Goal: Task Accomplishment & Management: Use online tool/utility

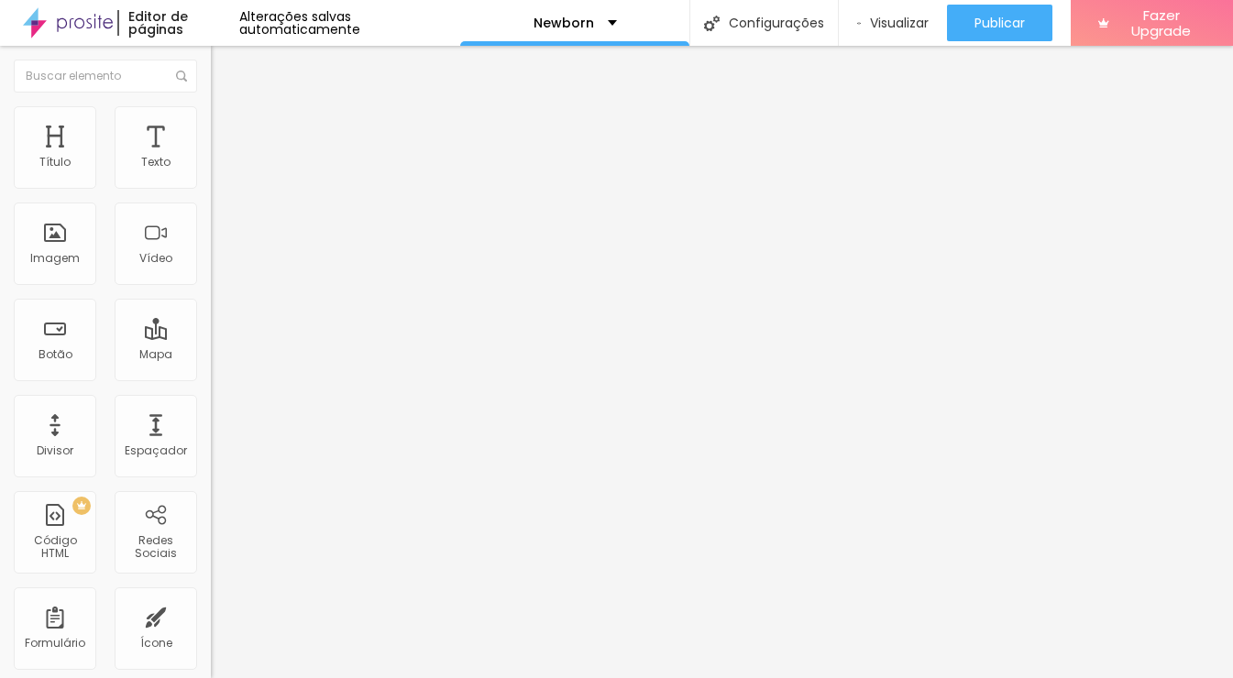
click at [227, 125] on span "Estilo" at bounding box center [241, 119] width 28 height 16
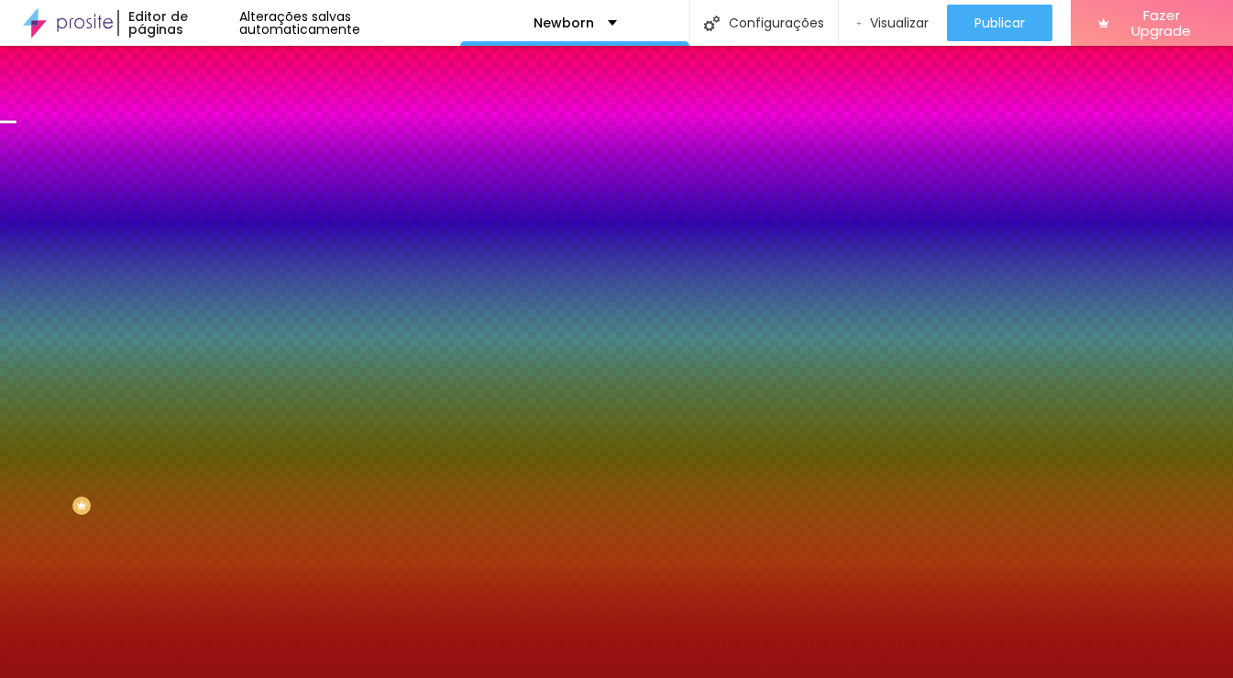
click at [211, 125] on li "Avançado" at bounding box center [316, 134] width 211 height 18
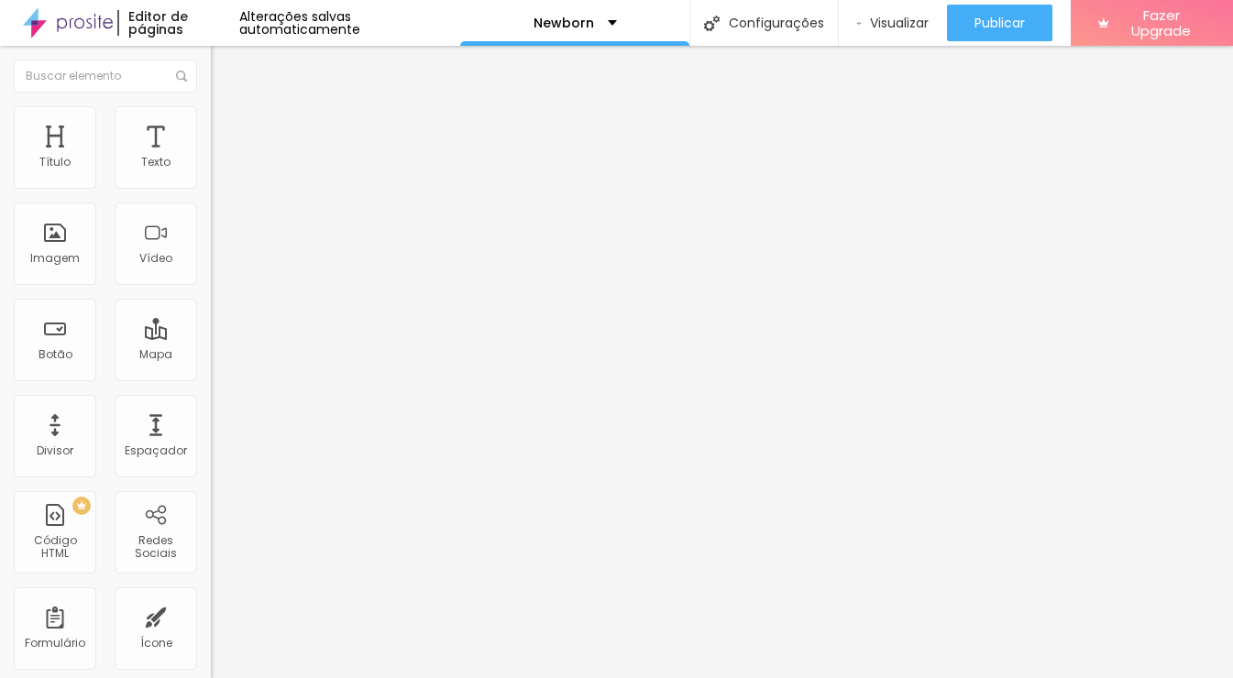
type input "25"
type input "30"
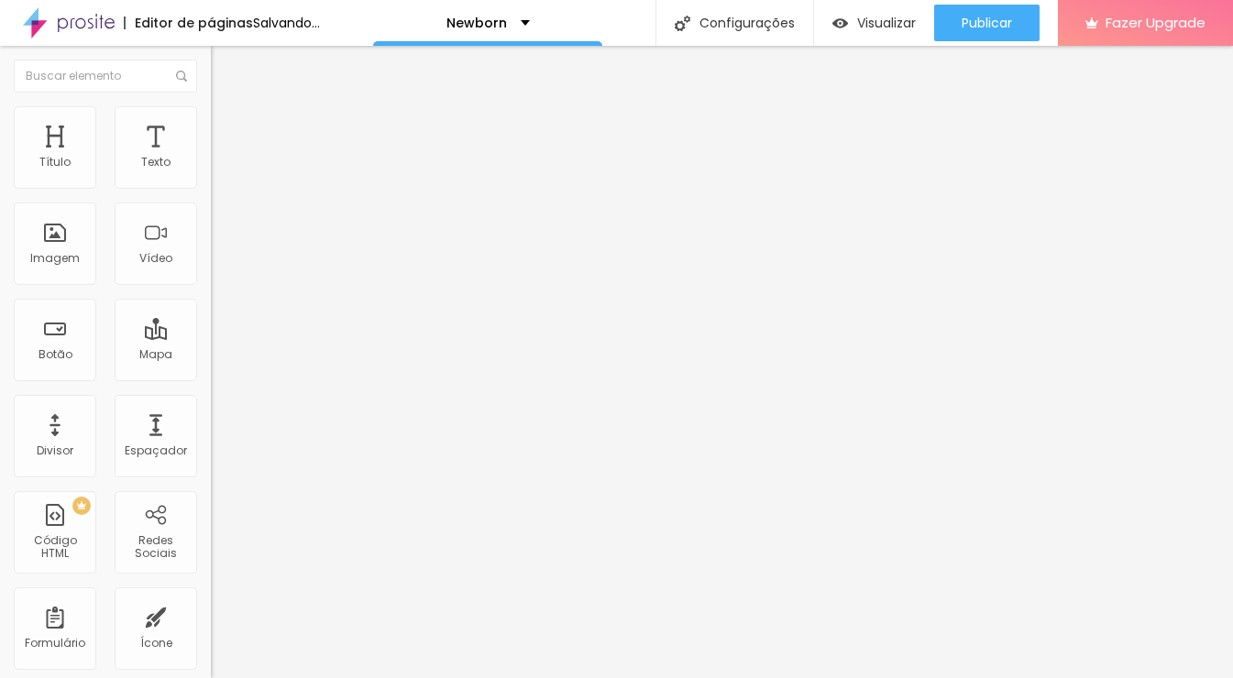
drag, startPoint x: 124, startPoint y: 181, endPoint x: 94, endPoint y: 215, distance: 46.1
type input "30"
click at [211, 356] on input "range" at bounding box center [270, 363] width 118 height 15
type input "139"
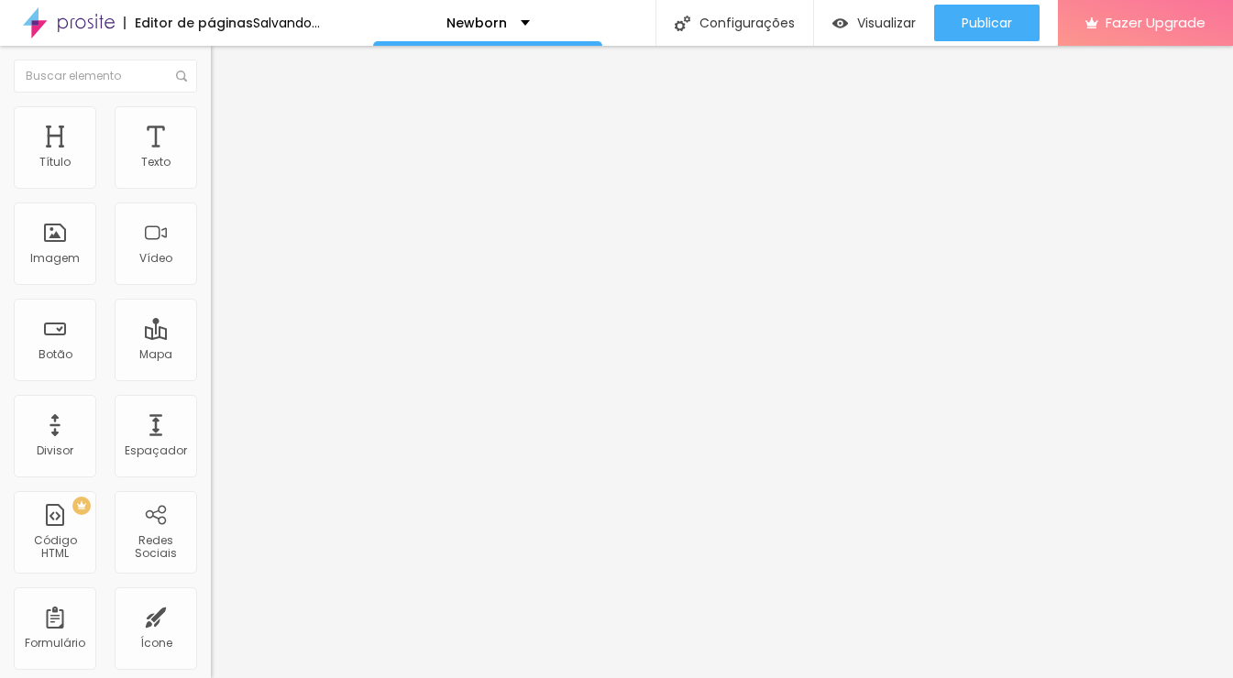
type input "200"
type input "244"
type input "280"
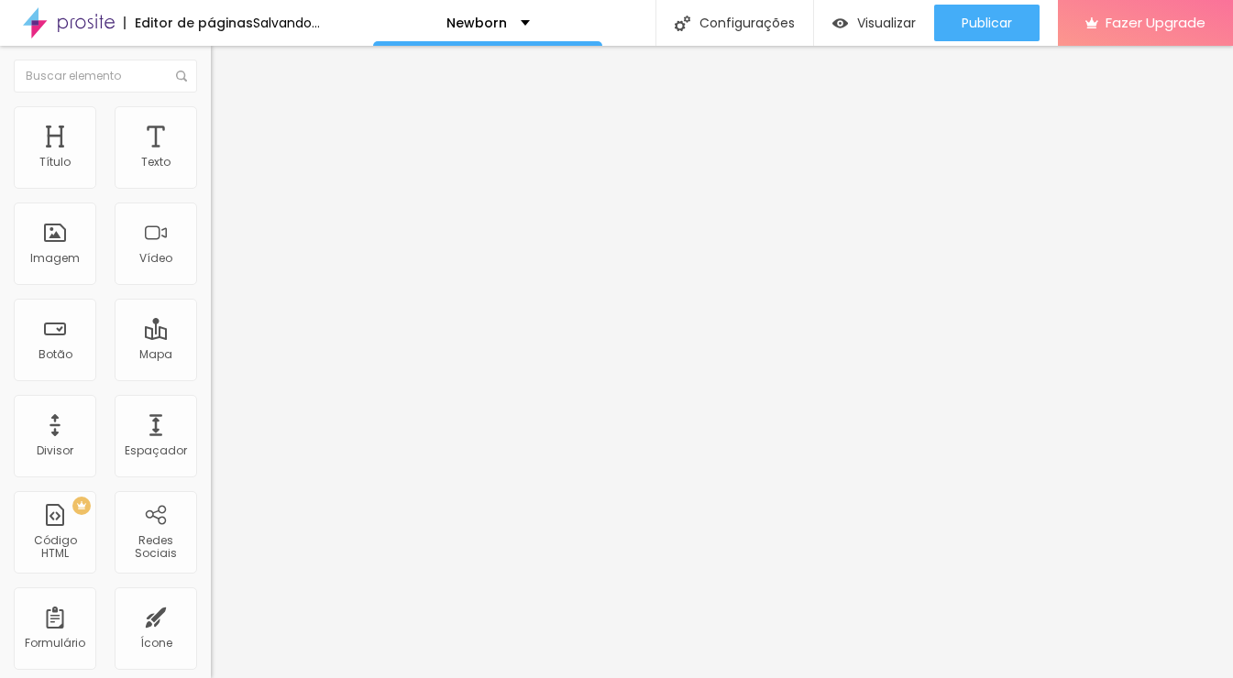
type input "280"
type input "312"
type input "322"
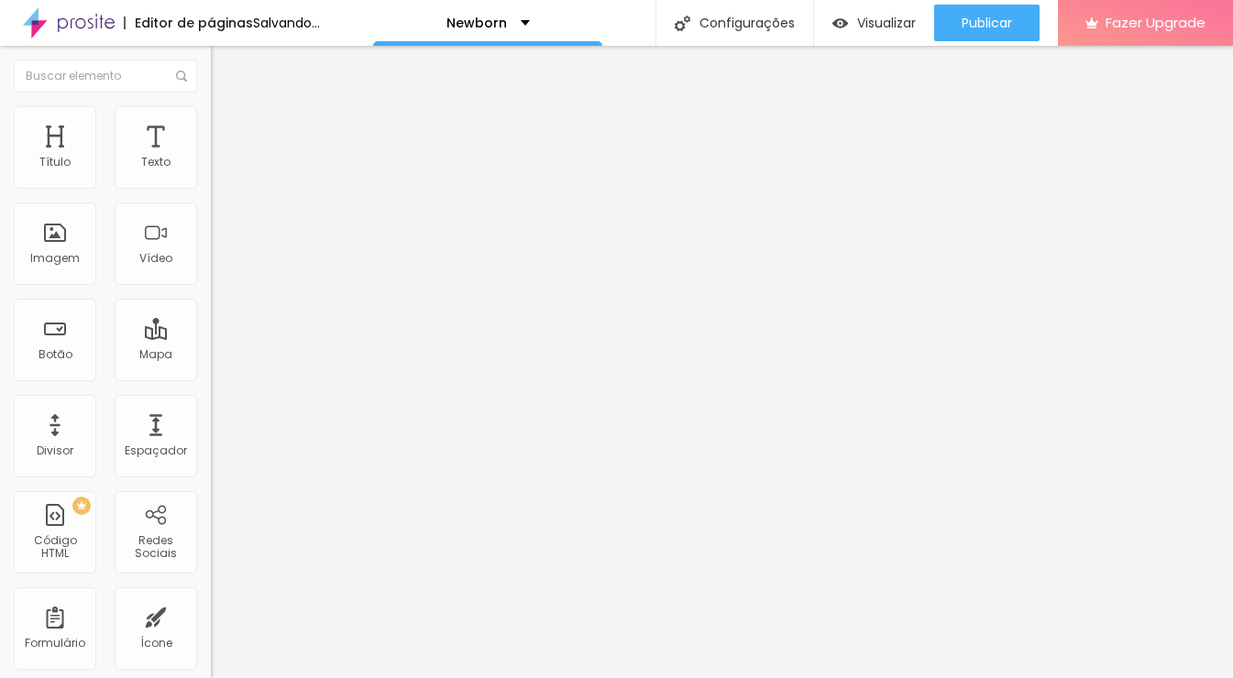
type input "326"
type input "325"
type input "324"
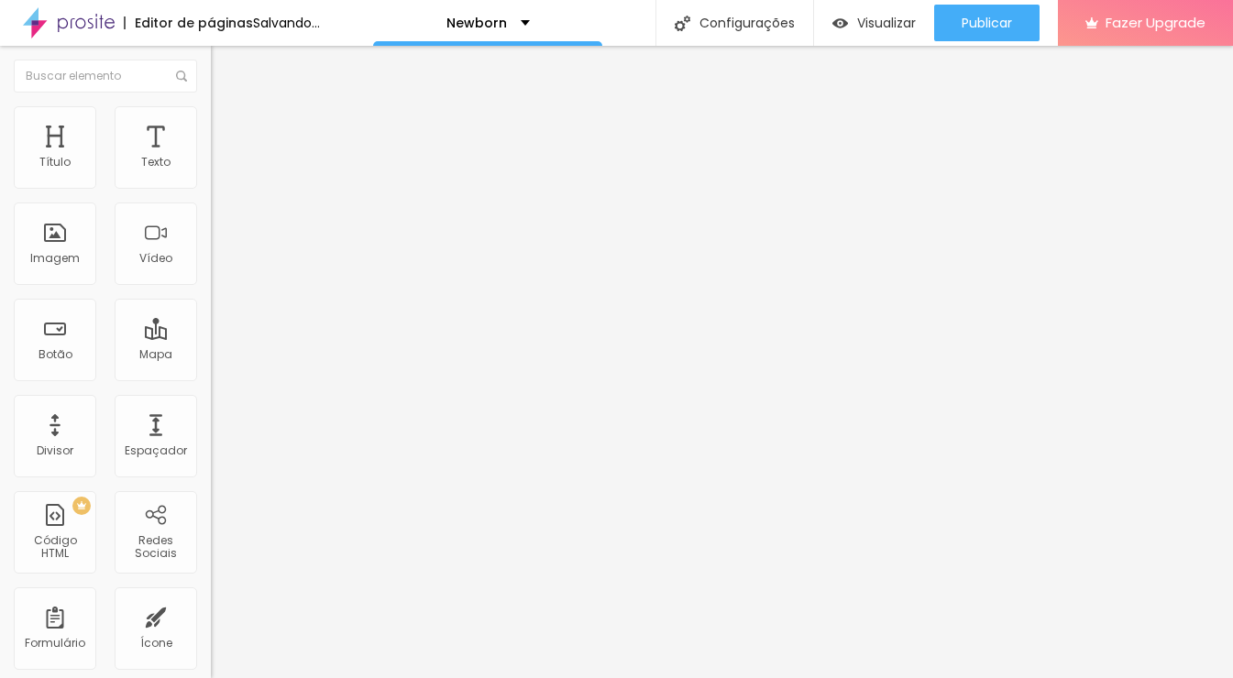
type input "324"
type input "297"
type input "291"
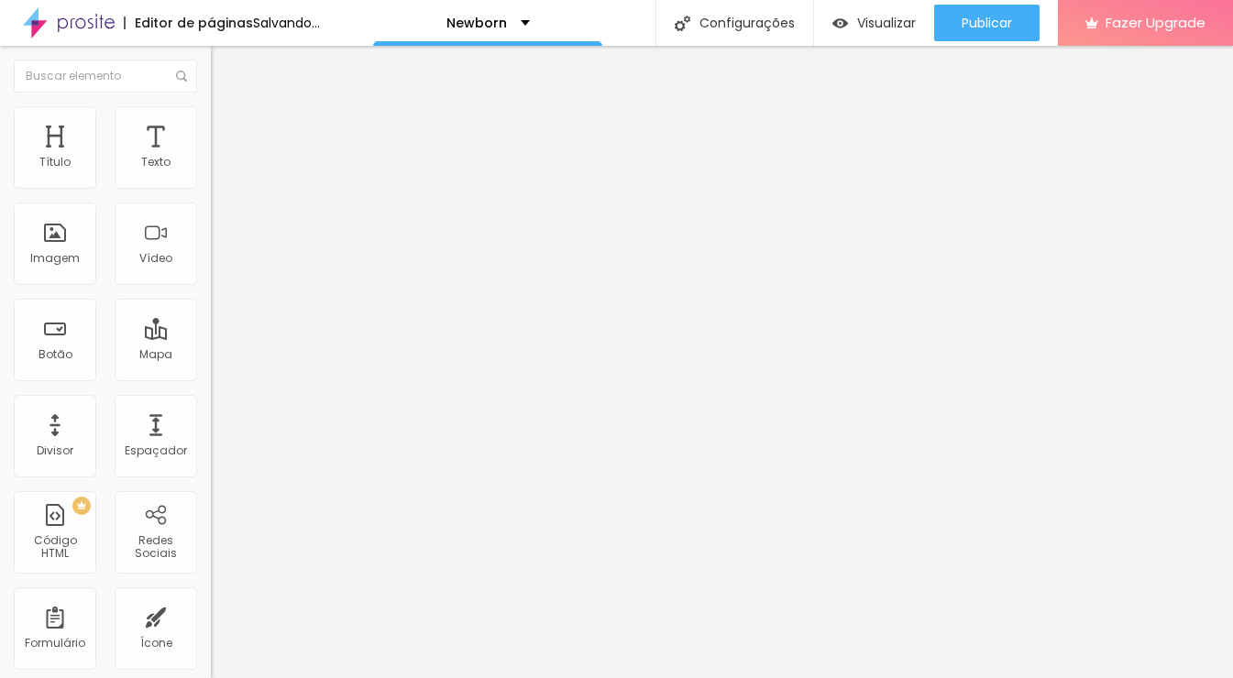
type input "277"
type input "271"
type input "261"
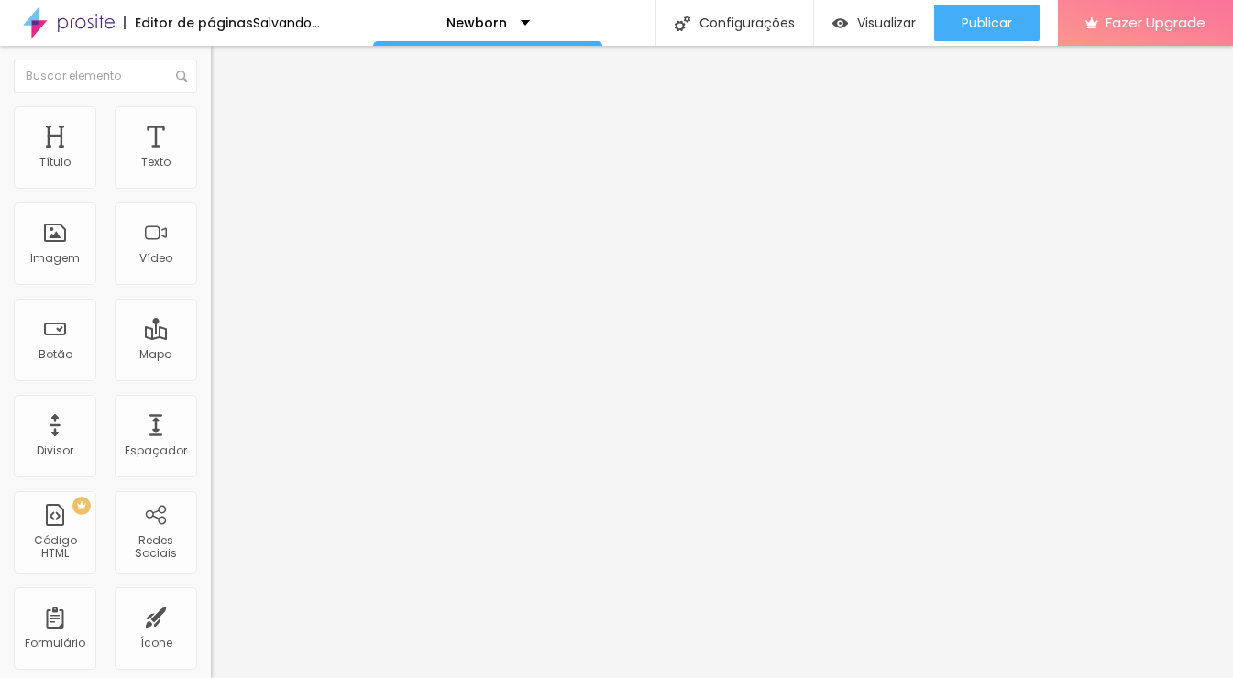
type input "261"
type input "256"
type input "253"
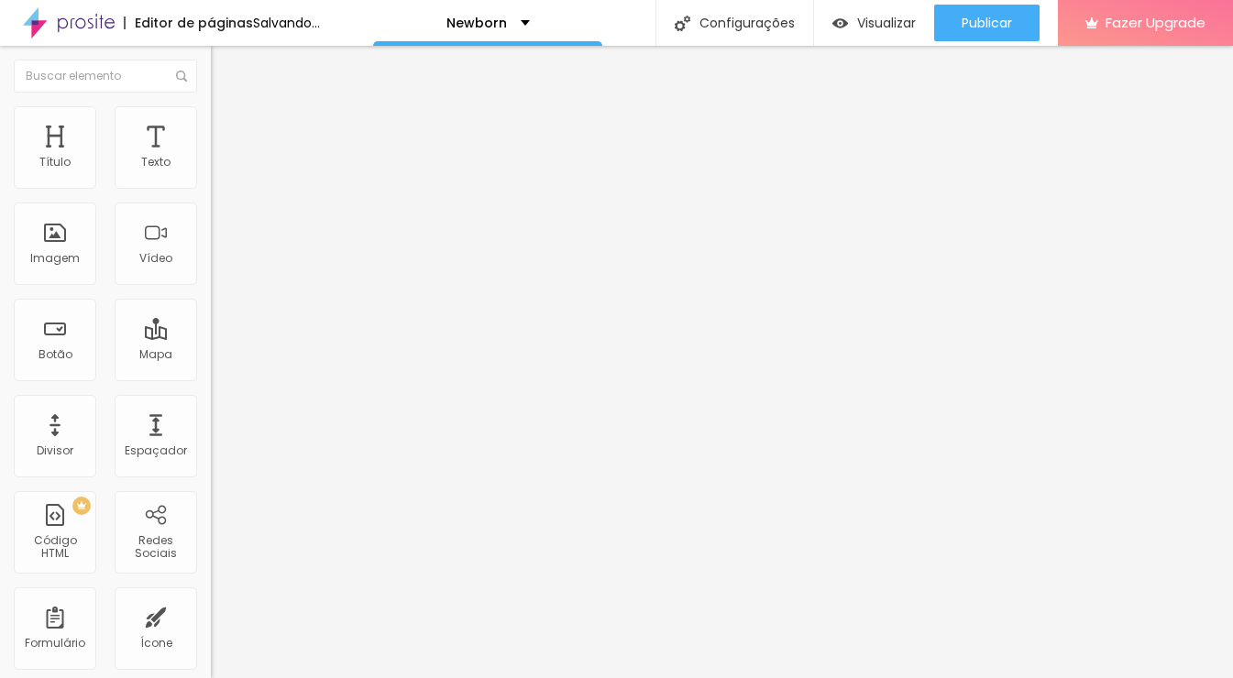
type input "247"
type input "245"
type input "236"
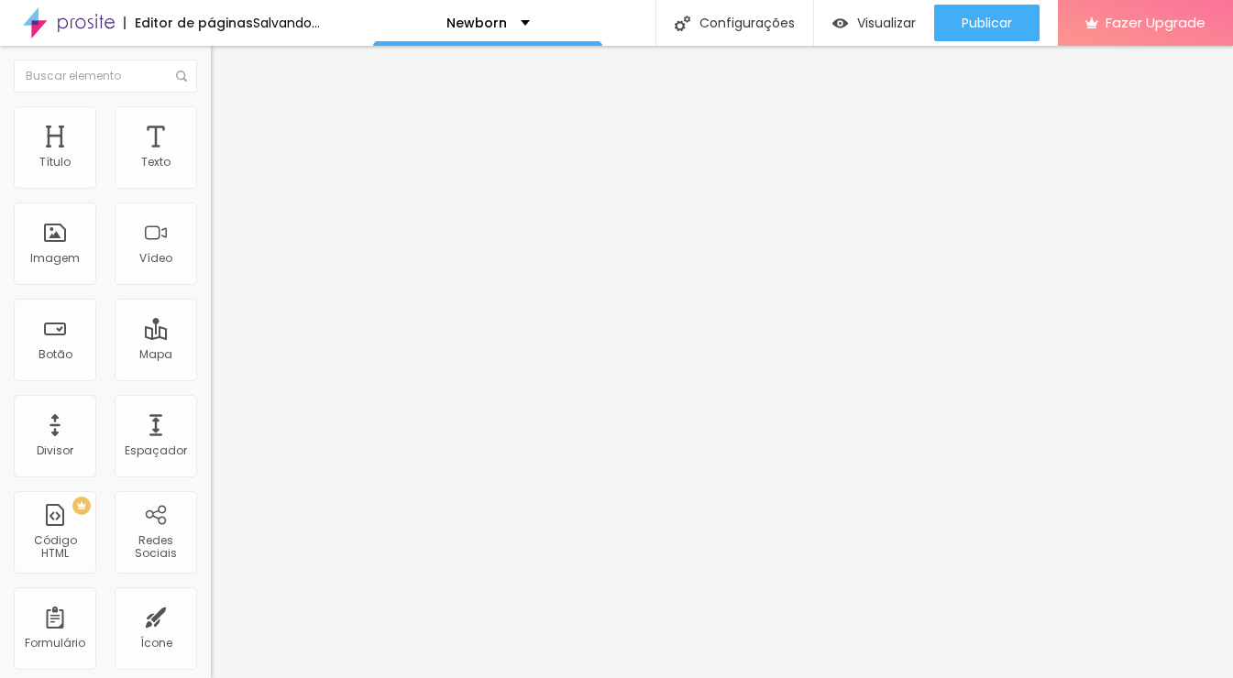
type input "236"
type input "220"
type input "212"
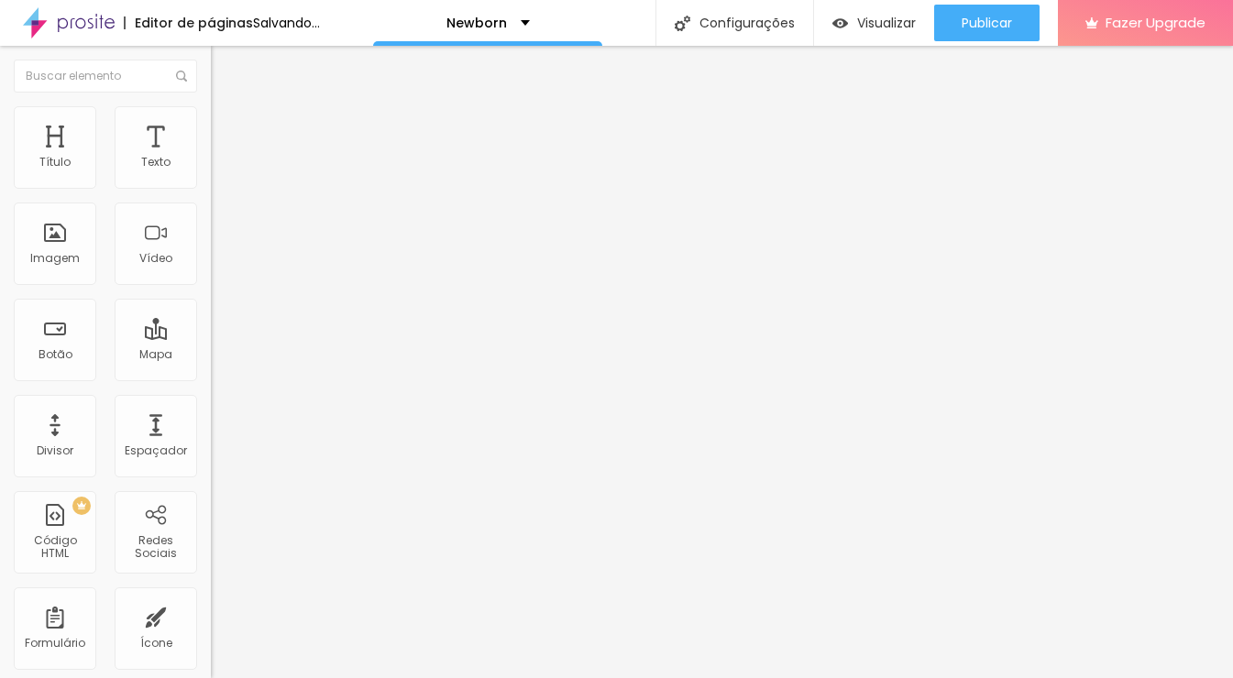
type input "204"
type input "203"
drag, startPoint x: 58, startPoint y: 214, endPoint x: 181, endPoint y: 260, distance: 131.5
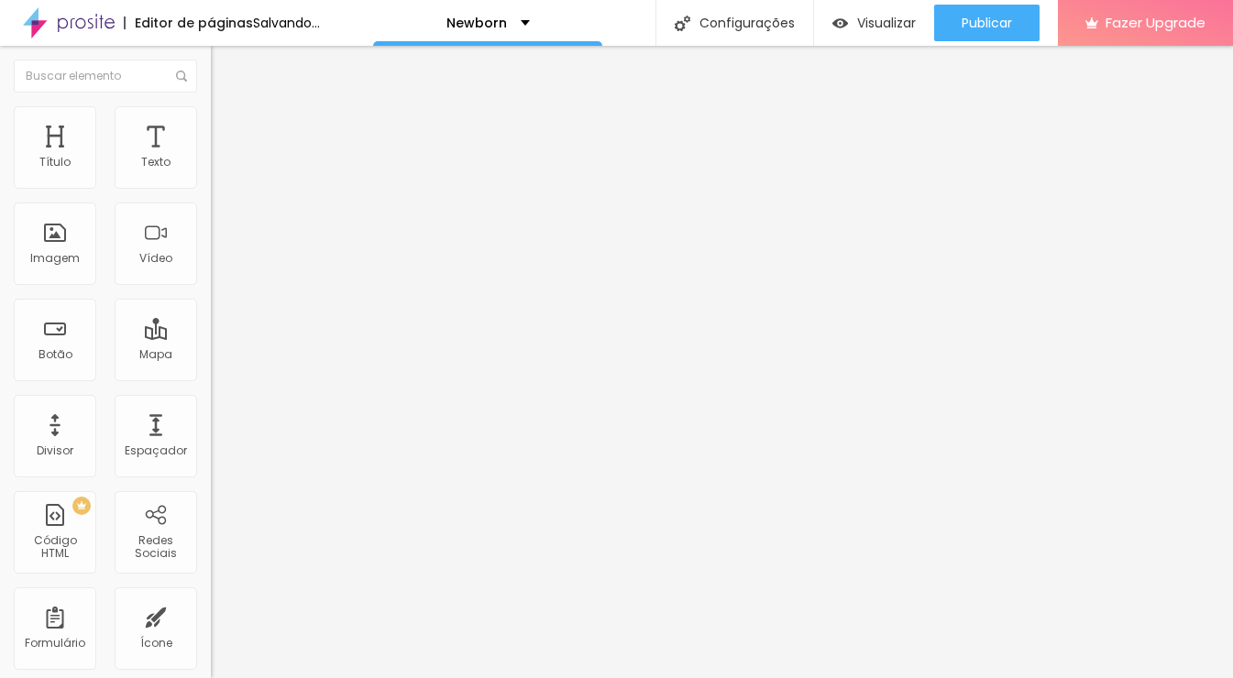
type input "203"
click at [211, 615] on input "range" at bounding box center [270, 622] width 118 height 15
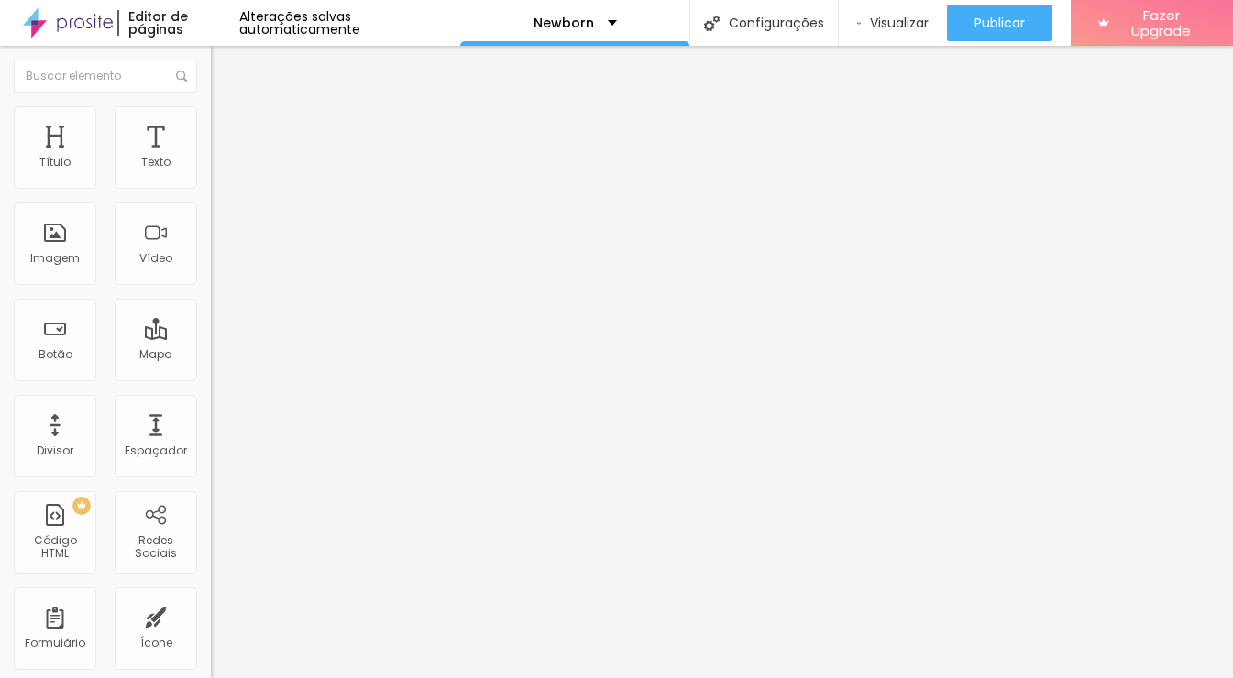
click at [227, 127] on span "Estilo" at bounding box center [241, 119] width 28 height 16
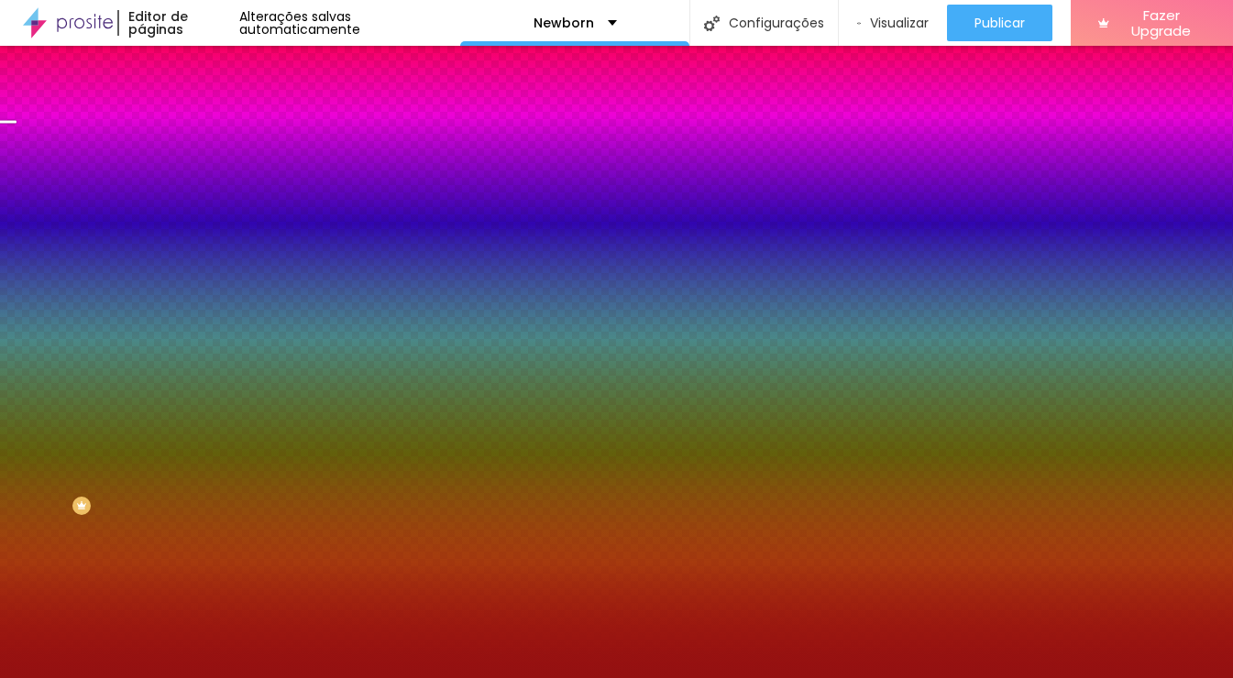
click at [211, 169] on span "Trocar imagem" at bounding box center [261, 161] width 100 height 16
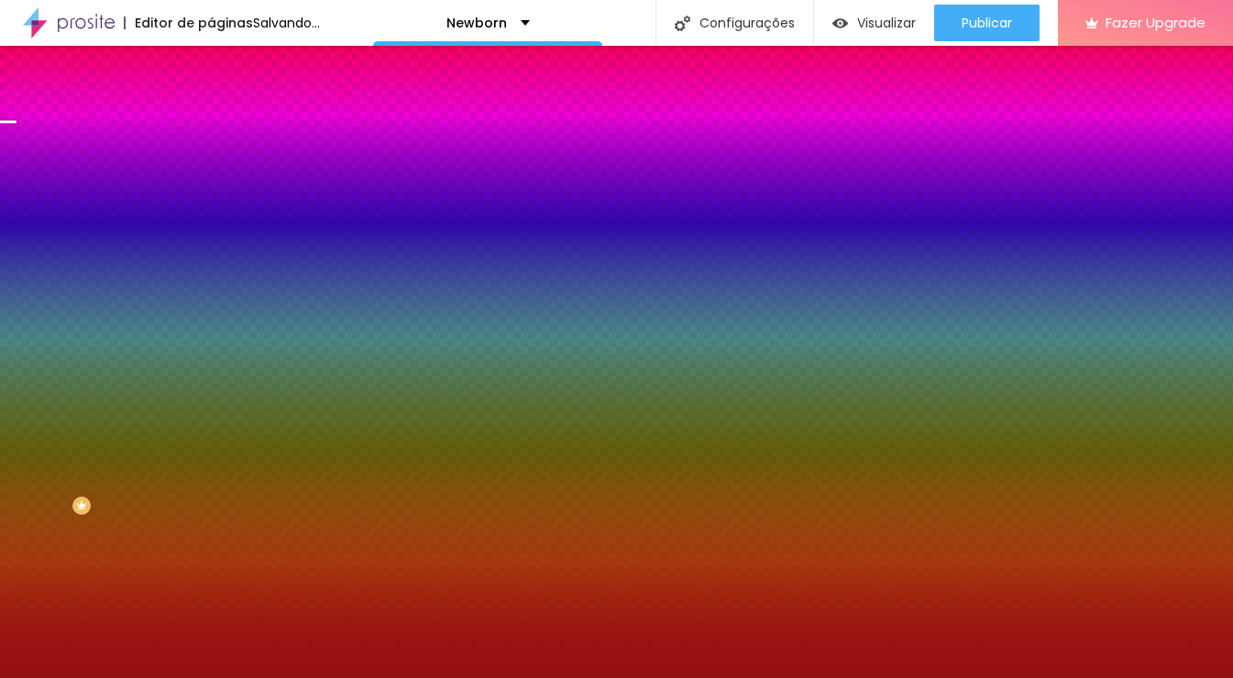
click at [211, 249] on div at bounding box center [316, 249] width 211 height 0
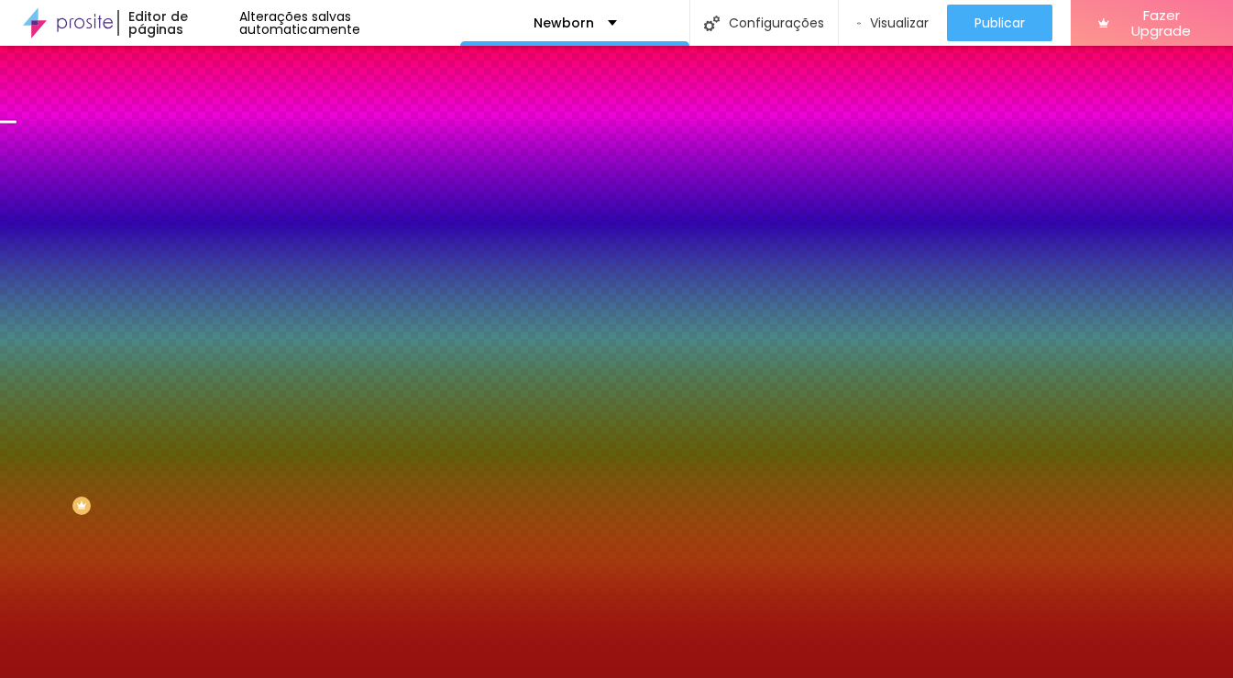
click at [211, 249] on div at bounding box center [316, 249] width 211 height 0
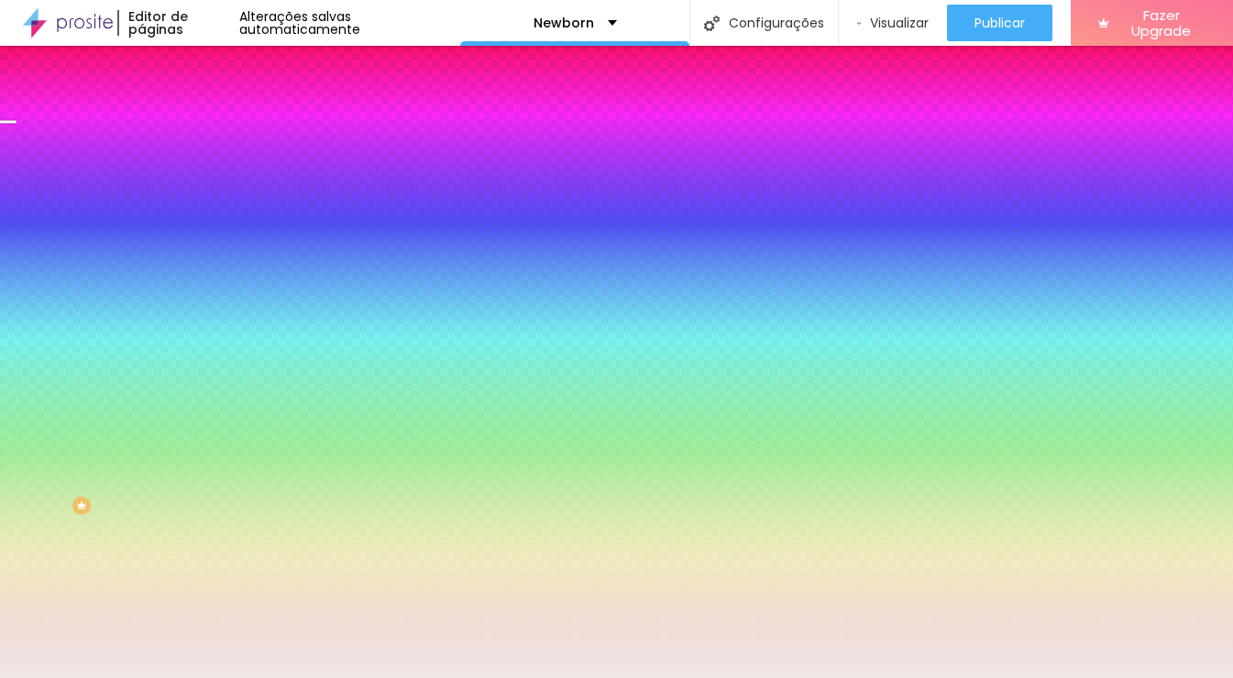
type input "#F5ECEC"
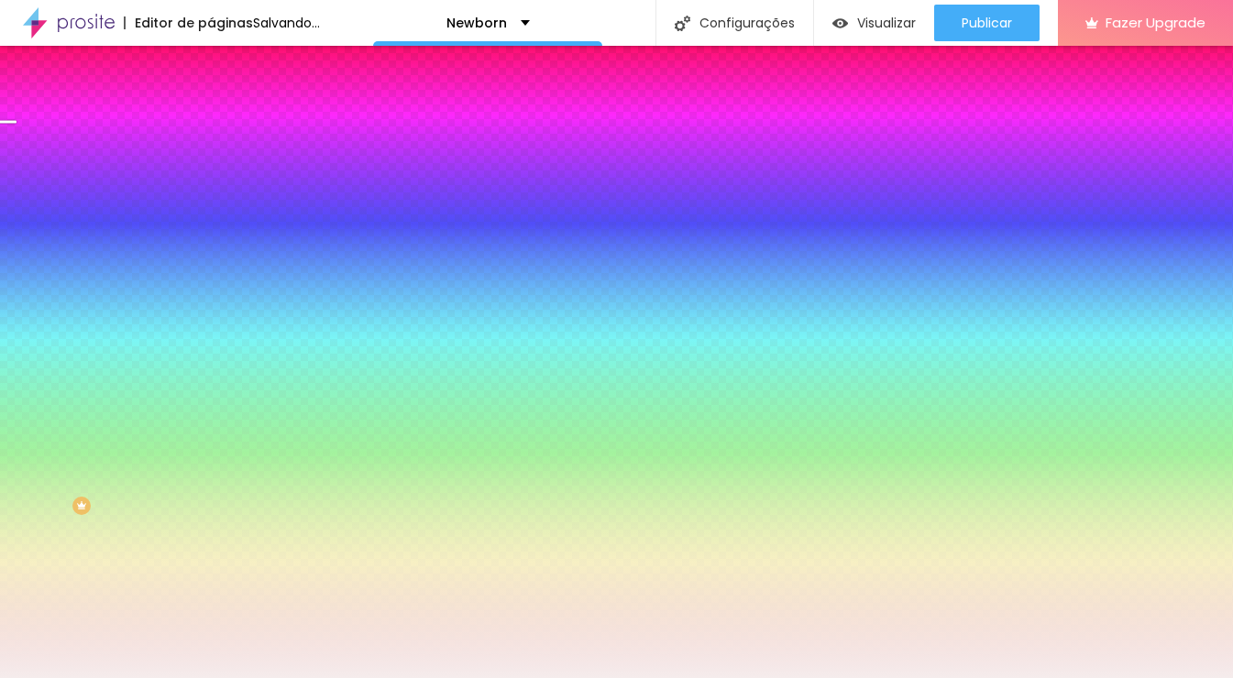
drag, startPoint x: 134, startPoint y: 415, endPoint x: 33, endPoint y: 361, distance: 114.4
click at [45, 30] on div at bounding box center [47, 29] width 4 height 4
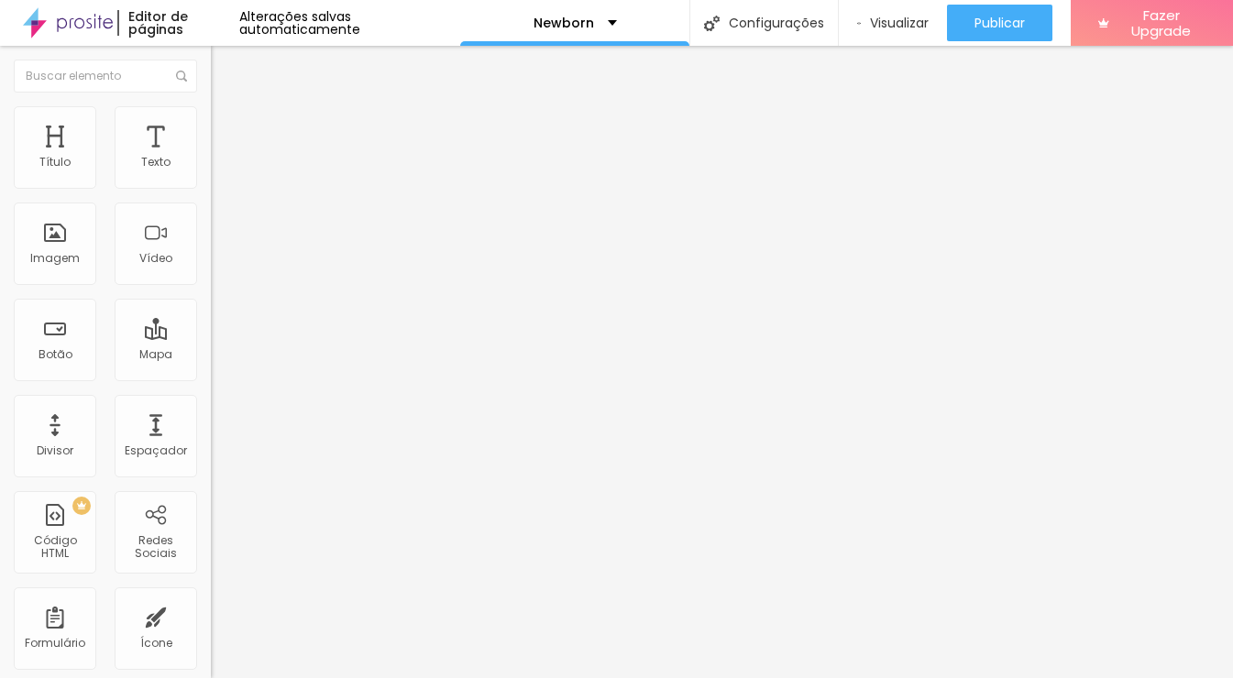
click at [211, 167] on img at bounding box center [217, 160] width 13 height 13
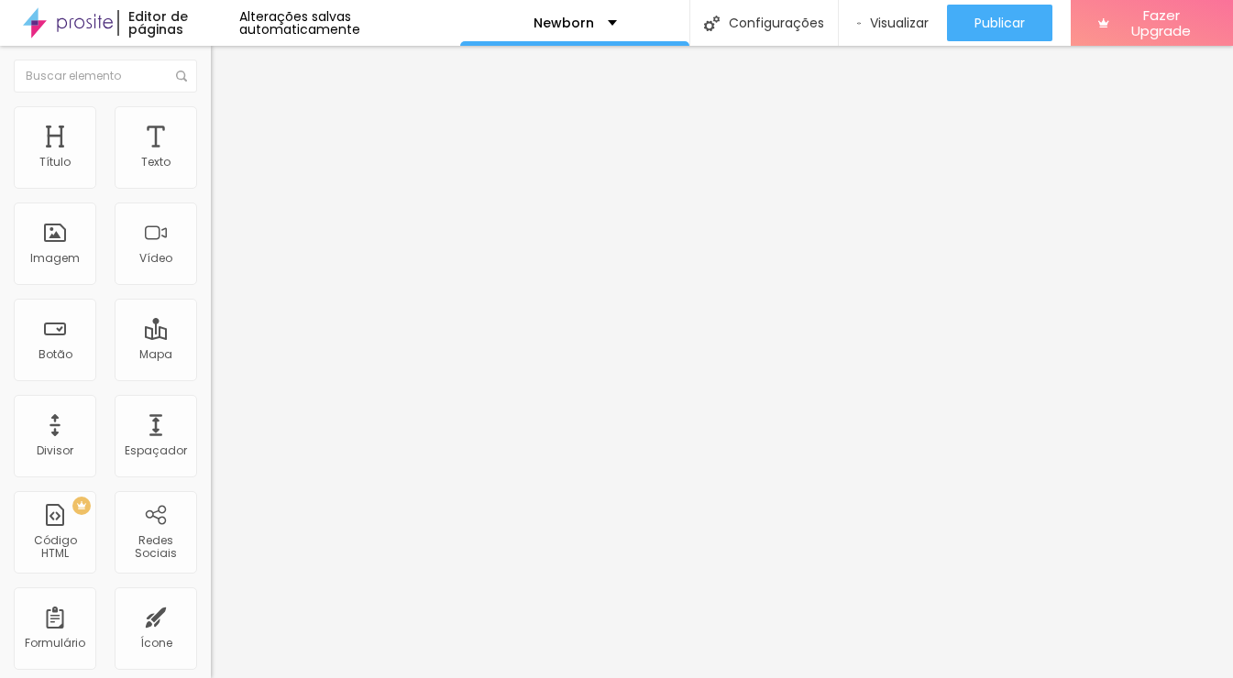
click at [211, 182] on img at bounding box center [217, 175] width 13 height 13
drag, startPoint x: 187, startPoint y: 183, endPoint x: 153, endPoint y: 188, distance: 34.2
click at [211, 183] on img at bounding box center [217, 189] width 13 height 13
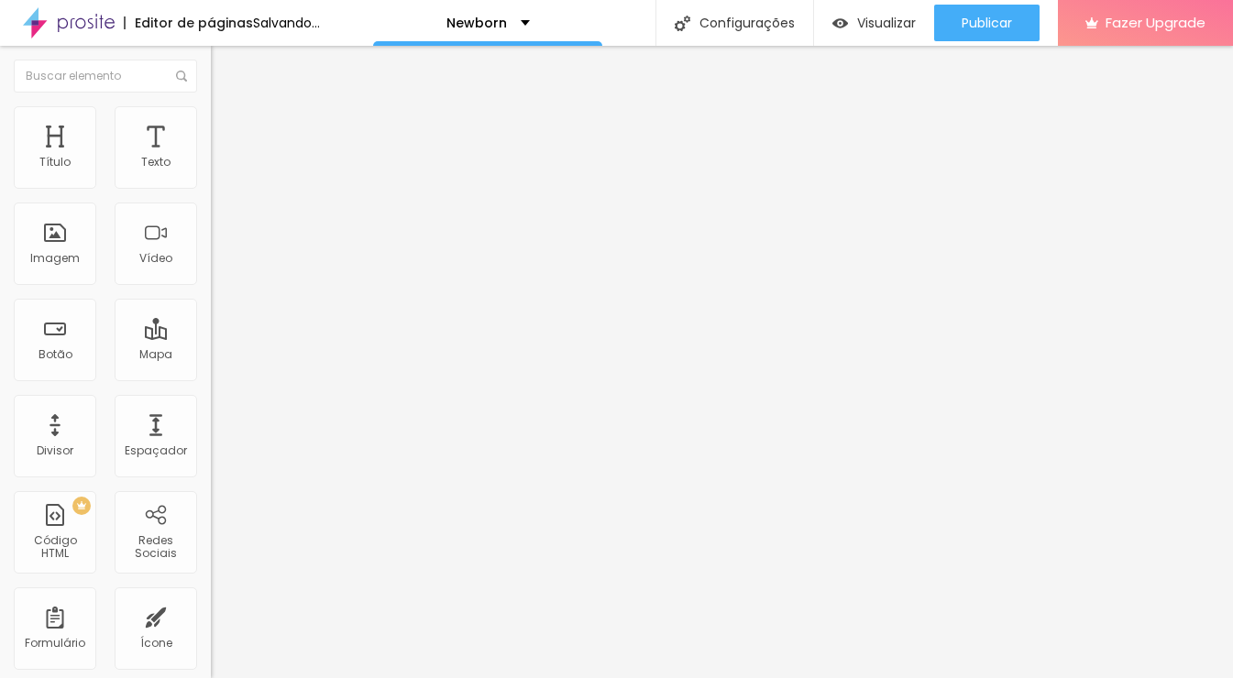
click at [211, 167] on img at bounding box center [217, 160] width 13 height 13
click at [211, 182] on img at bounding box center [217, 175] width 13 height 13
click at [227, 127] on span "Estilo" at bounding box center [241, 119] width 28 height 16
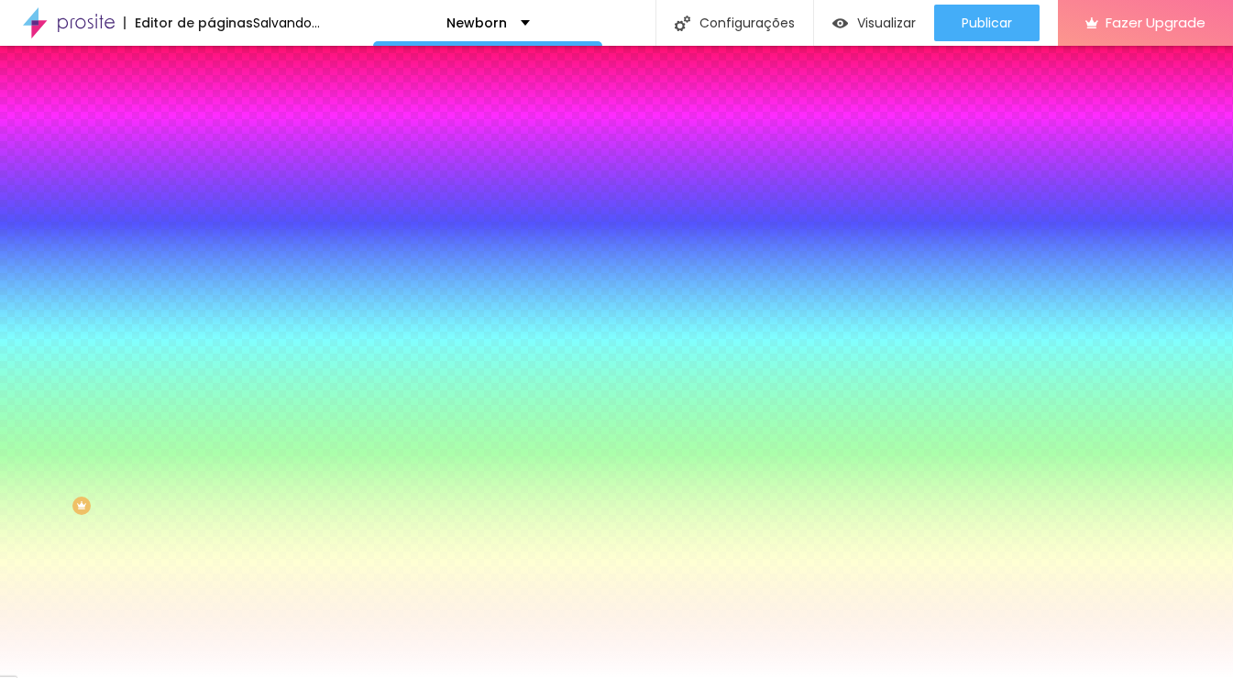
type input "11"
type input "77"
type input "91"
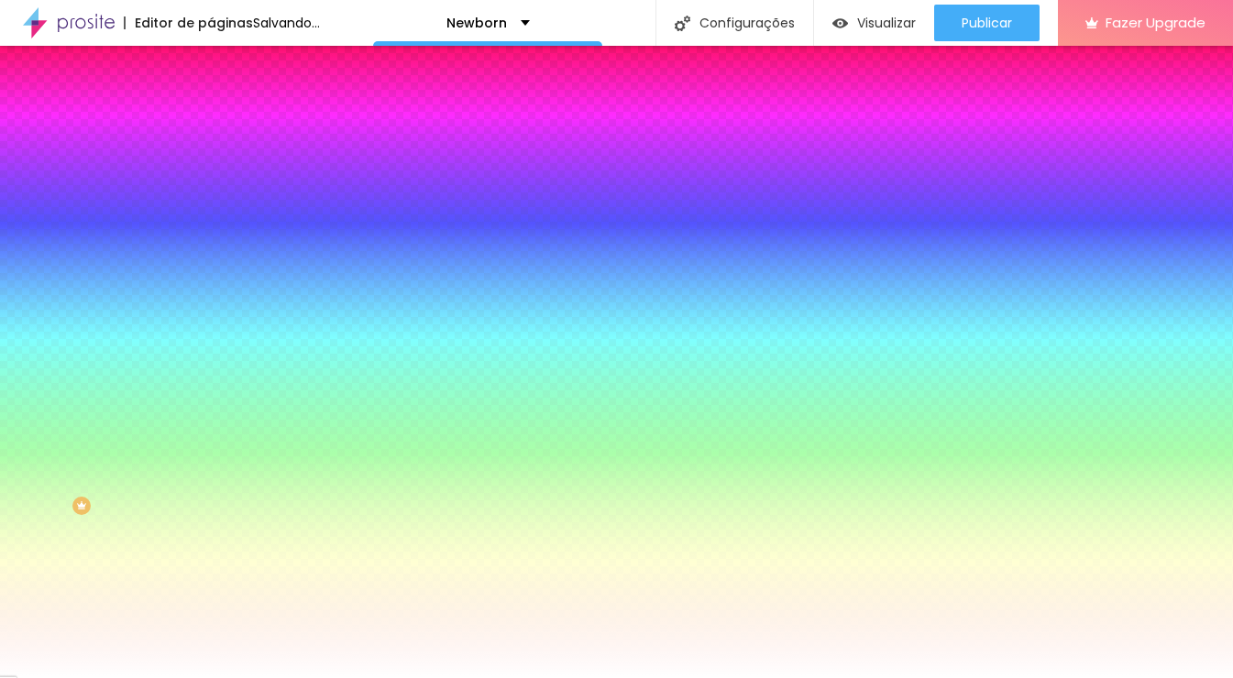
type input "91"
type input "111"
type input "123"
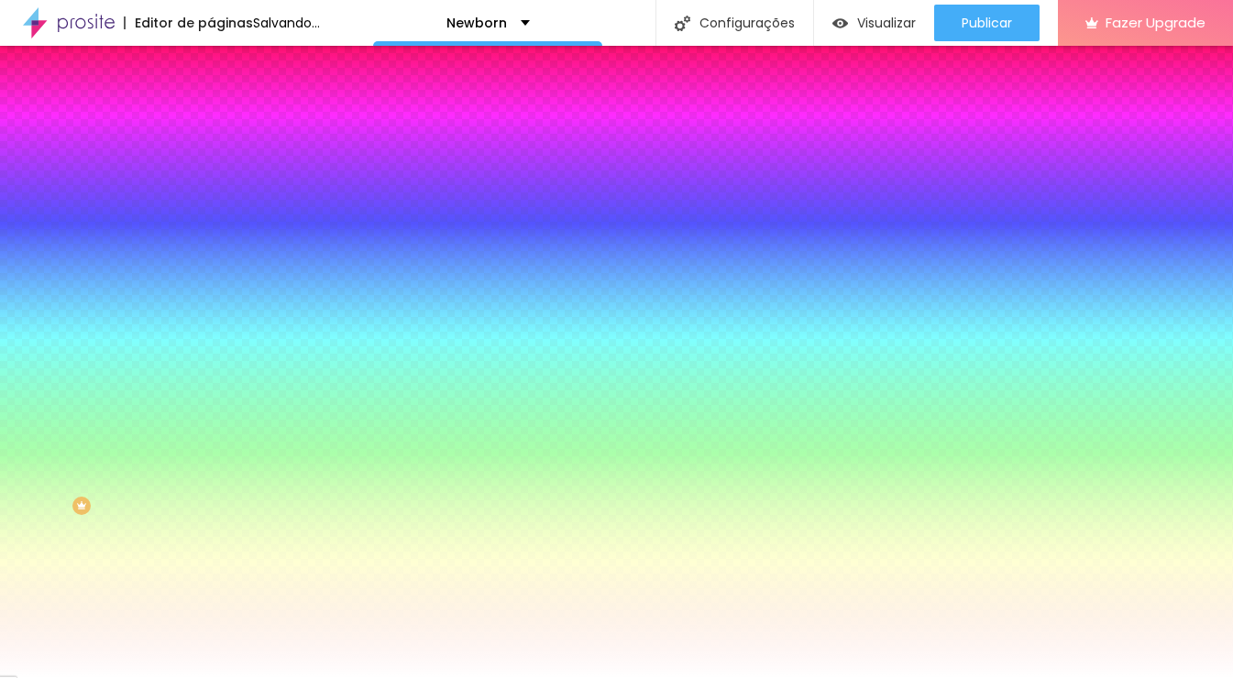
type input "150"
type input "159"
type input "177"
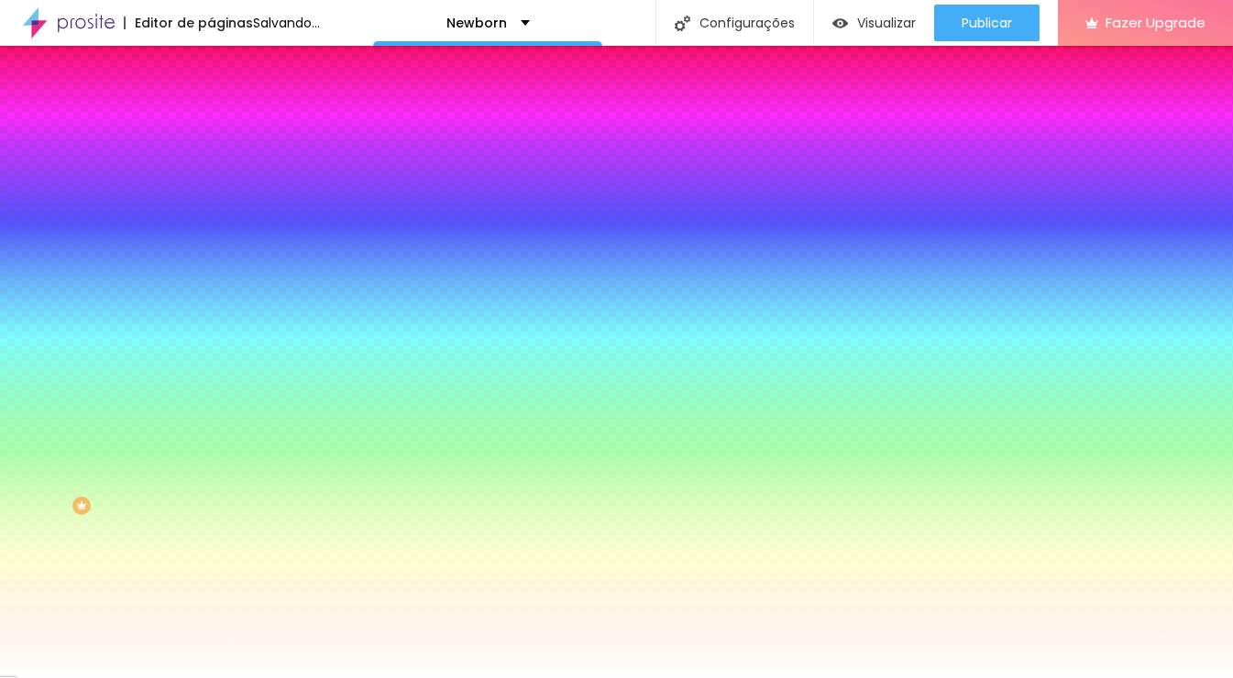
type input "177"
type input "198"
type input "200"
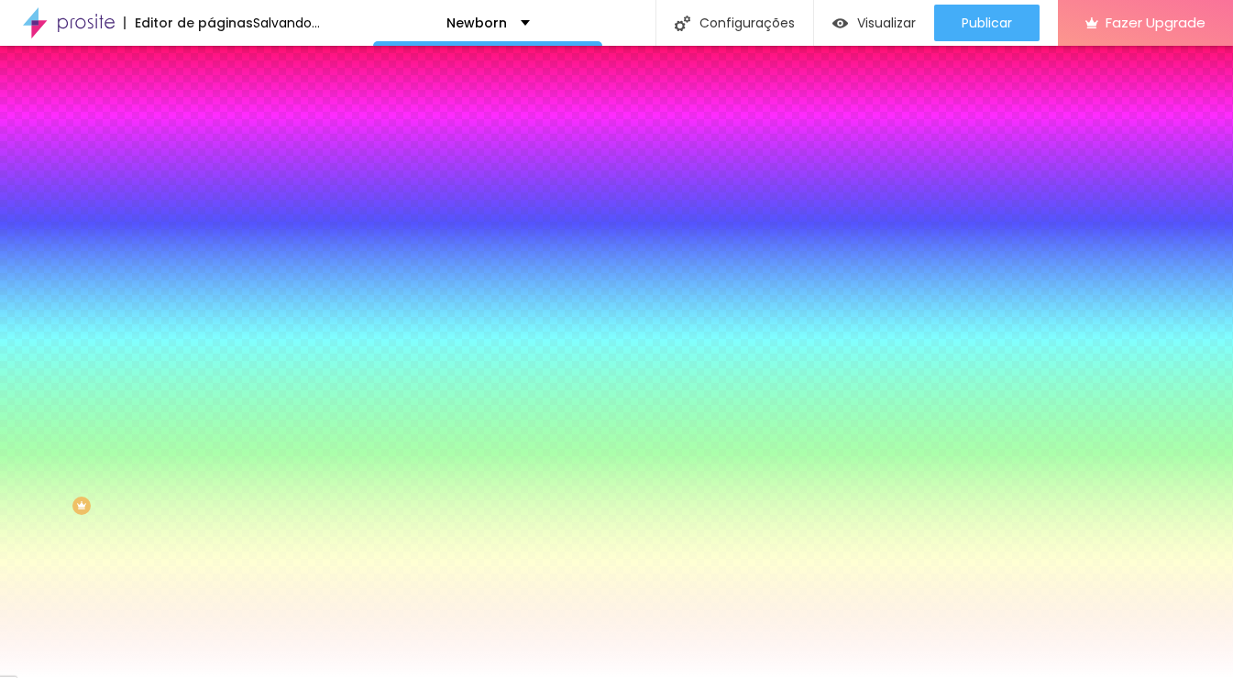
type input "103"
type input "64"
type input "45"
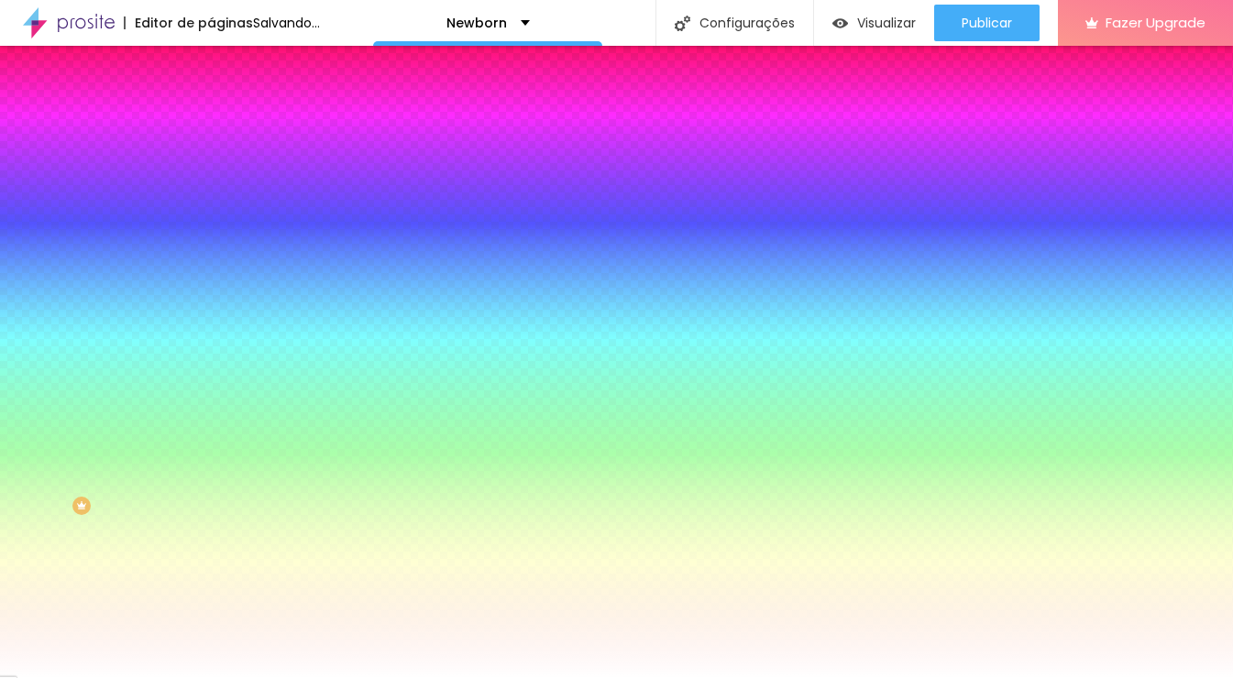
type input "45"
type input "39"
type input "33"
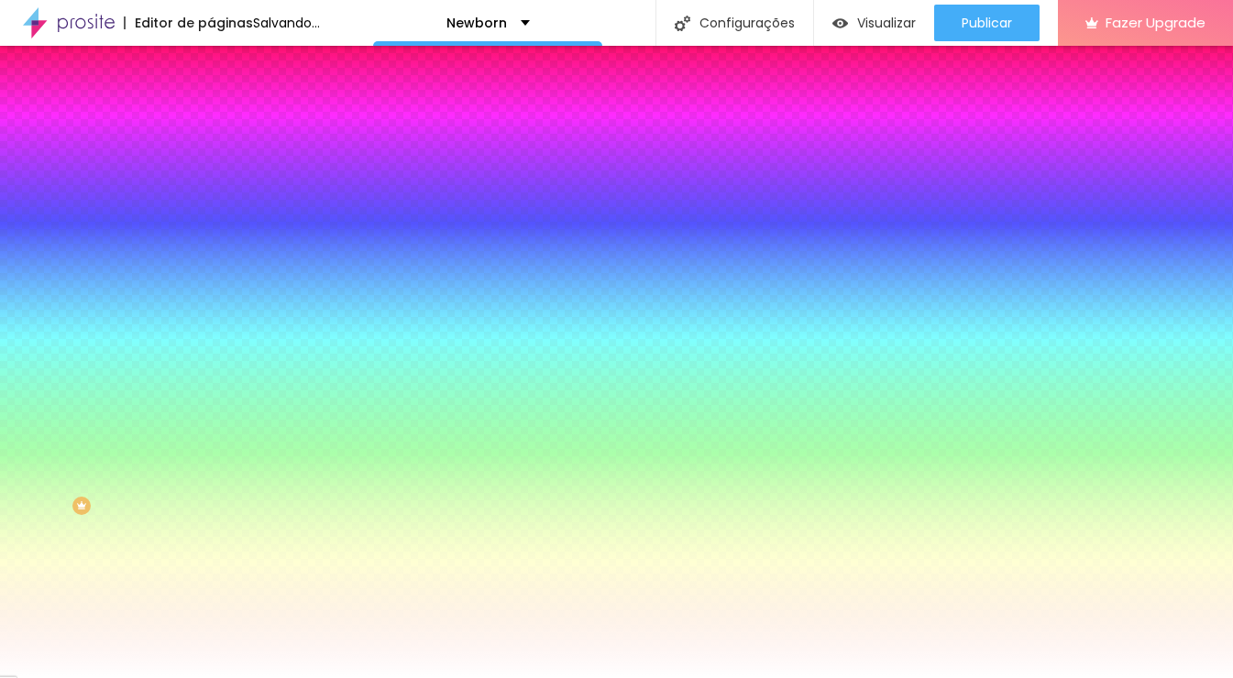
type input "28"
type input "18"
type input "14"
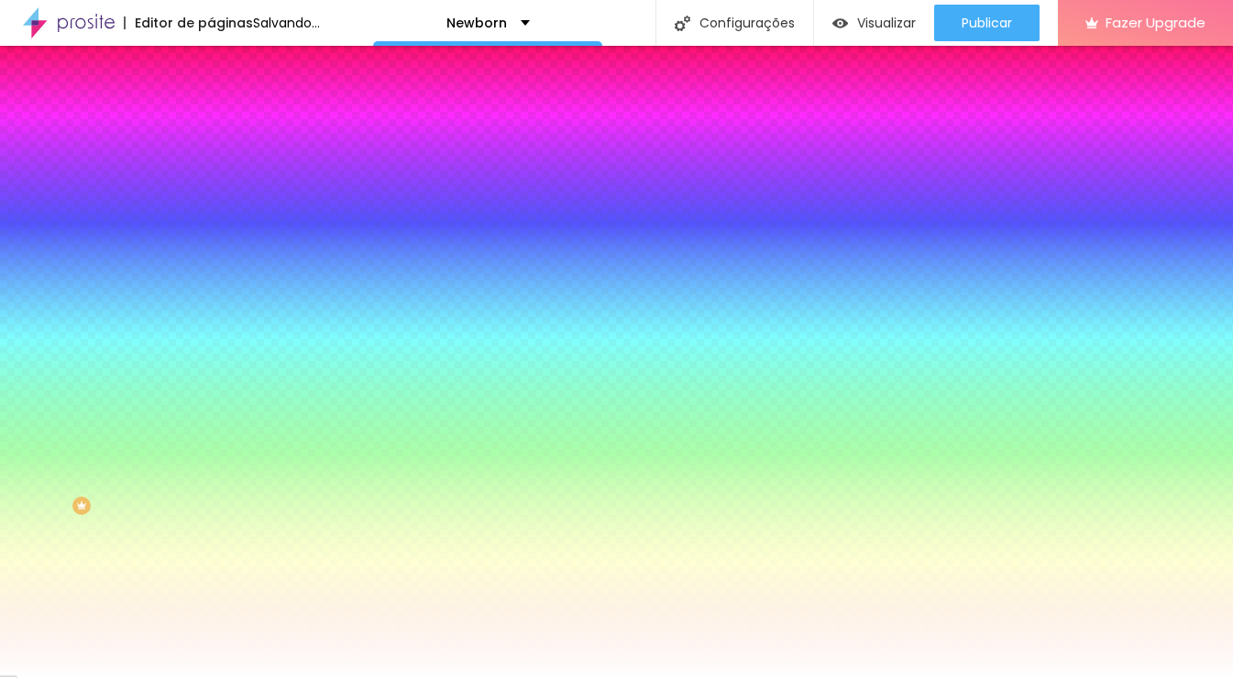
type input "14"
type input "12"
type input "10"
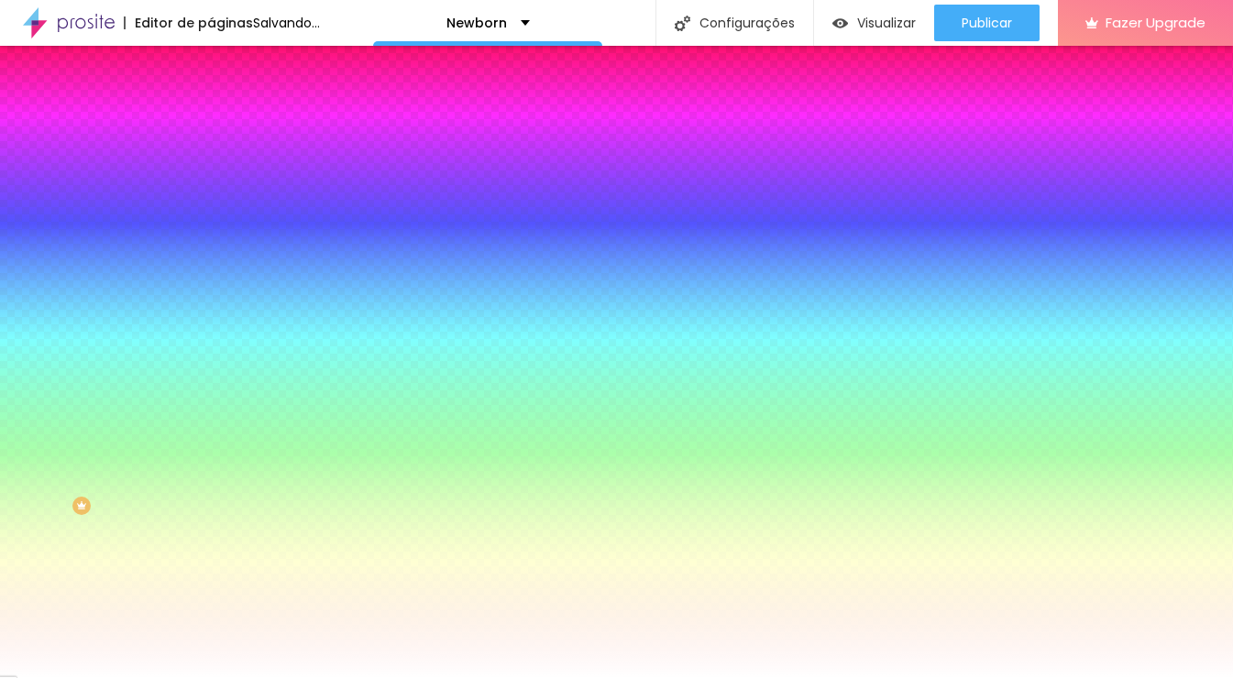
type input "9"
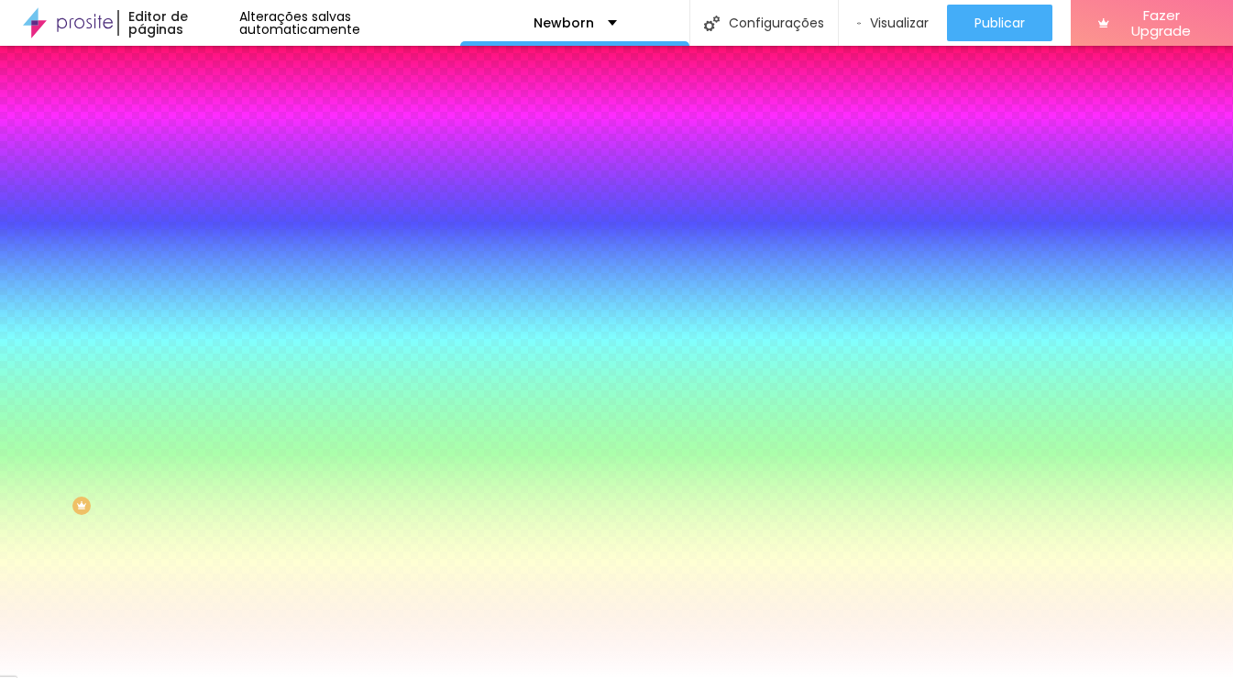
type input "8"
click at [211, 406] on input "range" at bounding box center [270, 413] width 118 height 15
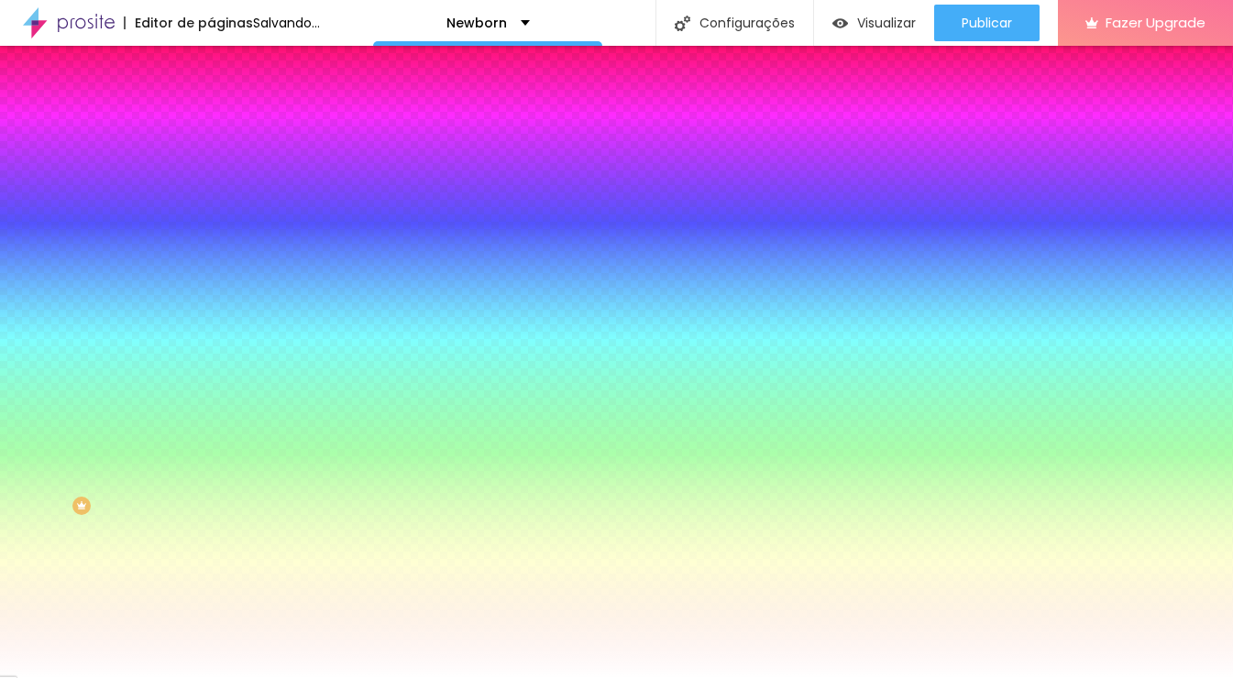
click at [211, 175] on div at bounding box center [316, 175] width 211 height 0
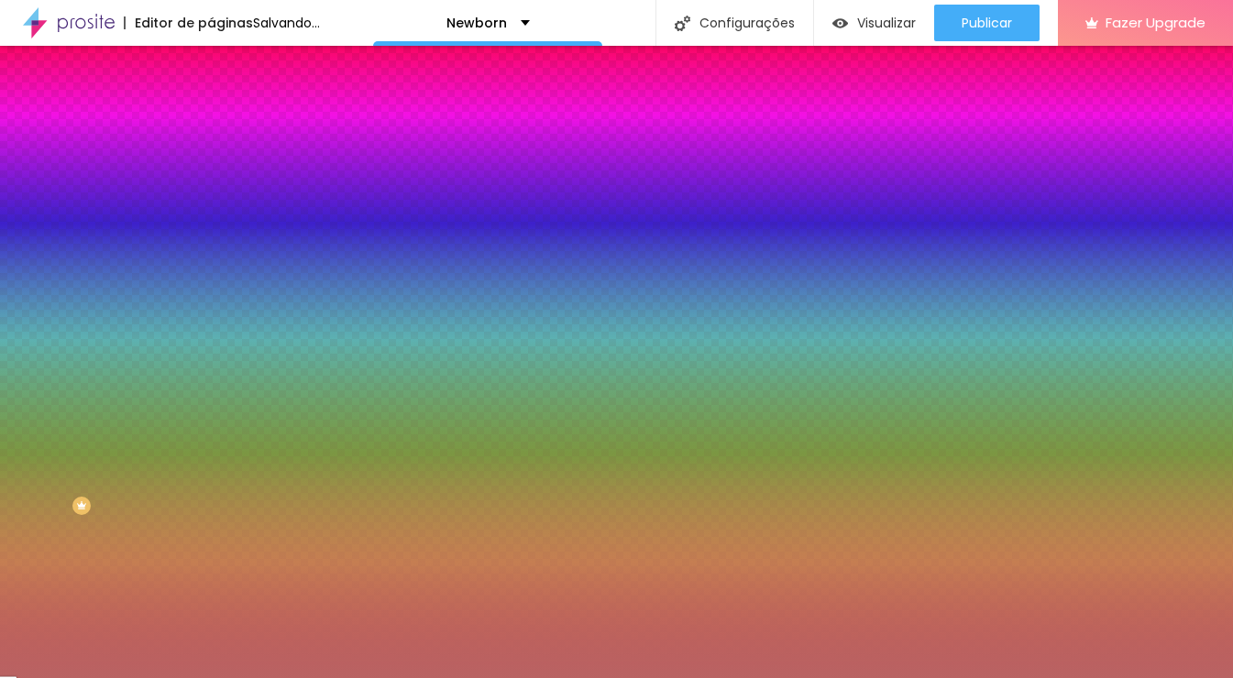
click at [84, 245] on div at bounding box center [616, 339] width 1233 height 678
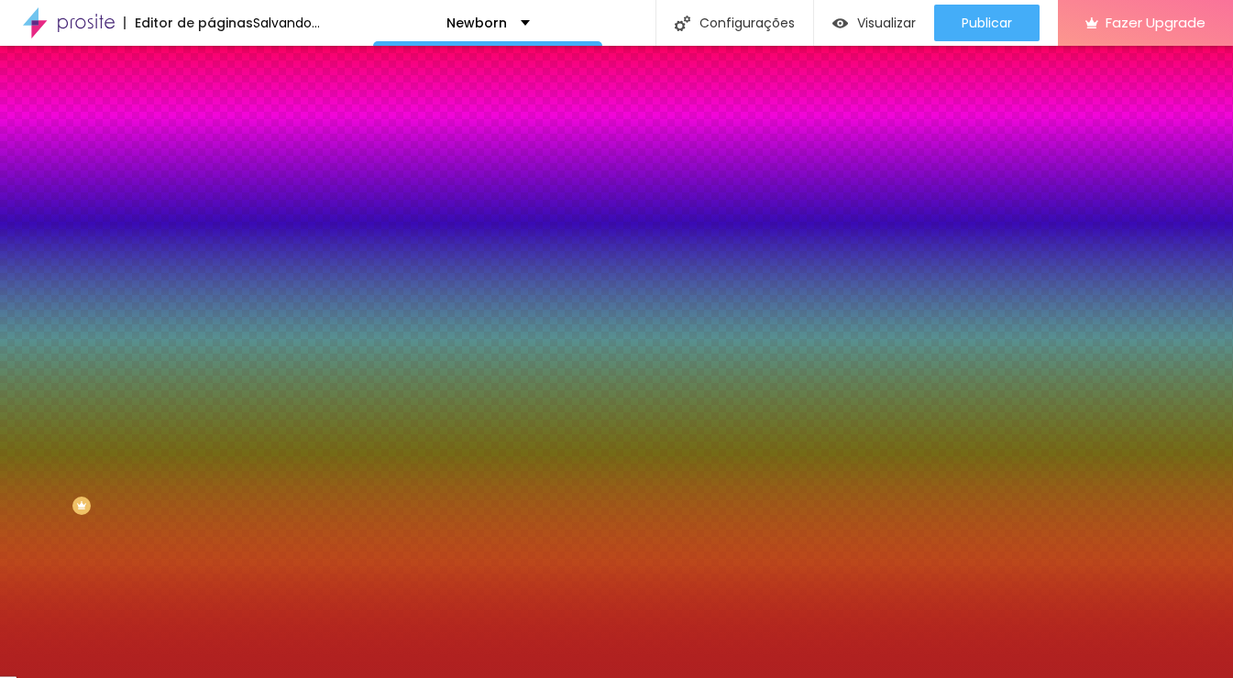
drag, startPoint x: 84, startPoint y: 245, endPoint x: 125, endPoint y: 249, distance: 40.6
click at [998, 215] on div at bounding box center [1000, 213] width 4 height 4
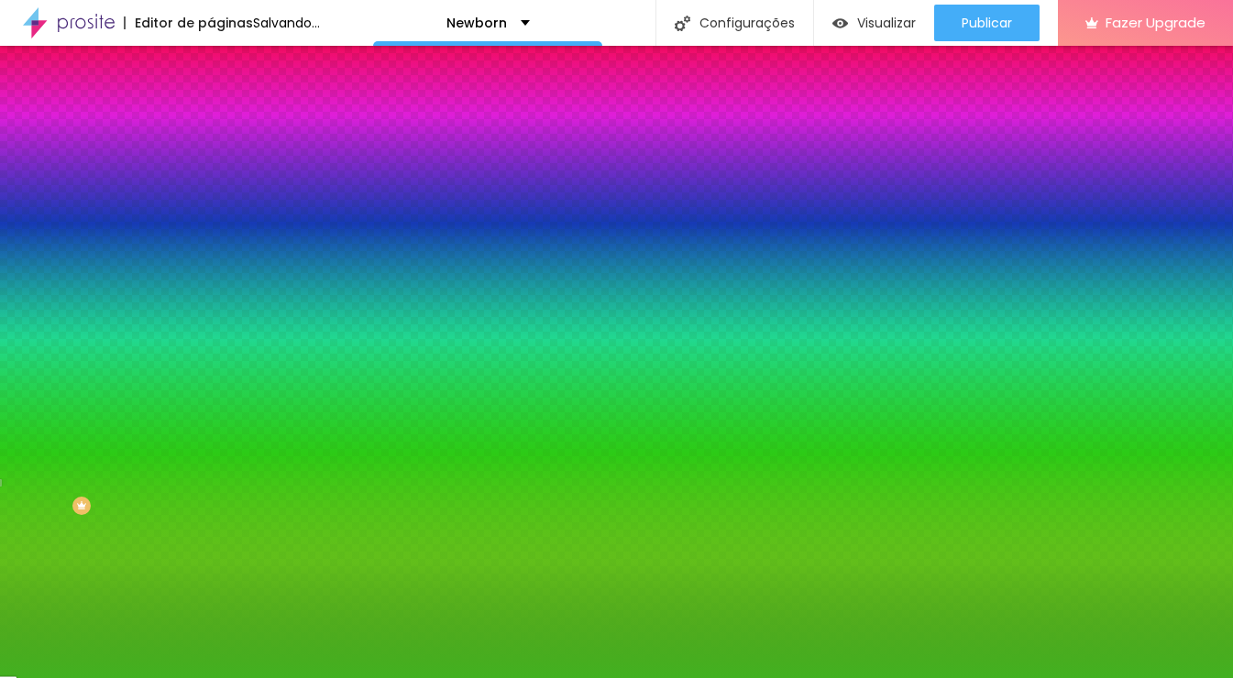
drag, startPoint x: 165, startPoint y: 241, endPoint x: 162, endPoint y: 304, distance: 63.3
click at [162, 304] on div at bounding box center [616, 339] width 1233 height 678
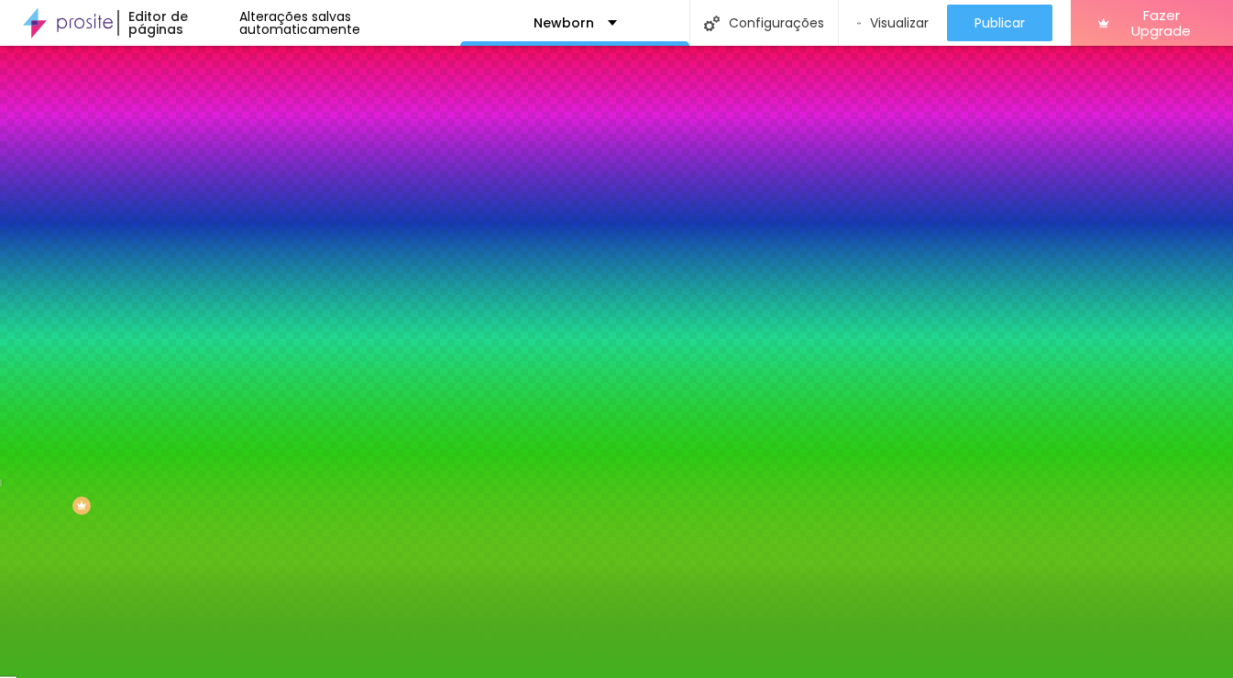
click at [211, 188] on input "#42B120" at bounding box center [321, 184] width 220 height 18
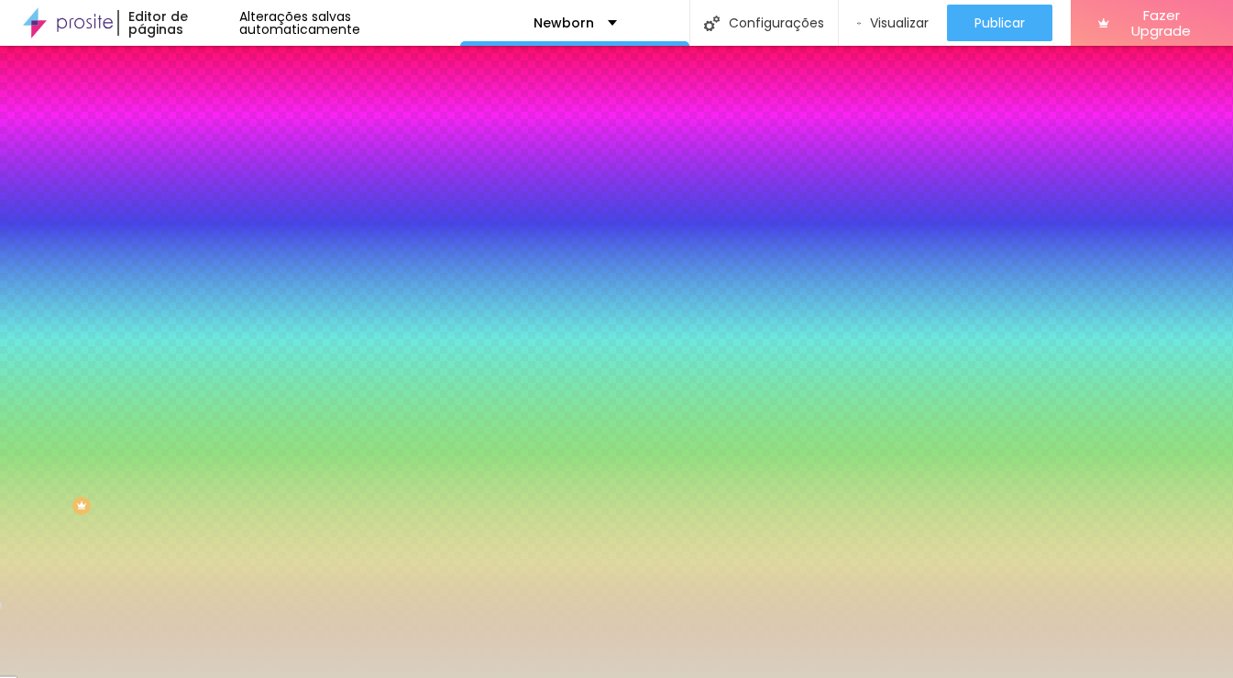
type input "#D9D1C0"
type input "8"
type input "48"
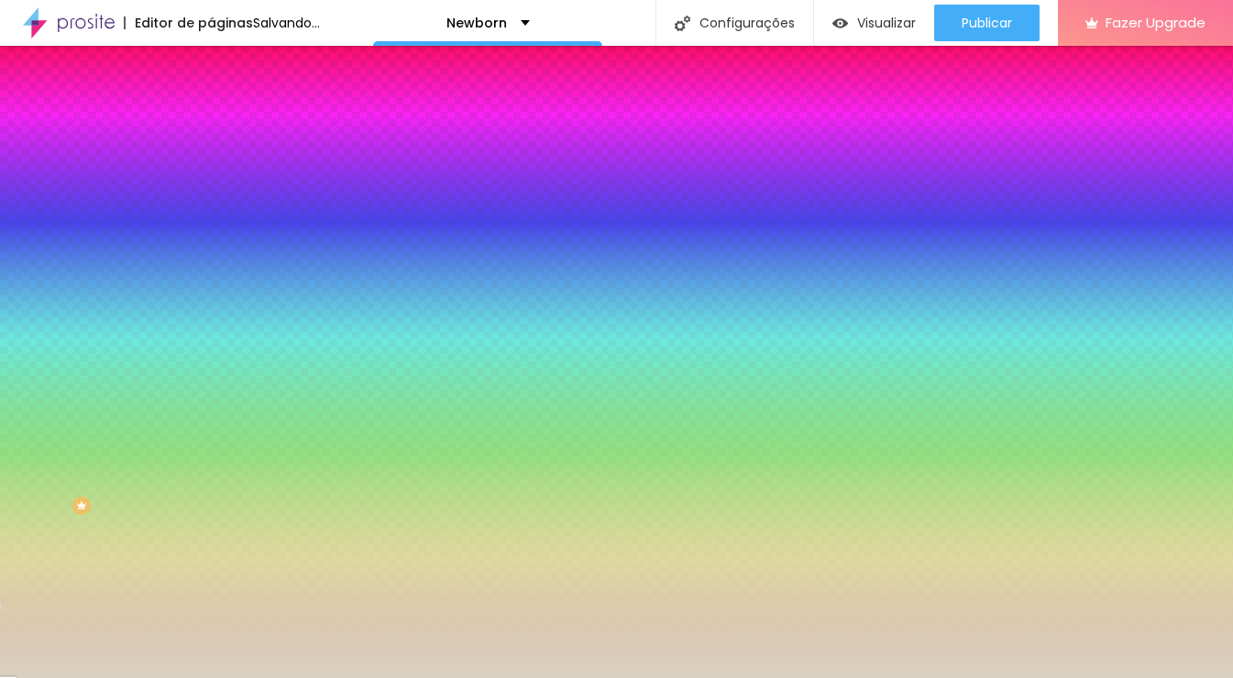
type input "81"
type input "89"
type input "115"
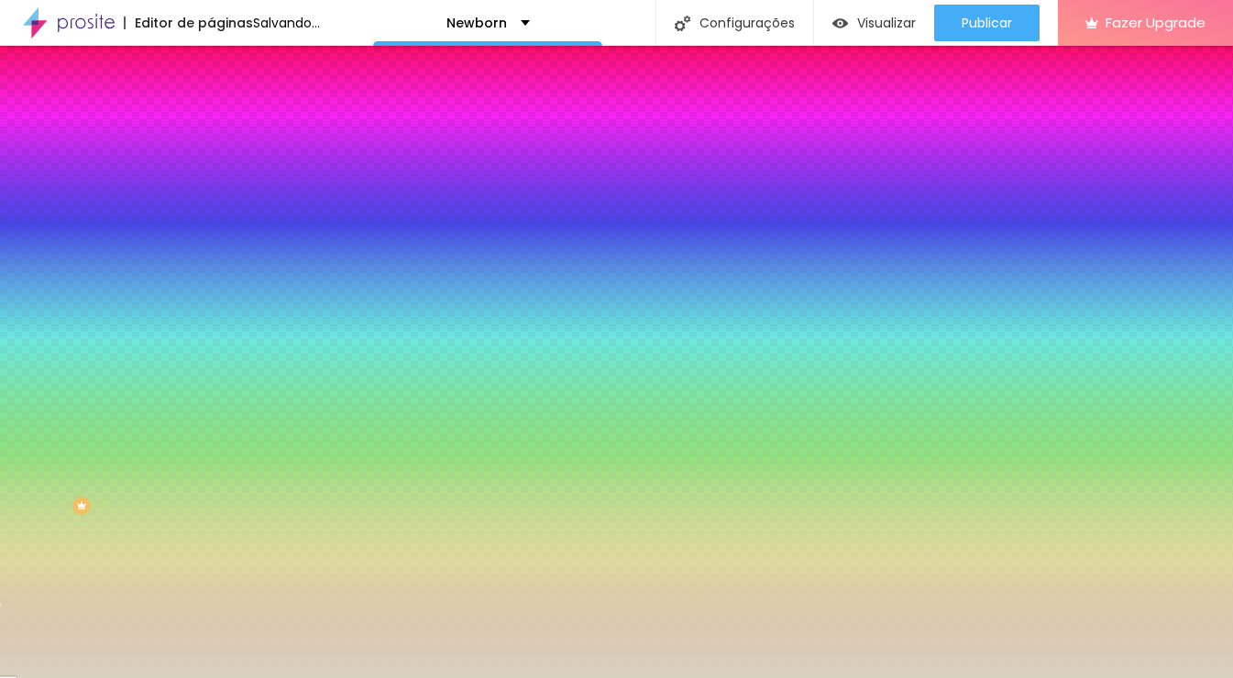
type input "115"
type input "127"
type input "139"
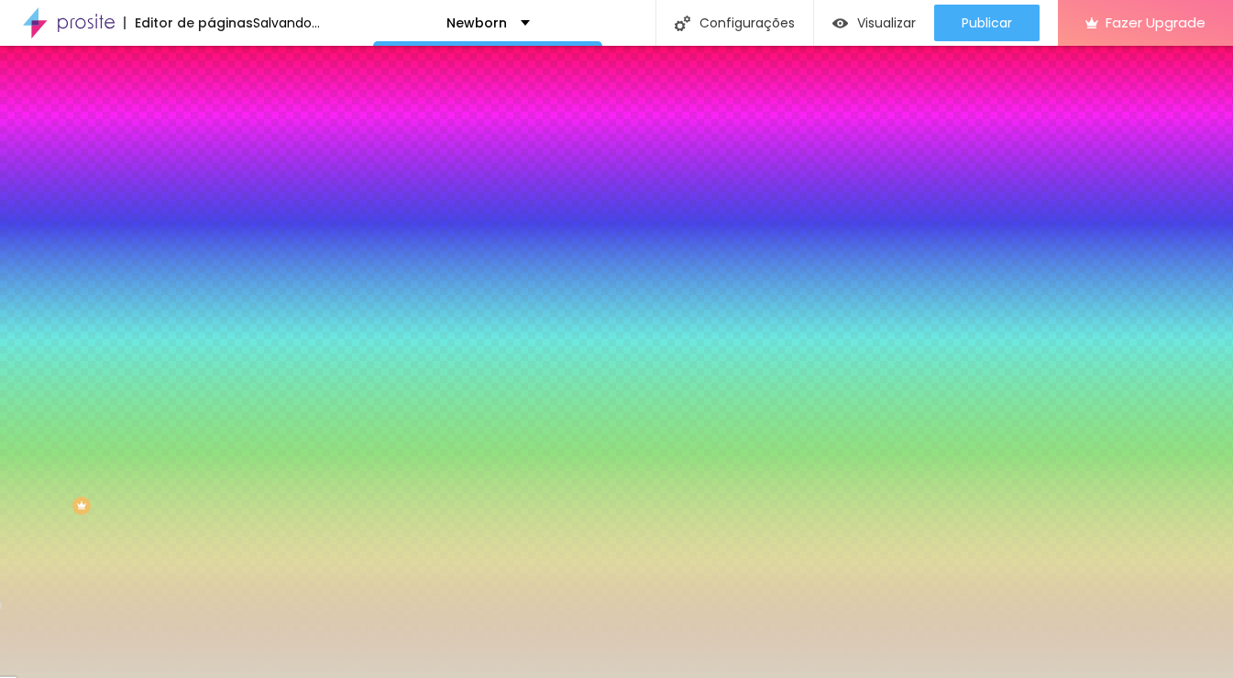
type input "149"
type input "165"
type input "169"
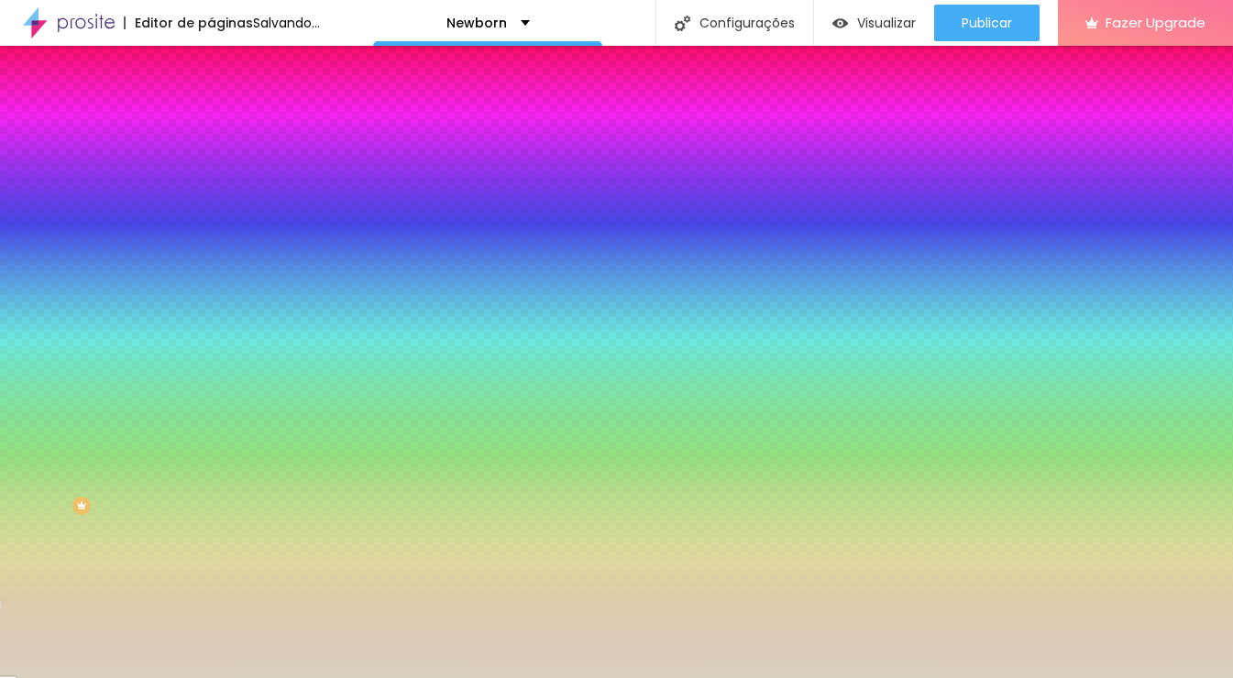
type input "169"
type input "178"
type input "190"
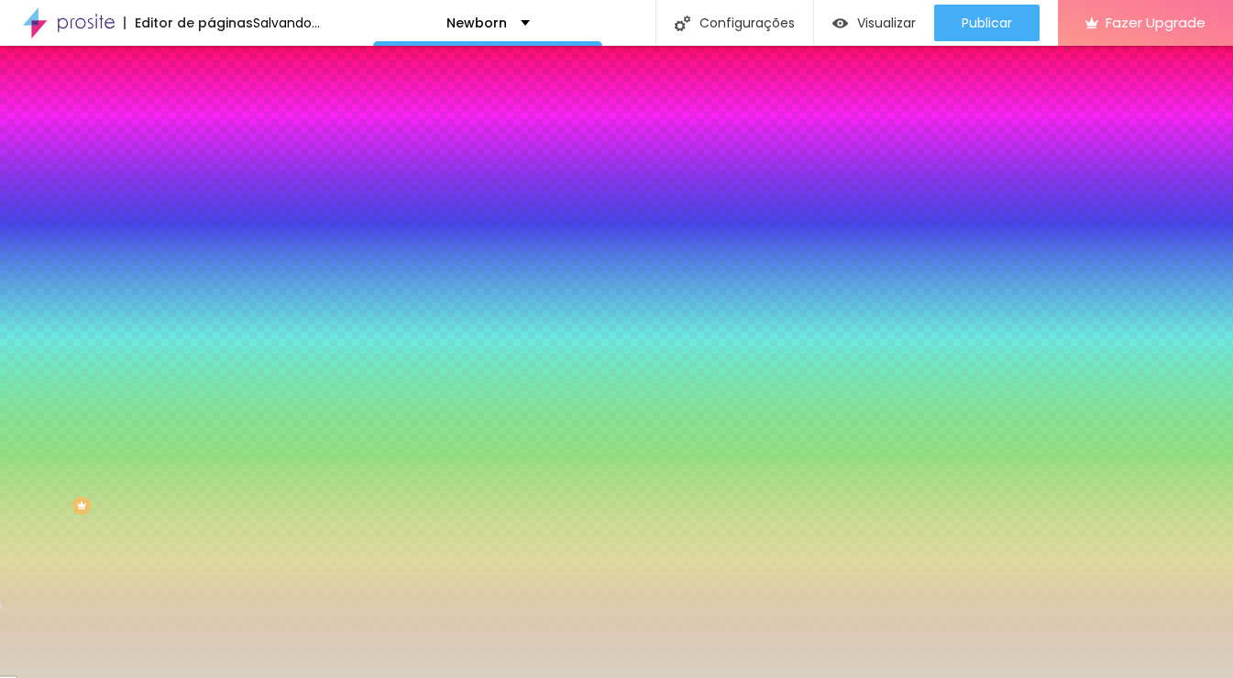
type input "198"
type input "200"
drag, startPoint x: 45, startPoint y: 225, endPoint x: 159, endPoint y: 230, distance: 113.8
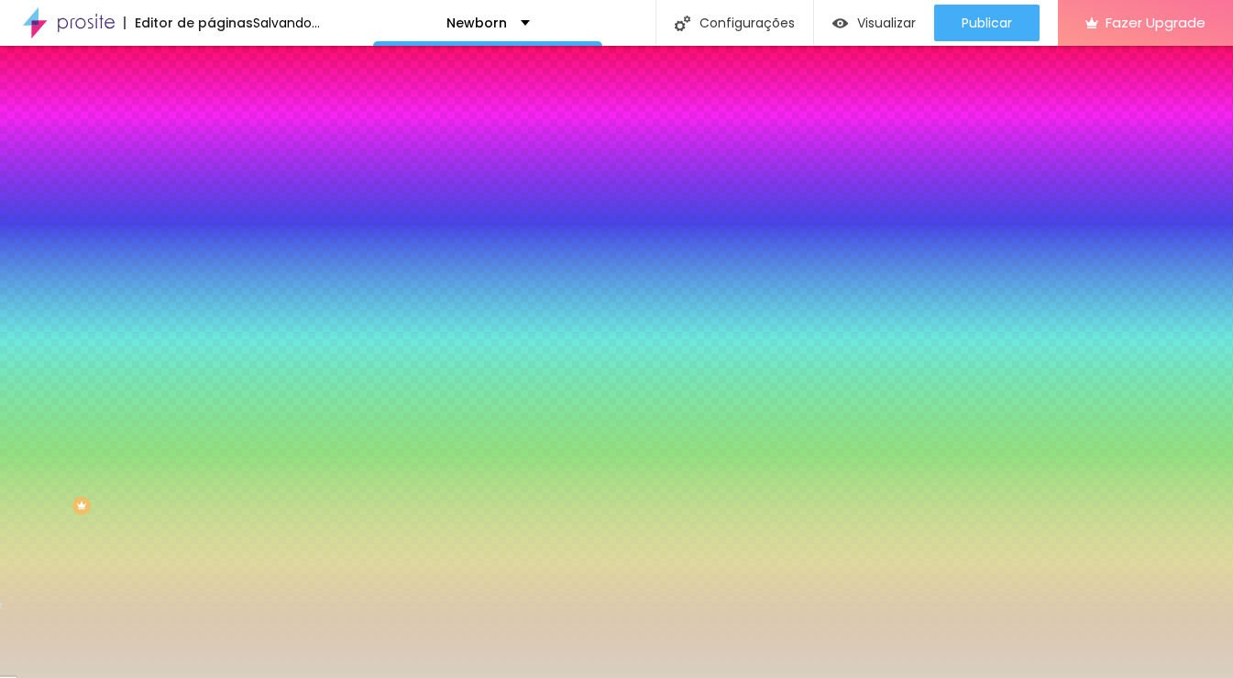
click at [211, 406] on input "range" at bounding box center [270, 413] width 118 height 15
type input "194"
type input "89"
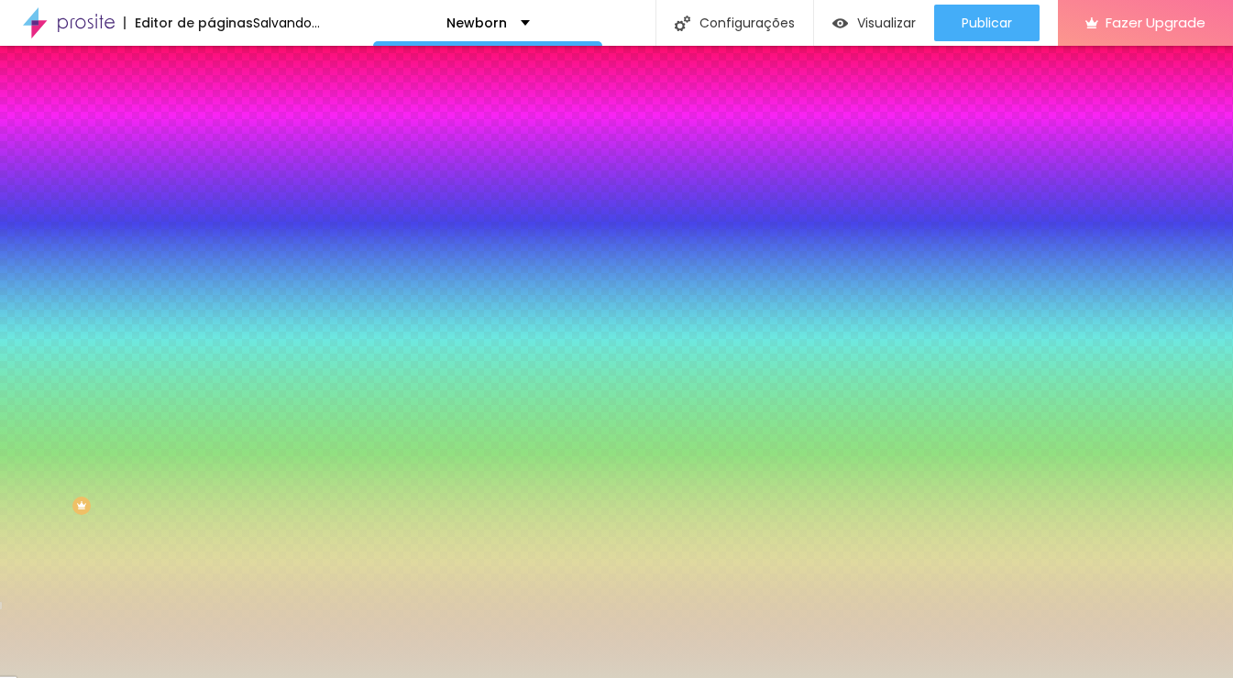
type input "74"
type input "64"
type input "53"
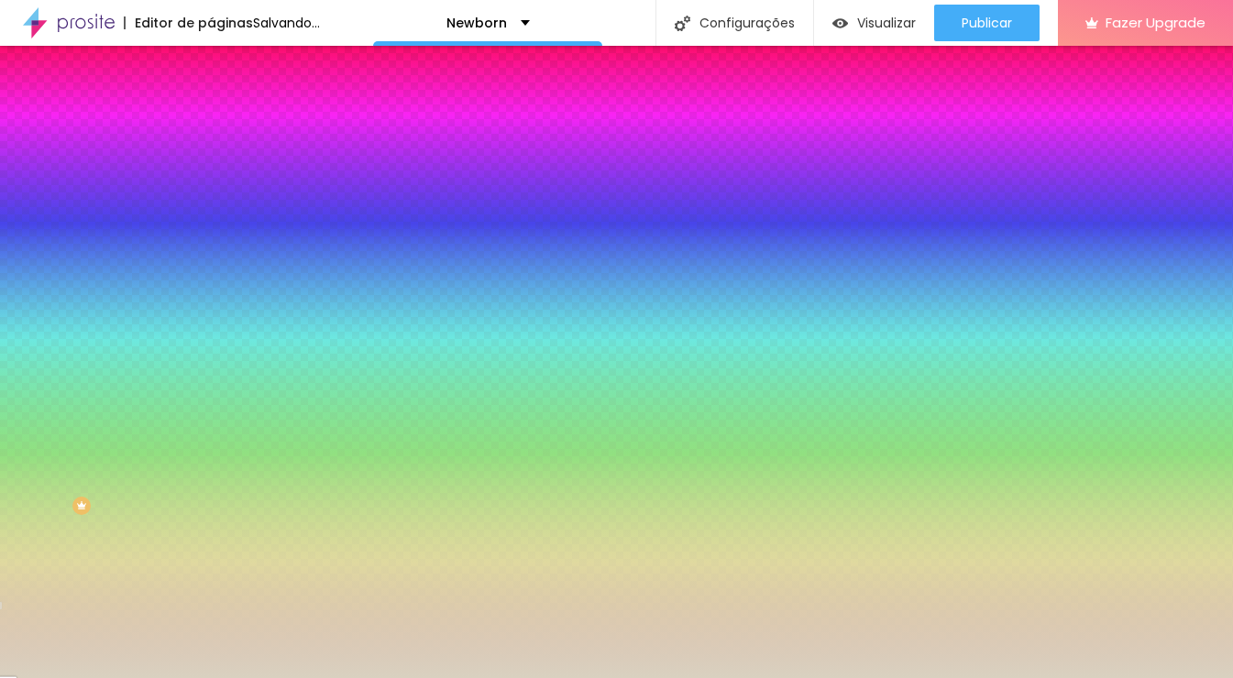
type input "53"
type input "42"
type input "10"
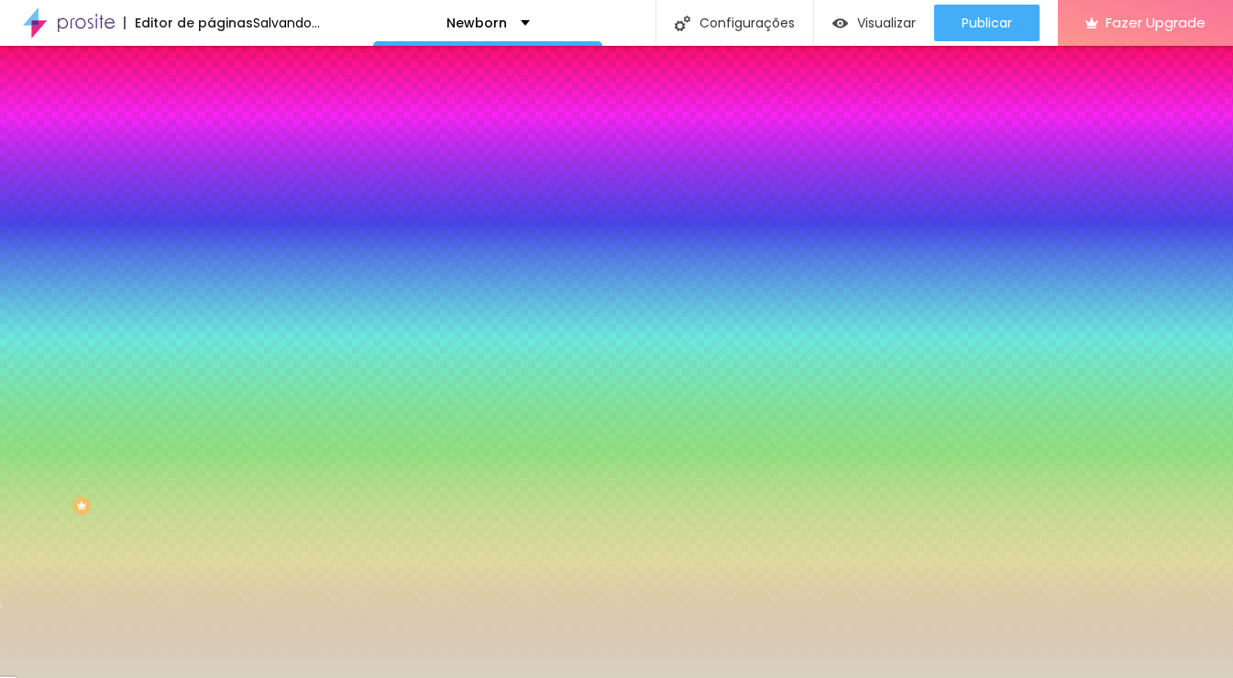
type input "5"
type input "1"
type input "0"
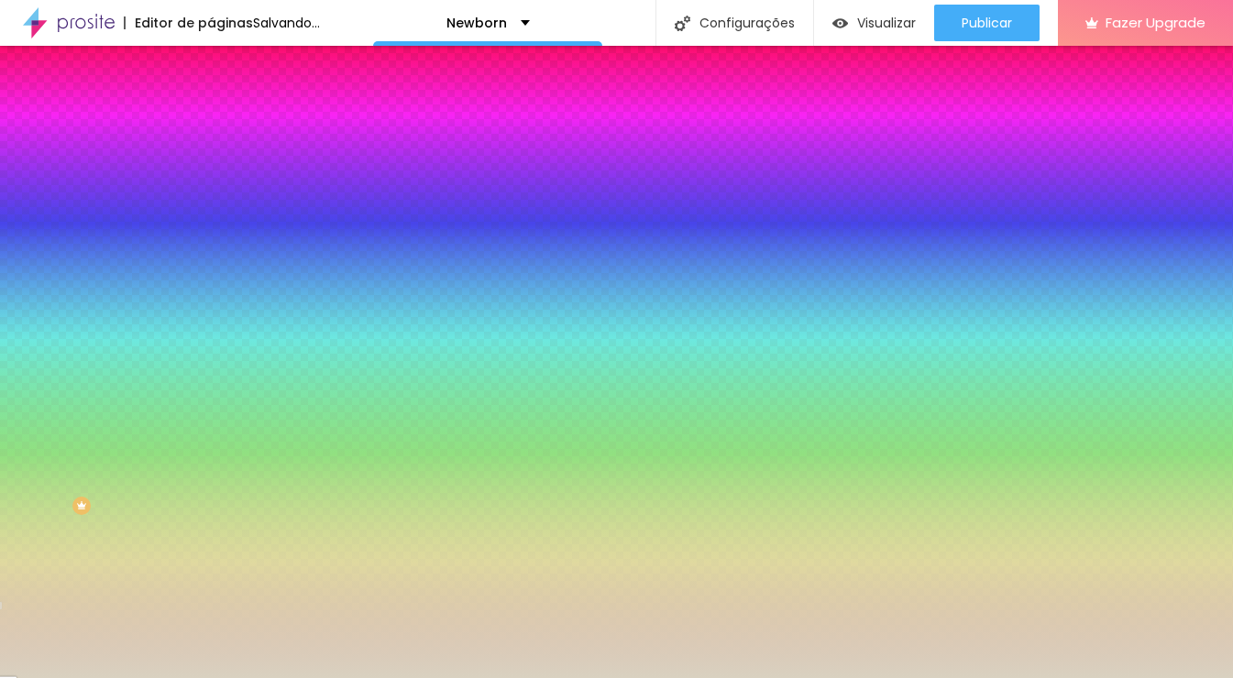
type input "0"
drag, startPoint x: 158, startPoint y: 226, endPoint x: 41, endPoint y: 227, distance: 116.4
click at [211, 406] on input "range" at bounding box center [270, 413] width 118 height 15
type input "2"
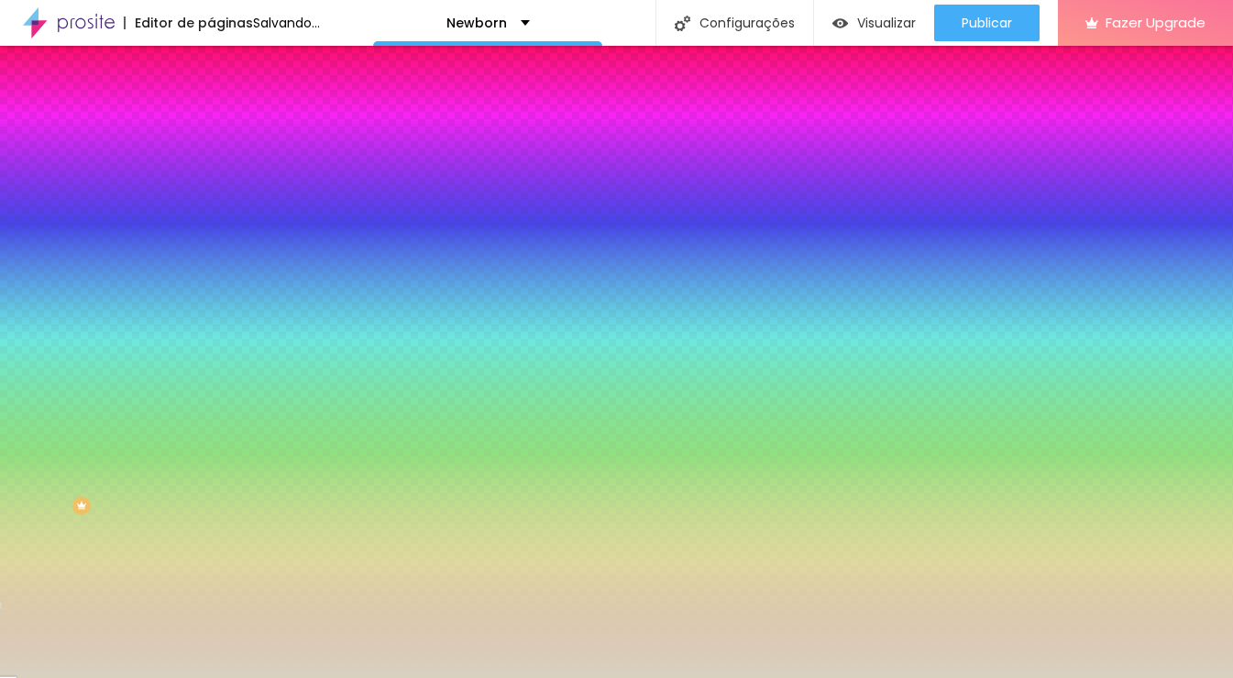
type input "15"
type input "69"
type input "79"
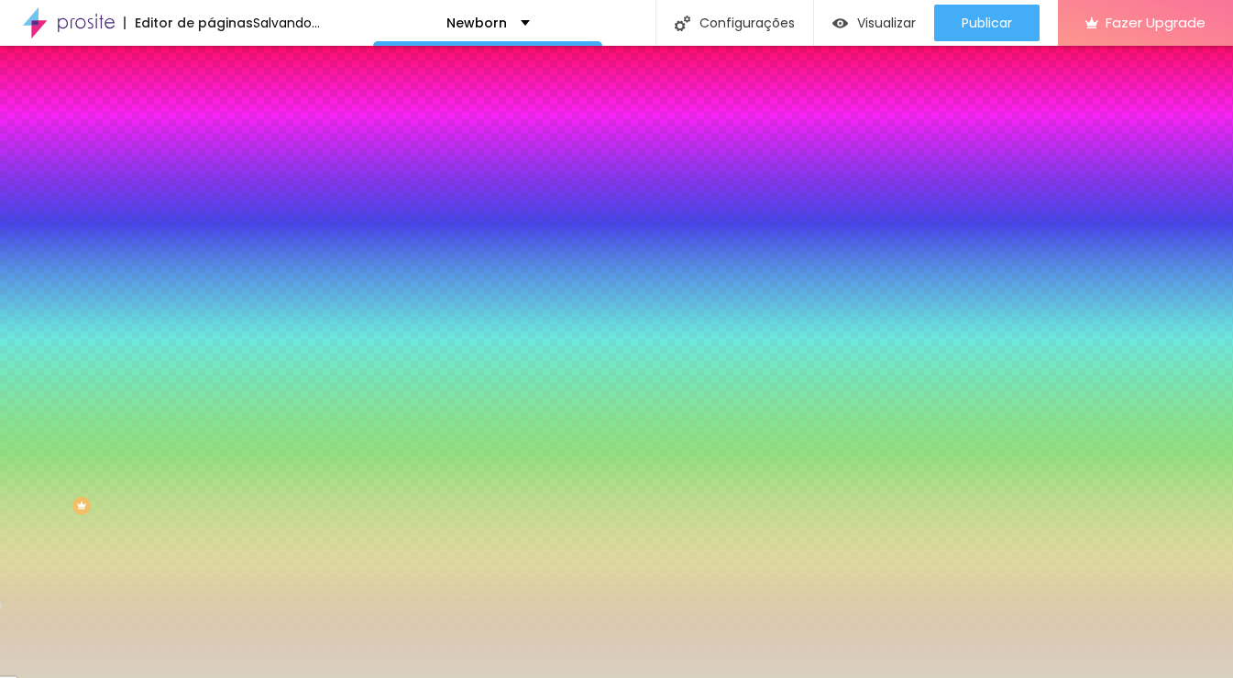
type input "79"
type input "101"
type input "109"
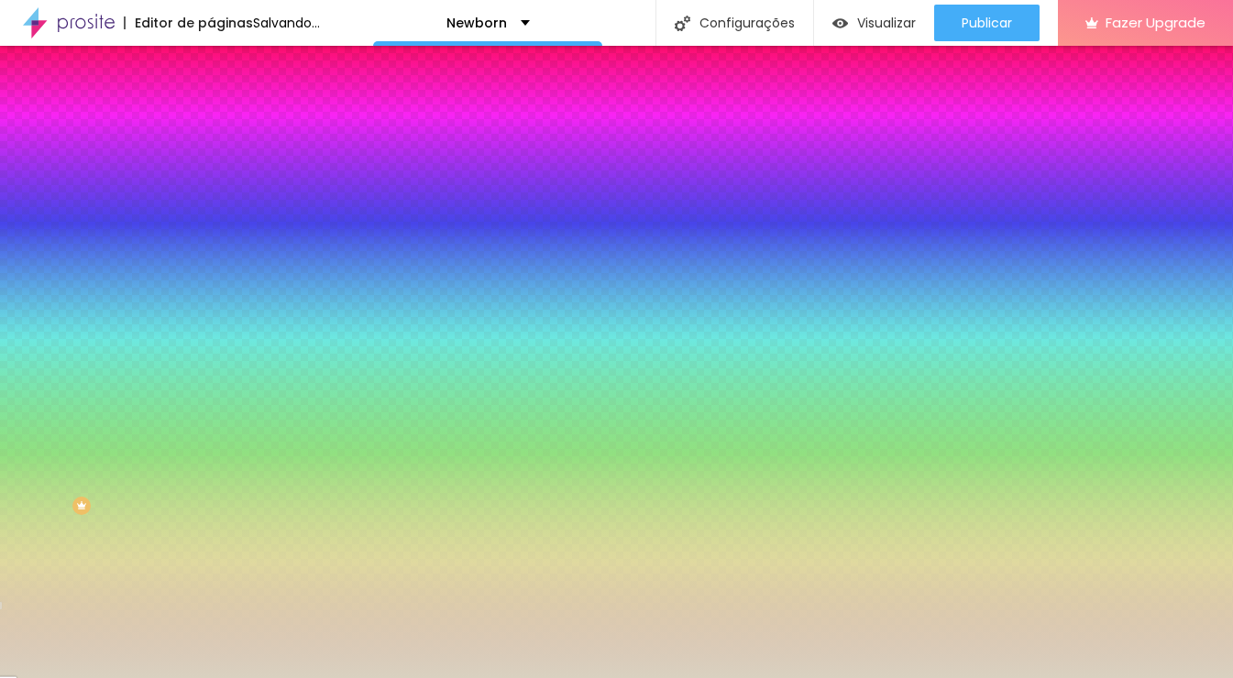
type input "114"
type input "117"
drag, startPoint x: 81, startPoint y: 226, endPoint x: 108, endPoint y: 229, distance: 27.6
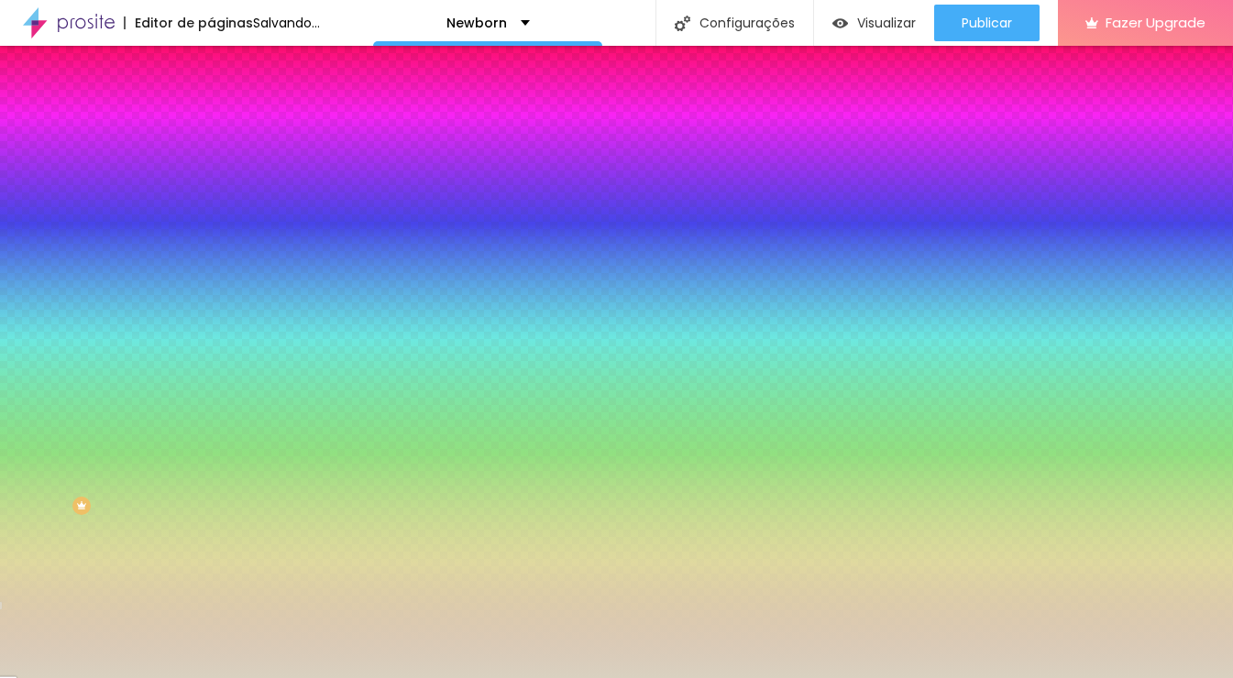
click at [211, 406] on input "range" at bounding box center [270, 413] width 118 height 15
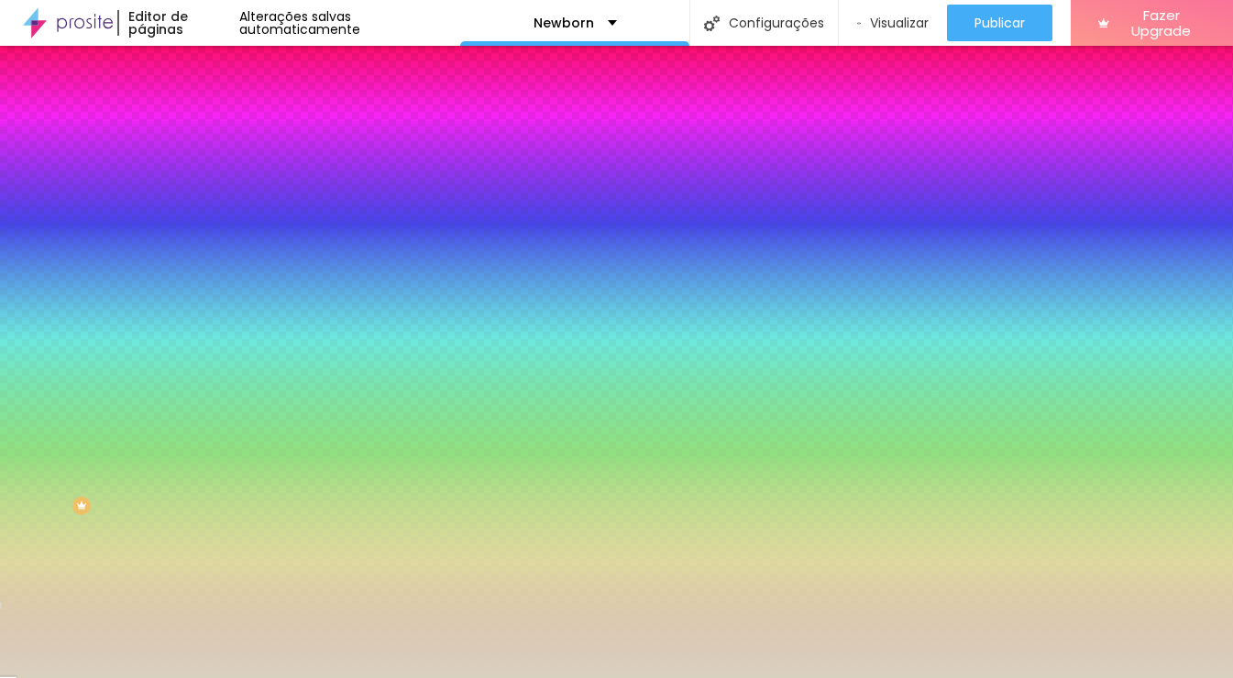
type input "90"
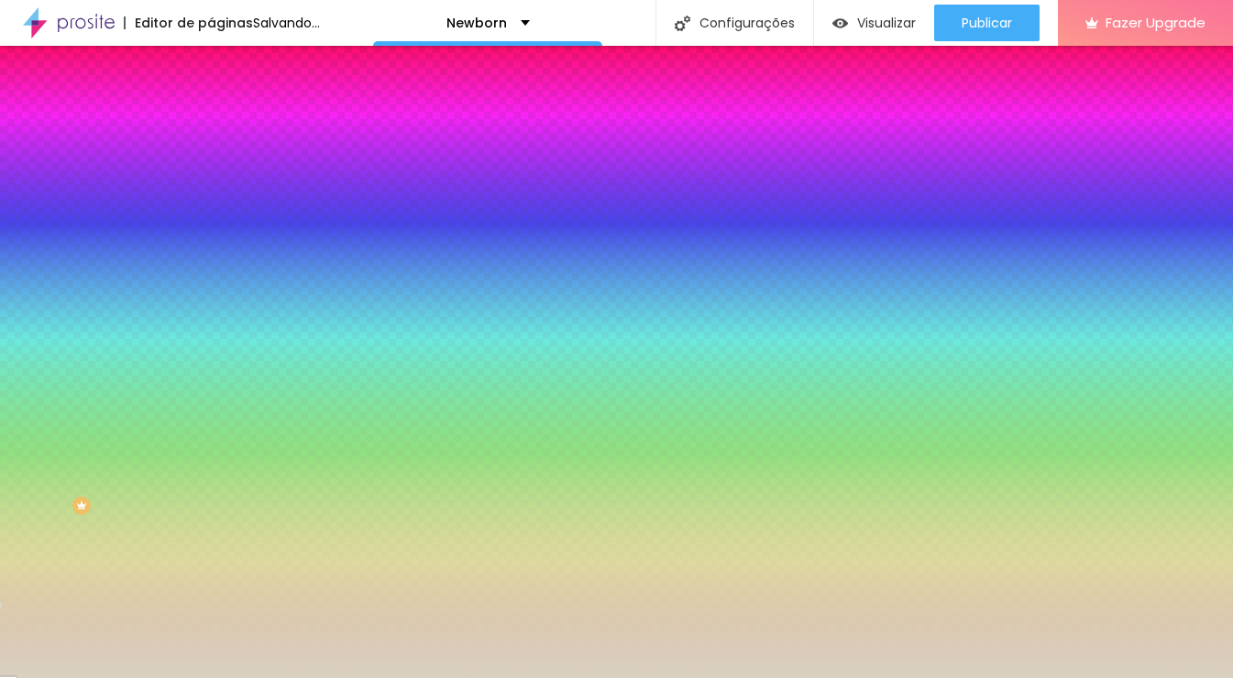
type input "84"
type input "78"
type input "72"
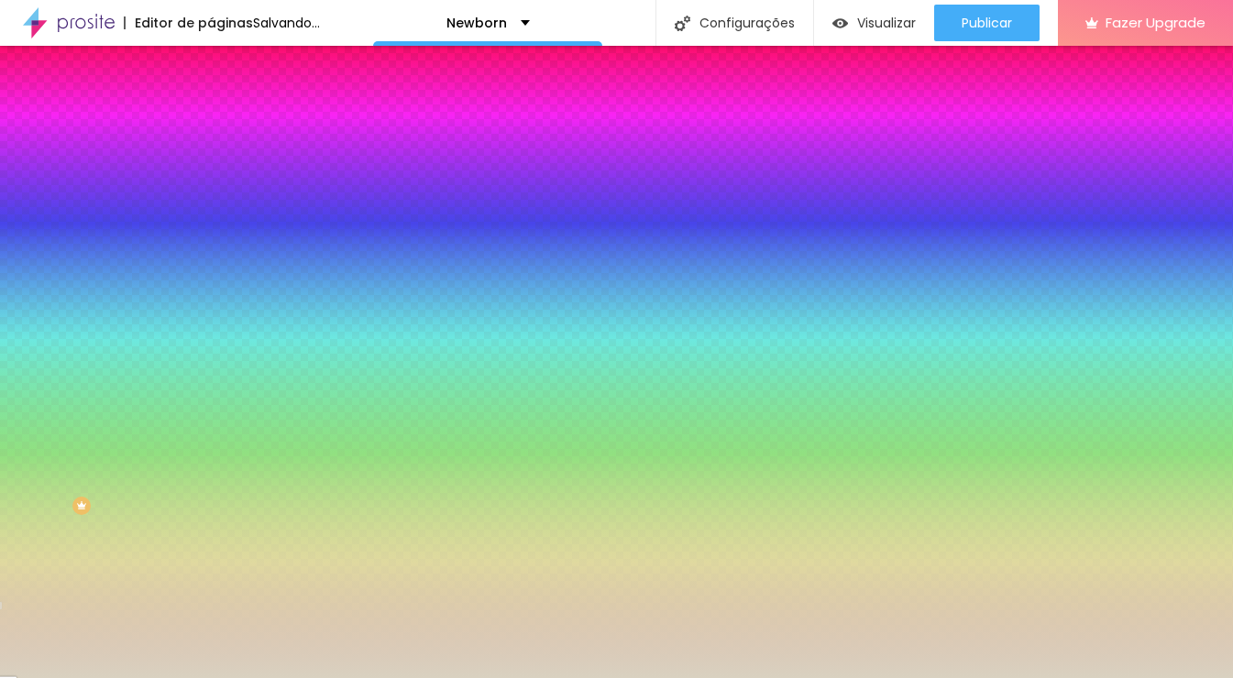
type input "72"
type input "60"
type input "55"
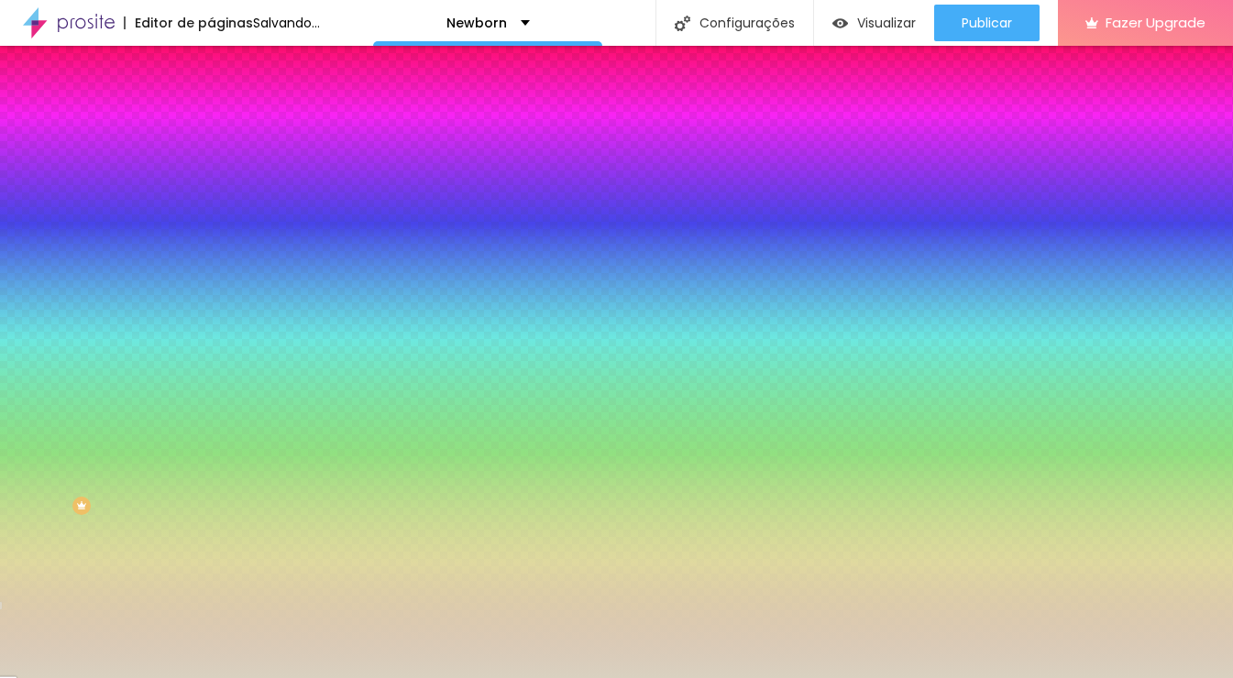
type input "52"
type input "49"
type input "48"
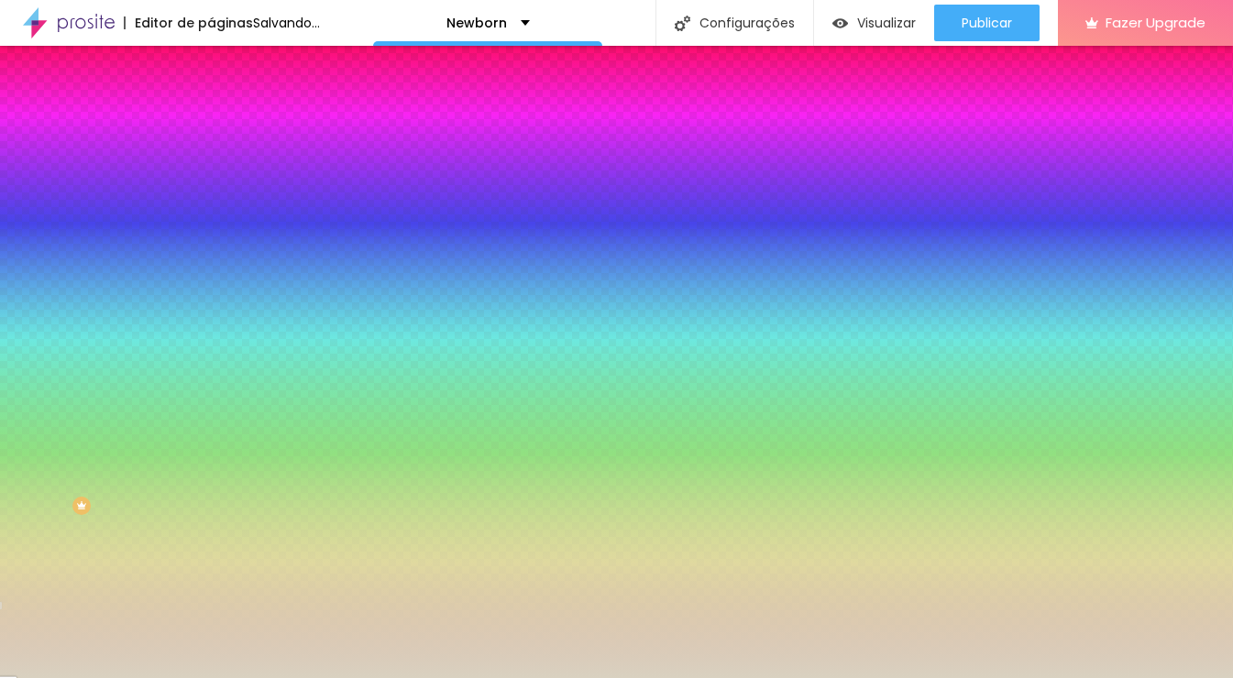
type input "48"
drag, startPoint x: 109, startPoint y: 228, endPoint x: 70, endPoint y: 228, distance: 39.4
type input "48"
click at [211, 406] on input "range" at bounding box center [270, 413] width 118 height 15
click at [211, 175] on div at bounding box center [316, 175] width 211 height 0
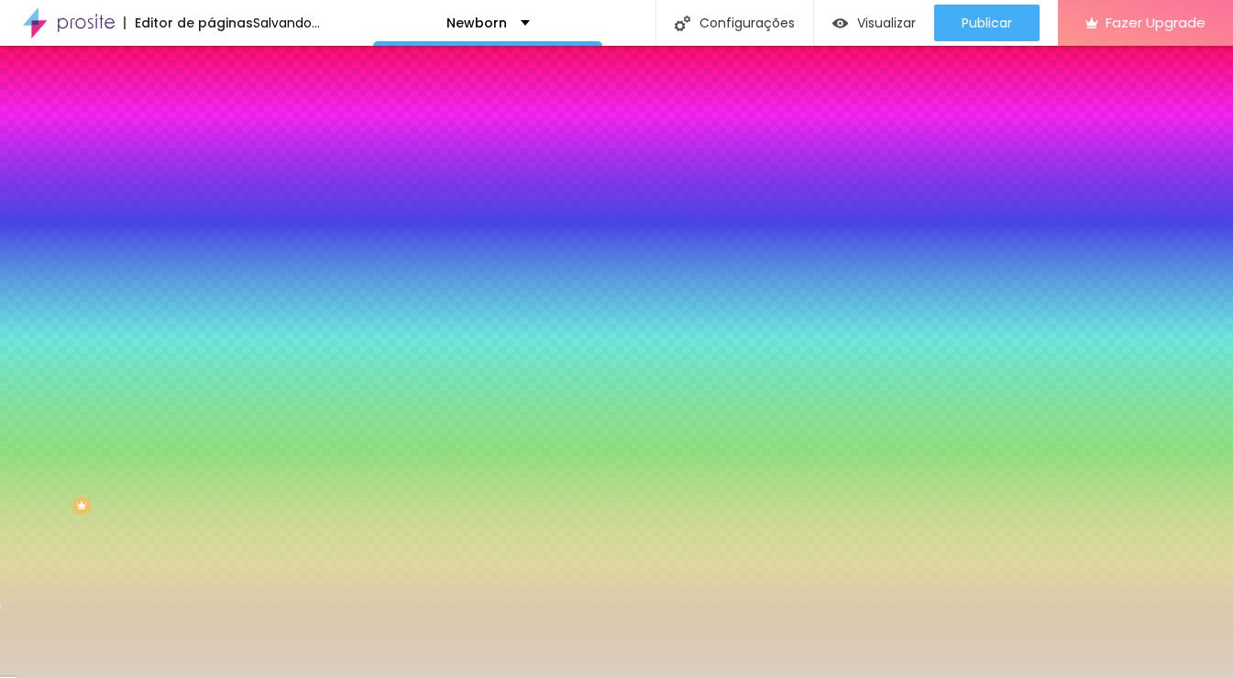
click at [211, 175] on div at bounding box center [316, 175] width 211 height 0
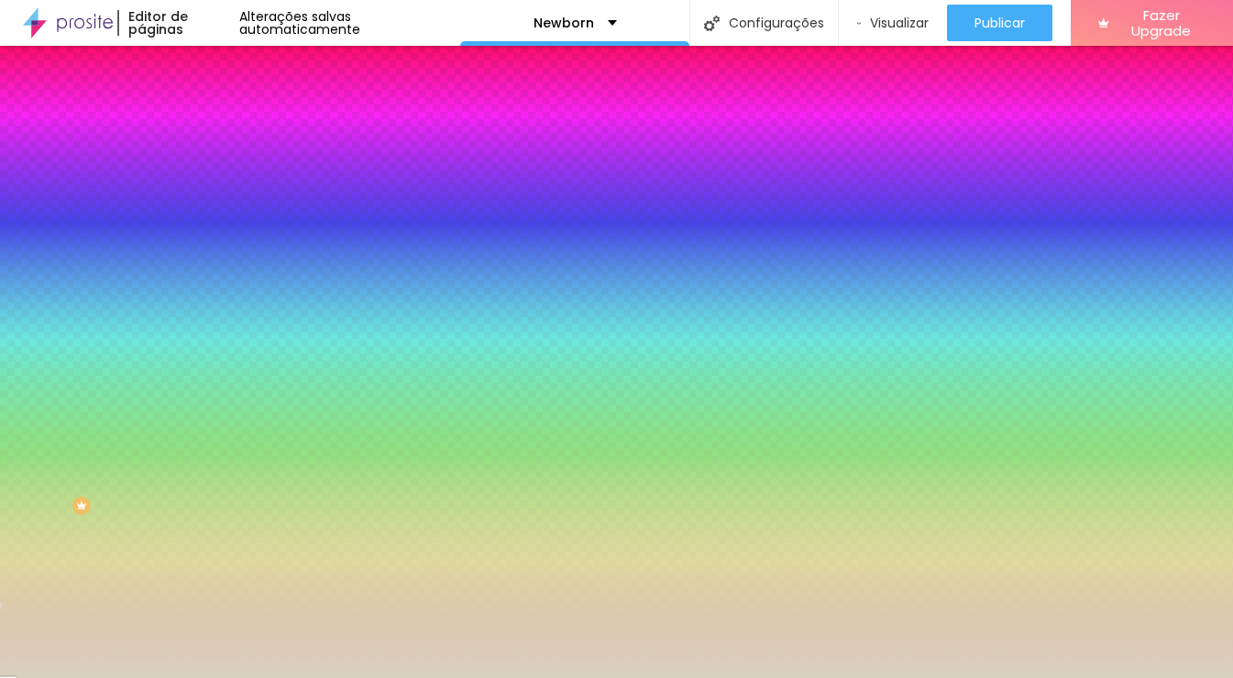
drag, startPoint x: 124, startPoint y: 185, endPoint x: 168, endPoint y: 216, distance: 53.9
click at [211, 175] on div at bounding box center [316, 175] width 211 height 0
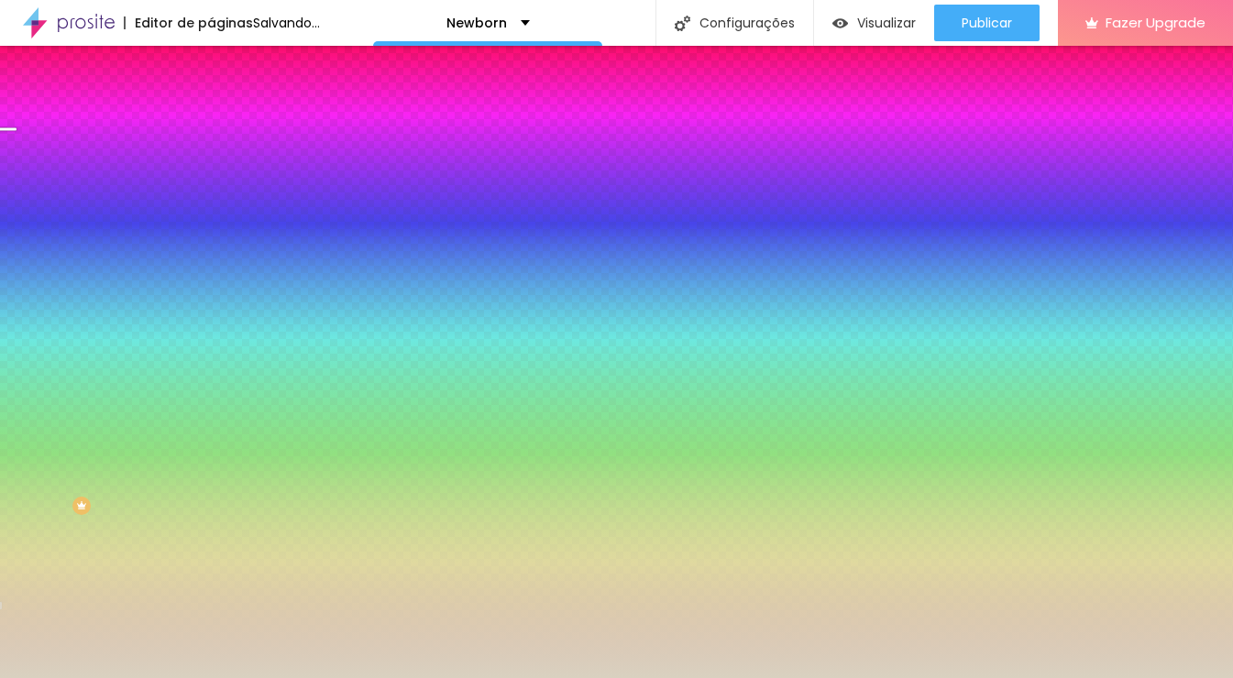
drag, startPoint x: 183, startPoint y: 342, endPoint x: 182, endPoint y: 234, distance: 108.2
click at [17, 130] on div at bounding box center [7, 128] width 18 height 3
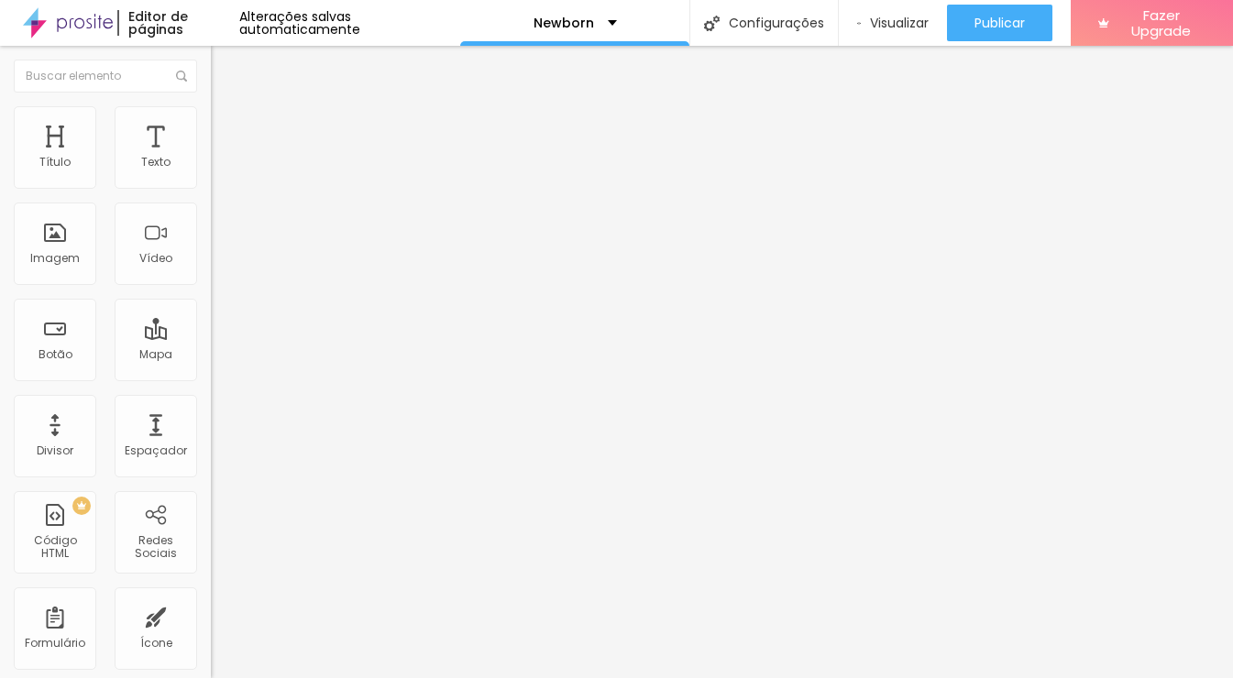
click at [211, 183] on img at bounding box center [217, 189] width 13 height 13
click at [211, 167] on img at bounding box center [217, 160] width 13 height 13
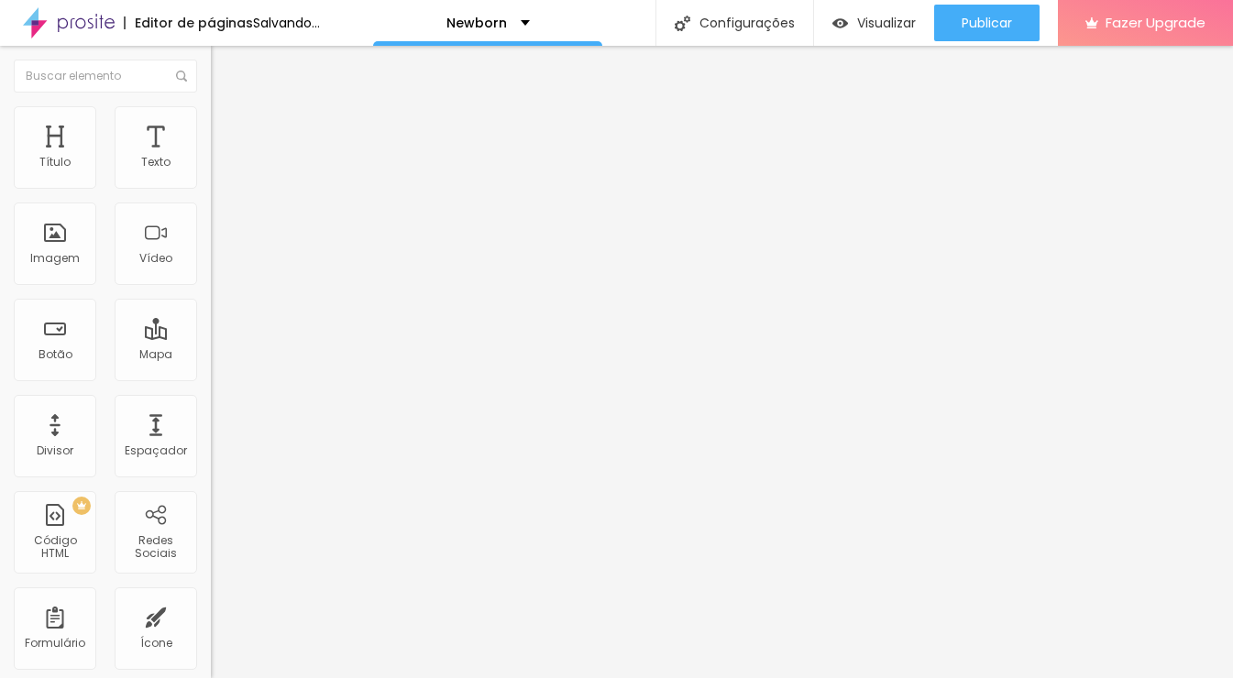
click at [211, 167] on img at bounding box center [217, 160] width 13 height 13
click at [227, 124] on span "Estilo" at bounding box center [241, 119] width 28 height 16
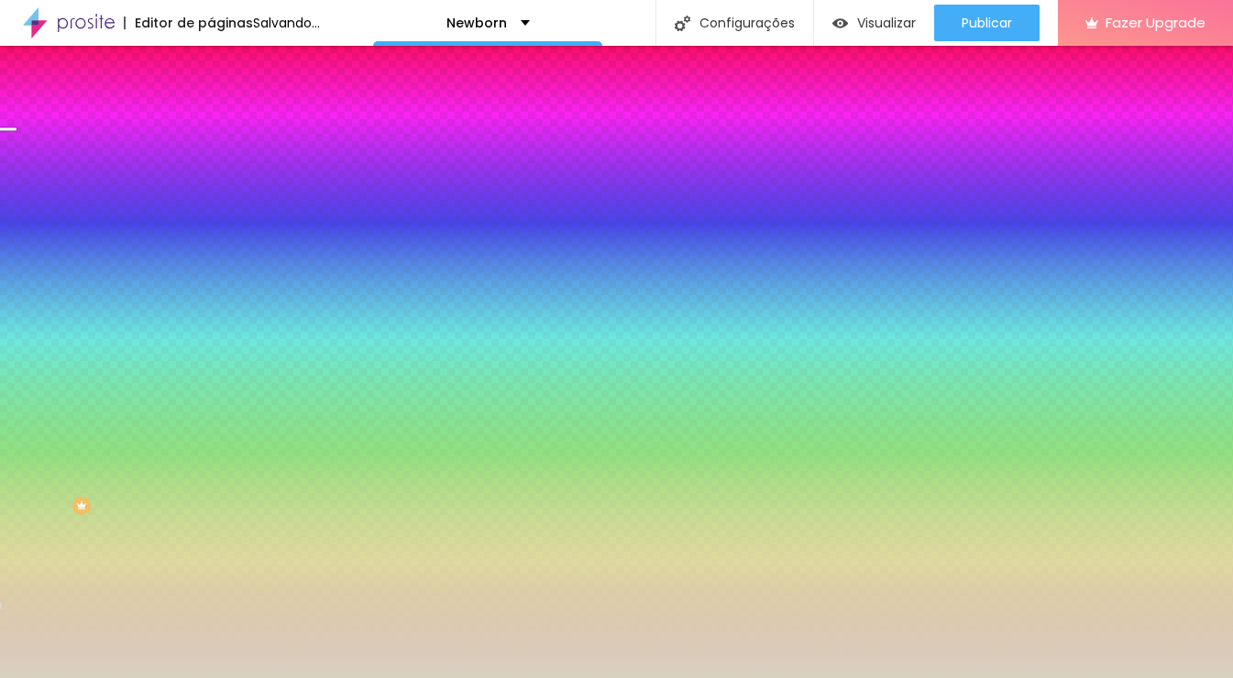
click at [227, 129] on span "Avançado" at bounding box center [257, 137] width 61 height 16
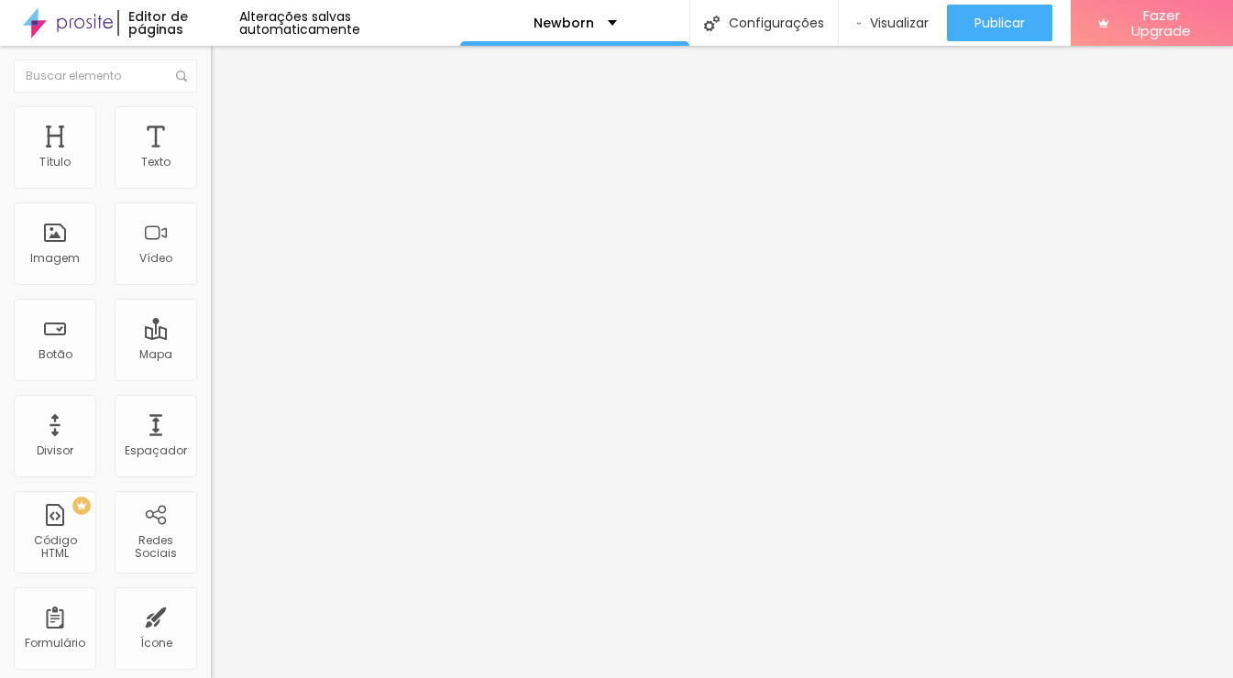
type input "25"
type input "30"
type input "35"
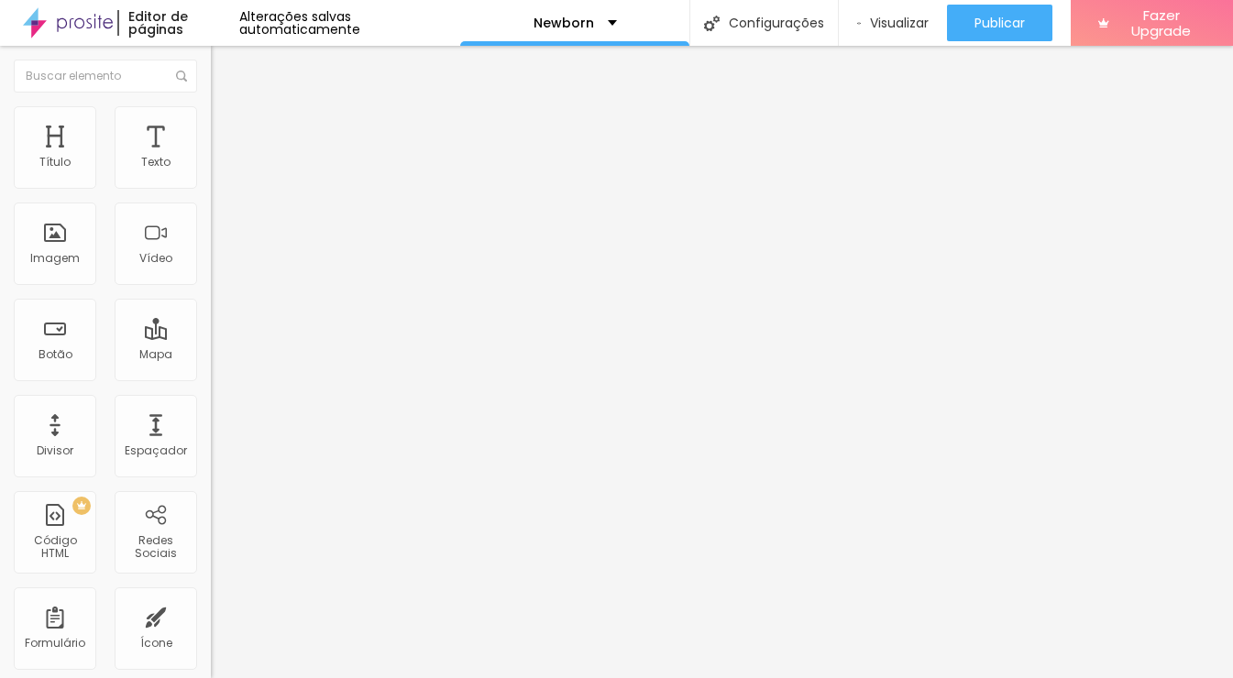
type input "35"
type input "40"
type input "45"
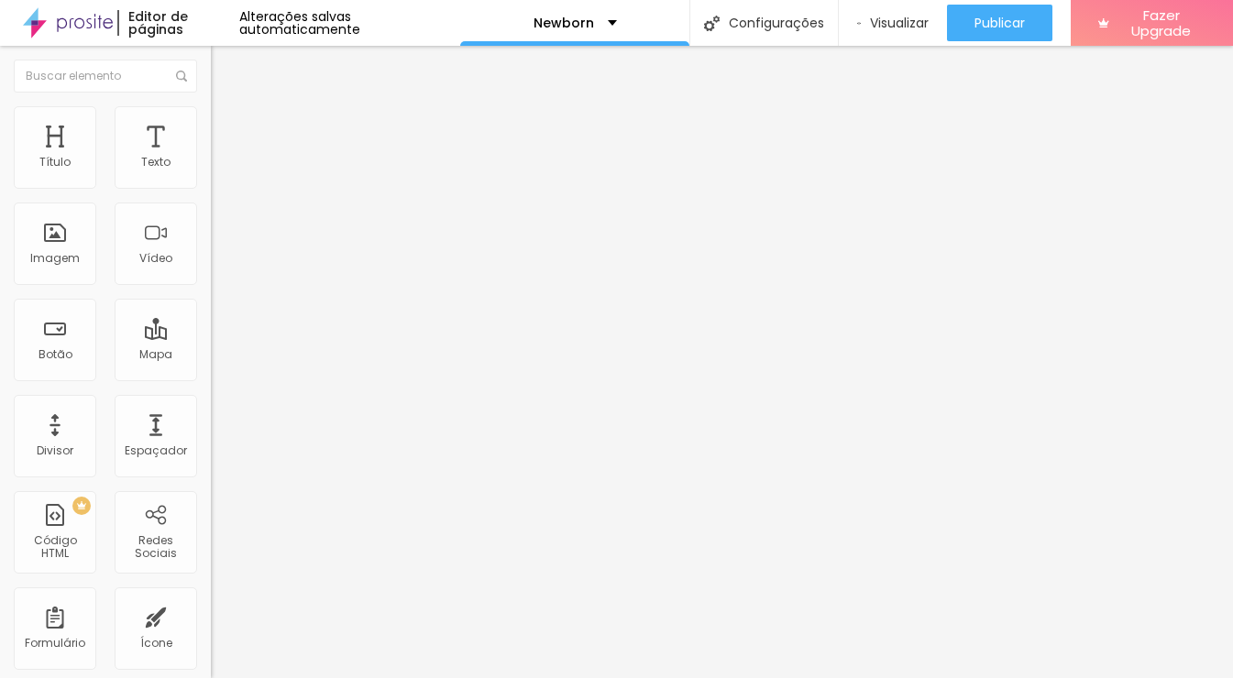
type input "50"
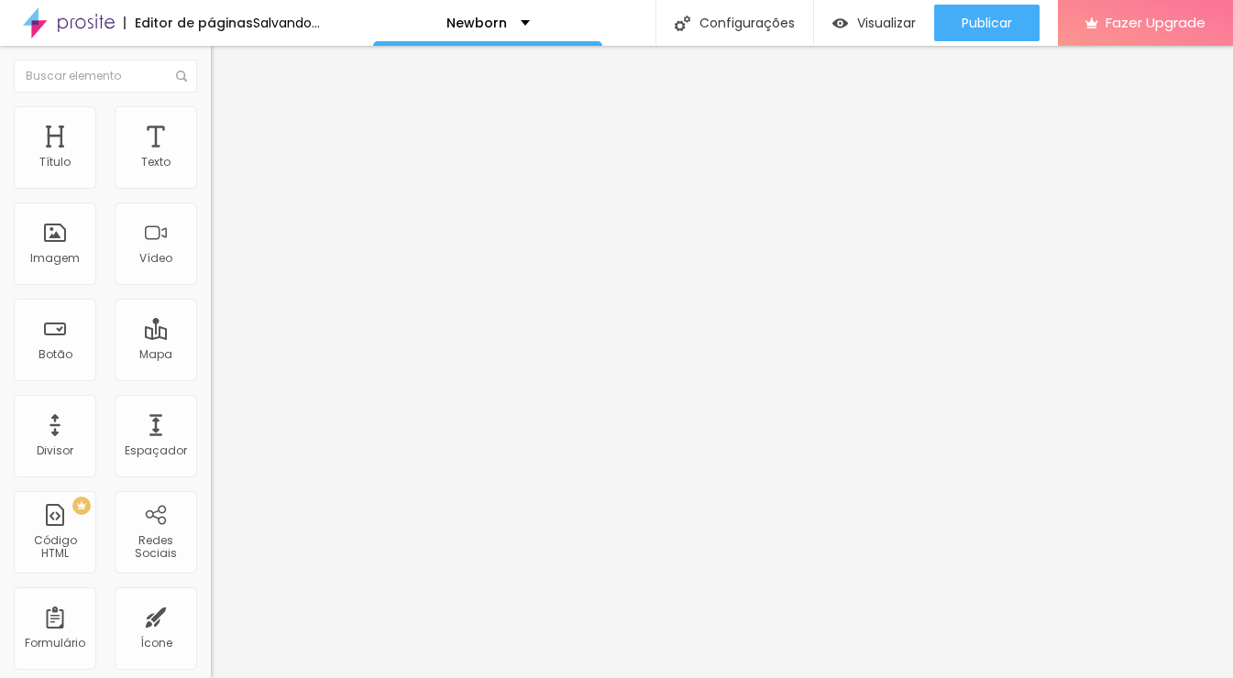
drag, startPoint x: 79, startPoint y: 180, endPoint x: 142, endPoint y: 181, distance: 63.3
click at [211, 356] on input "range" at bounding box center [270, 363] width 118 height 15
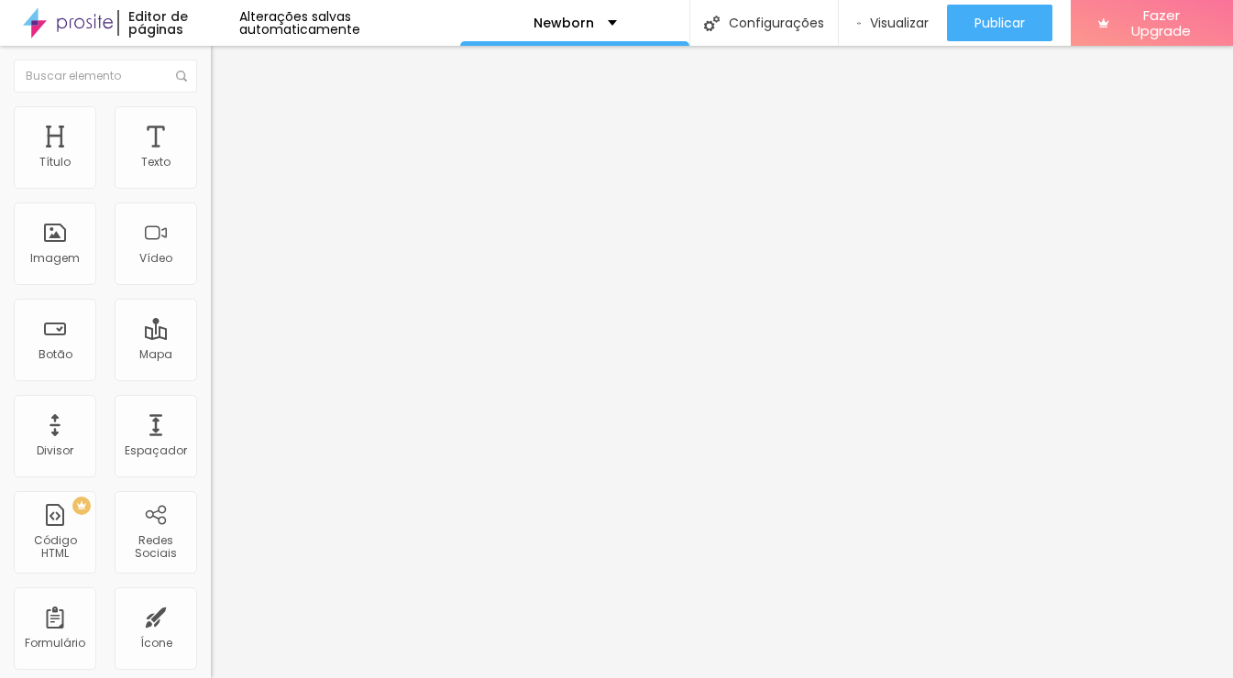
type input "45"
type input "40"
type input "35"
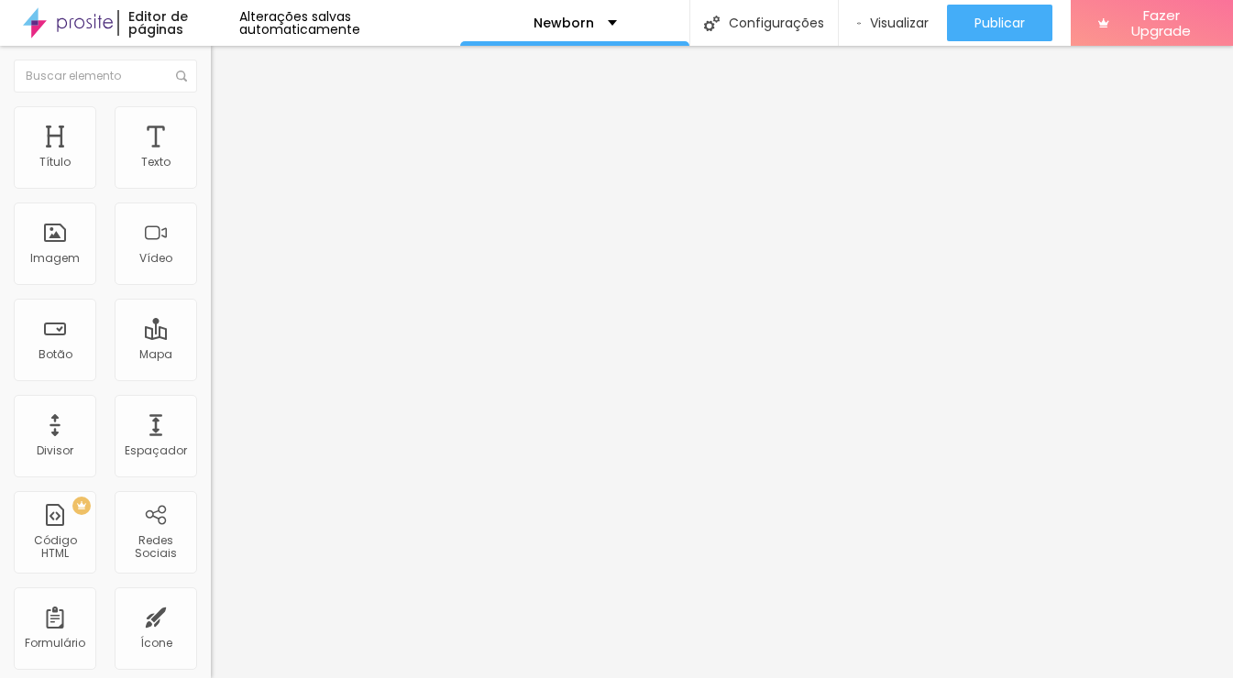
type input "35"
type input "30"
drag, startPoint x: 127, startPoint y: 182, endPoint x: 72, endPoint y: 176, distance: 55.4
click at [211, 356] on input "range" at bounding box center [270, 363] width 118 height 15
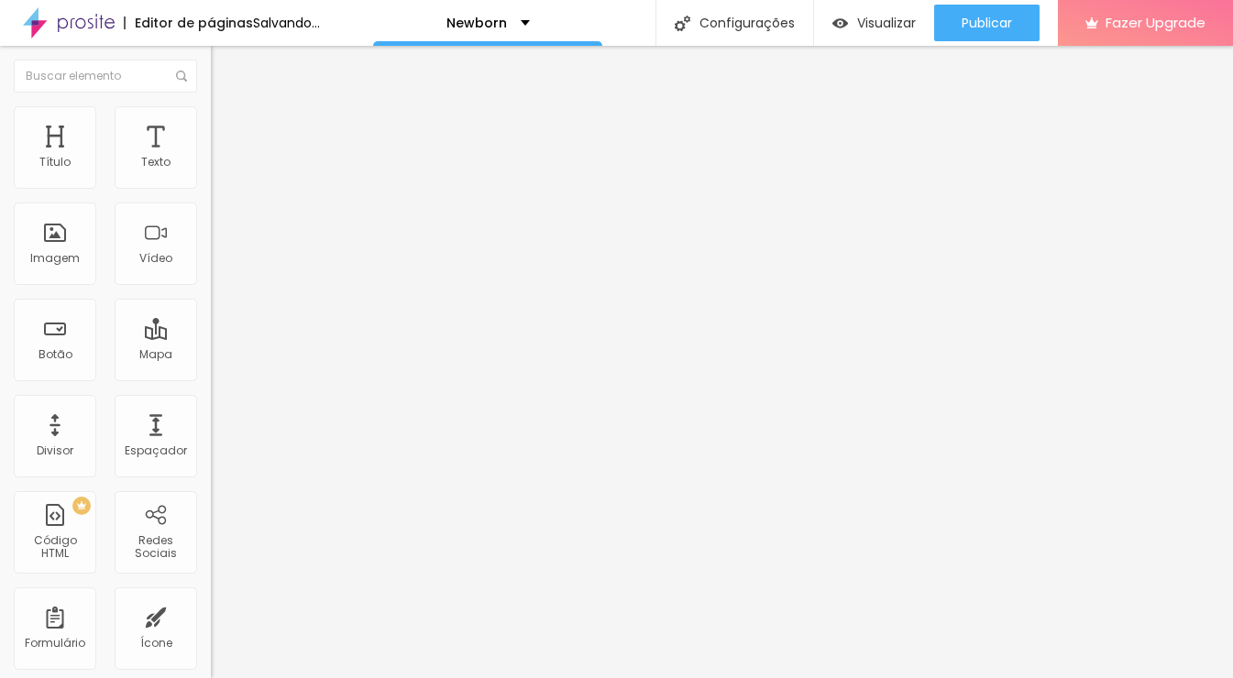
click at [227, 124] on span "Estilo" at bounding box center [241, 119] width 28 height 16
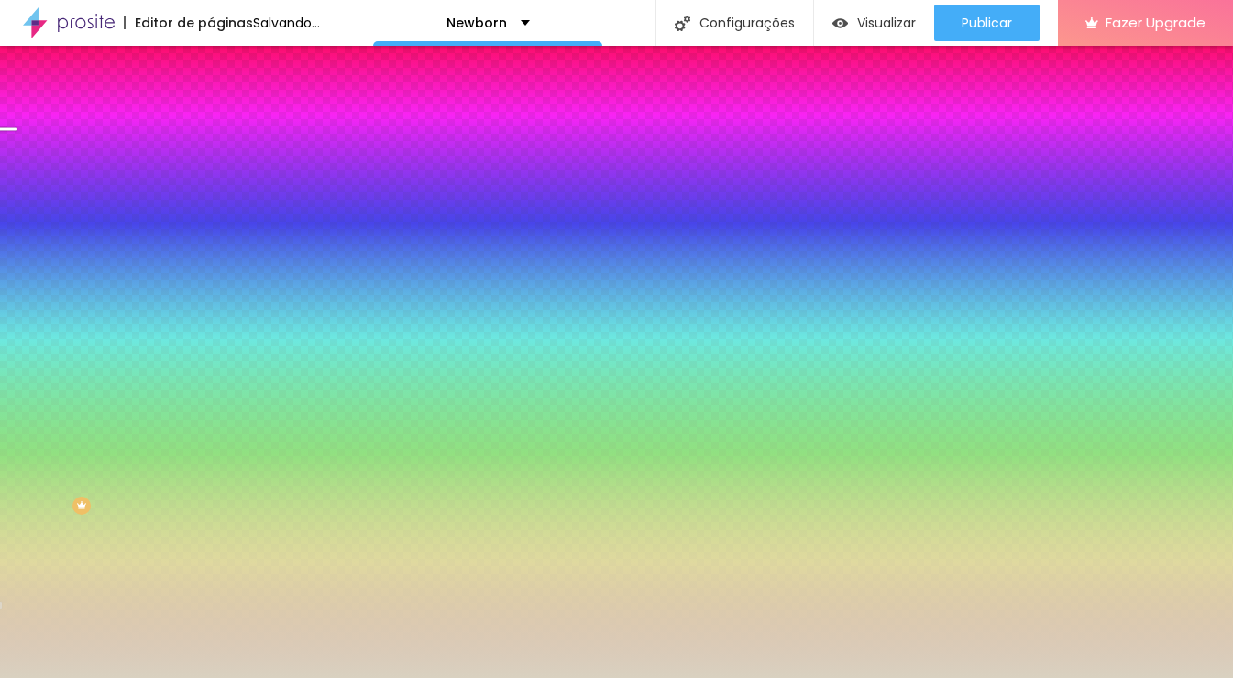
click at [227, 108] on span "Conteúdo" at bounding box center [255, 101] width 57 height 16
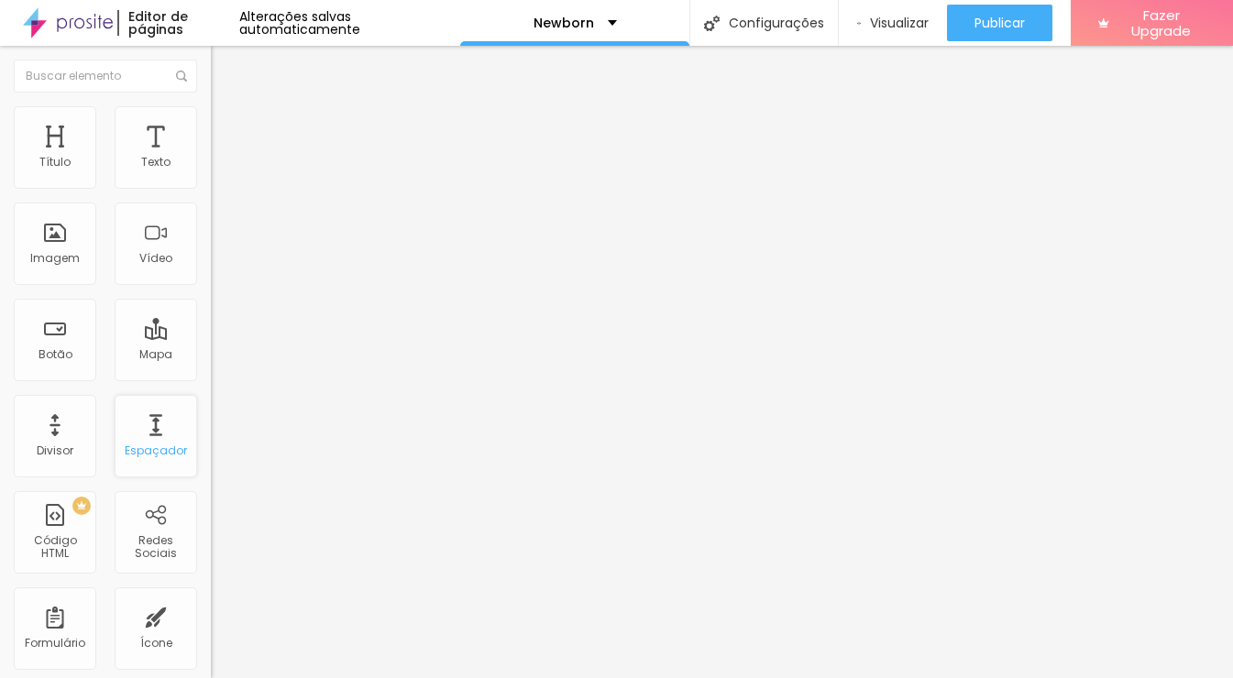
click at [151, 415] on div "Espaçador" at bounding box center [156, 436] width 83 height 83
click at [162, 460] on div "Espaçador" at bounding box center [156, 436] width 83 height 83
click at [170, 458] on div "Espaçador" at bounding box center [156, 436] width 83 height 83
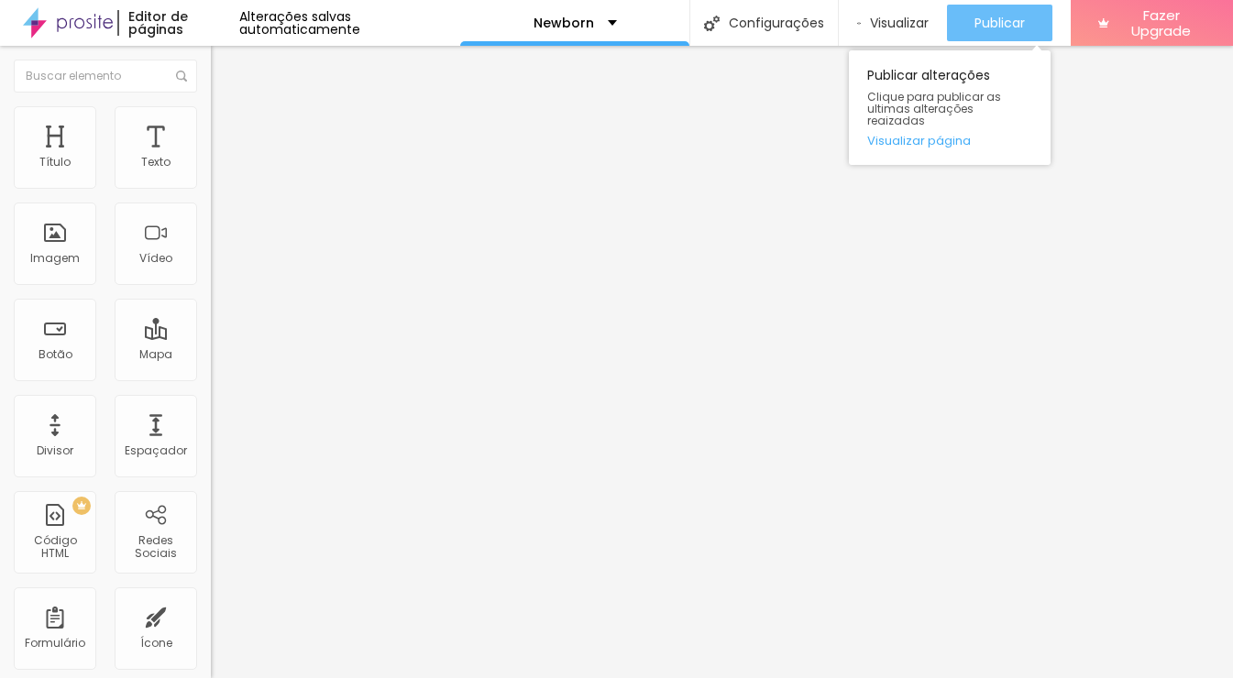
click at [982, 21] on span "Publicar" at bounding box center [1000, 23] width 50 height 15
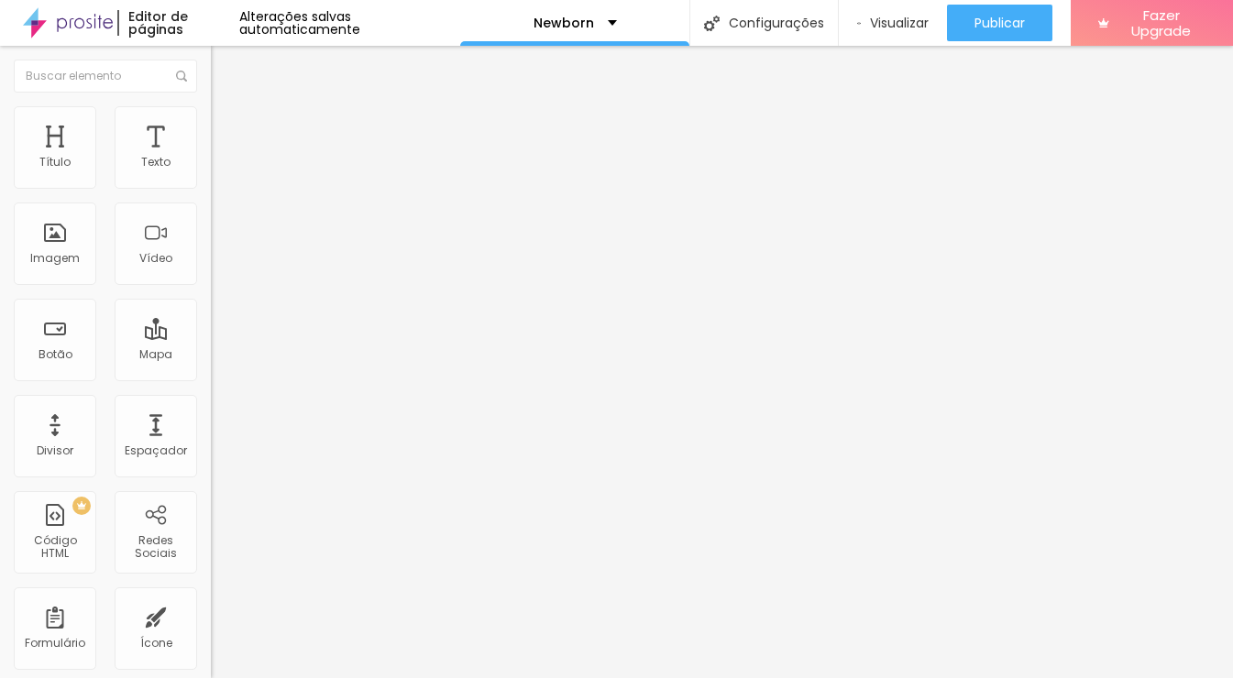
click at [211, 182] on img at bounding box center [217, 175] width 13 height 13
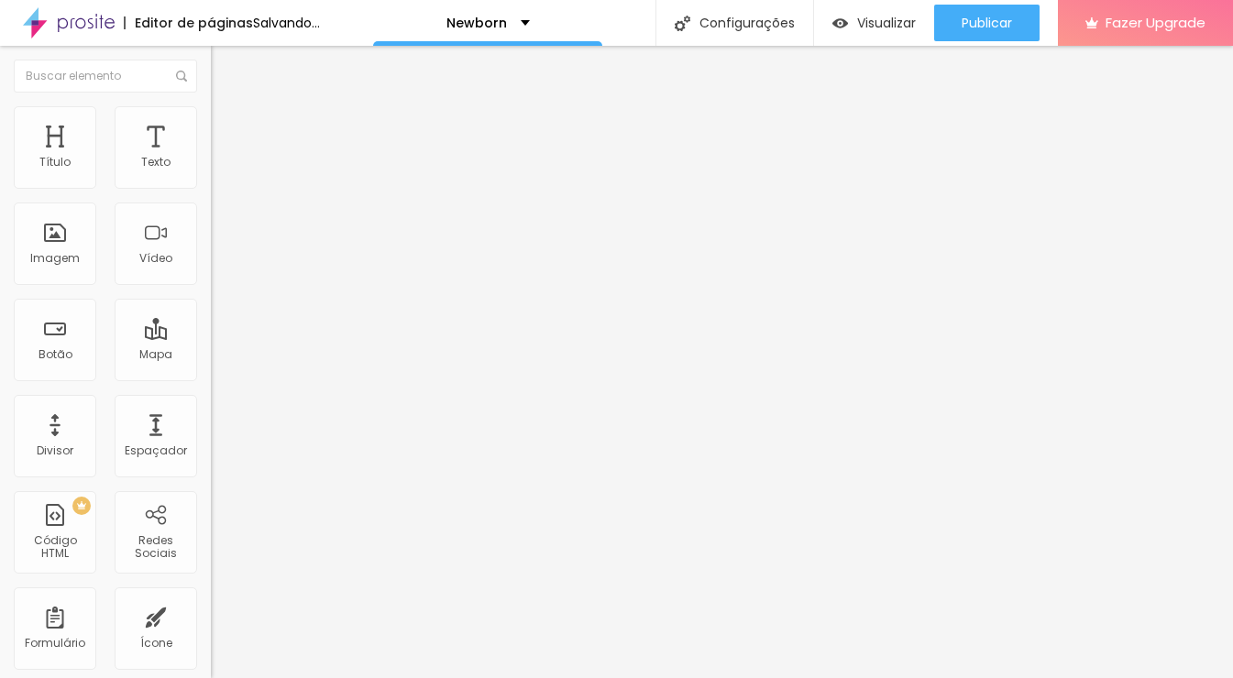
click at [227, 127] on span "Estilo" at bounding box center [241, 119] width 28 height 16
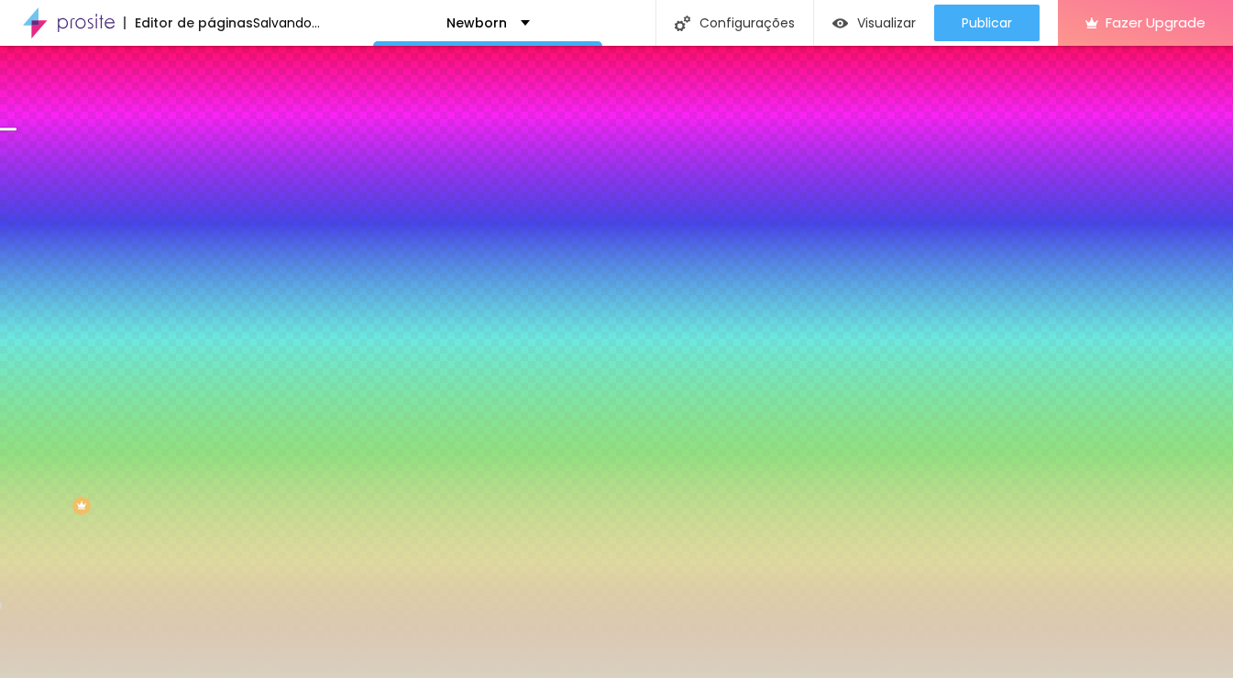
click at [227, 129] on span "Avançado" at bounding box center [257, 137] width 61 height 16
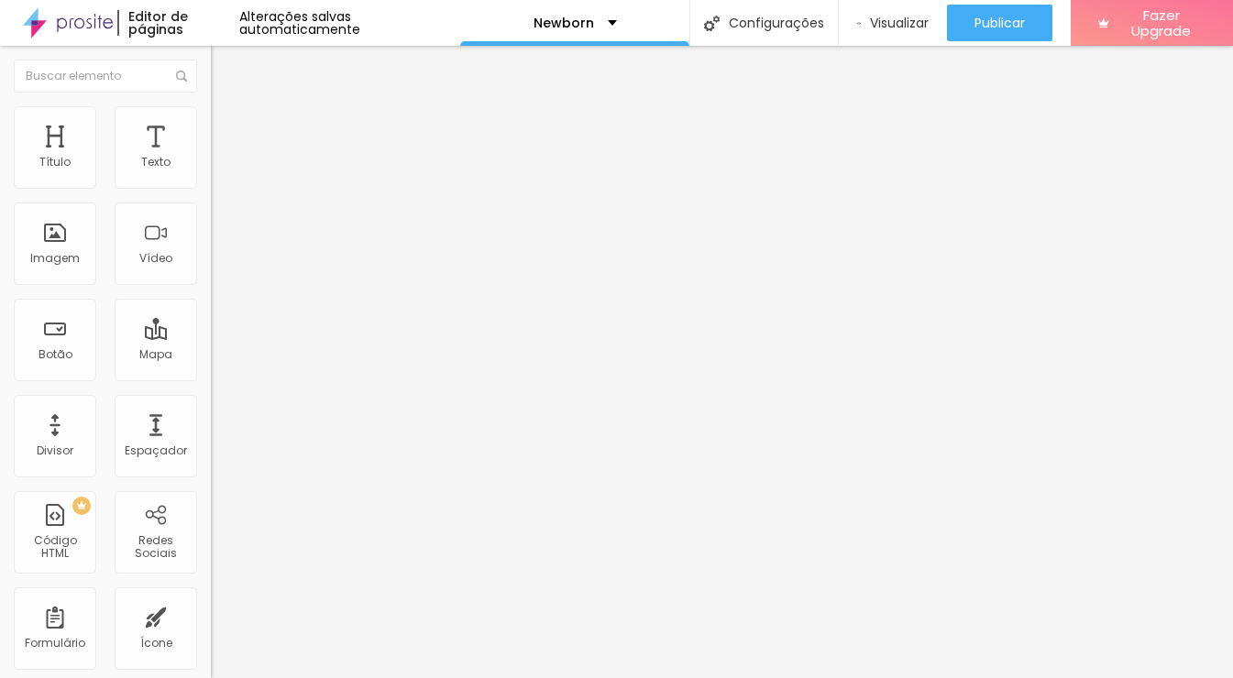
click at [225, 64] on img "button" at bounding box center [232, 67] width 15 height 15
click at [70, 165] on div "Título" at bounding box center [55, 147] width 83 height 83
click at [225, 72] on img "button" at bounding box center [232, 67] width 15 height 15
click at [164, 445] on div "Espaçador" at bounding box center [156, 451] width 62 height 13
click at [159, 441] on div "Espaçador" at bounding box center [156, 436] width 83 height 83
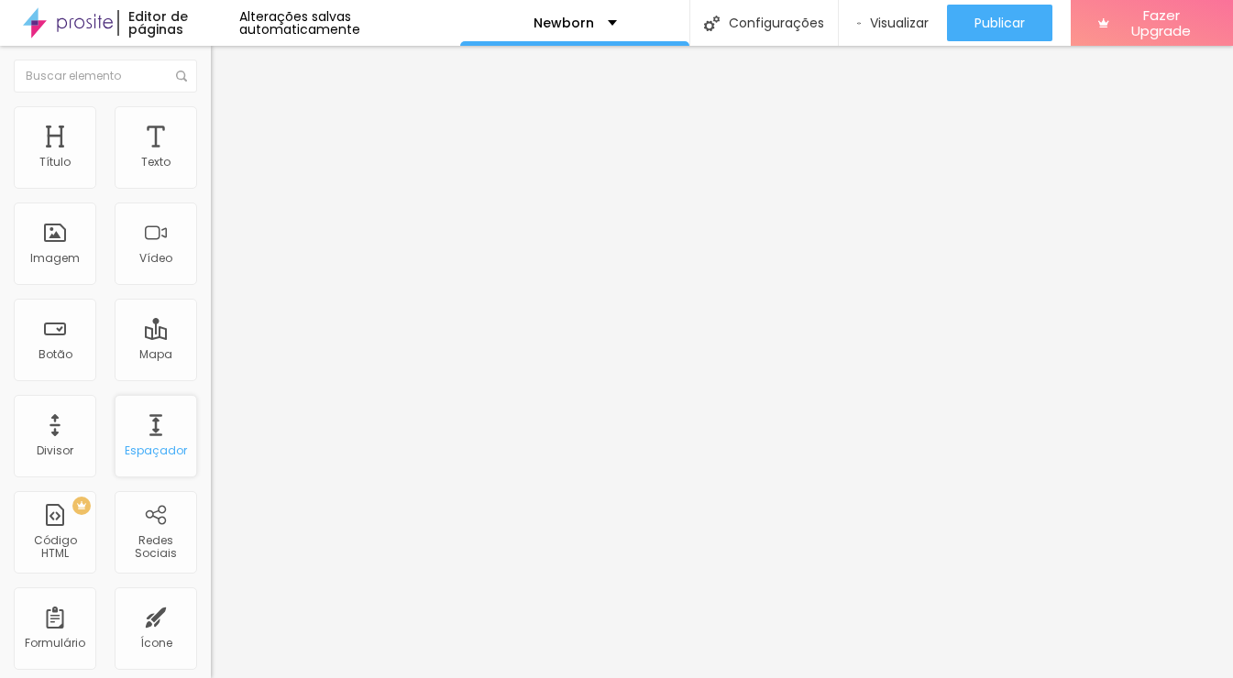
click at [159, 441] on div "Espaçador" at bounding box center [156, 436] width 83 height 83
click at [168, 464] on div "Espaçador" at bounding box center [156, 436] width 83 height 83
click at [211, 114] on img at bounding box center [219, 114] width 17 height 17
click at [227, 129] on span "Avançado" at bounding box center [257, 137] width 61 height 16
drag, startPoint x: 57, startPoint y: 181, endPoint x: 206, endPoint y: 166, distance: 150.2
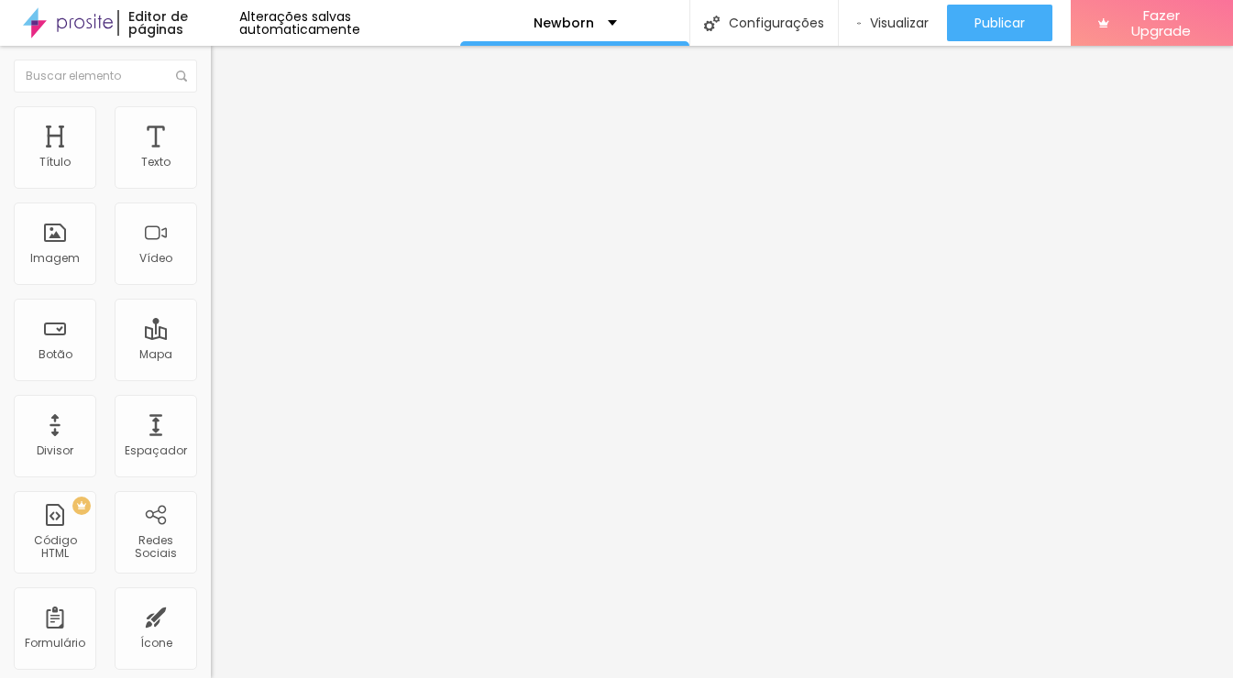
click at [211, 356] on input "range" at bounding box center [270, 363] width 118 height 15
click at [227, 108] on span "Conteúdo" at bounding box center [255, 101] width 57 height 16
click at [211, 287] on span "1:1 Quadrado" at bounding box center [247, 279] width 72 height 16
click at [211, 309] on span "Padrão" at bounding box center [231, 301] width 41 height 16
click at [211, 298] on span "Cinema" at bounding box center [234, 290] width 46 height 16
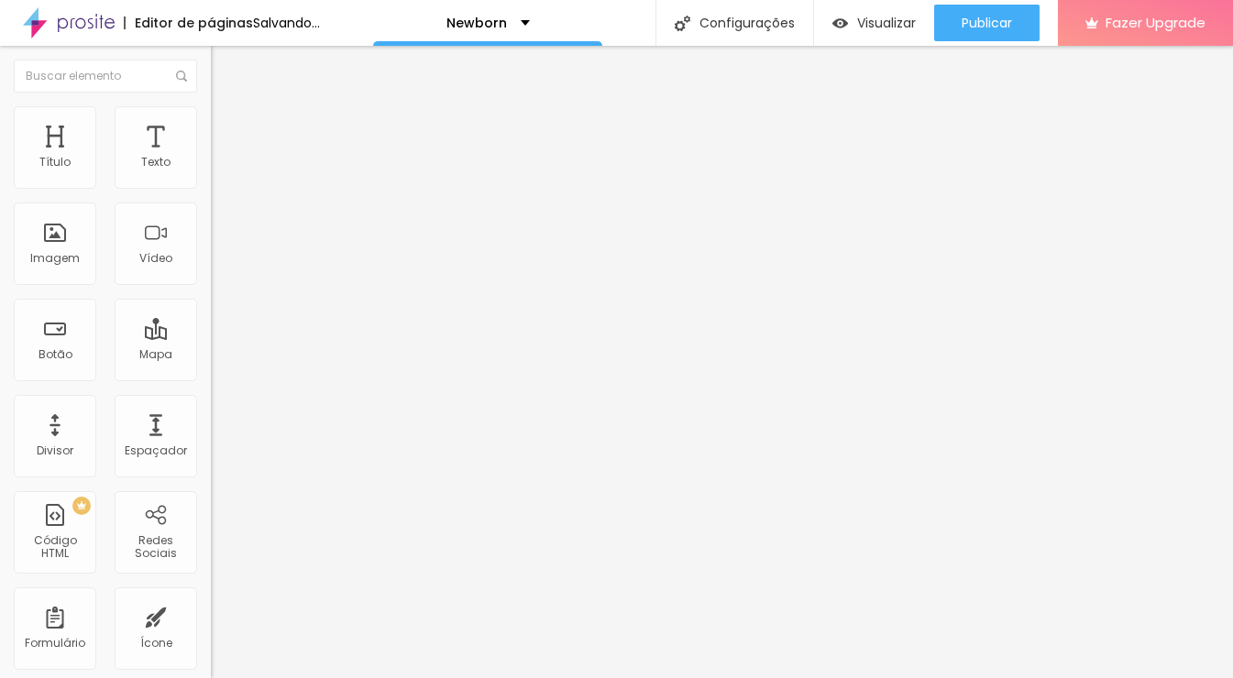
click at [211, 337] on span "Original" at bounding box center [233, 330] width 44 height 16
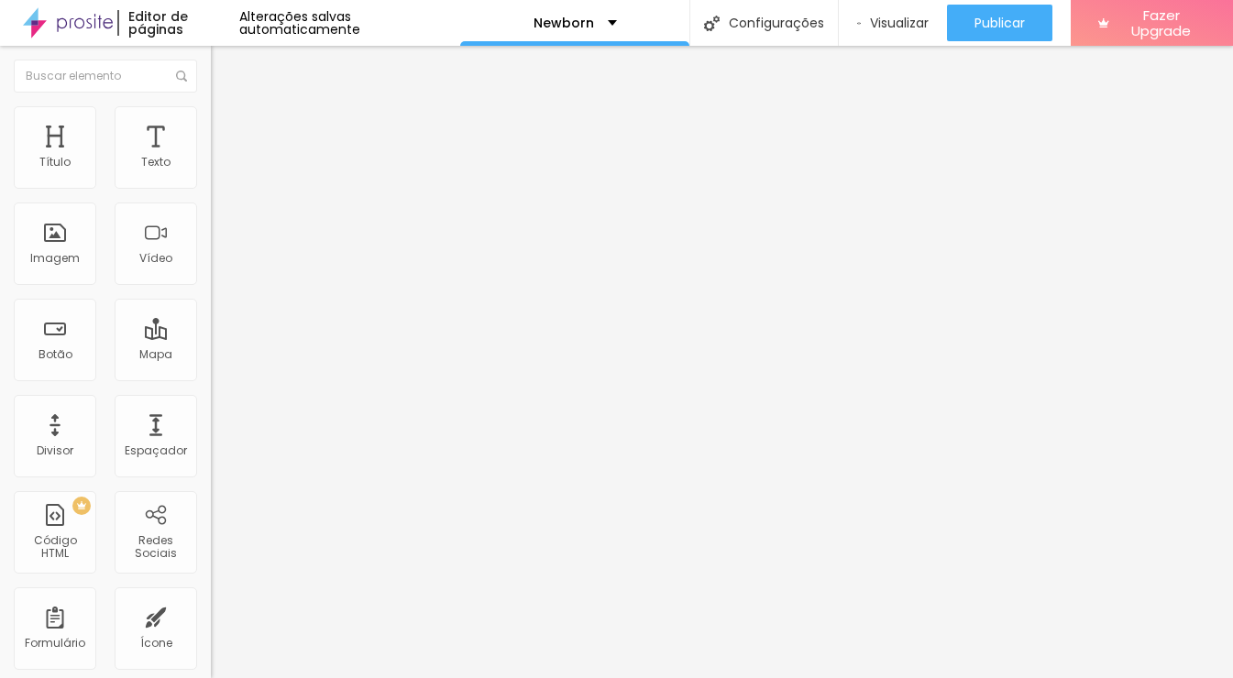
click at [227, 134] on span "Avançado" at bounding box center [257, 137] width 61 height 16
drag, startPoint x: 56, startPoint y: 217, endPoint x: 104, endPoint y: 215, distance: 47.7
click at [211, 615] on input "range" at bounding box center [270, 622] width 118 height 15
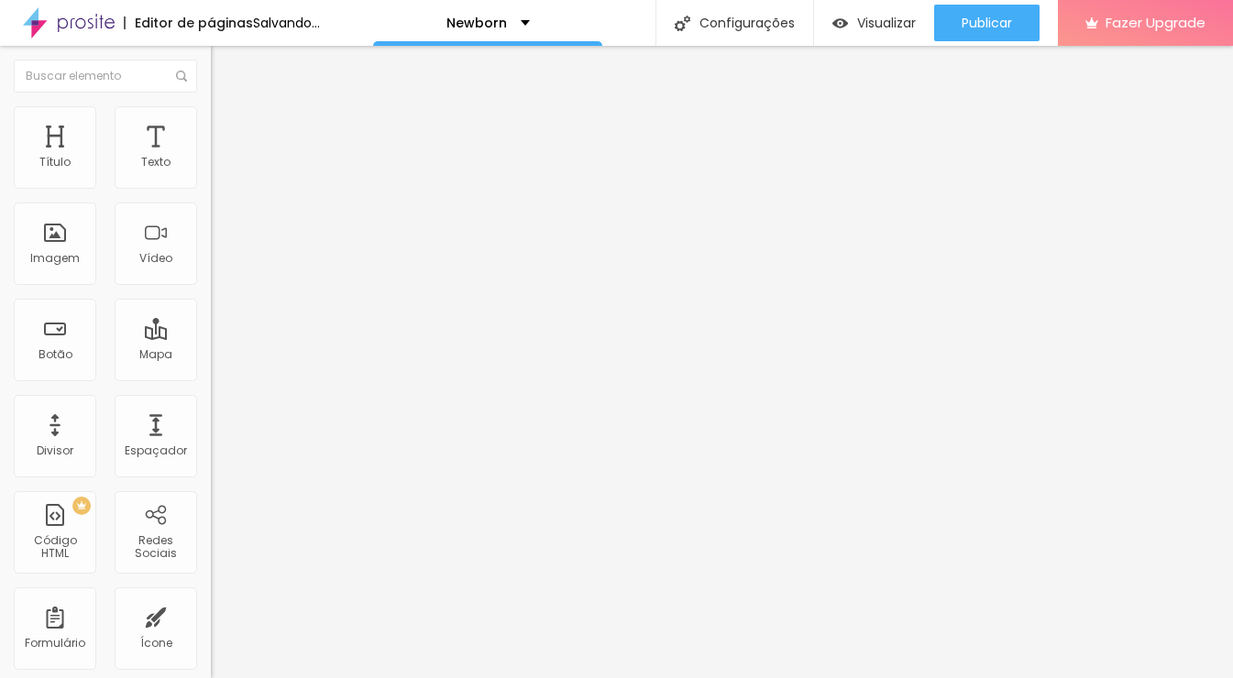
drag, startPoint x: 105, startPoint y: 215, endPoint x: 44, endPoint y: 216, distance: 61.4
click at [211, 615] on input "range" at bounding box center [270, 622] width 118 height 15
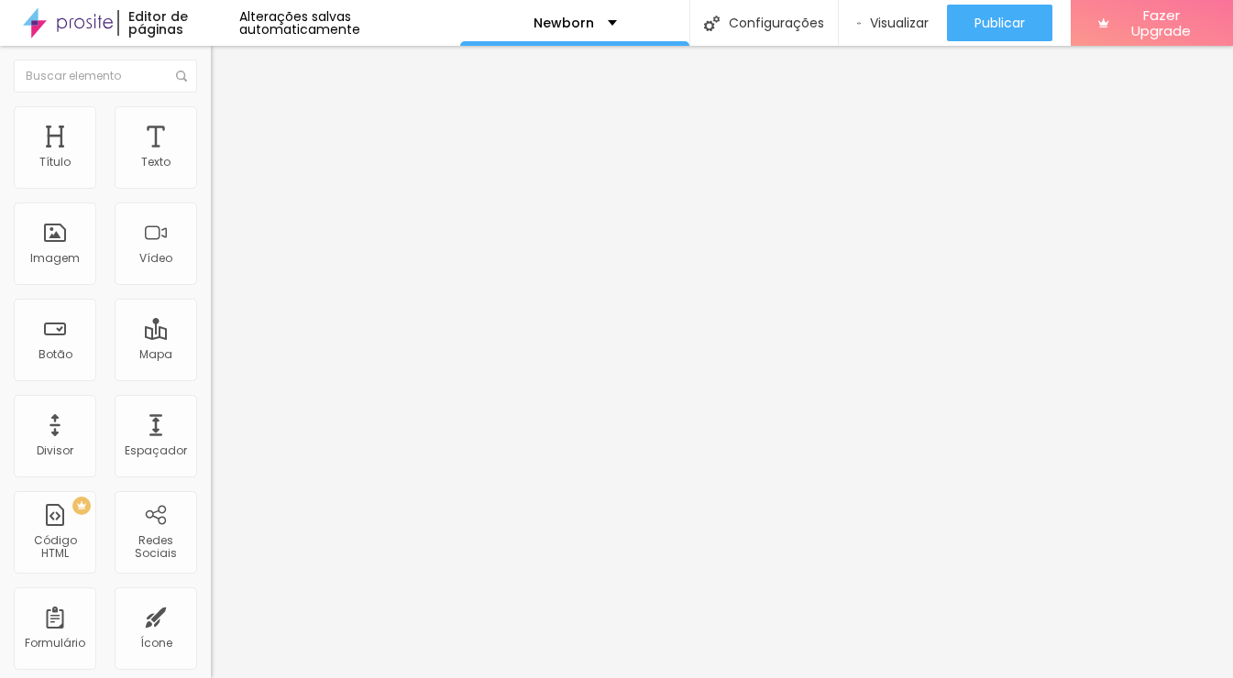
drag, startPoint x: 158, startPoint y: 178, endPoint x: 39, endPoint y: 184, distance: 119.4
click at [211, 356] on input "range" at bounding box center [270, 363] width 118 height 15
drag, startPoint x: 47, startPoint y: 182, endPoint x: -21, endPoint y: 191, distance: 68.5
click at [211, 356] on input "range" at bounding box center [270, 363] width 118 height 15
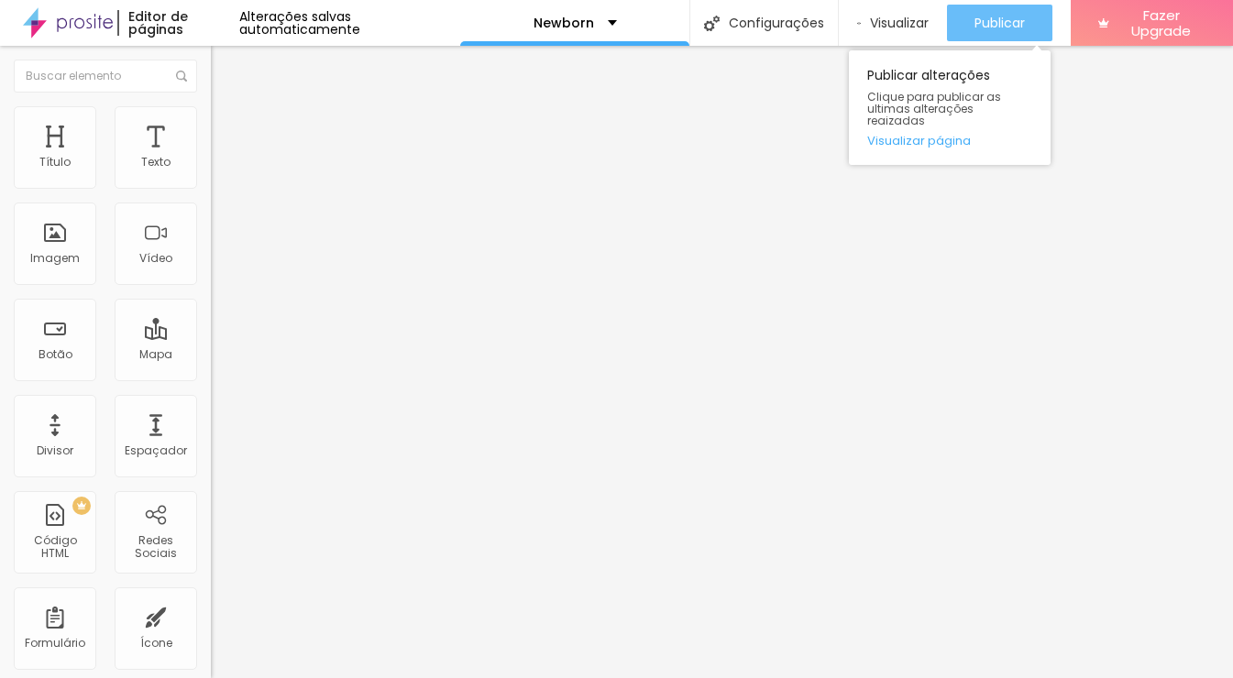
click at [1011, 30] on span "Publicar" at bounding box center [1000, 23] width 50 height 15
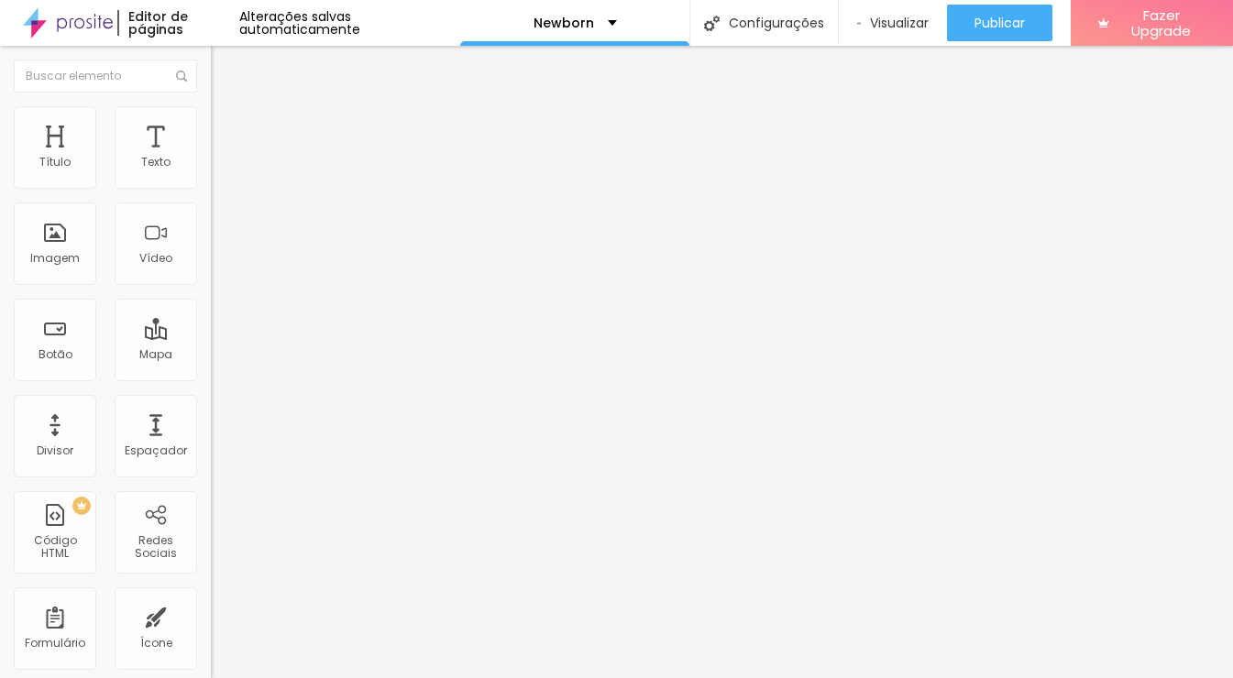
click at [211, 118] on li "Avançado" at bounding box center [316, 115] width 211 height 18
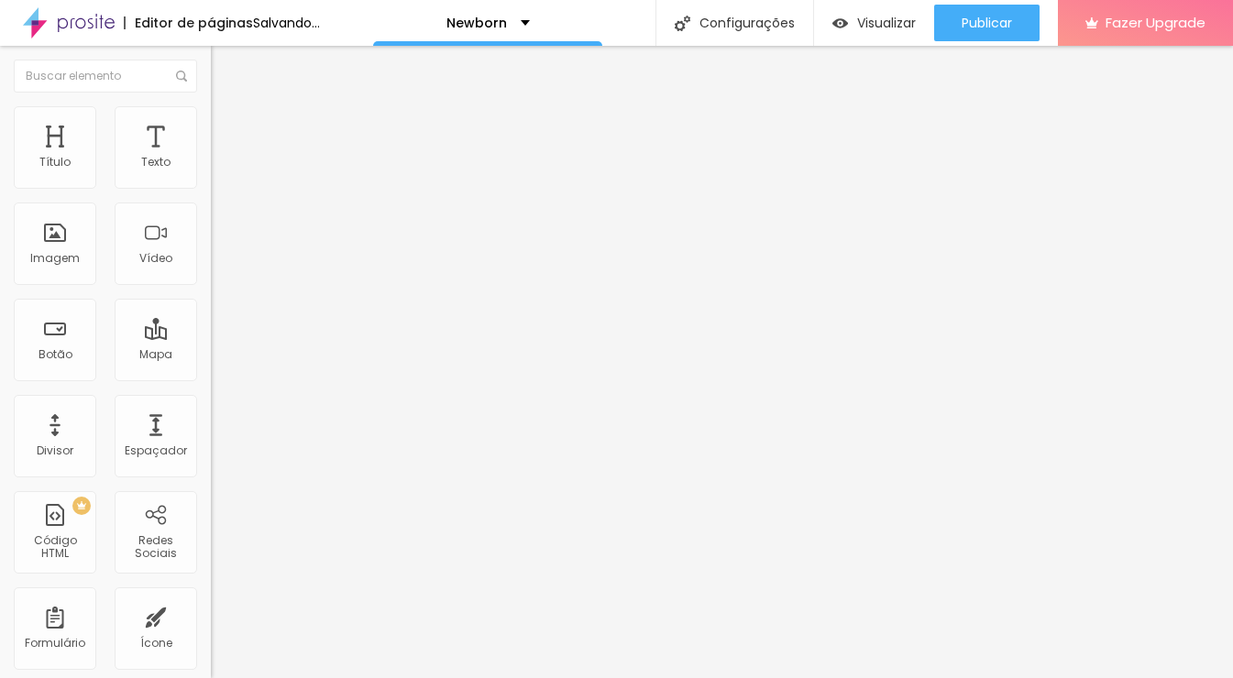
click at [211, 337] on input "range" at bounding box center [270, 344] width 118 height 15
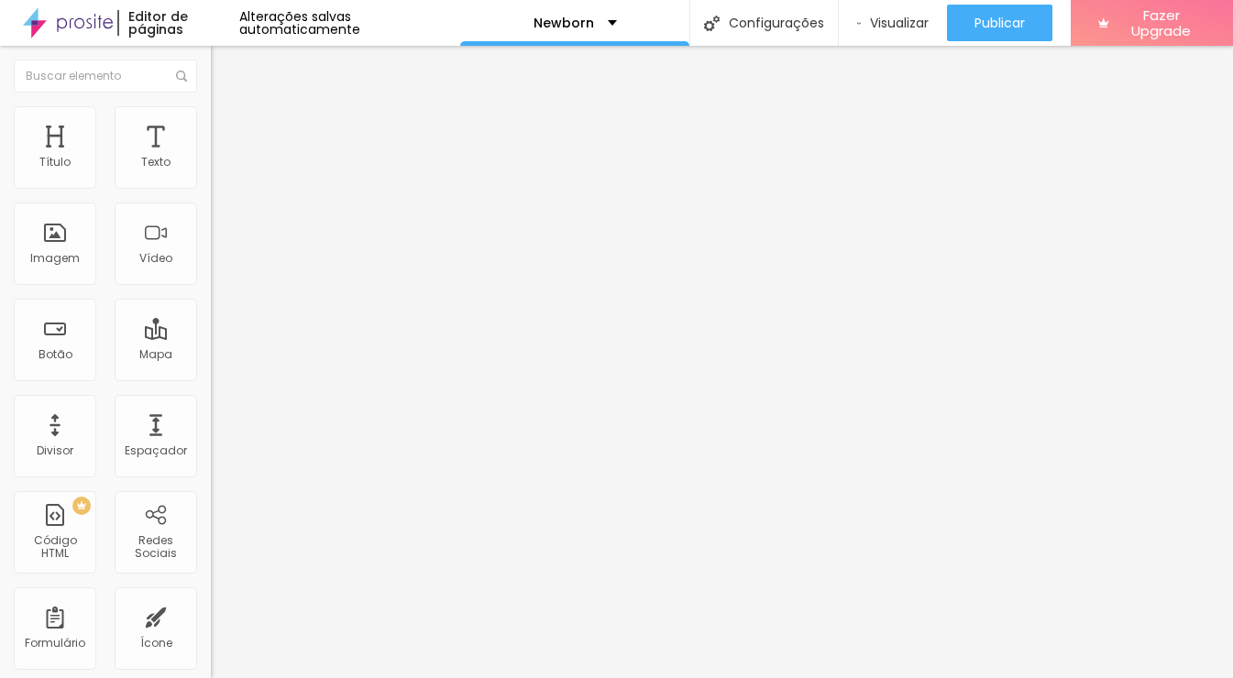
drag, startPoint x: 61, startPoint y: 216, endPoint x: 32, endPoint y: 225, distance: 30.5
click at [211, 384] on div "0 Espaço de baixo" at bounding box center [316, 513] width 211 height 259
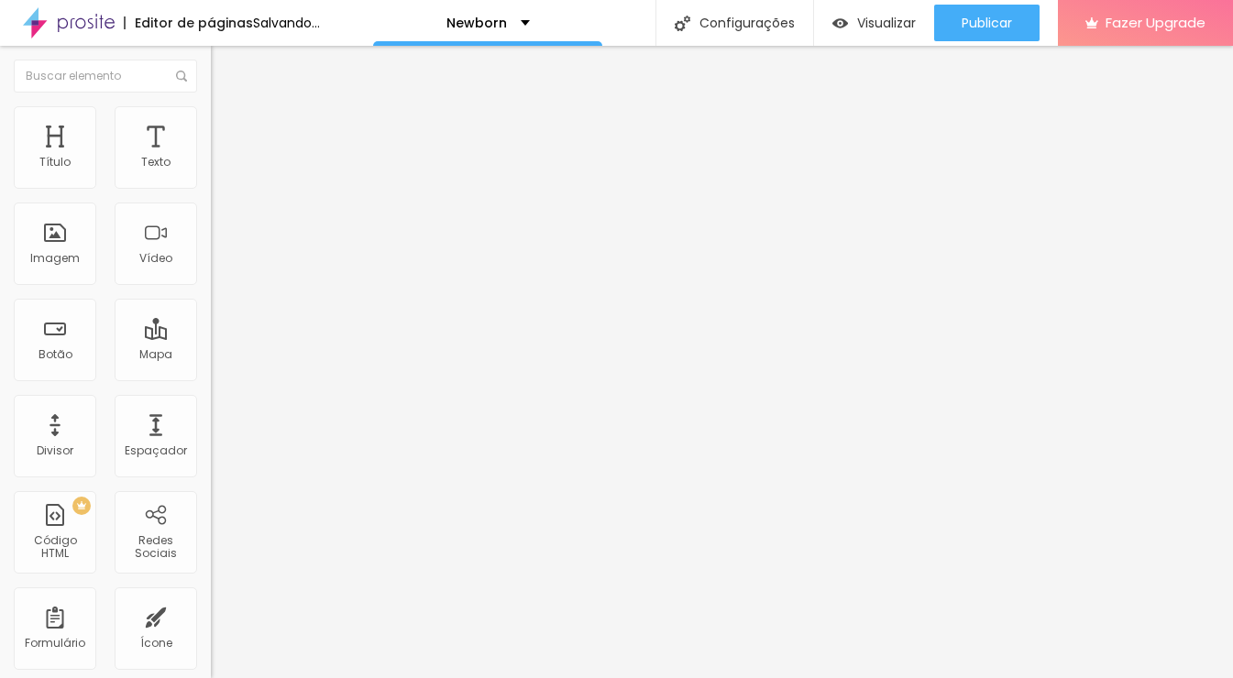
click at [227, 108] on span "Estilo" at bounding box center [241, 101] width 28 height 16
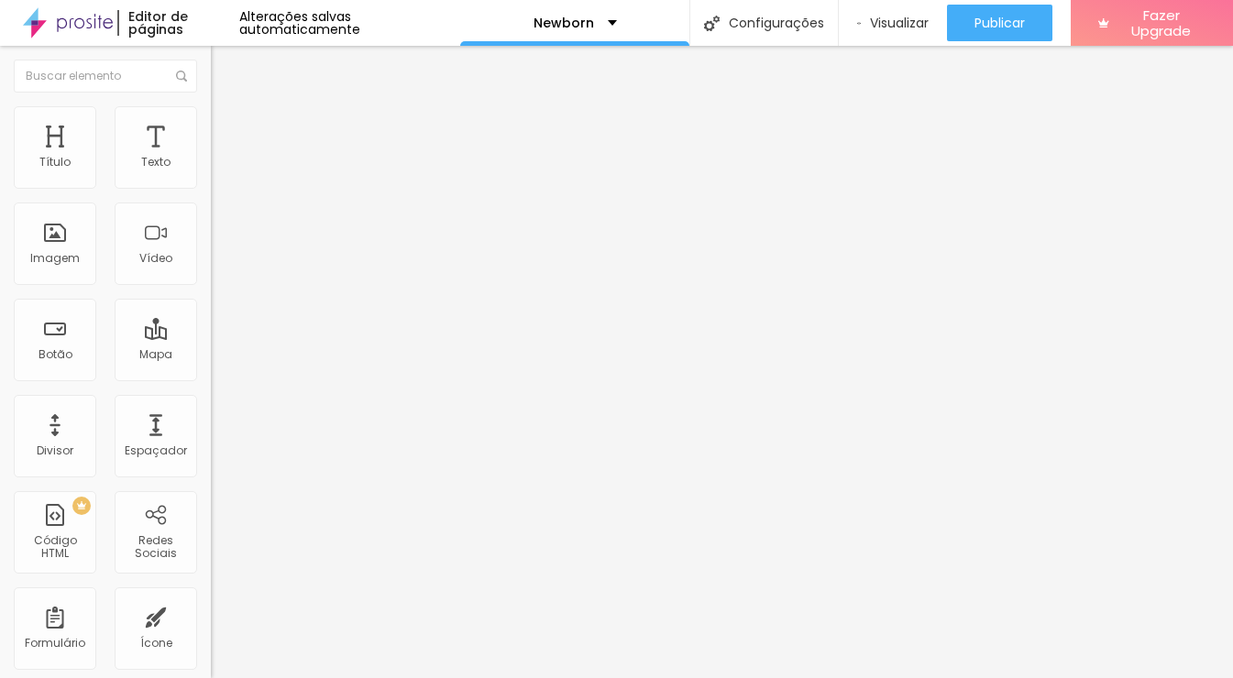
click at [218, 171] on icon "button" at bounding box center [223, 165] width 11 height 11
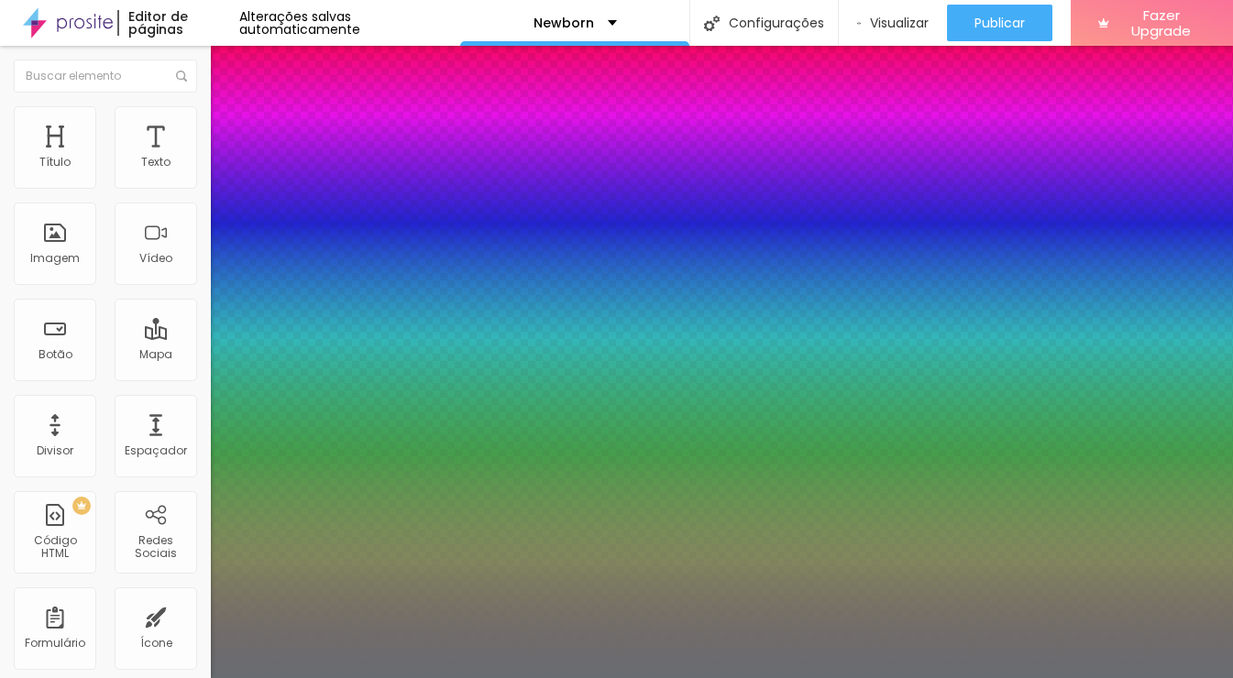
click at [1130, 678] on div at bounding box center [616, 678] width 1233 height 0
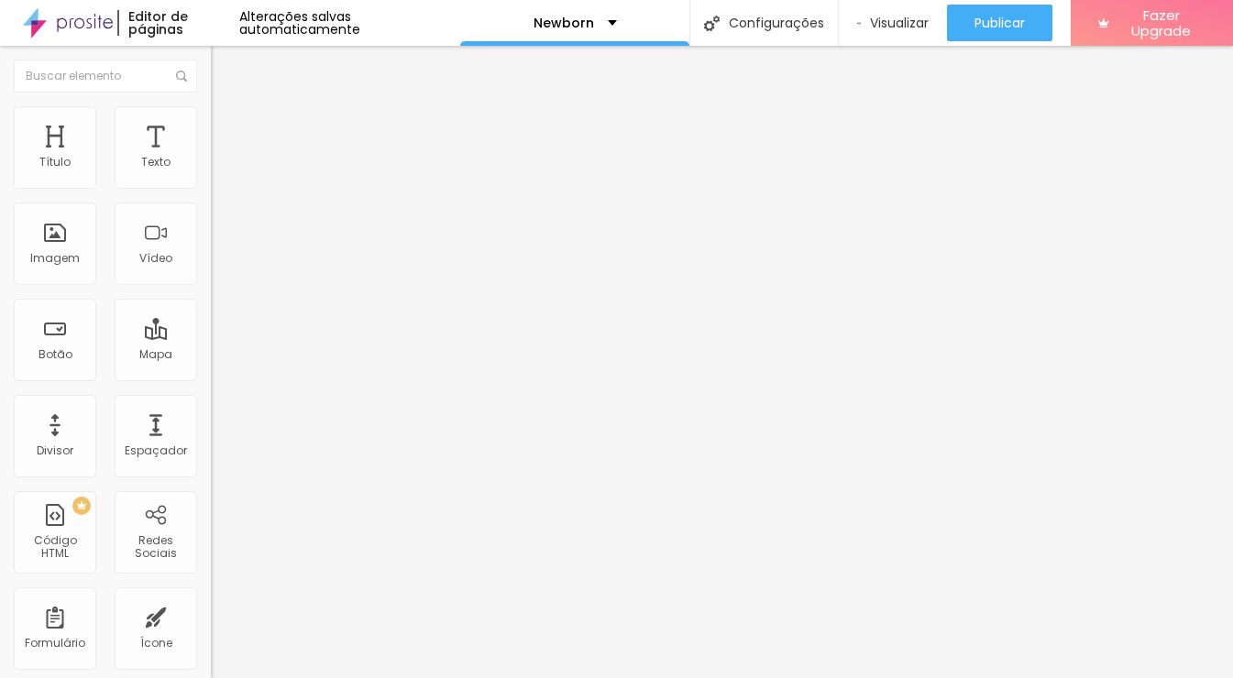
click at [227, 127] on span "Avançado" at bounding box center [257, 119] width 61 height 16
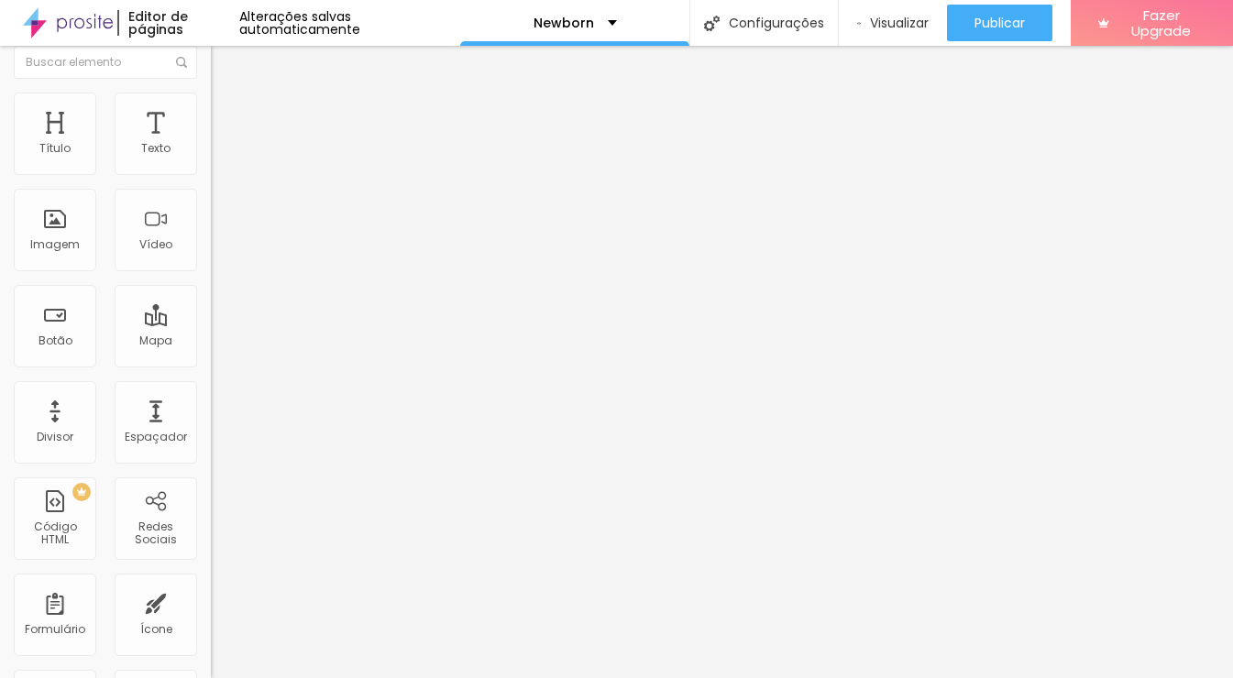
click at [227, 94] on span "Estilo" at bounding box center [241, 87] width 28 height 16
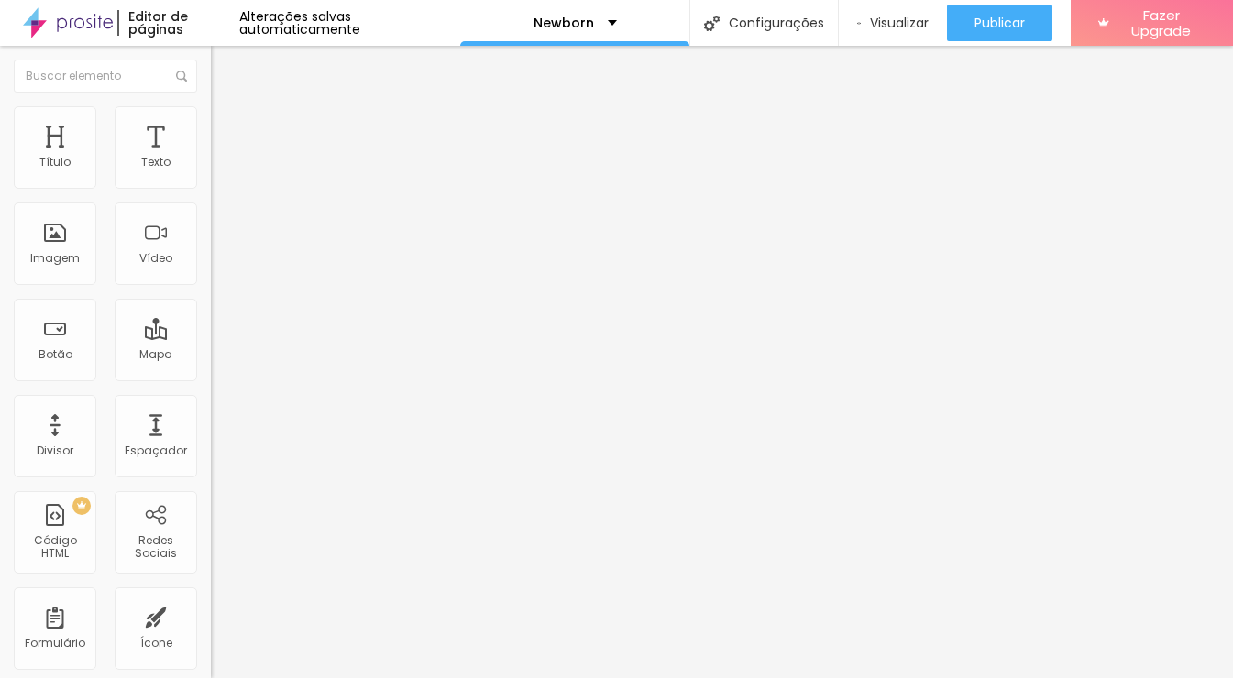
click at [211, 119] on li "Avançado" at bounding box center [316, 115] width 211 height 18
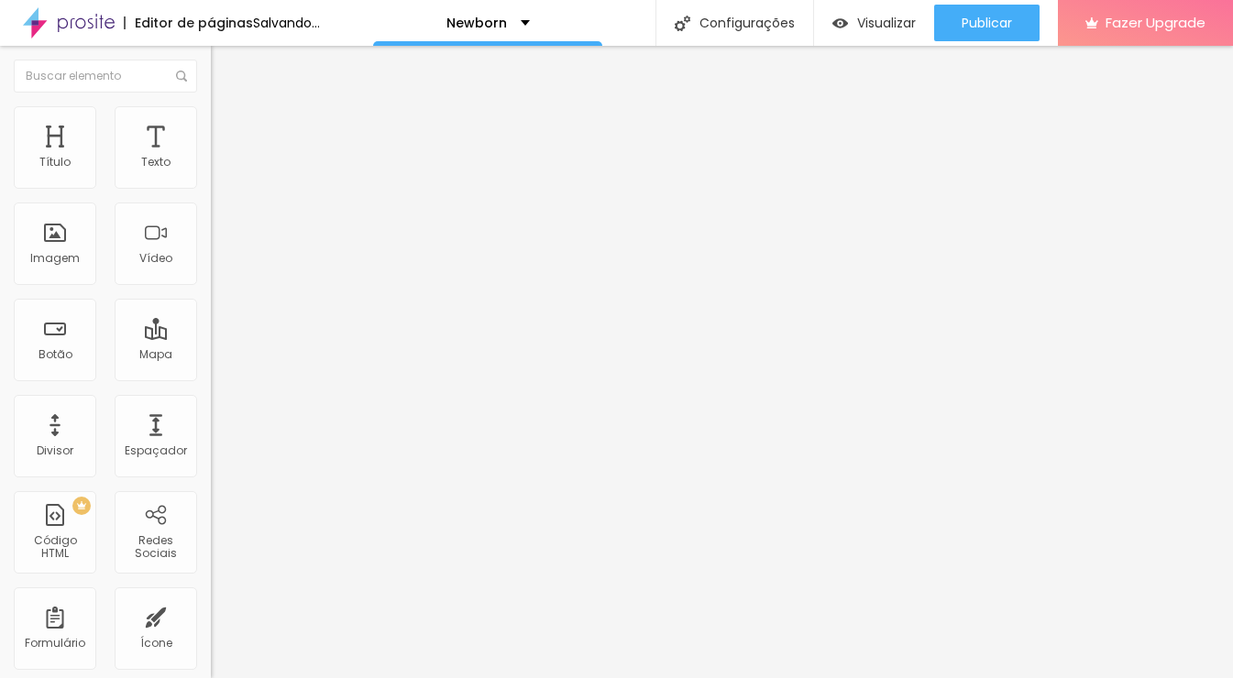
click at [211, 120] on li "Estilo" at bounding box center [316, 115] width 211 height 18
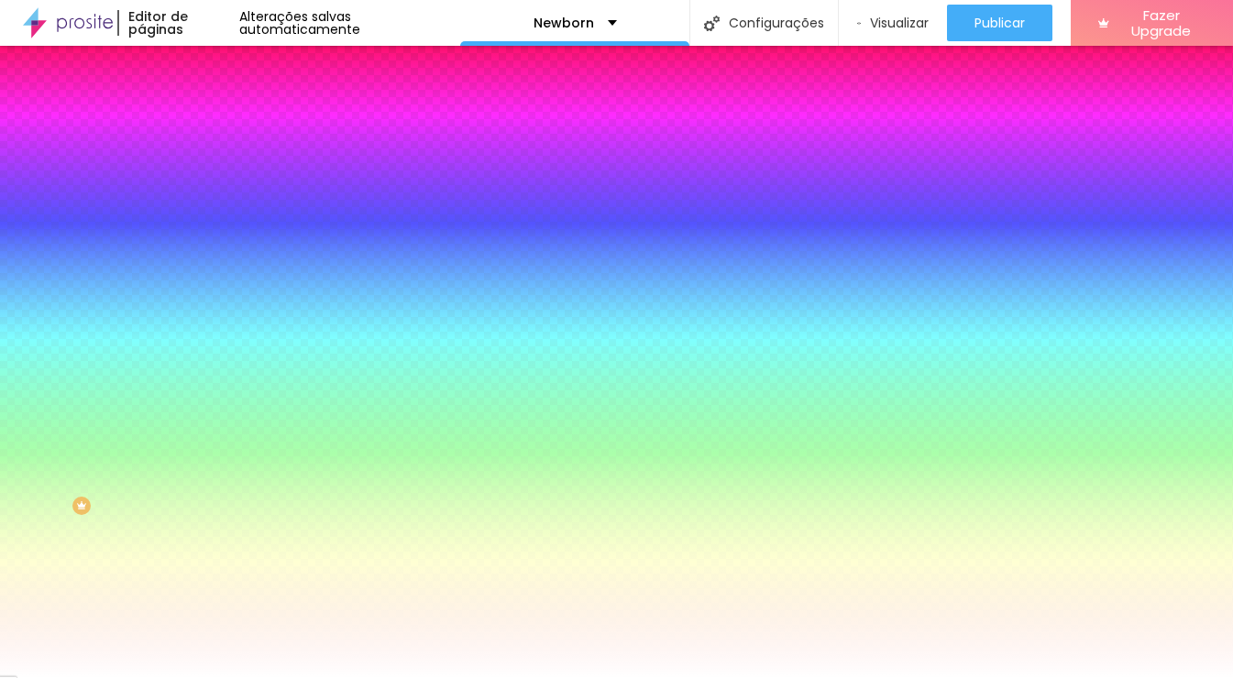
click at [211, 175] on div at bounding box center [316, 175] width 211 height 0
click at [211, 184] on input "#FFFFFF" at bounding box center [321, 184] width 220 height 18
drag, startPoint x: 192, startPoint y: 183, endPoint x: 154, endPoint y: 185, distance: 37.6
click at [211, 185] on input "#FFFFFF" at bounding box center [321, 184] width 220 height 18
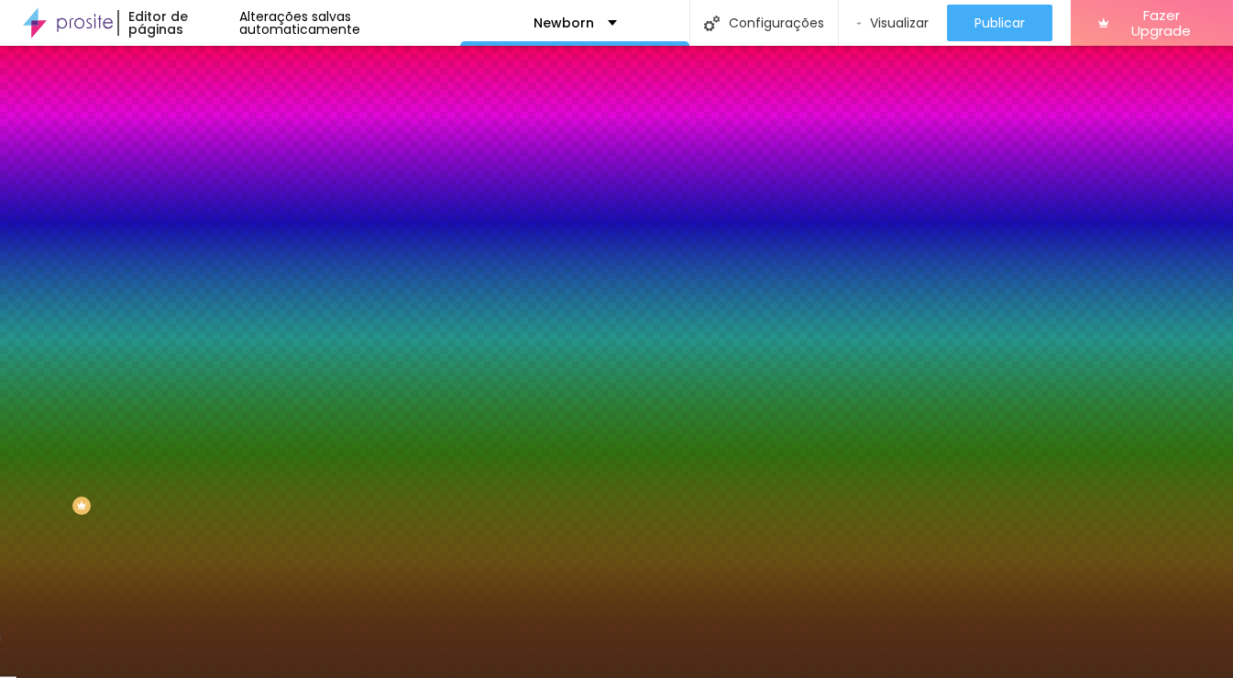
click at [227, 129] on span "Avançado" at bounding box center [257, 137] width 61 height 16
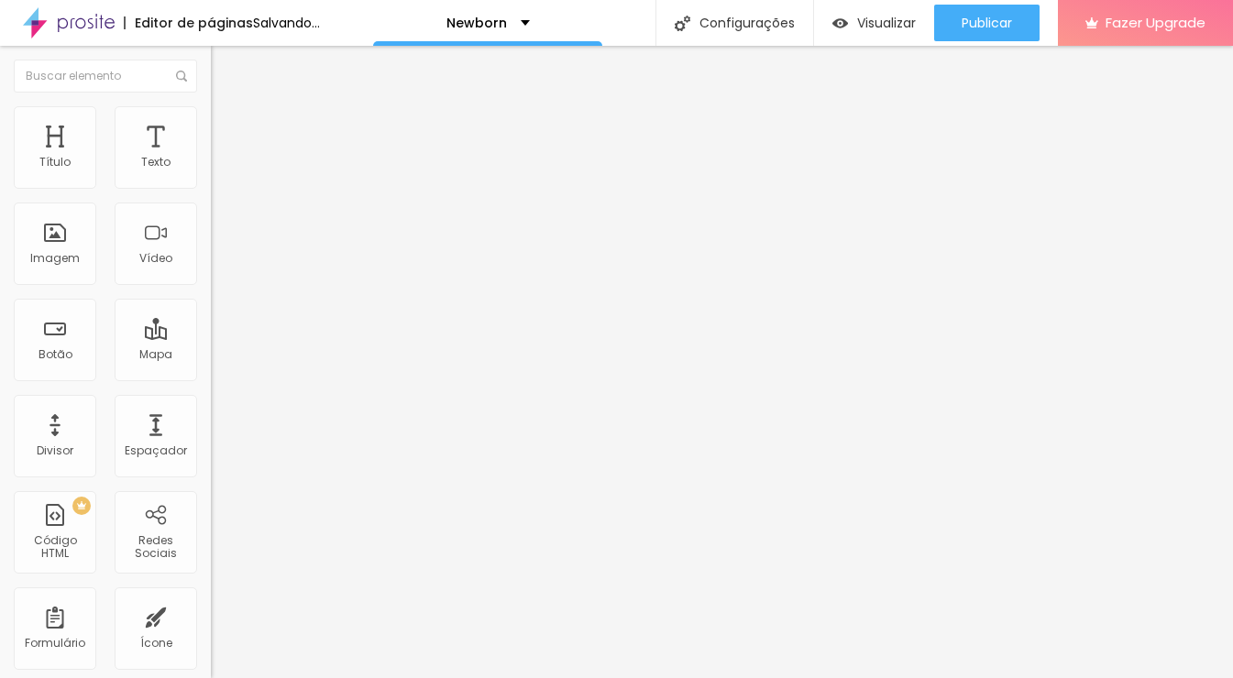
click at [227, 127] on span "Estilo" at bounding box center [241, 119] width 28 height 16
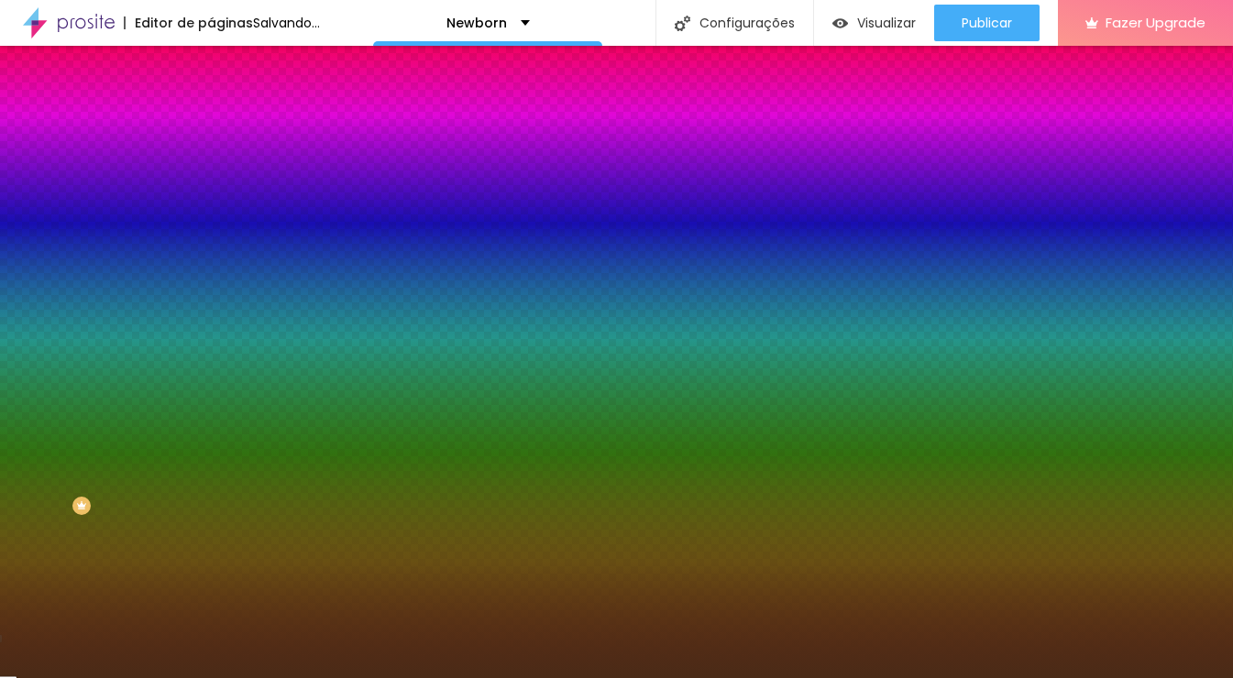
click at [211, 189] on input "#4A2B17" at bounding box center [321, 184] width 220 height 18
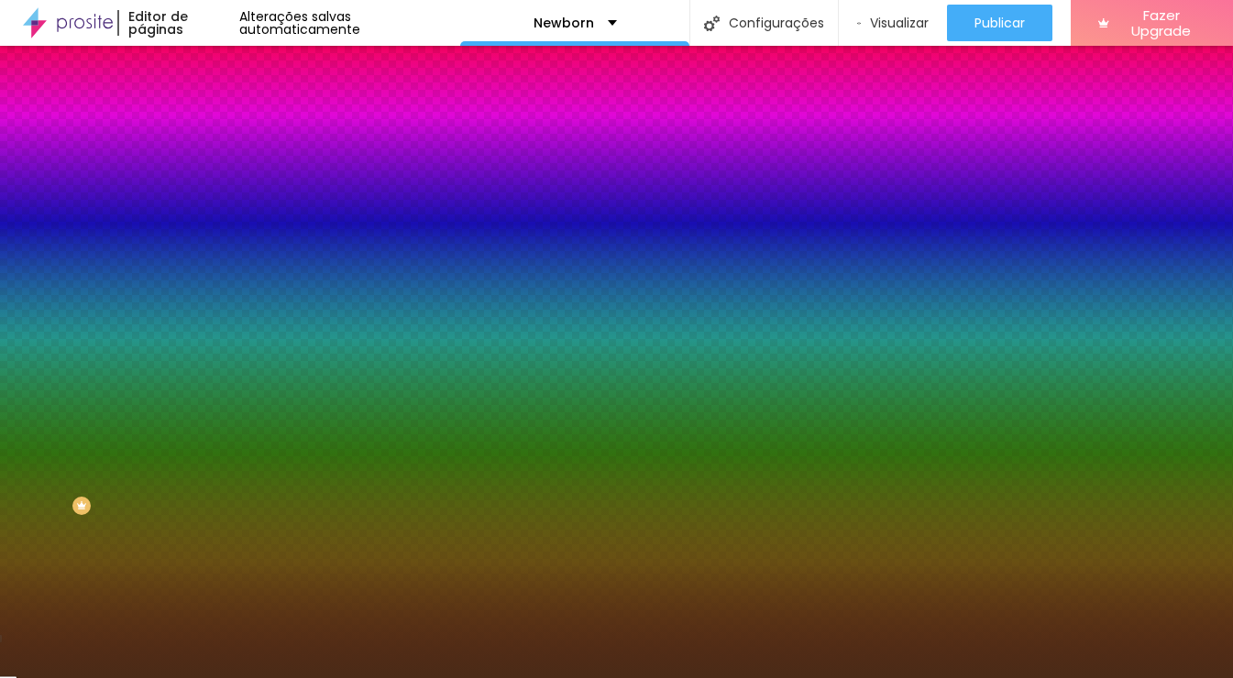
click at [211, 175] on div at bounding box center [316, 175] width 211 height 0
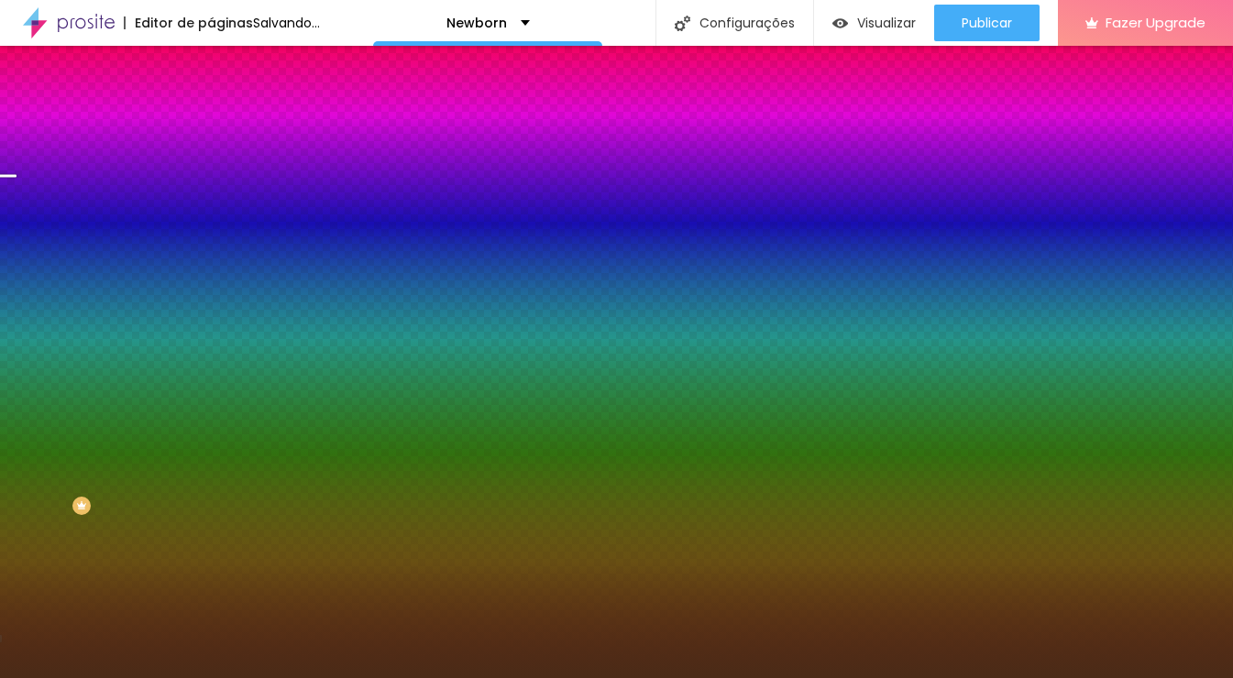
drag, startPoint x: 185, startPoint y: 344, endPoint x: 189, endPoint y: 242, distance: 101.8
click at [17, 178] on div at bounding box center [7, 176] width 18 height 3
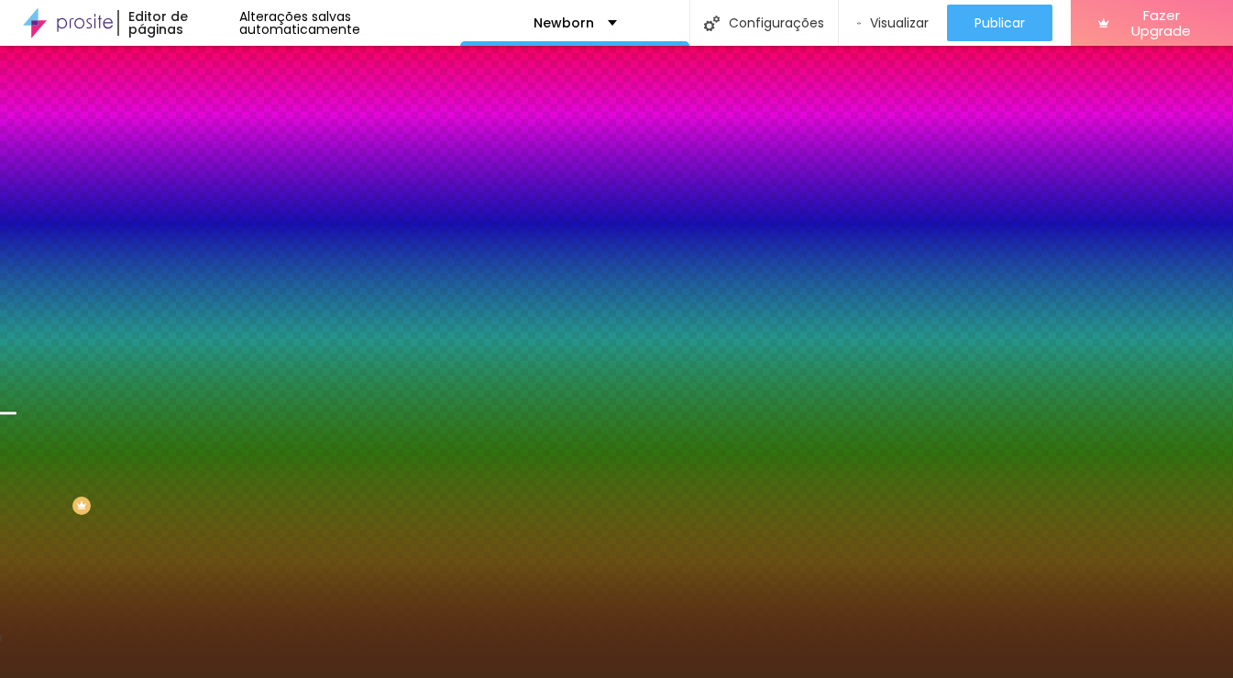
drag, startPoint x: 186, startPoint y: 243, endPoint x: 185, endPoint y: 291, distance: 47.7
click at [17, 413] on div at bounding box center [7, 414] width 18 height 3
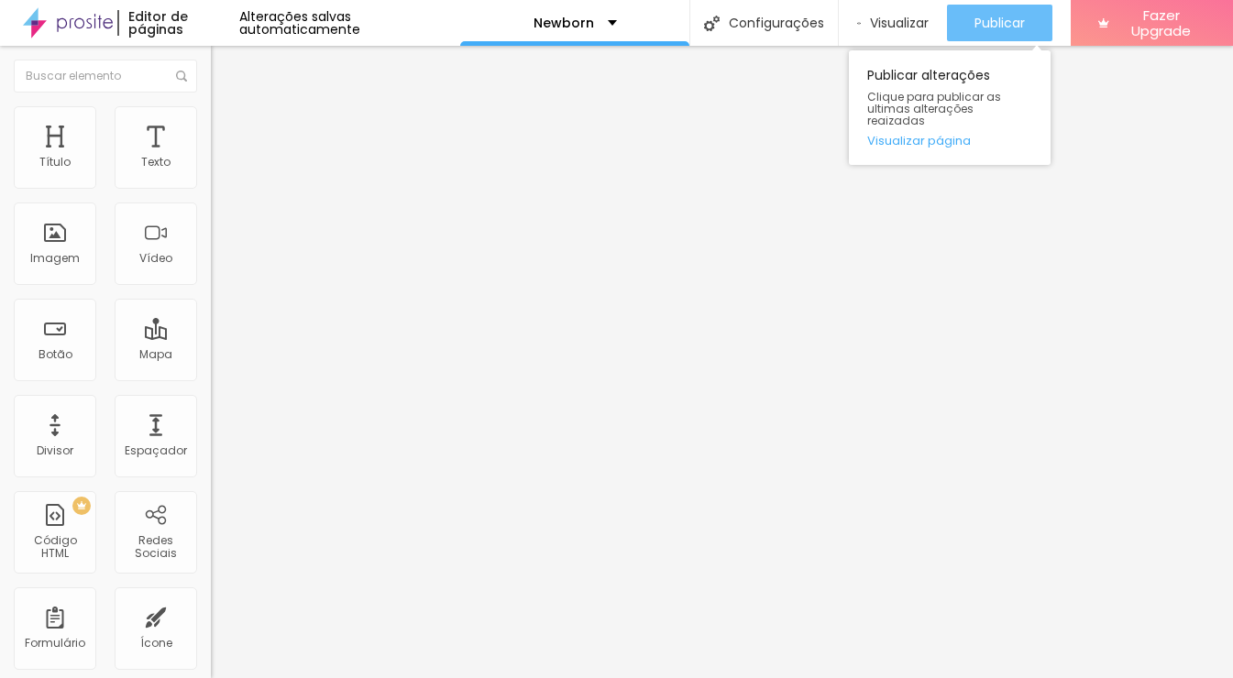
click at [1020, 17] on span "Publicar" at bounding box center [1000, 23] width 50 height 15
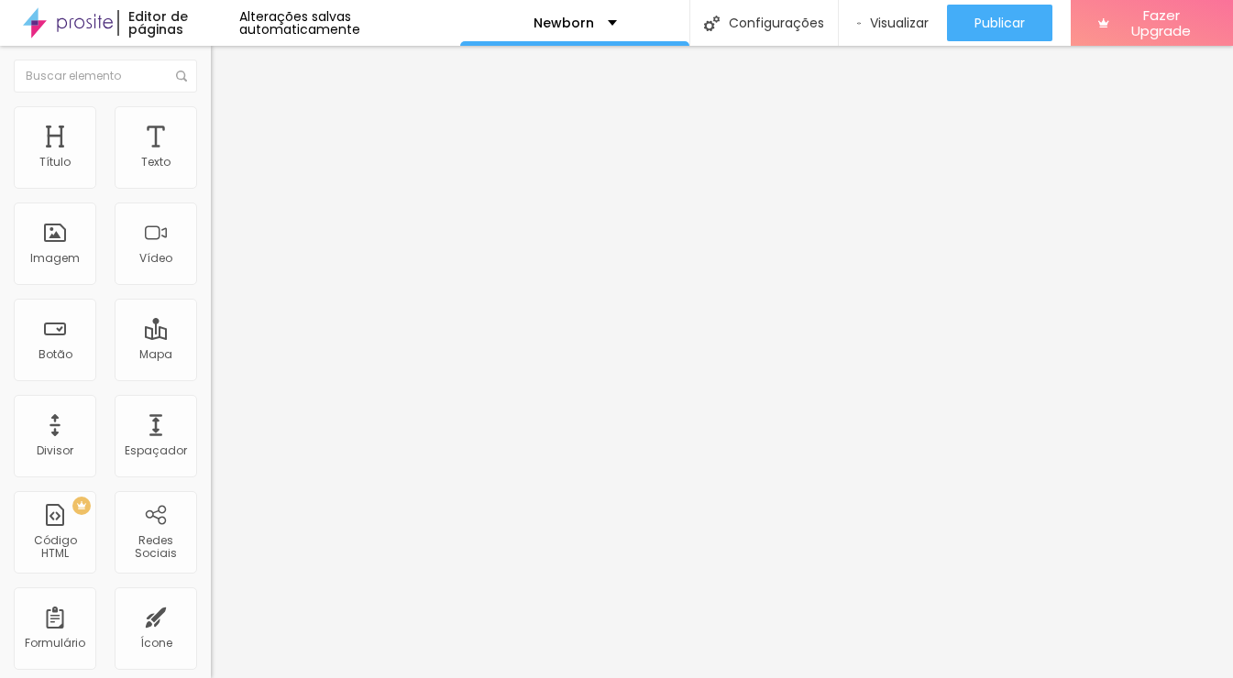
click at [211, 158] on span "Trocar imagem" at bounding box center [261, 150] width 100 height 16
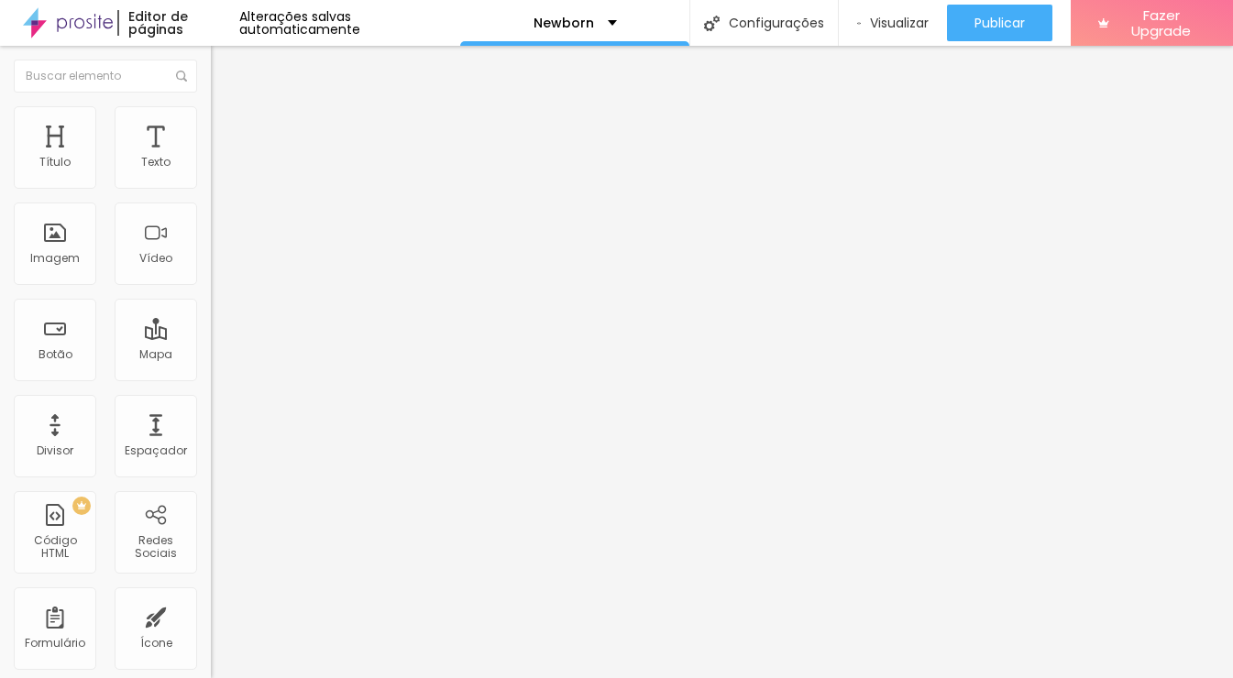
click at [211, 287] on span "Original" at bounding box center [233, 279] width 44 height 16
click at [211, 320] on span "Quadrado" at bounding box center [241, 312] width 60 height 16
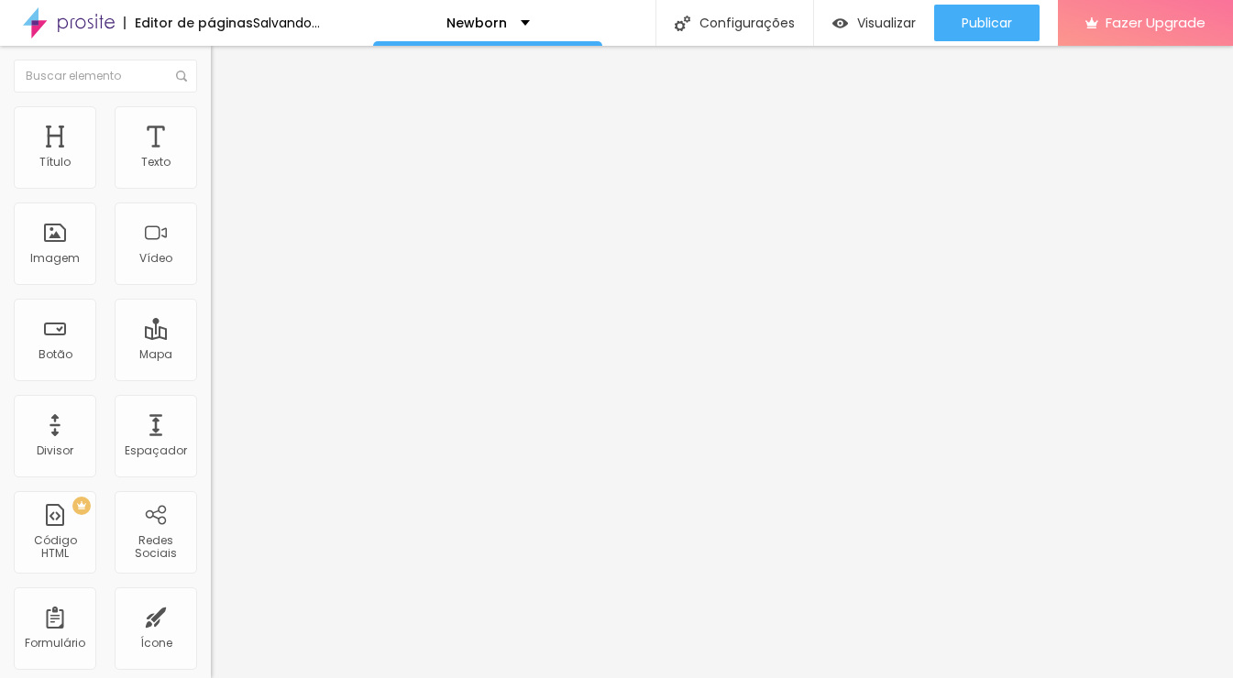
click at [211, 298] on span "Cinema" at bounding box center [234, 290] width 46 height 16
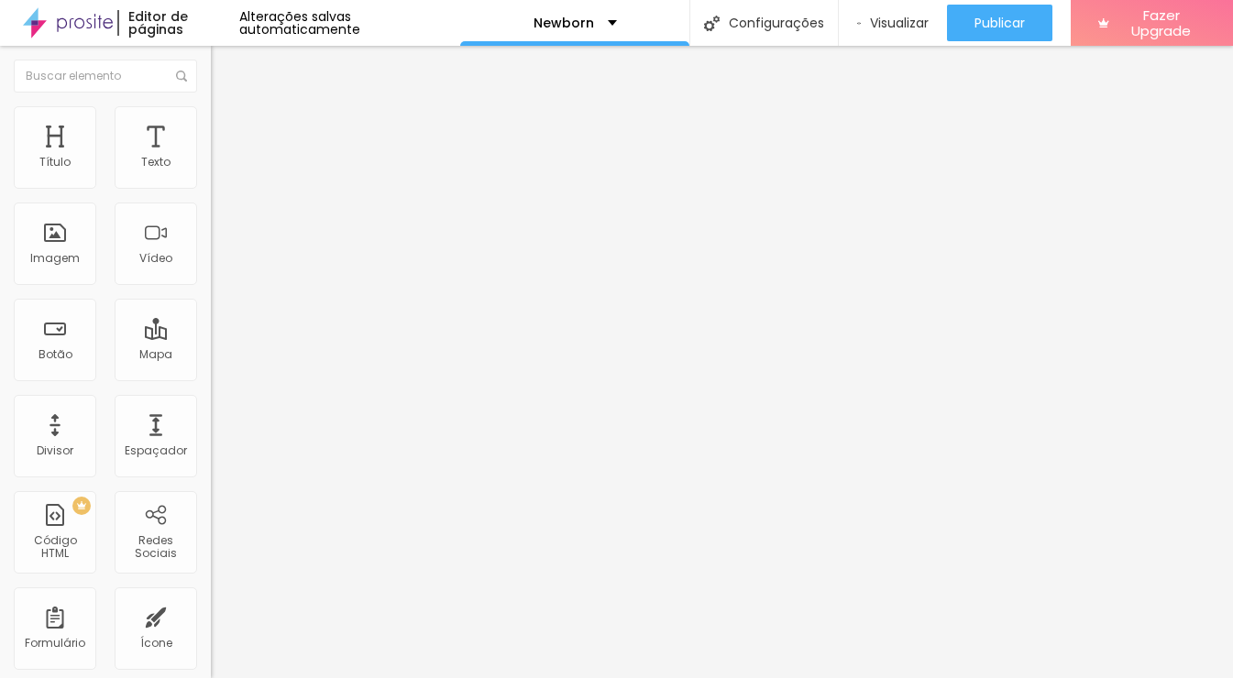
click at [211, 315] on span "Padrão" at bounding box center [231, 308] width 41 height 16
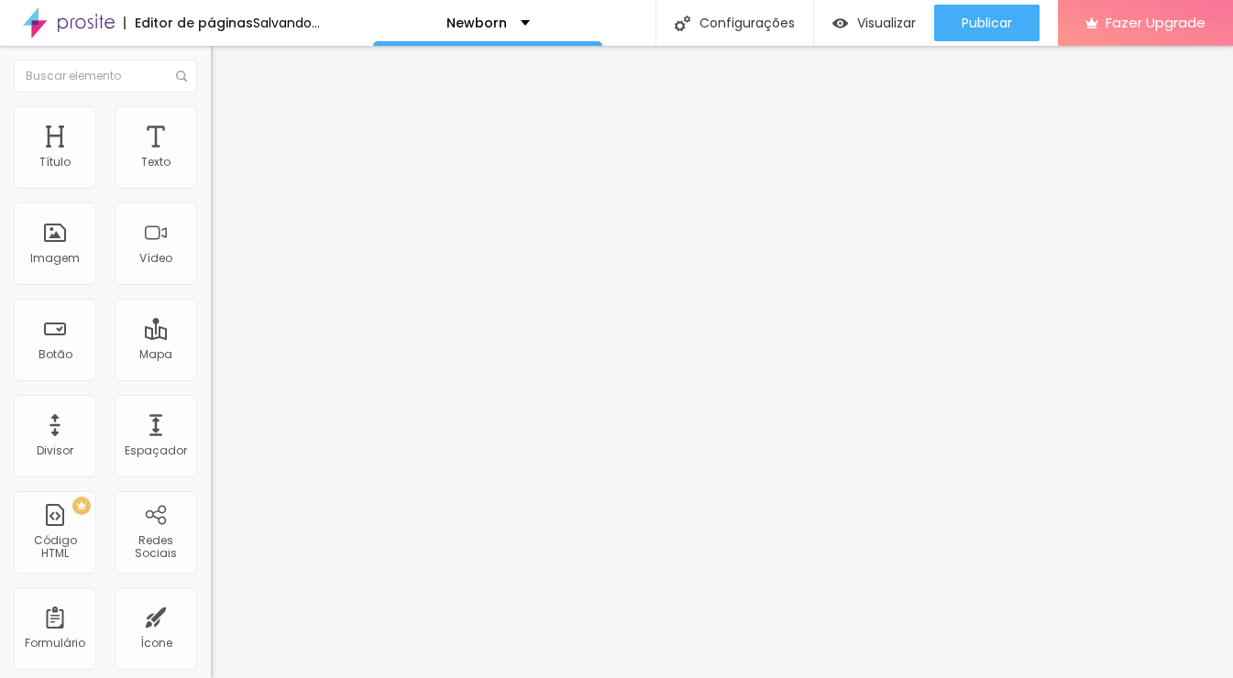
click at [211, 326] on span "Quadrado" at bounding box center [241, 319] width 60 height 16
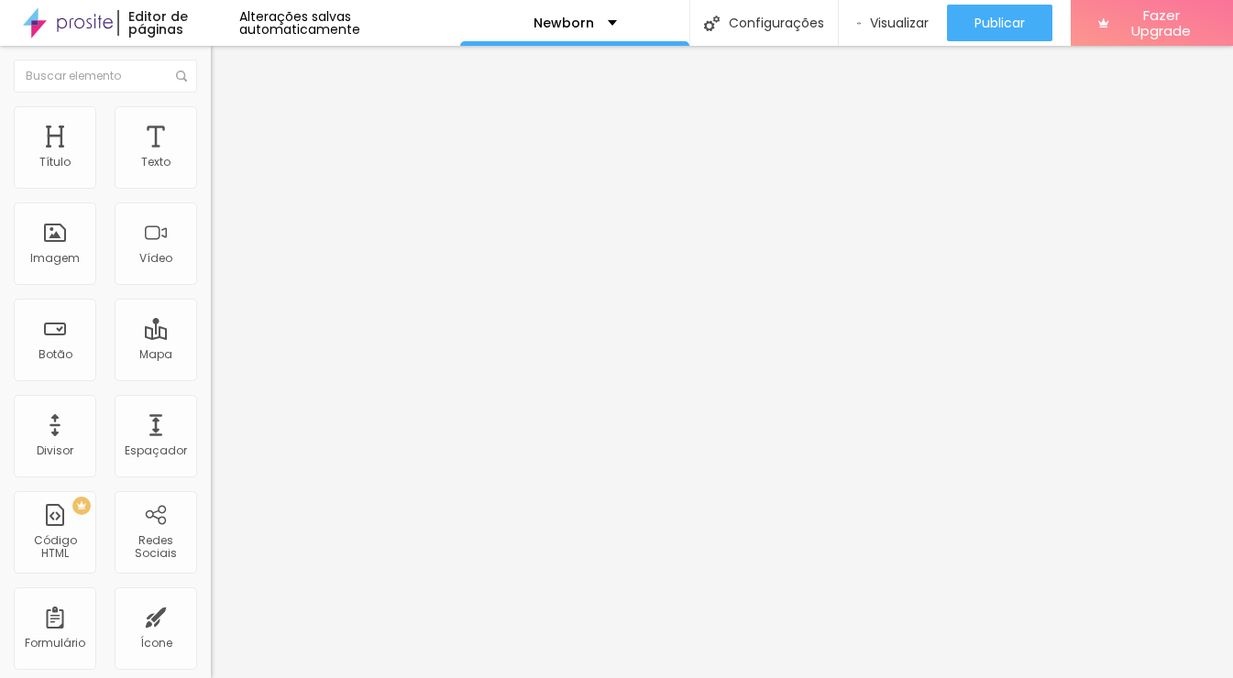
click at [211, 337] on span "Original" at bounding box center [233, 330] width 44 height 16
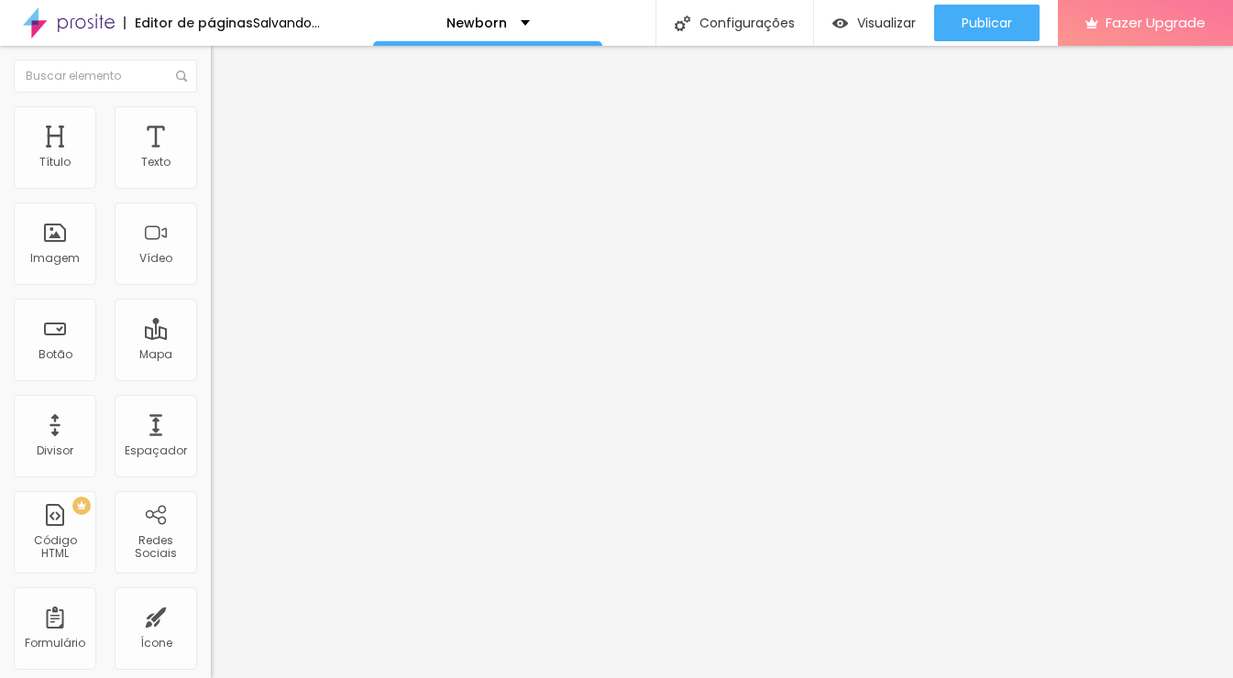
click at [211, 298] on span "Cinema" at bounding box center [234, 290] width 46 height 16
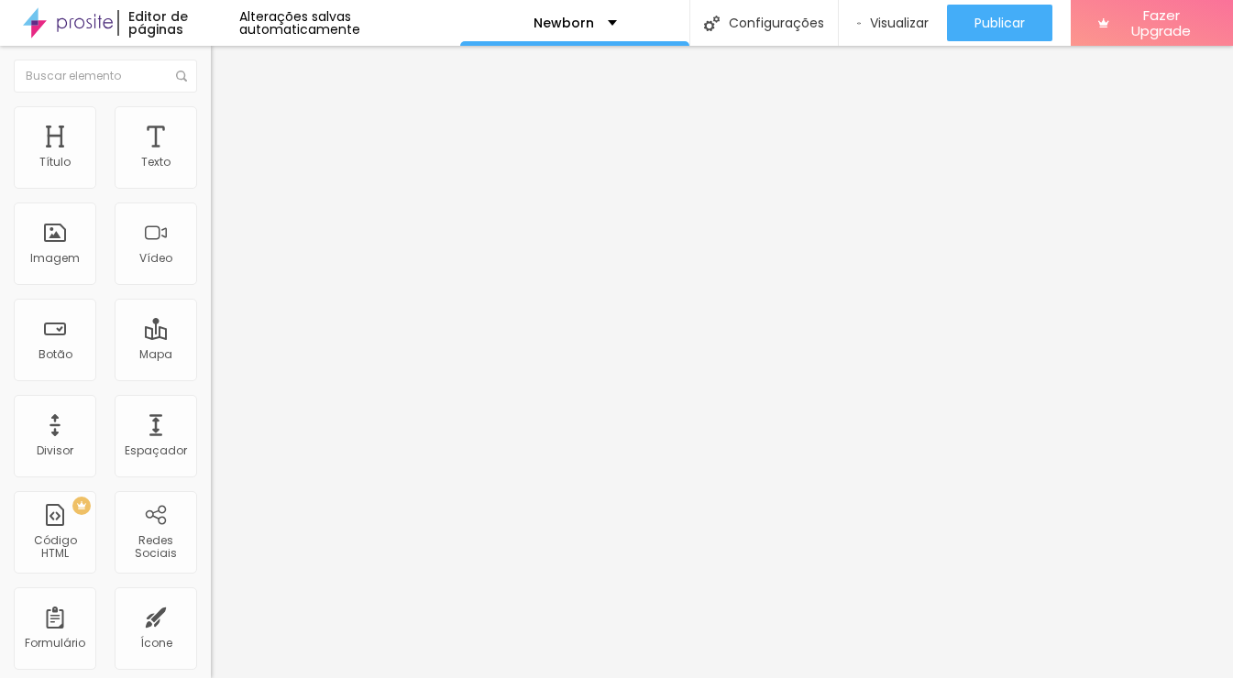
click at [227, 133] on span "Avançado" at bounding box center [257, 137] width 61 height 16
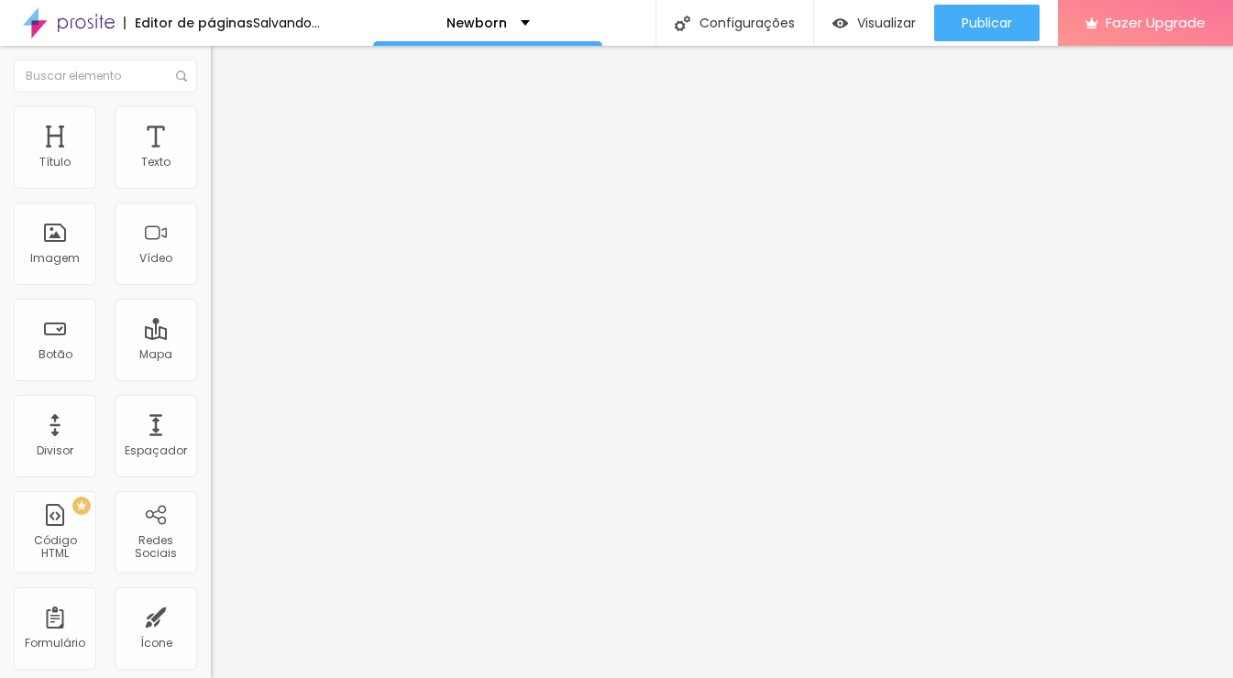
drag, startPoint x: 51, startPoint y: 214, endPoint x: 68, endPoint y: 211, distance: 16.7
click at [211, 615] on input "range" at bounding box center [270, 622] width 118 height 15
drag, startPoint x: 50, startPoint y: 182, endPoint x: 94, endPoint y: 205, distance: 49.6
click at [211, 356] on input "range" at bounding box center [270, 363] width 118 height 15
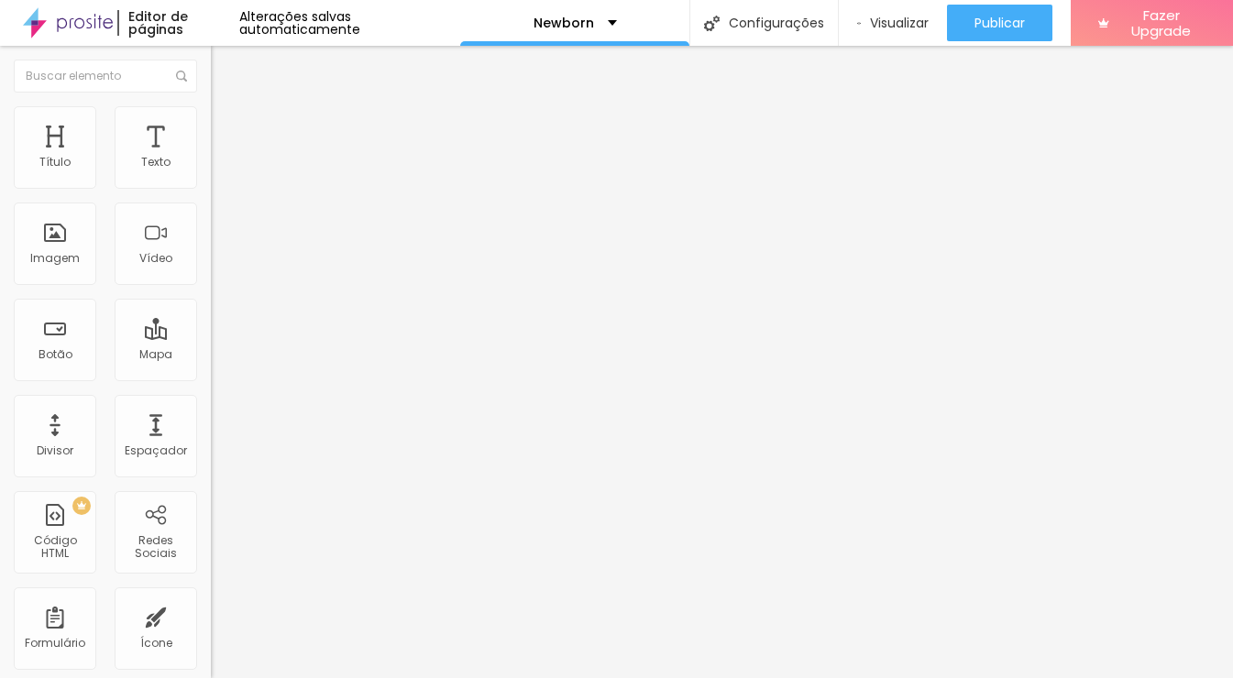
click at [211, 121] on li "Estilo" at bounding box center [316, 115] width 211 height 18
click at [70, 271] on div "Imagem" at bounding box center [55, 244] width 83 height 83
click at [54, 255] on div "Imagem" at bounding box center [55, 258] width 50 height 13
click at [227, 127] on span "Estilo" at bounding box center [241, 119] width 28 height 16
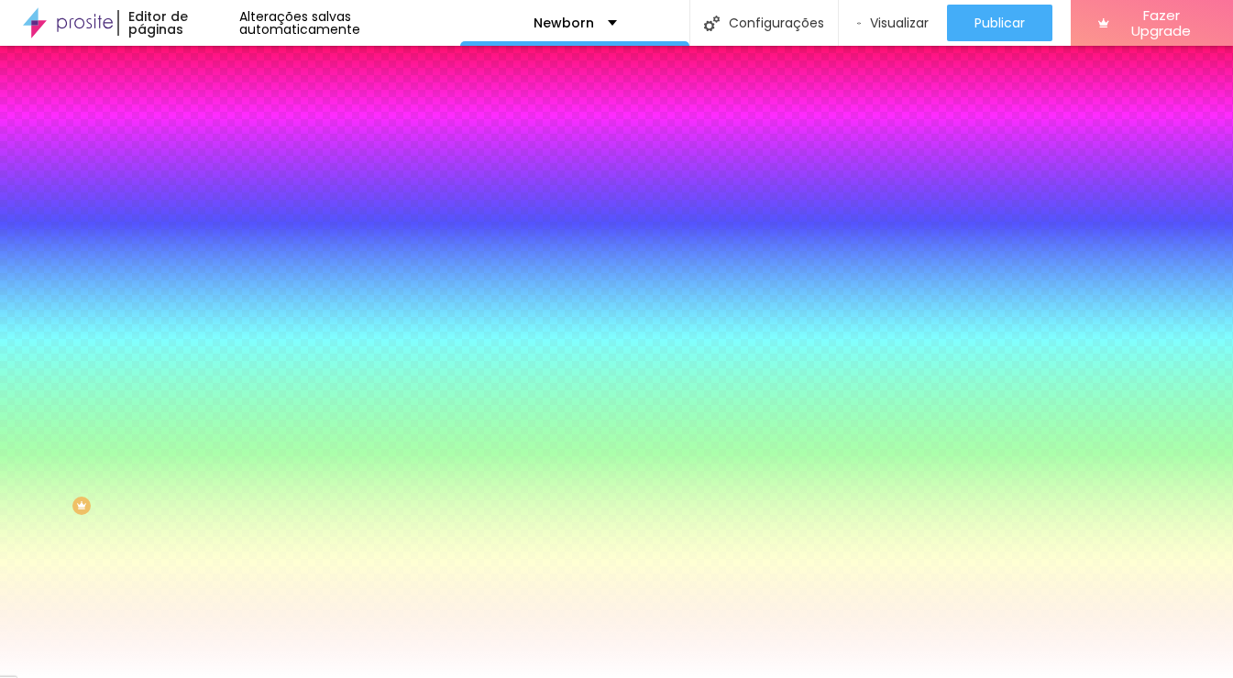
click at [227, 129] on span "Avançado" at bounding box center [257, 137] width 61 height 16
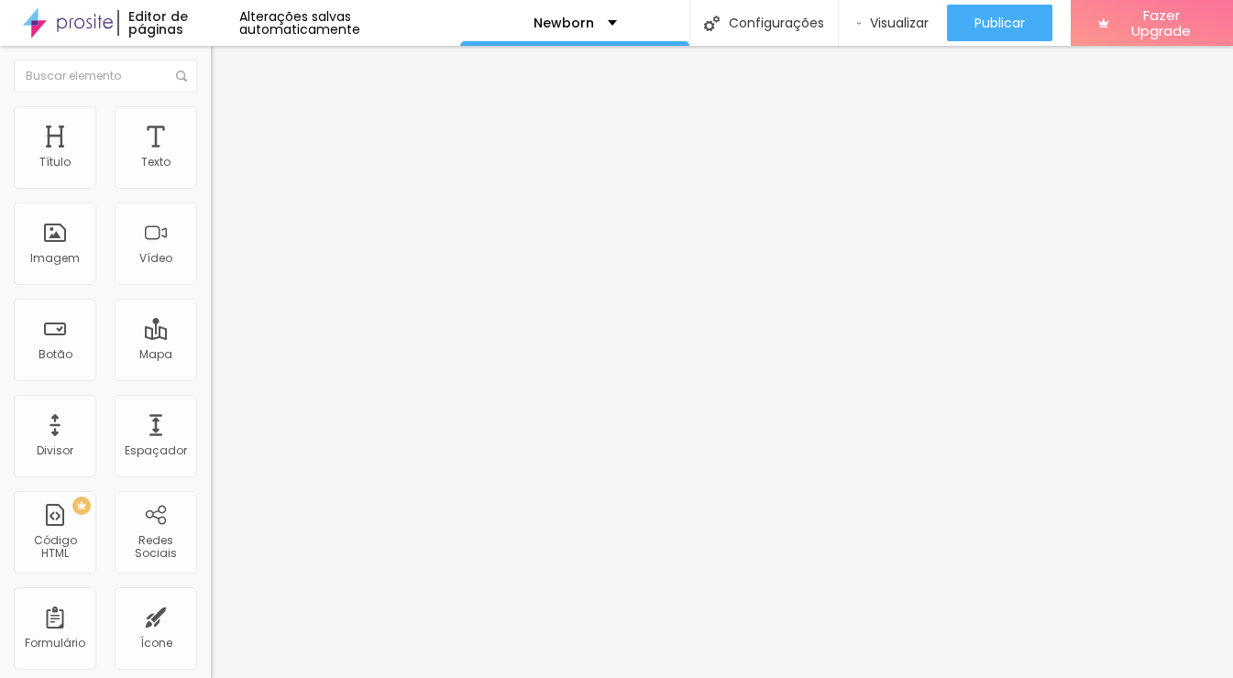
drag, startPoint x: 107, startPoint y: 127, endPoint x: 46, endPoint y: 126, distance: 61.4
click at [227, 127] on span "Estilo" at bounding box center [241, 119] width 28 height 16
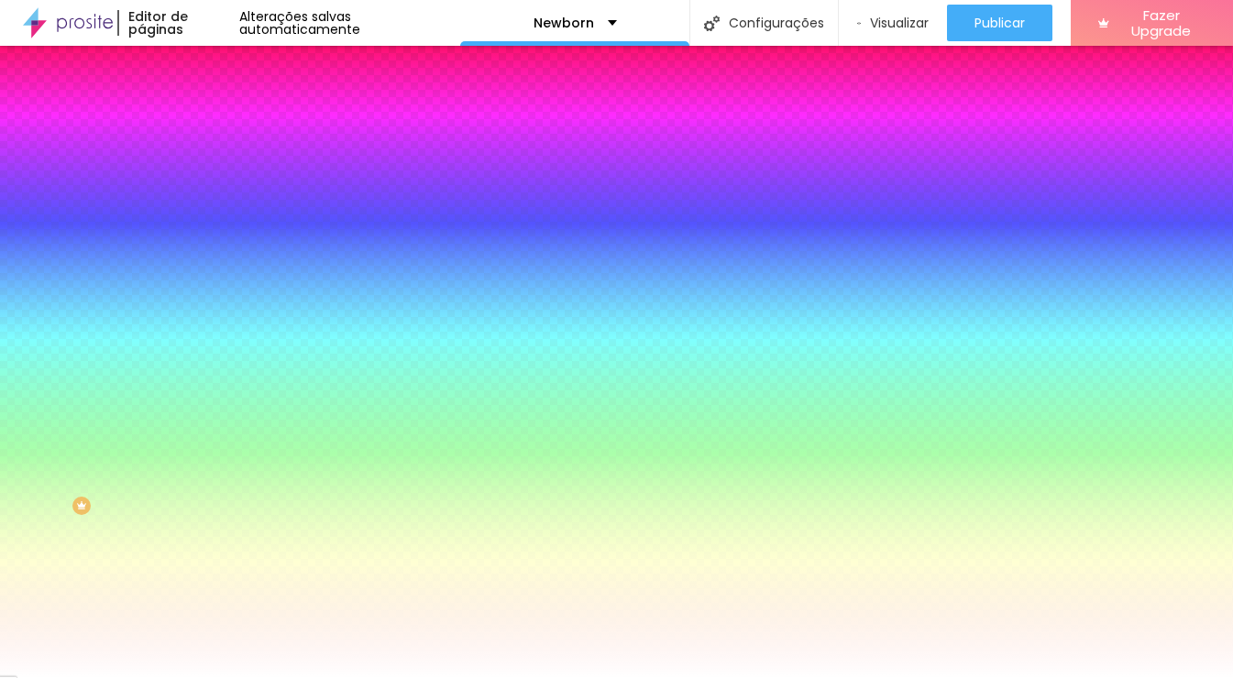
click at [227, 108] on span "Conteúdo" at bounding box center [255, 101] width 57 height 16
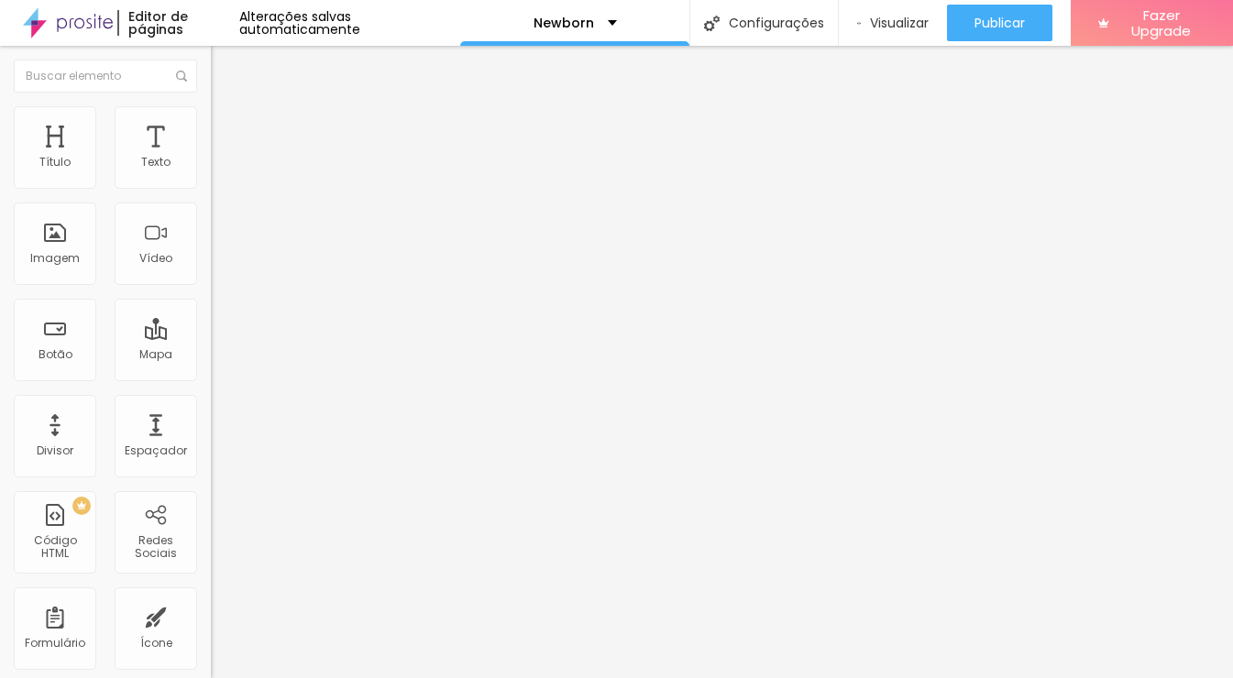
click at [227, 124] on span "Estilo" at bounding box center [241, 119] width 28 height 16
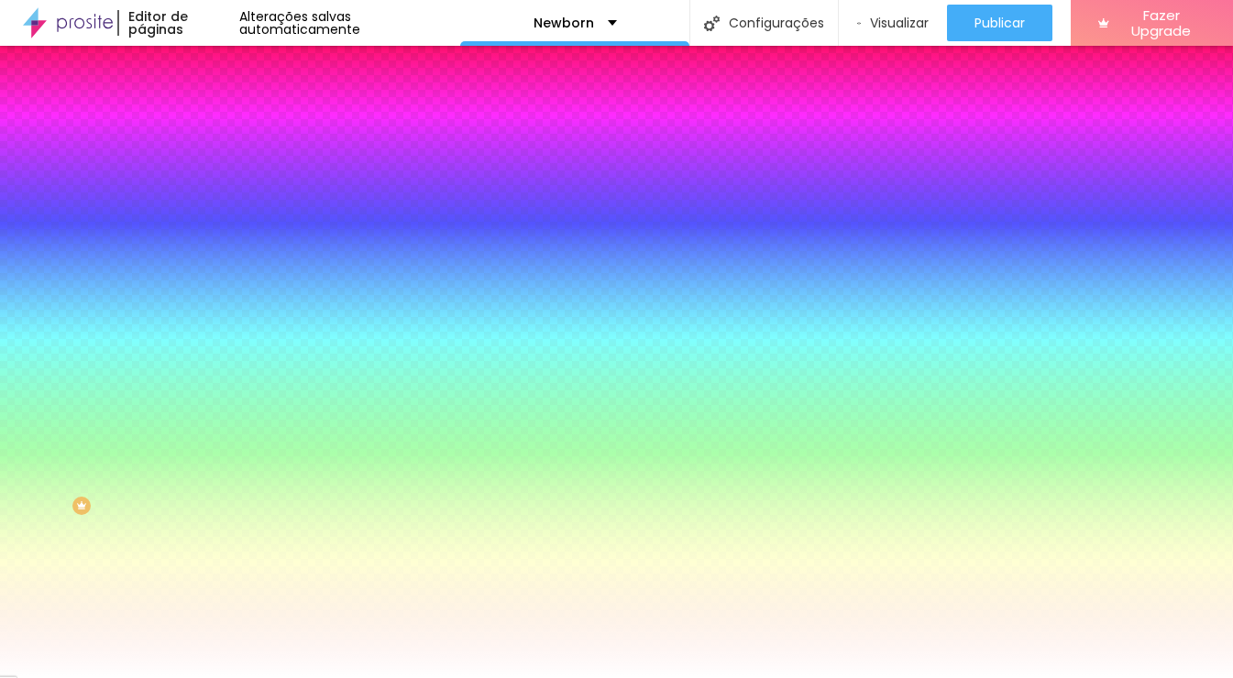
click at [227, 129] on span "Avançado" at bounding box center [257, 137] width 61 height 16
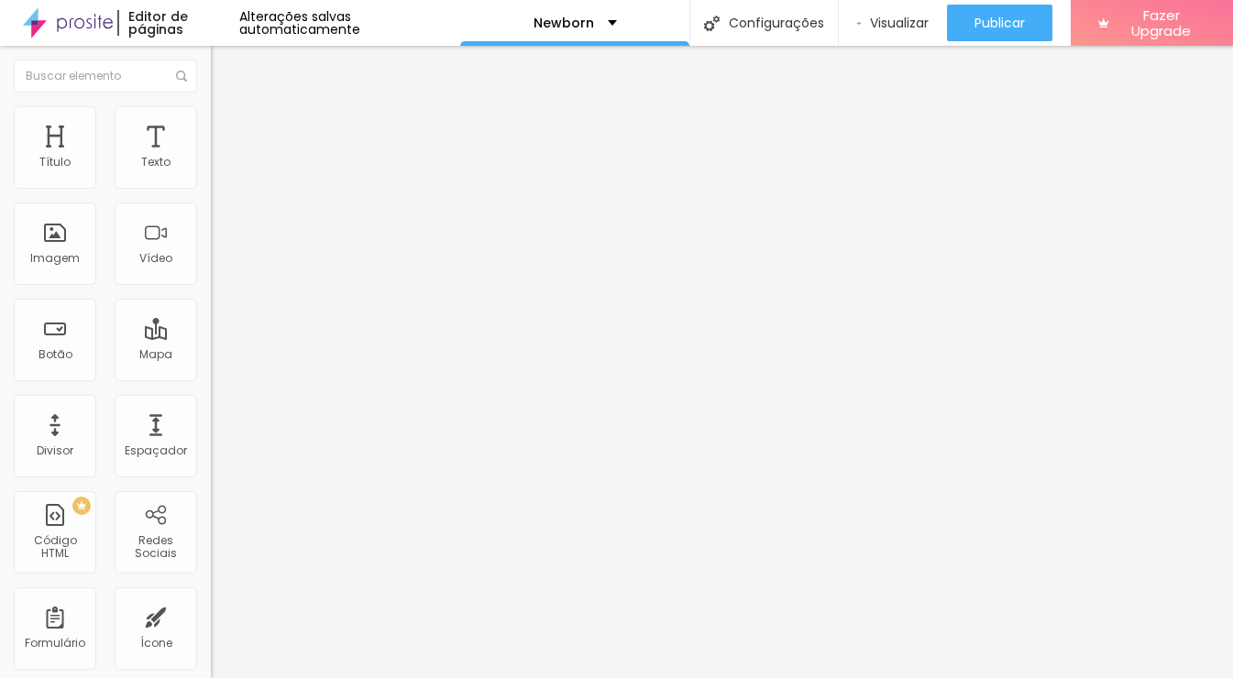
click at [227, 108] on span "Conteúdo" at bounding box center [255, 101] width 57 height 16
click at [225, 67] on img "button" at bounding box center [232, 67] width 15 height 15
click at [50, 260] on div "Imagem" at bounding box center [55, 258] width 50 height 13
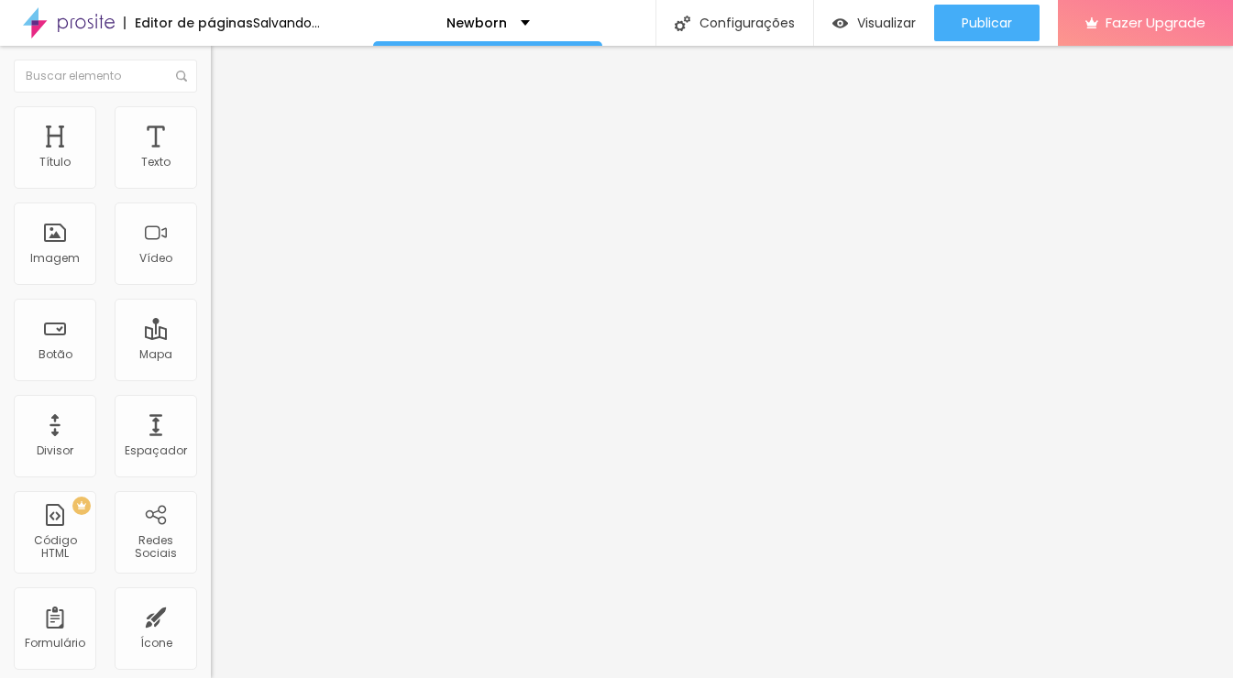
click at [211, 158] on span "Adicionar imagem" at bounding box center [270, 150] width 118 height 16
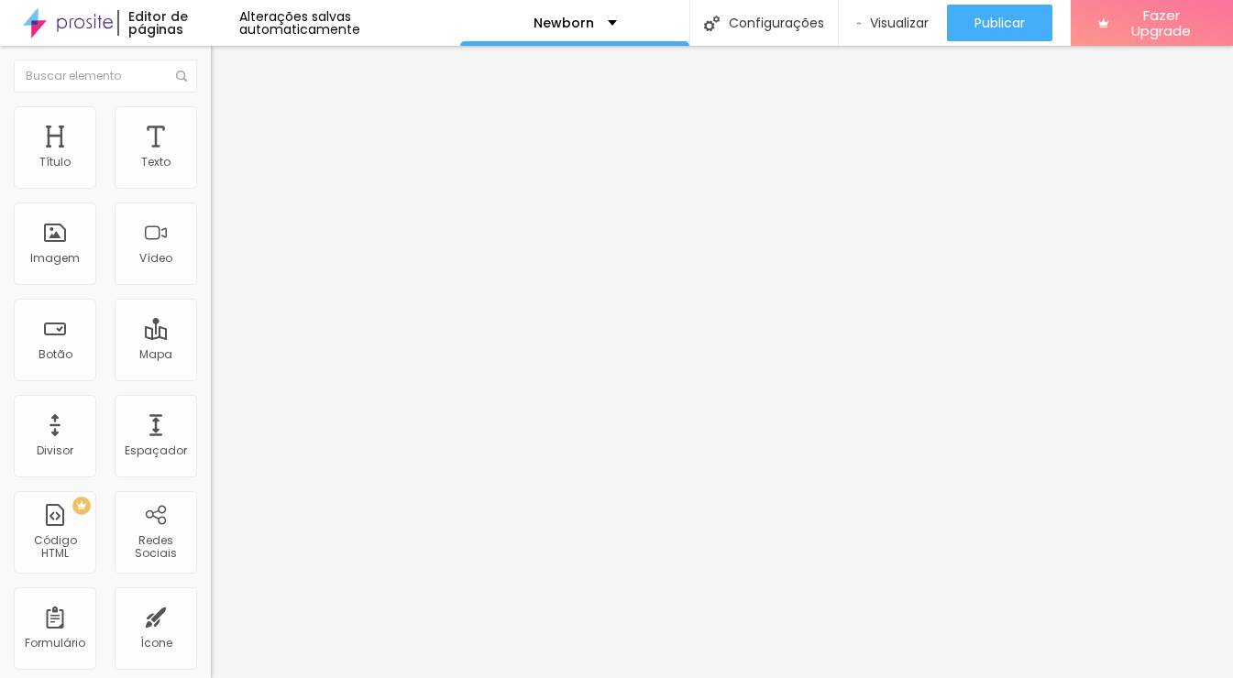
click at [211, 287] on span "Original" at bounding box center [233, 279] width 44 height 16
click at [227, 124] on span "Estilo" at bounding box center [241, 119] width 28 height 16
drag, startPoint x: 68, startPoint y: 231, endPoint x: 26, endPoint y: 208, distance: 48.0
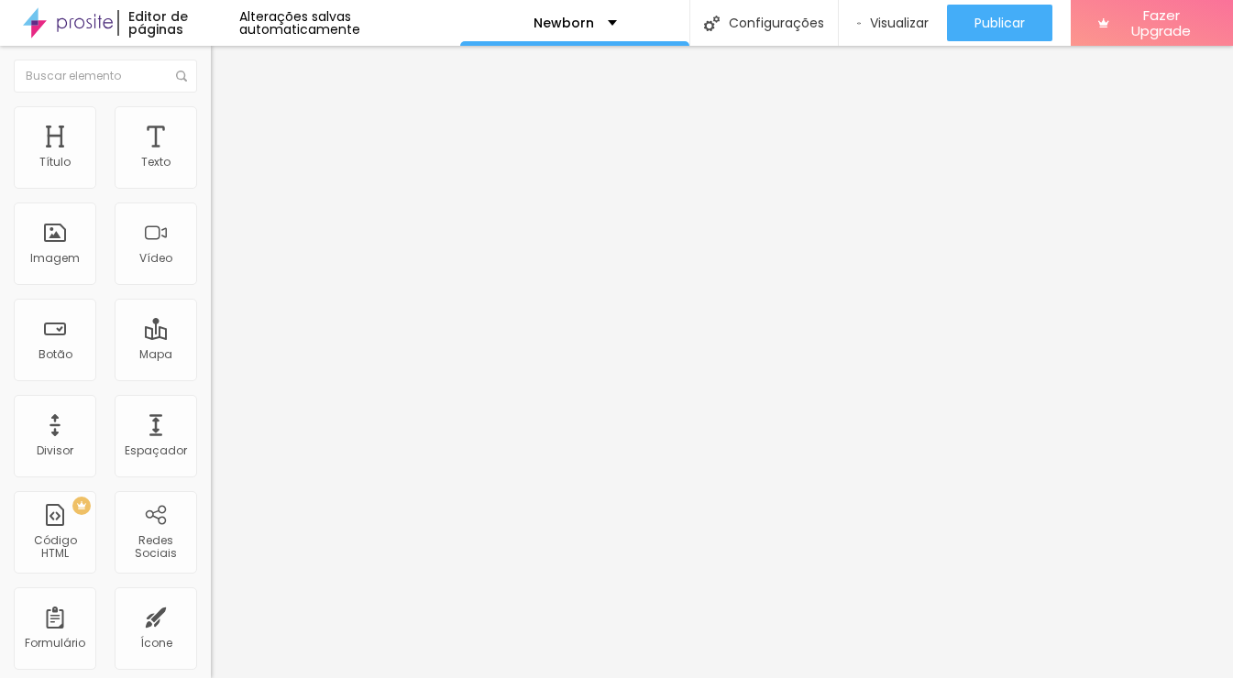
click at [211, 403] on input "range" at bounding box center [270, 410] width 118 height 15
click at [227, 130] on span "Avançado" at bounding box center [257, 137] width 61 height 16
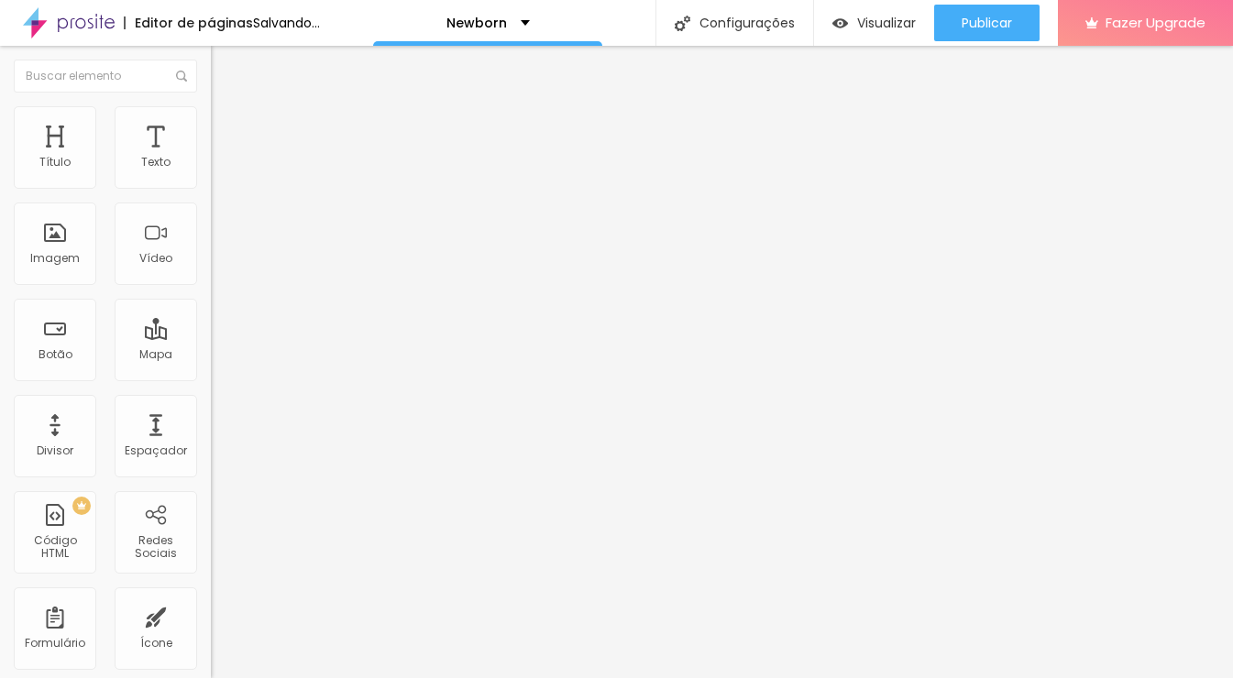
drag, startPoint x: 51, startPoint y: 178, endPoint x: -30, endPoint y: 192, distance: 82.8
click at [211, 356] on input "range" at bounding box center [270, 363] width 118 height 15
drag, startPoint x: 36, startPoint y: 215, endPoint x: -59, endPoint y: 241, distance: 97.9
click at [0, 241] on html "Editor de páginas Salvando... Newborn Configurações Configurações da página Cli…" at bounding box center [616, 339] width 1233 height 678
click at [227, 108] on span "Conteúdo" at bounding box center [255, 101] width 57 height 16
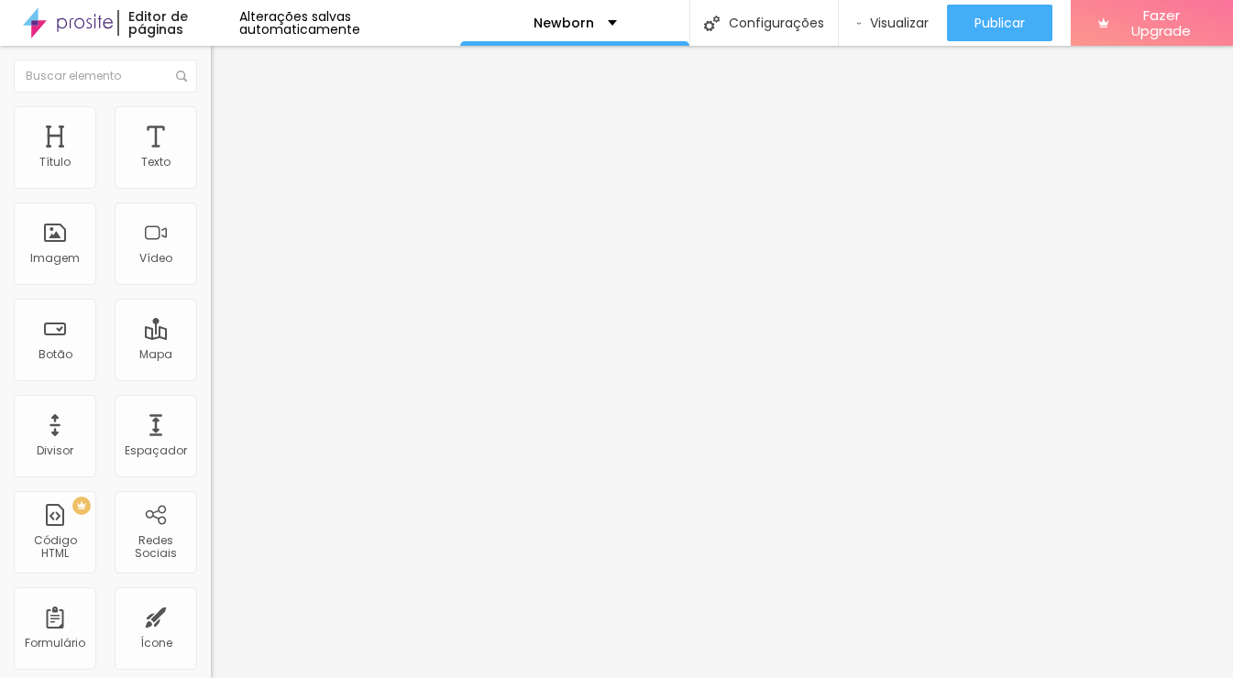
click at [211, 261] on img at bounding box center [217, 254] width 13 height 13
click at [211, 247] on img at bounding box center [217, 240] width 13 height 13
click at [211, 232] on img at bounding box center [217, 225] width 13 height 13
click at [211, 74] on button "Editar Imagem" at bounding box center [316, 67] width 211 height 42
click at [225, 60] on img "button" at bounding box center [232, 67] width 15 height 15
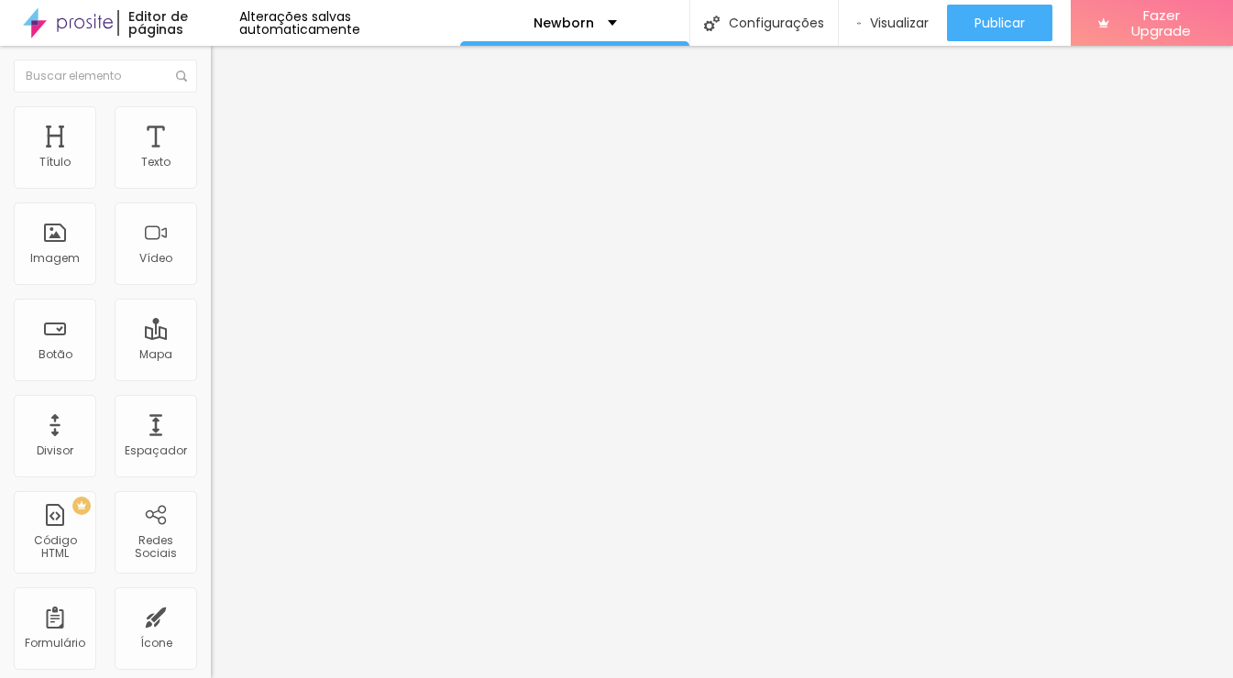
click at [225, 73] on img "button" at bounding box center [232, 67] width 15 height 15
click at [211, 73] on button "Editar Imagem" at bounding box center [316, 67] width 211 height 42
drag, startPoint x: 24, startPoint y: 66, endPoint x: 92, endPoint y: 78, distance: 68.9
click at [225, 66] on img "button" at bounding box center [232, 67] width 15 height 15
click at [61, 266] on div "Imagem" at bounding box center [55, 244] width 83 height 83
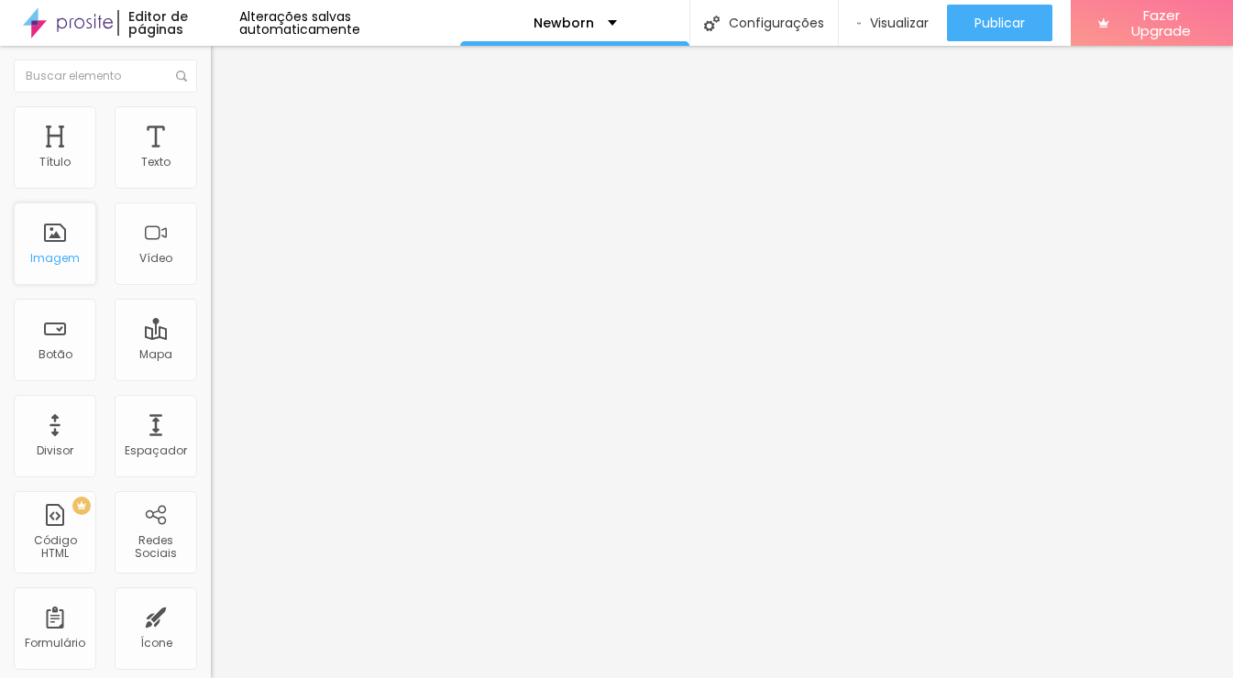
click at [53, 259] on div "Imagem" at bounding box center [55, 258] width 50 height 13
click at [52, 259] on div "Imagem" at bounding box center [55, 258] width 50 height 13
click at [71, 348] on div "Botão" at bounding box center [56, 354] width 34 height 13
click at [211, 118] on li "Estilo" at bounding box center [316, 115] width 211 height 18
click at [227, 129] on span "Avançado" at bounding box center [257, 137] width 61 height 16
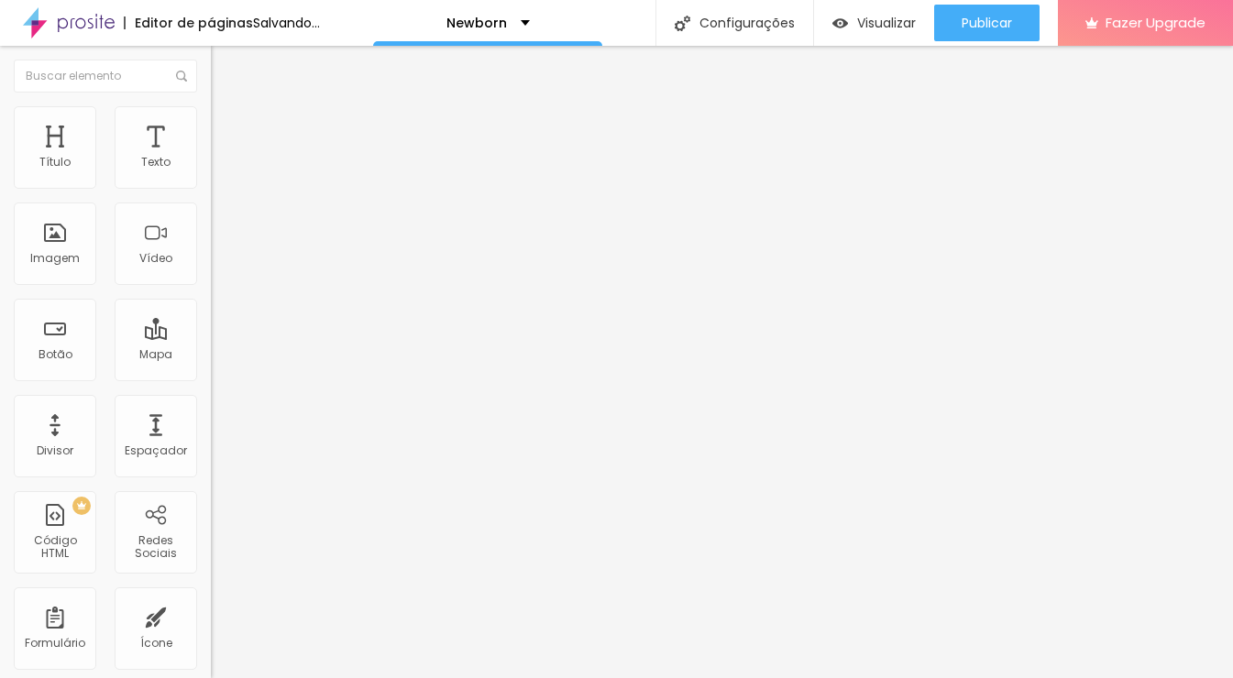
drag, startPoint x: 41, startPoint y: 180, endPoint x: -121, endPoint y: 179, distance: 162.3
click at [0, 179] on html "Editor de páginas Salvando... Newborn Configurações Configurações da página Cli…" at bounding box center [616, 339] width 1233 height 678
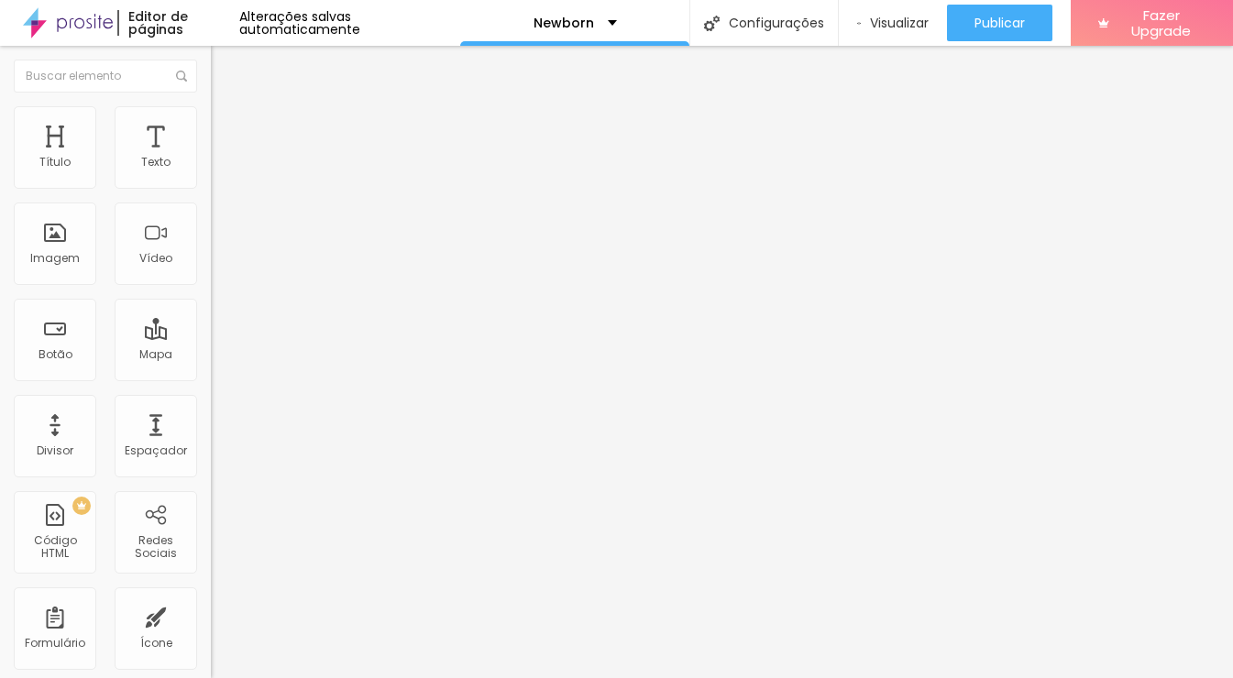
click at [227, 126] on span "Estilo" at bounding box center [241, 119] width 28 height 16
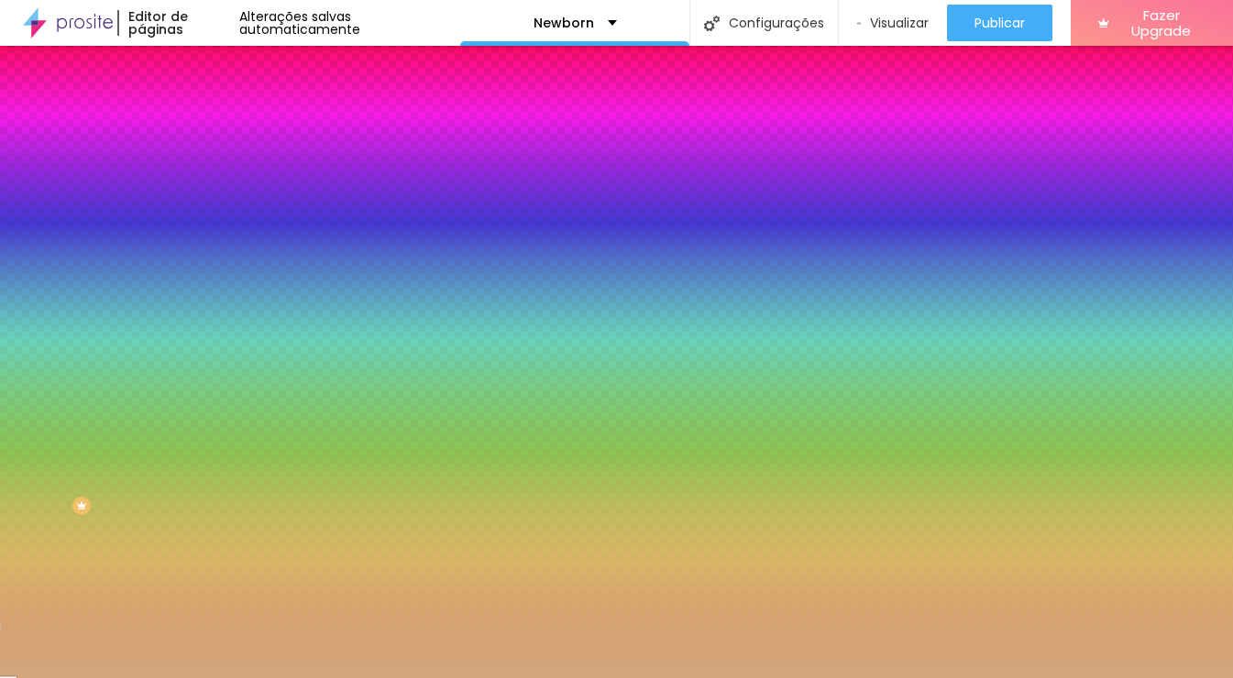
click at [211, 268] on input "#D3A77C" at bounding box center [321, 258] width 220 height 18
click at [211, 249] on div at bounding box center [316, 249] width 211 height 0
click at [211, 268] on input "#D3A77C" at bounding box center [321, 258] width 220 height 18
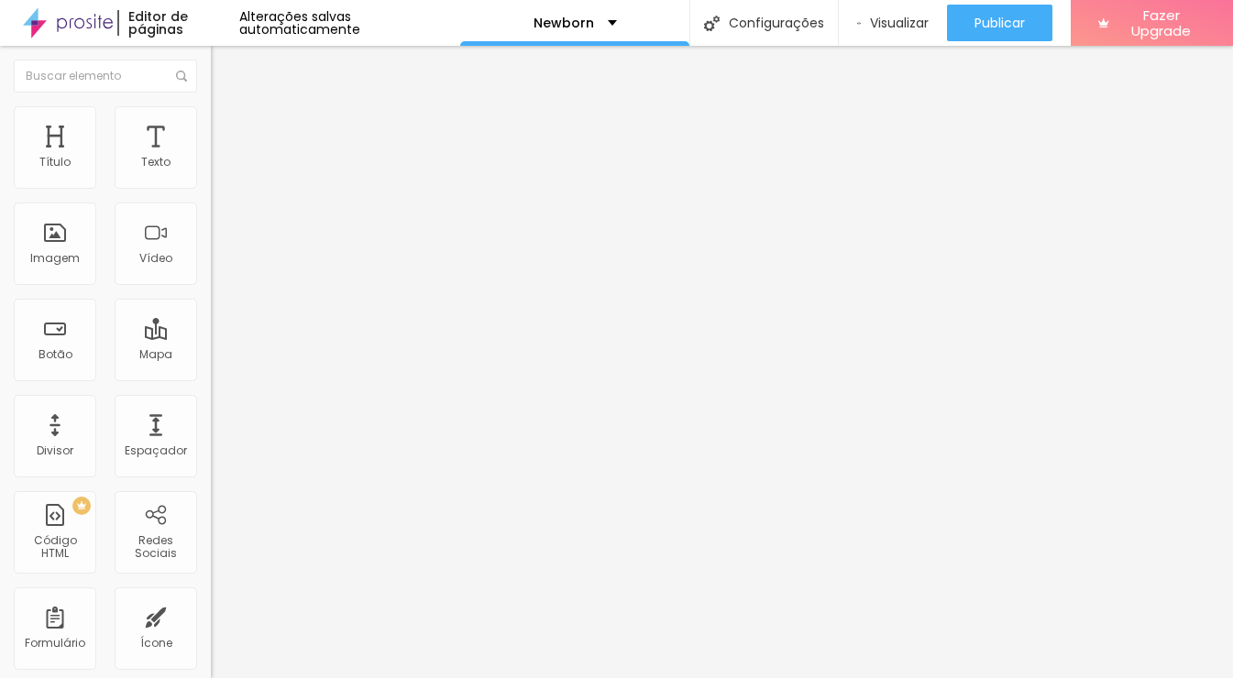
click at [211, 121] on li "Estilo" at bounding box center [316, 115] width 211 height 18
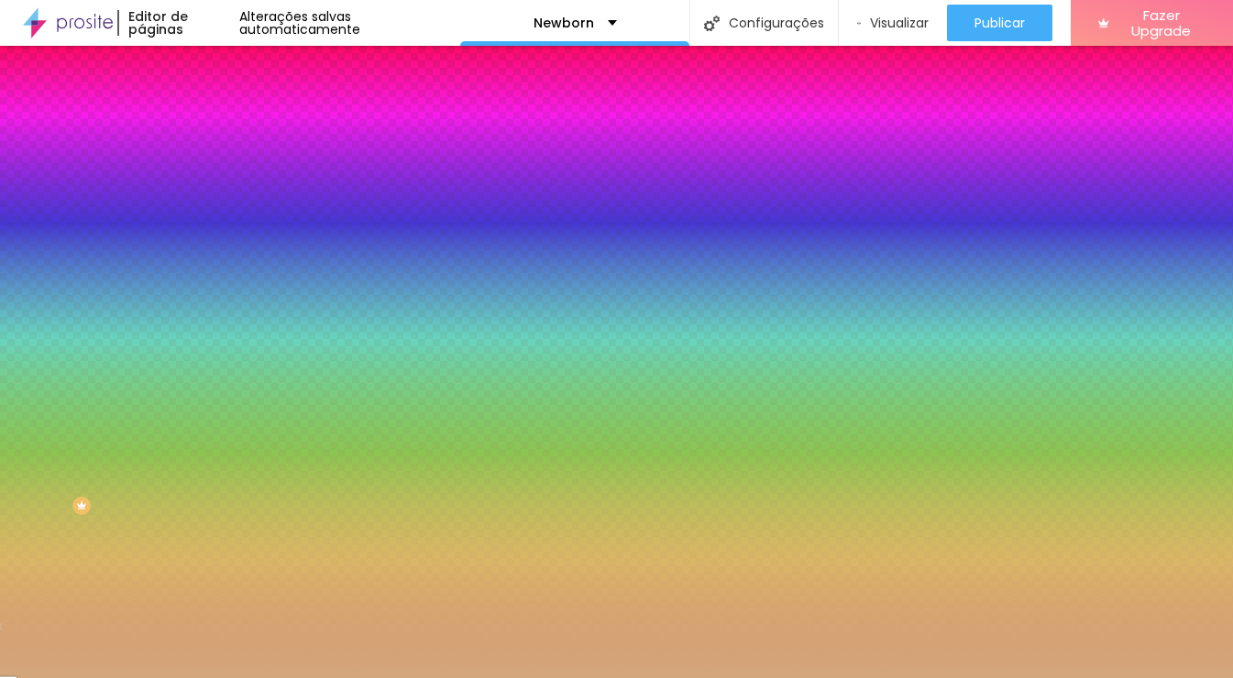
click at [211, 188] on input "#D3A77C" at bounding box center [321, 184] width 220 height 18
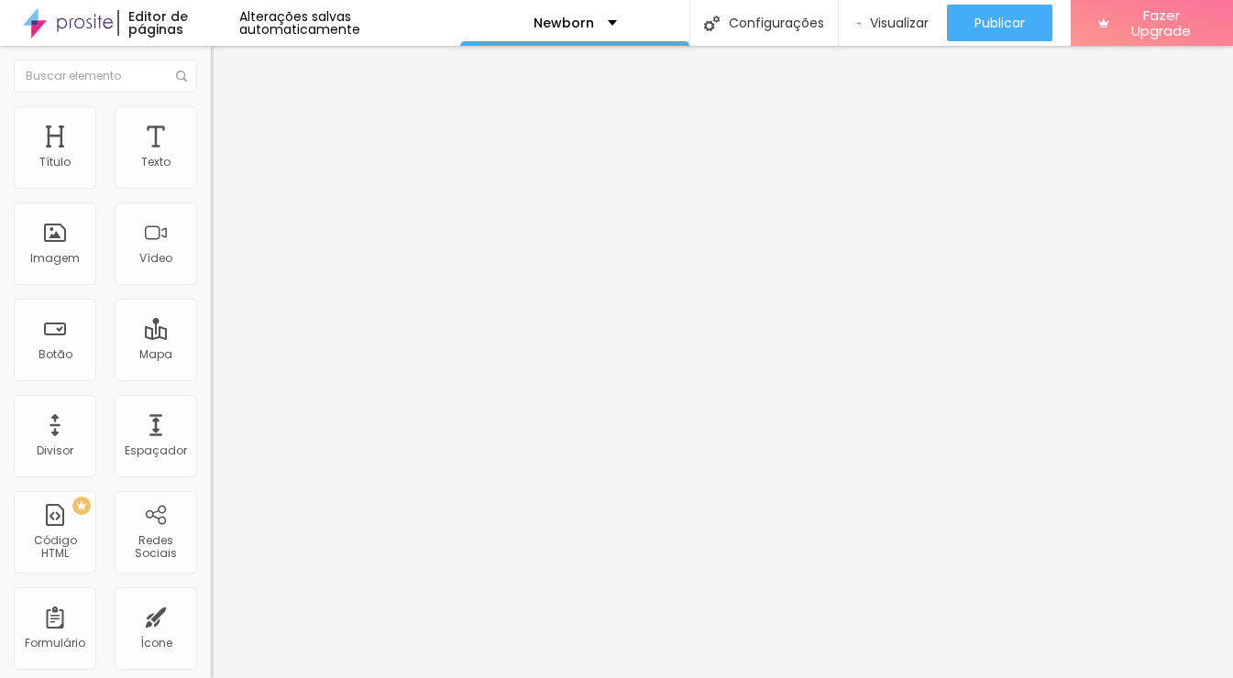
click at [227, 126] on span "Estilo" at bounding box center [241, 119] width 28 height 16
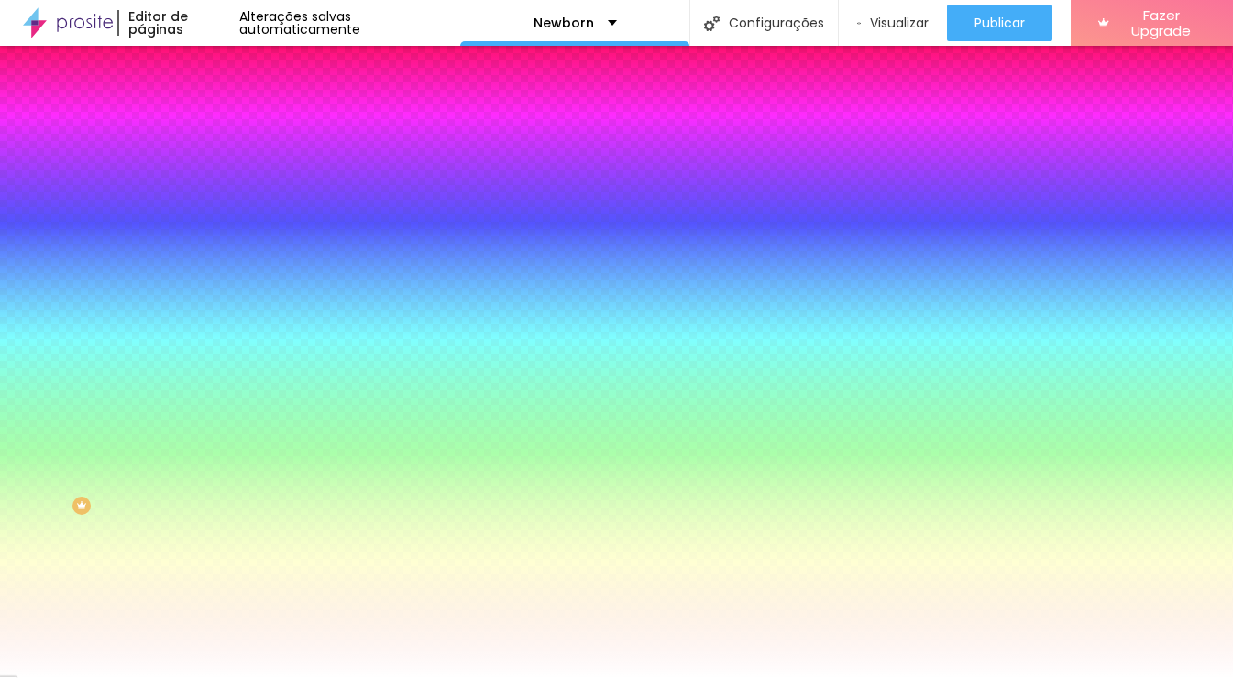
click at [227, 129] on span "Avançado" at bounding box center [257, 137] width 61 height 16
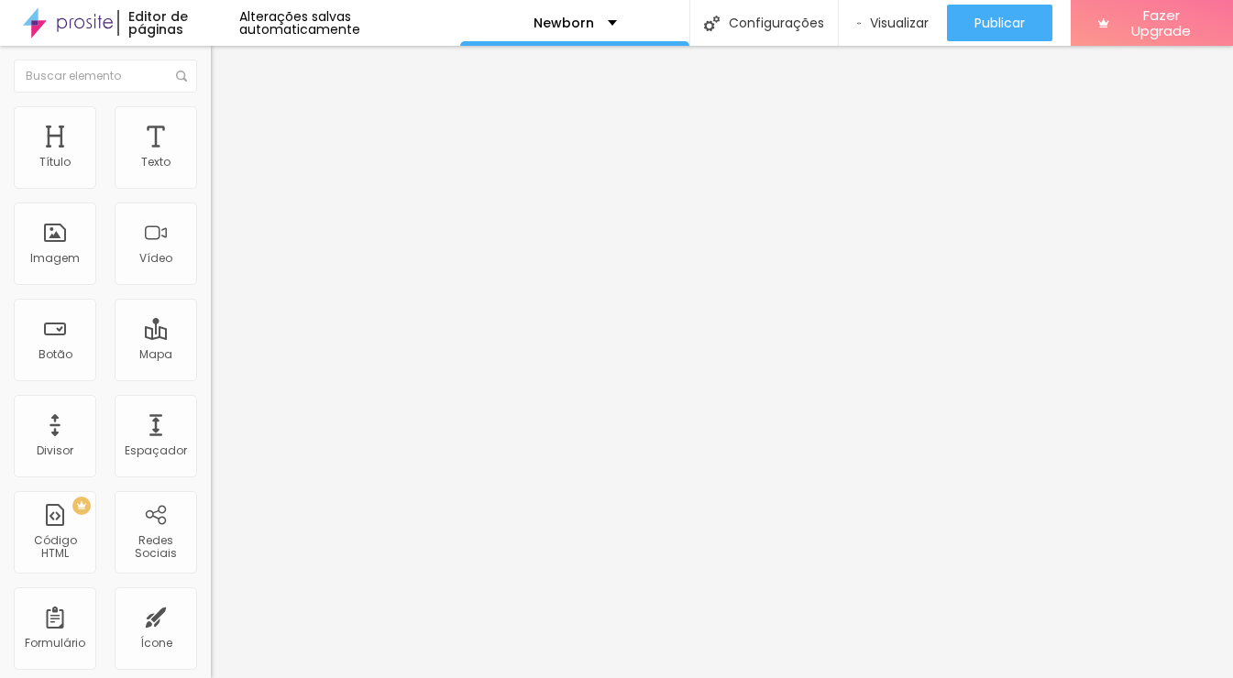
click at [227, 127] on span "Estilo" at bounding box center [241, 119] width 28 height 16
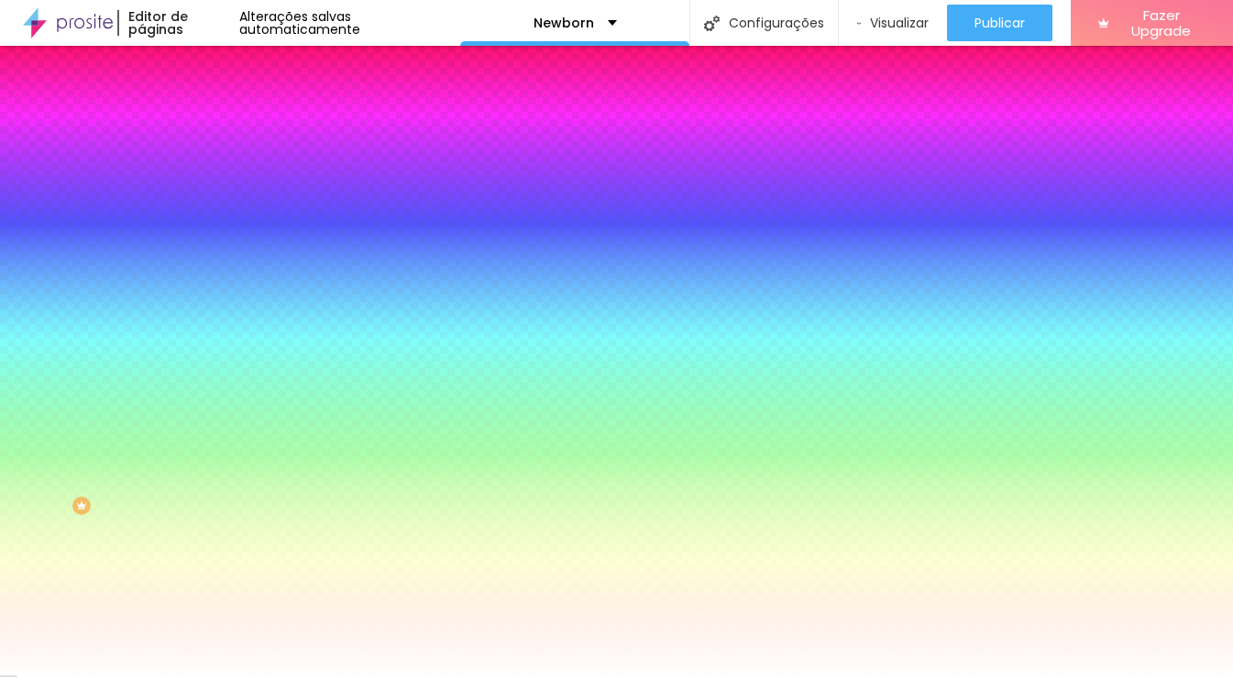
click at [211, 175] on div at bounding box center [316, 175] width 211 height 0
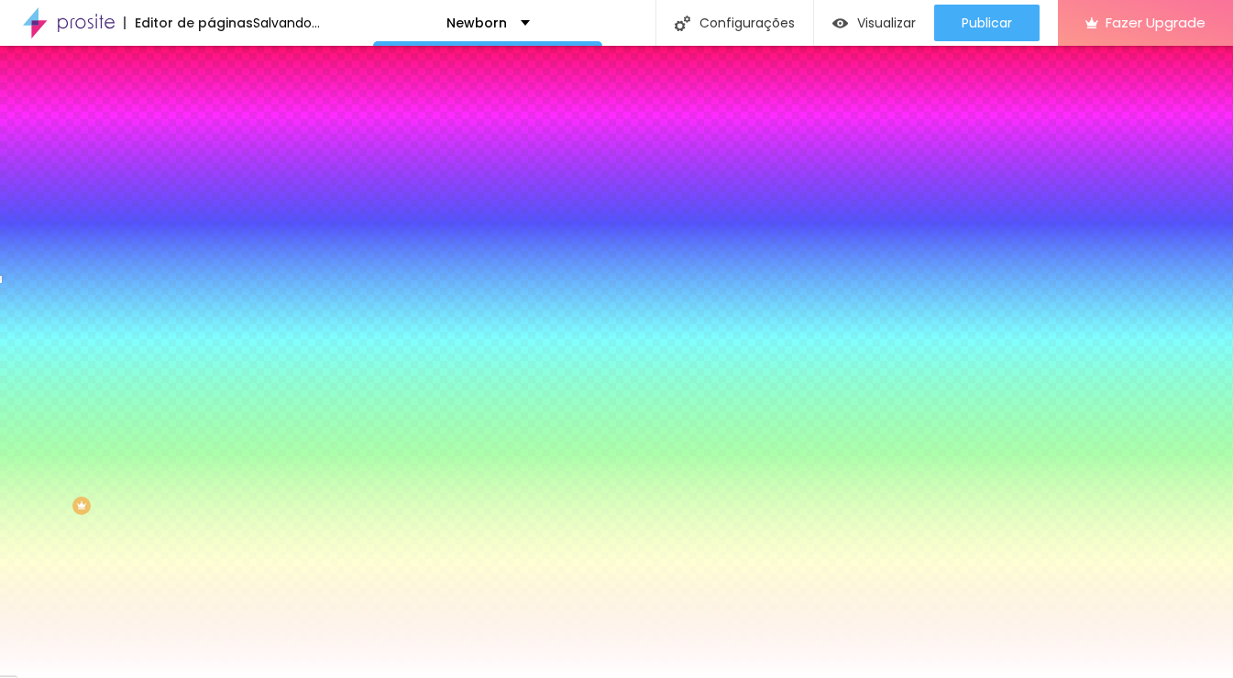
click at [158, 263] on div at bounding box center [616, 339] width 1233 height 678
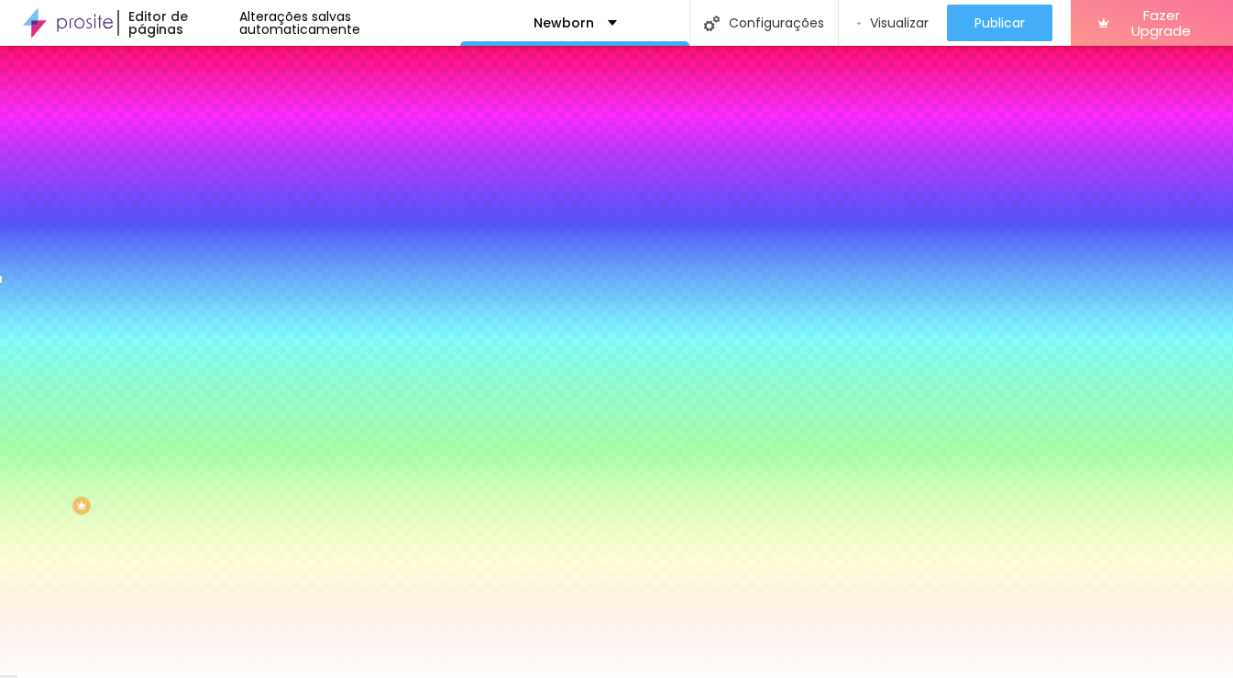
click at [211, 180] on input "#FFFFFF" at bounding box center [321, 184] width 220 height 18
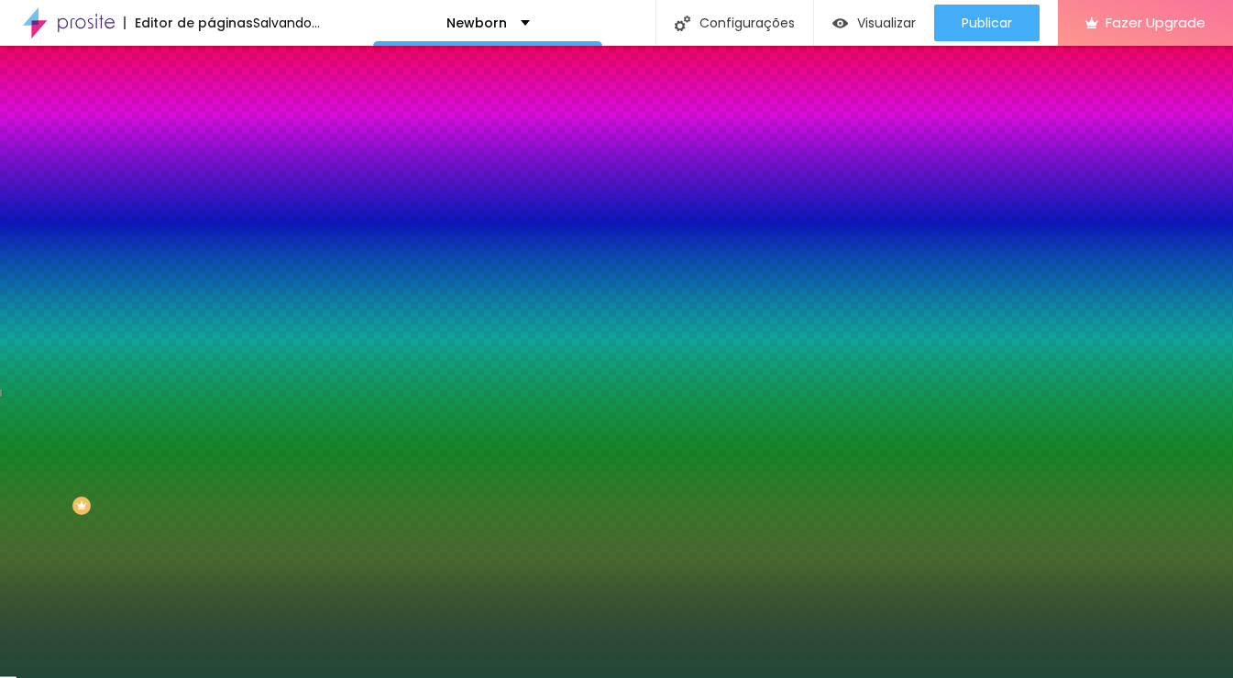
click at [211, 182] on input "#224938" at bounding box center [321, 184] width 220 height 18
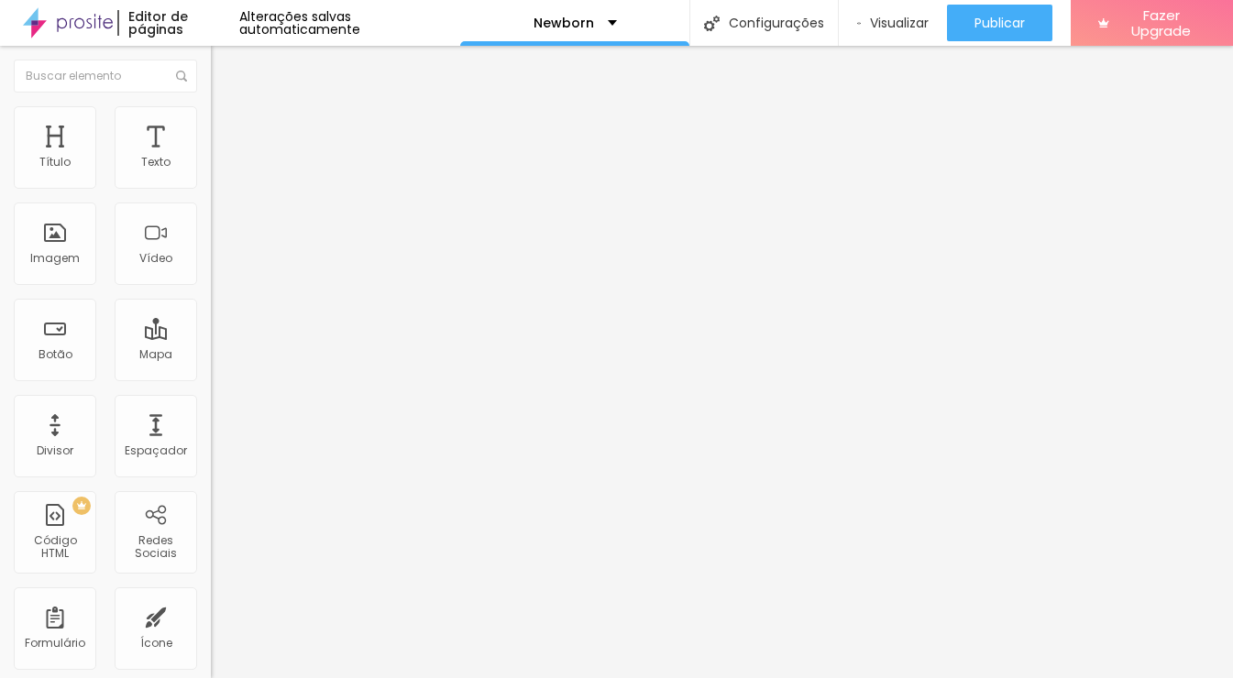
click at [211, 122] on li "Estilo" at bounding box center [316, 115] width 211 height 18
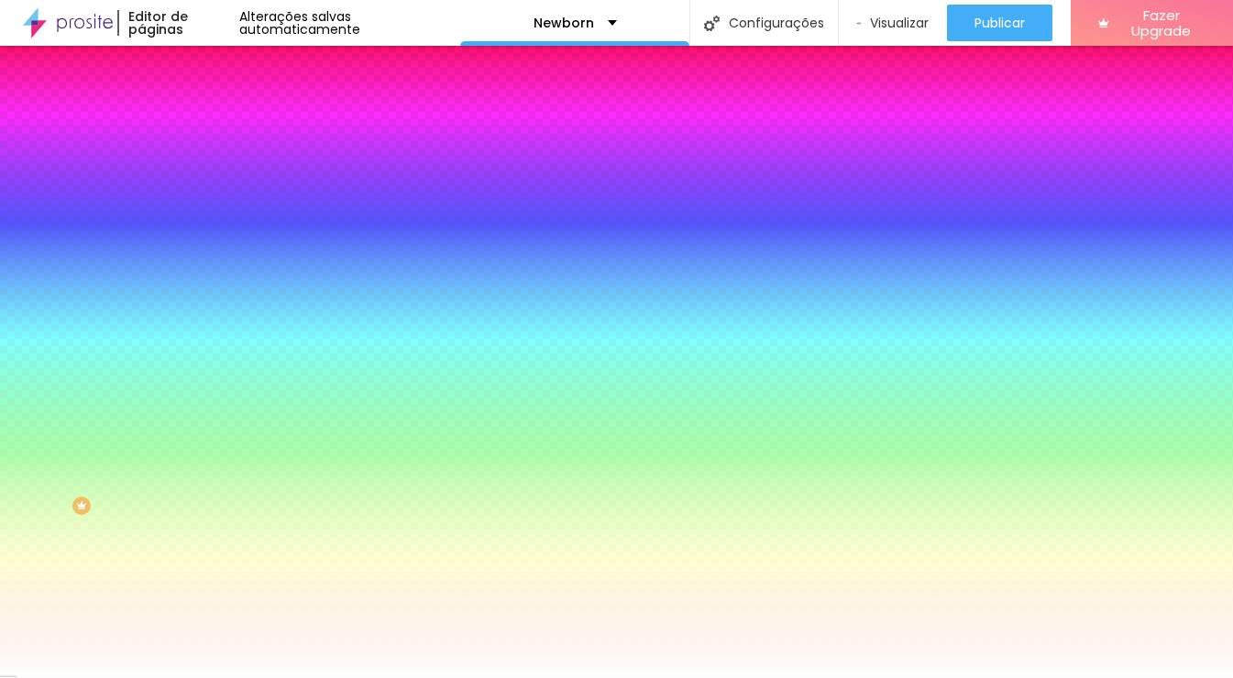
click at [211, 175] on div at bounding box center [316, 175] width 211 height 0
click at [211, 186] on input "#FFFFFF" at bounding box center [321, 184] width 220 height 18
paste input "224938"
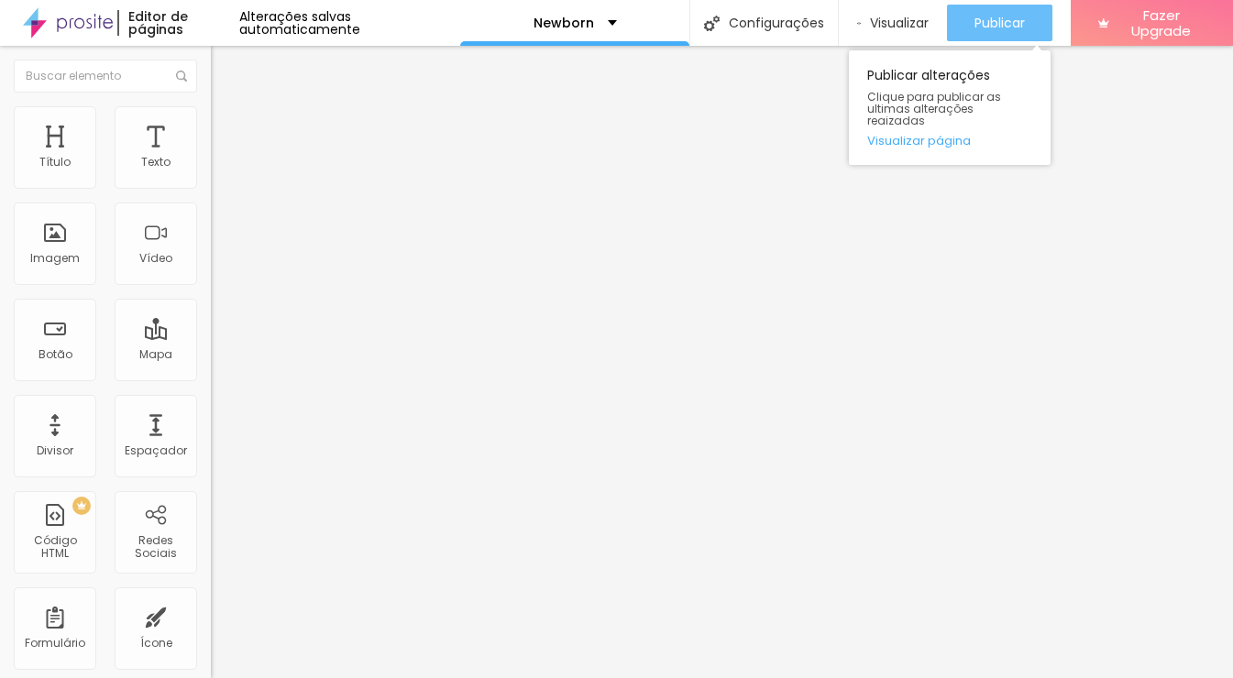
click at [1005, 10] on div "Publicar" at bounding box center [1000, 23] width 50 height 37
click at [1004, 10] on div "Publicar" at bounding box center [1000, 23] width 50 height 37
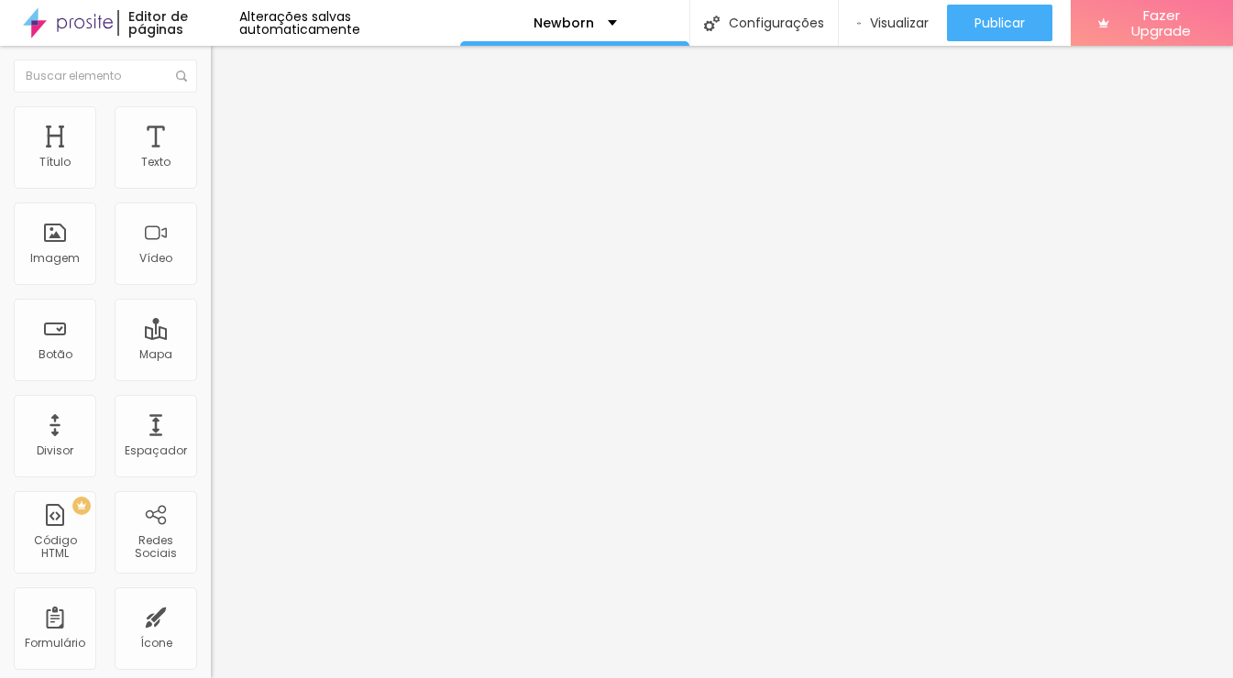
click at [227, 127] on span "Estilo" at bounding box center [241, 119] width 28 height 16
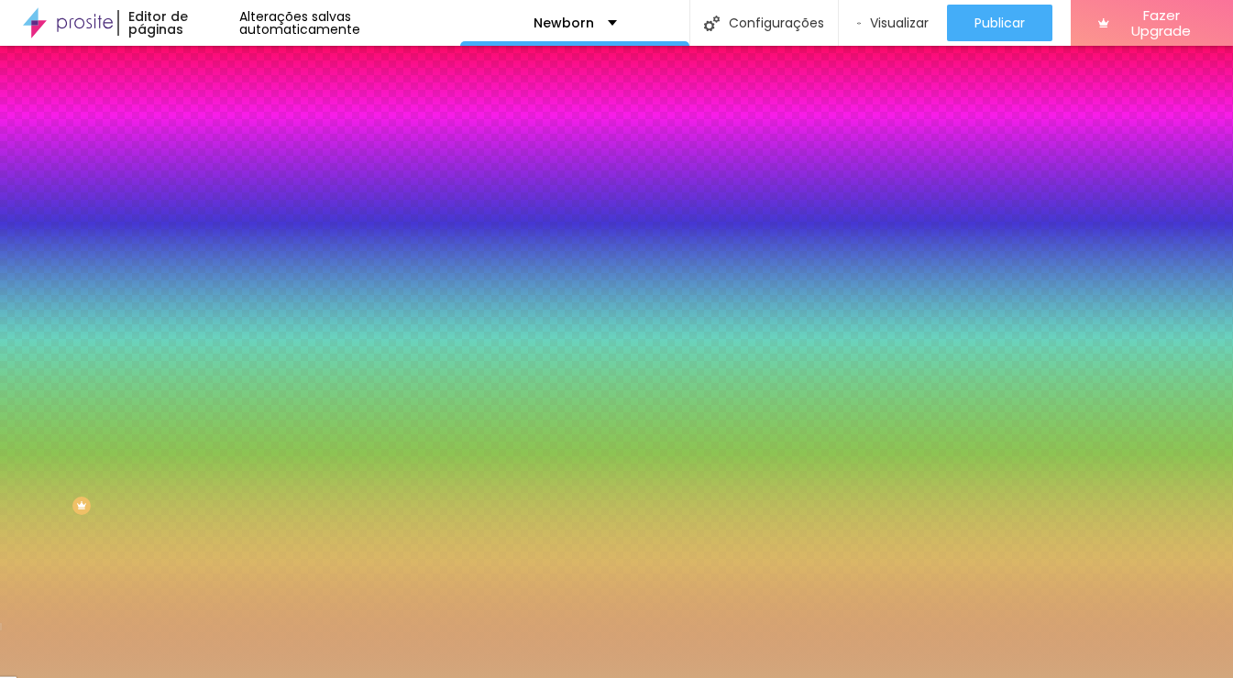
click at [211, 183] on input "#D3A77C" at bounding box center [321, 184] width 220 height 18
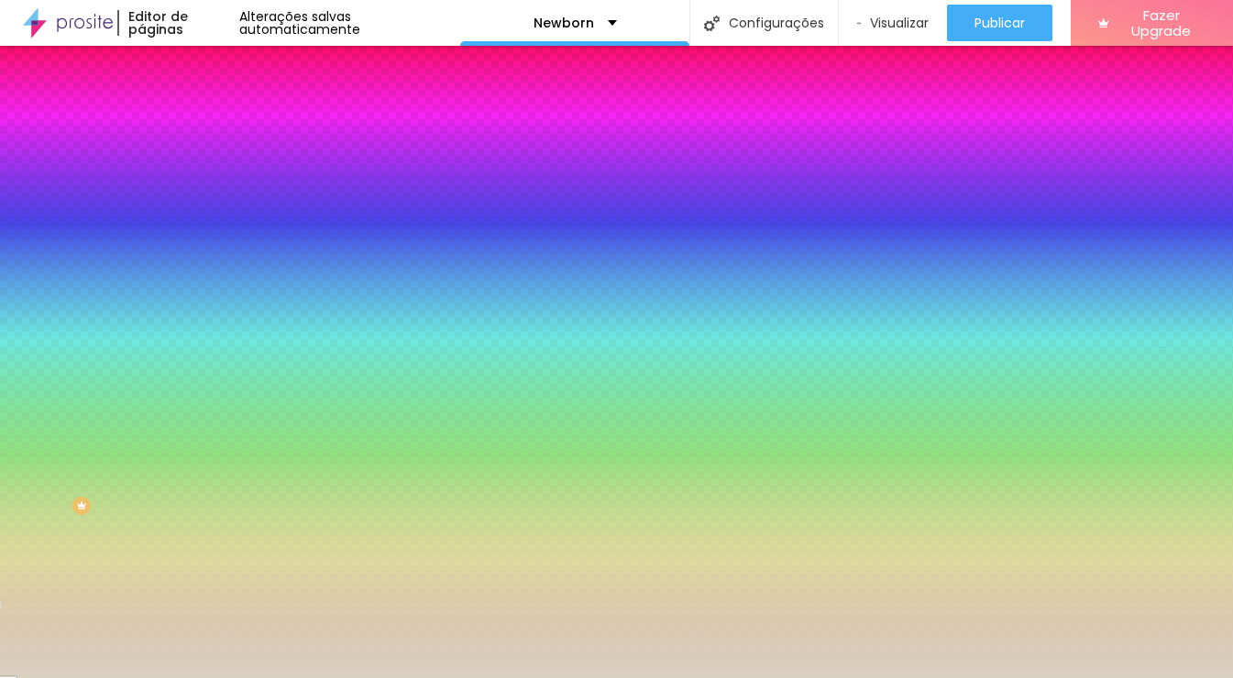
click at [211, 181] on input "#D9D1C0" at bounding box center [321, 184] width 220 height 18
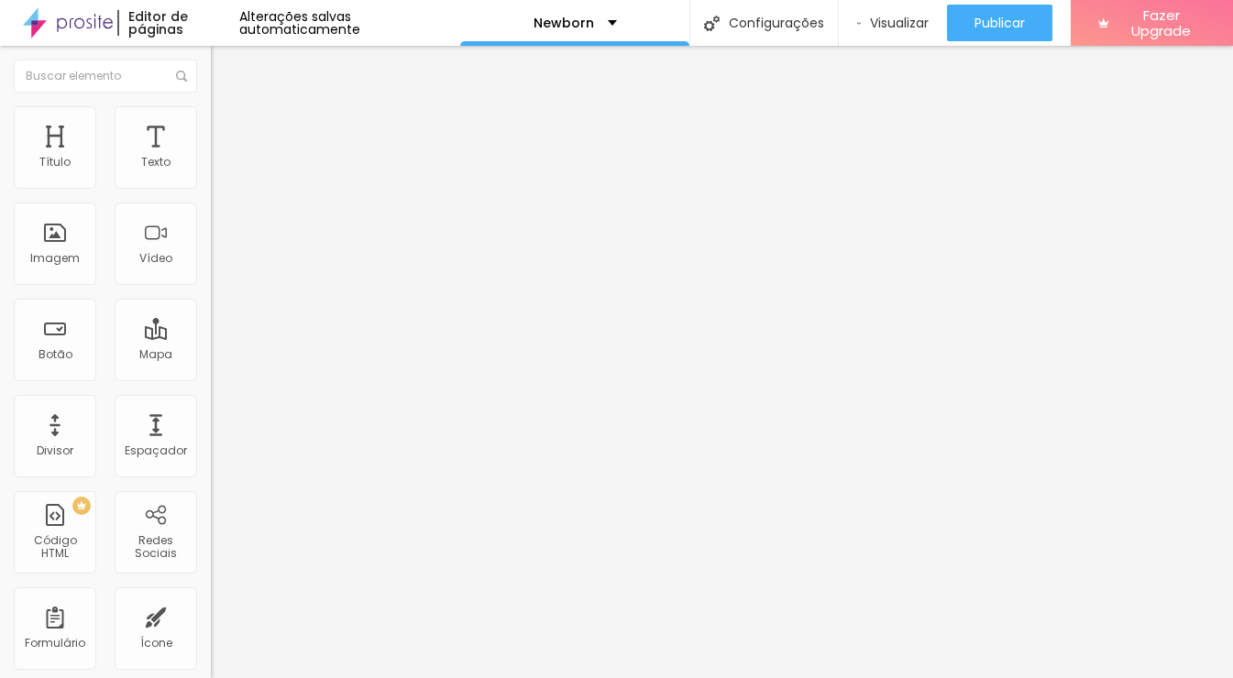
click at [211, 125] on li "Estilo" at bounding box center [316, 115] width 211 height 18
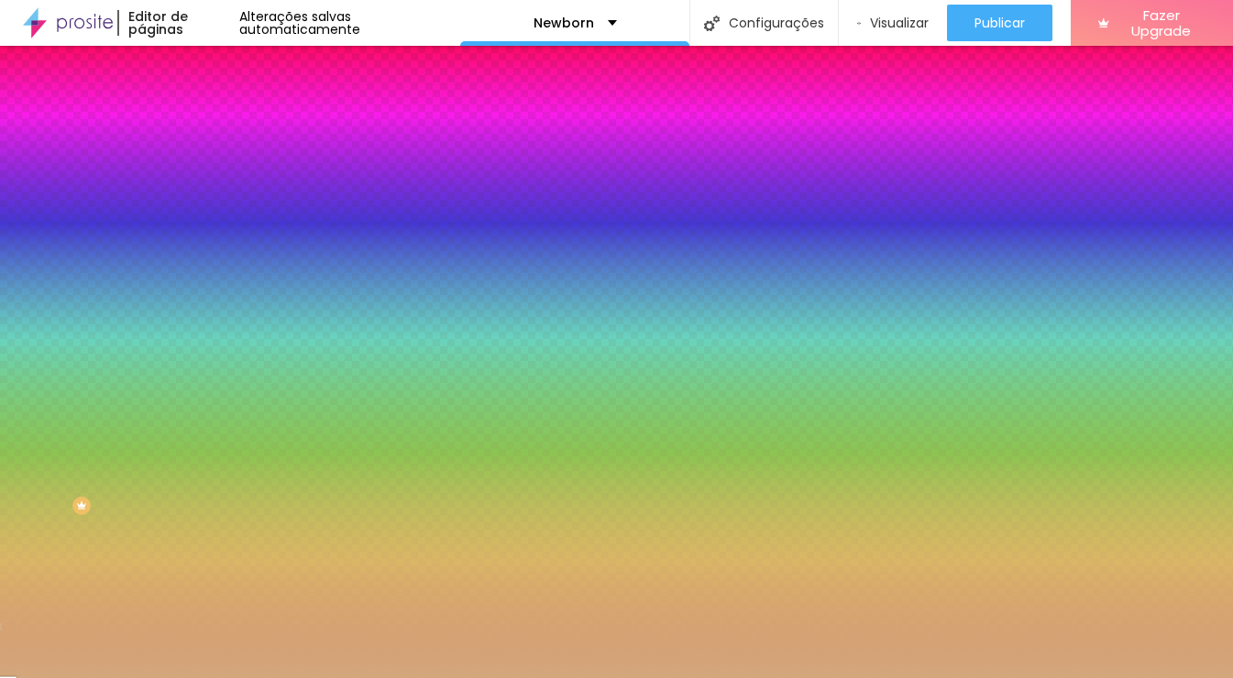
click at [211, 186] on input "#D3A77C" at bounding box center [321, 184] width 220 height 18
click at [211, 185] on input "#D3A77C" at bounding box center [321, 184] width 220 height 18
paste input "9D1C0"
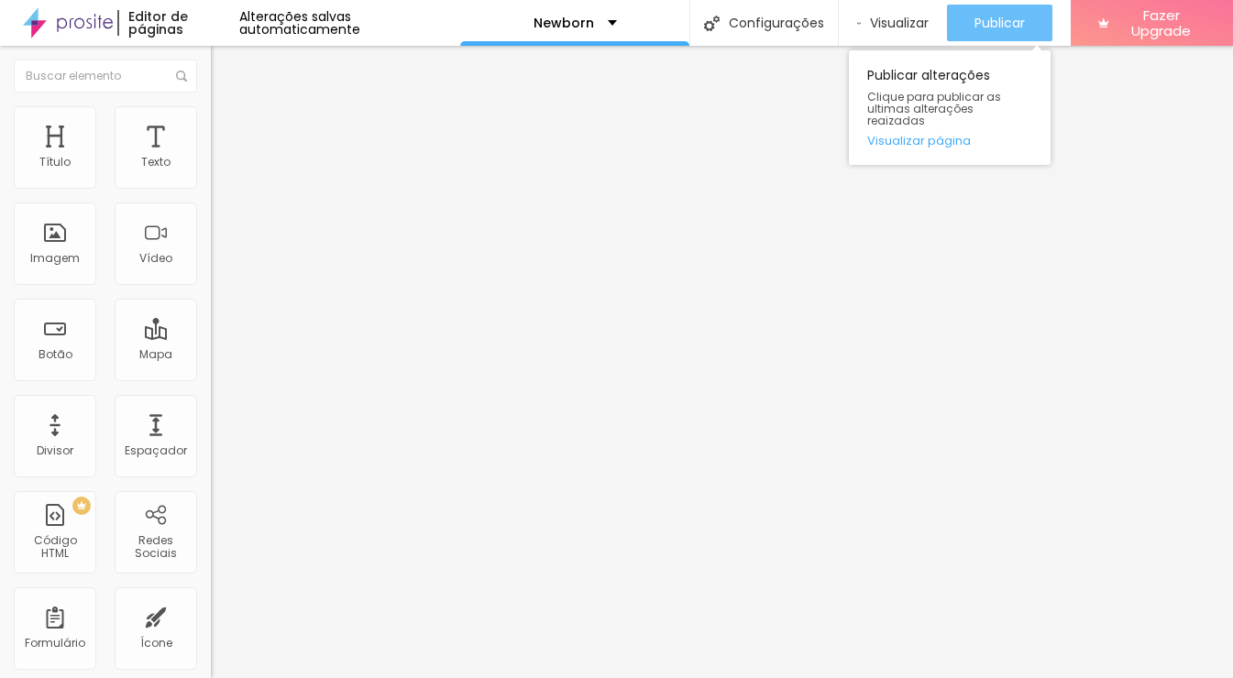
click at [975, 20] on span "Publicar" at bounding box center [1000, 23] width 50 height 15
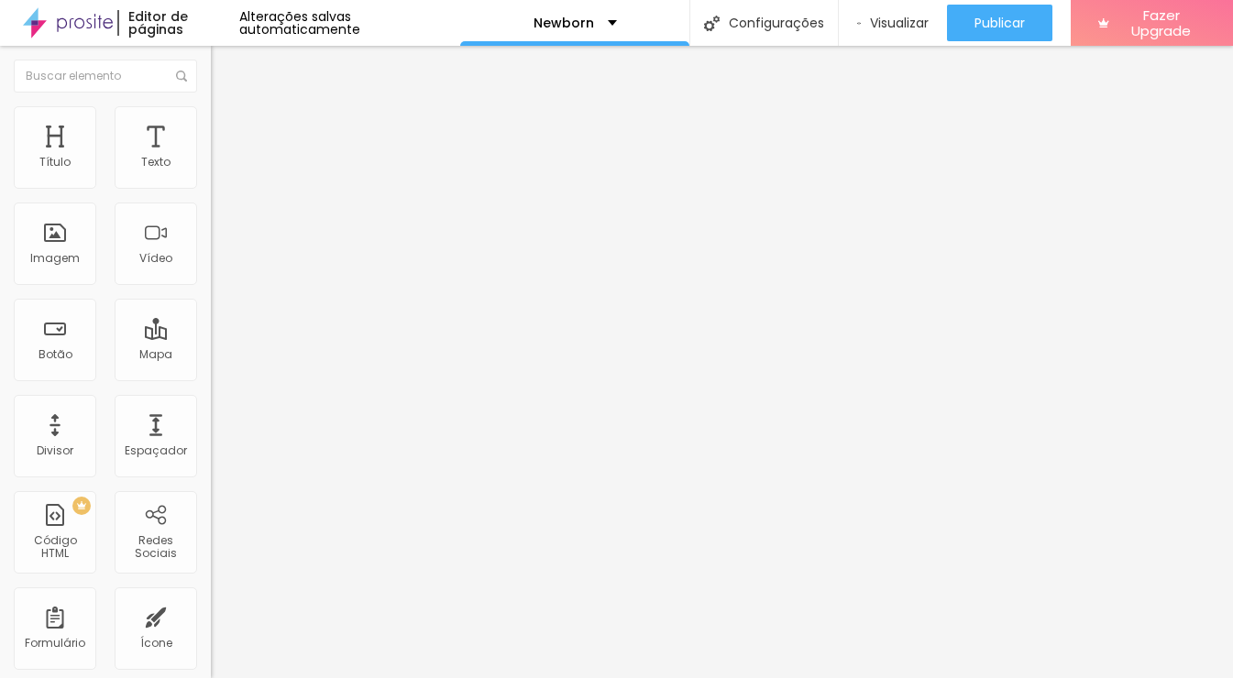
click at [227, 126] on span "Estilo" at bounding box center [241, 119] width 28 height 16
click at [211, 185] on img at bounding box center [217, 189] width 13 height 13
click at [227, 126] on span "Estilo" at bounding box center [241, 119] width 28 height 16
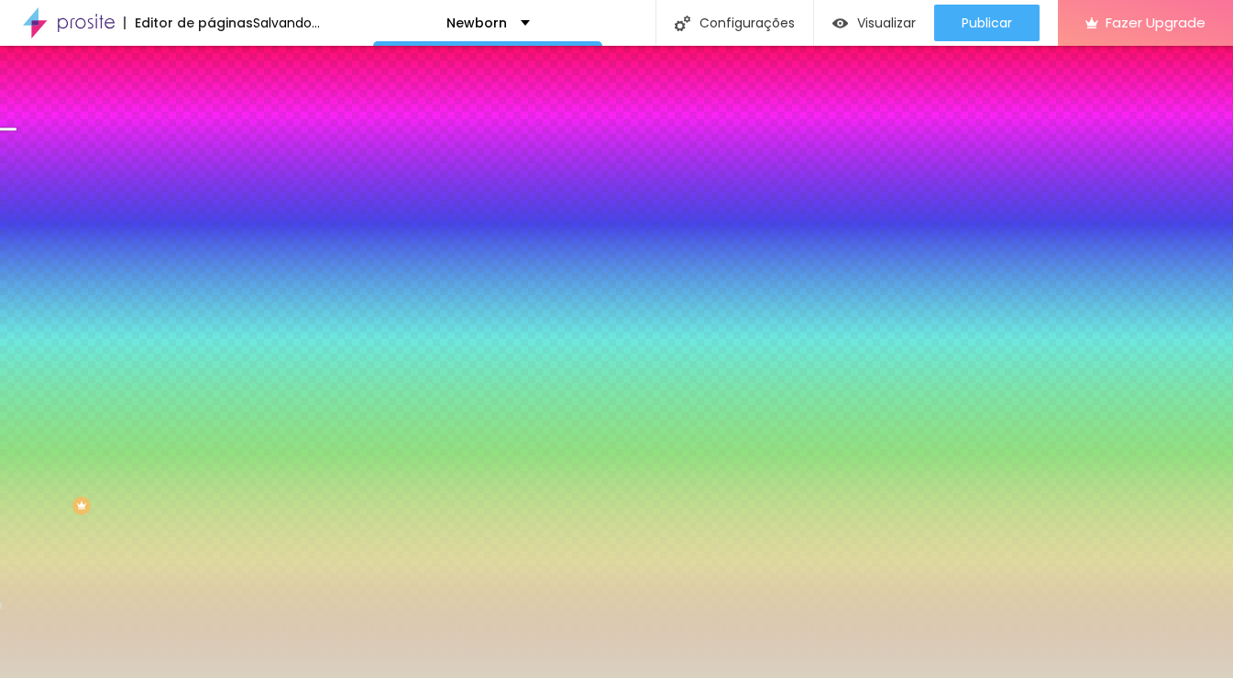
drag, startPoint x: 64, startPoint y: 225, endPoint x: -6, endPoint y: 221, distance: 70.7
click at [211, 406] on input "range" at bounding box center [270, 413] width 118 height 15
click at [227, 131] on span "Avançado" at bounding box center [257, 137] width 61 height 16
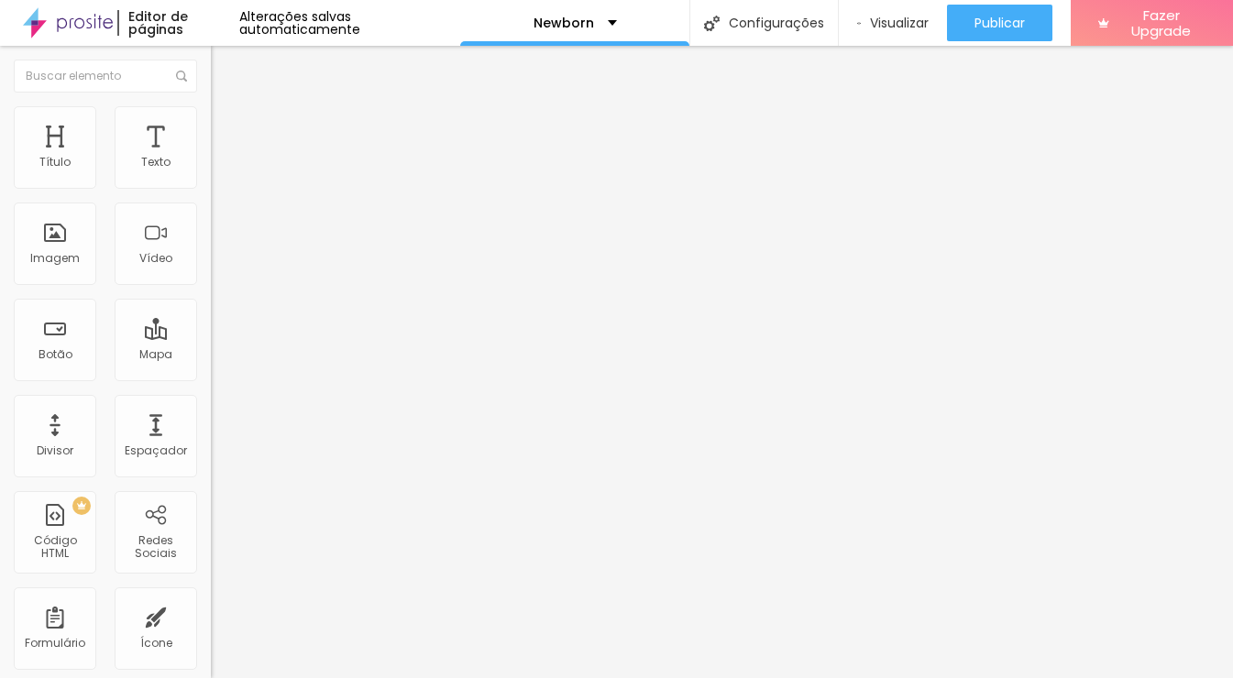
drag, startPoint x: 86, startPoint y: 179, endPoint x: 163, endPoint y: 180, distance: 77.0
click at [211, 356] on input "range" at bounding box center [270, 363] width 118 height 15
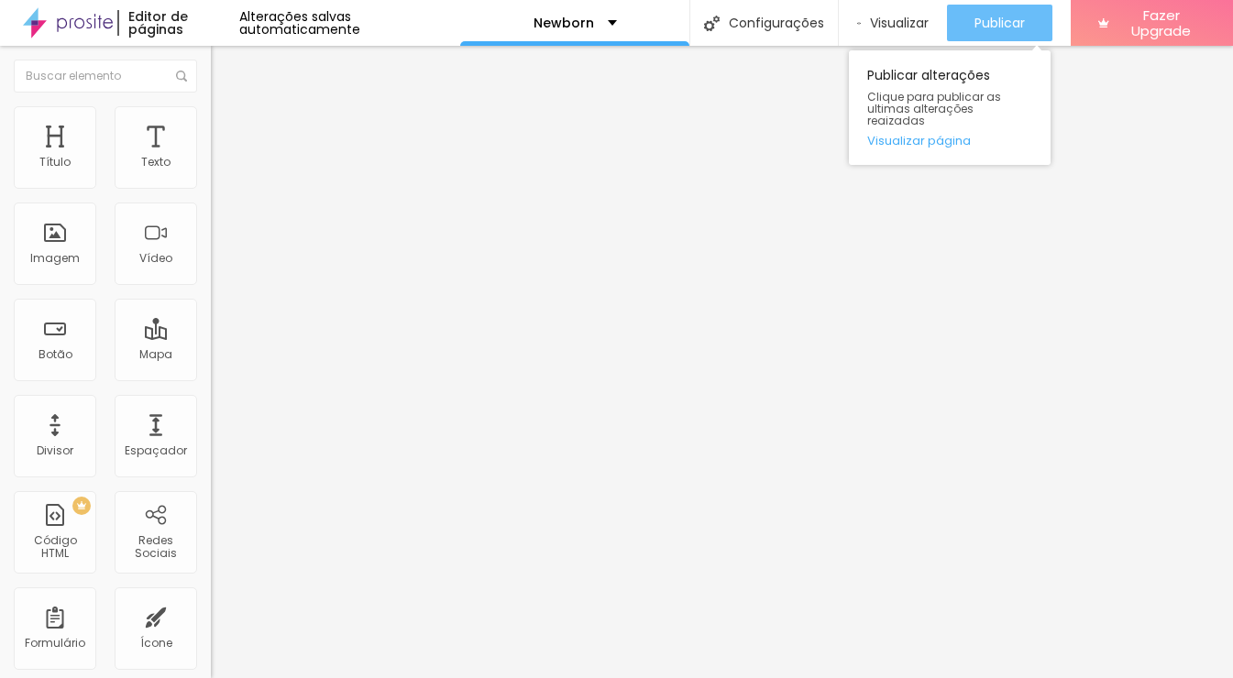
click at [976, 17] on span "Publicar" at bounding box center [1000, 23] width 50 height 15
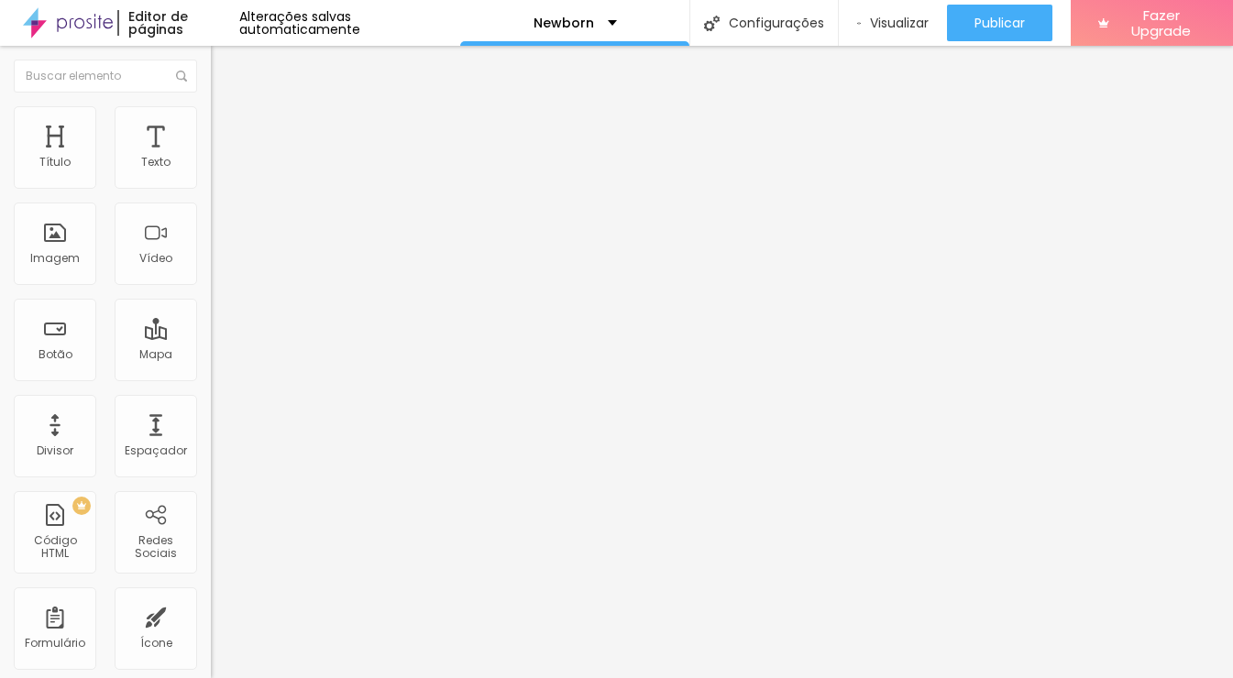
click at [211, 106] on li "Conteúdo" at bounding box center [316, 97] width 211 height 18
click at [211, 167] on img at bounding box center [217, 160] width 13 height 13
click at [225, 73] on img "button" at bounding box center [232, 67] width 15 height 15
click at [211, 167] on span "Encaixotado" at bounding box center [247, 159] width 72 height 16
click at [211, 195] on span "Completo" at bounding box center [239, 188] width 56 height 16
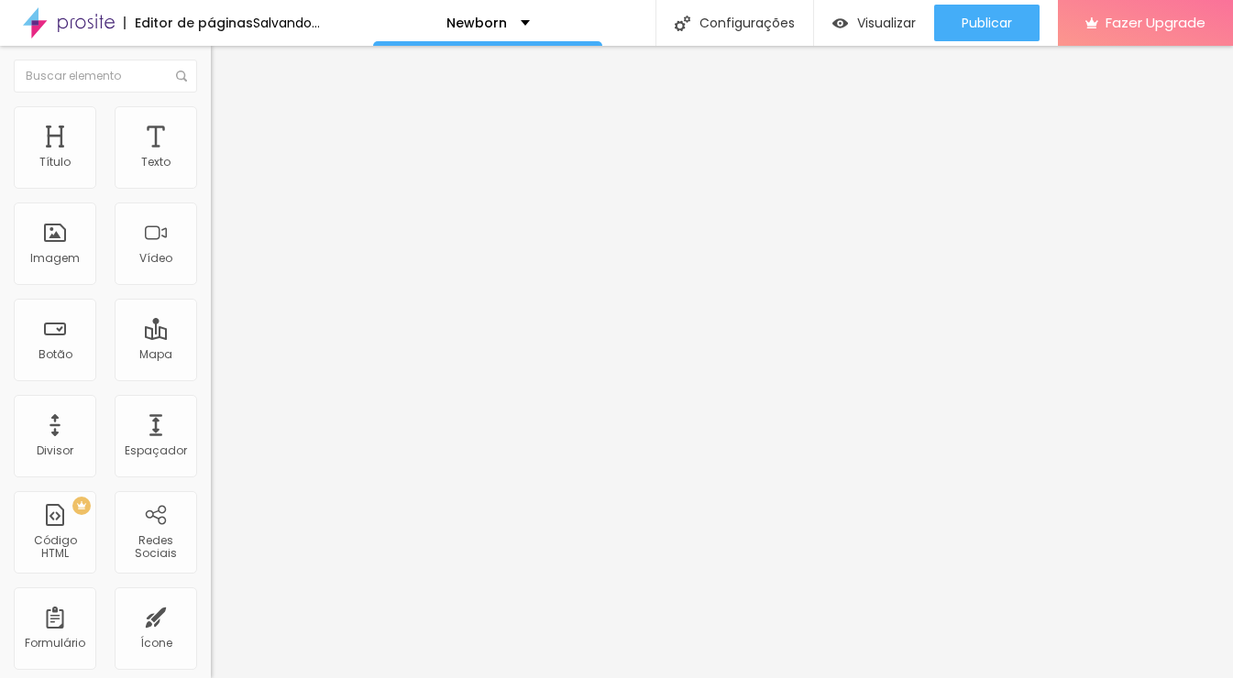
click at [227, 127] on span "Estilo" at bounding box center [241, 119] width 28 height 16
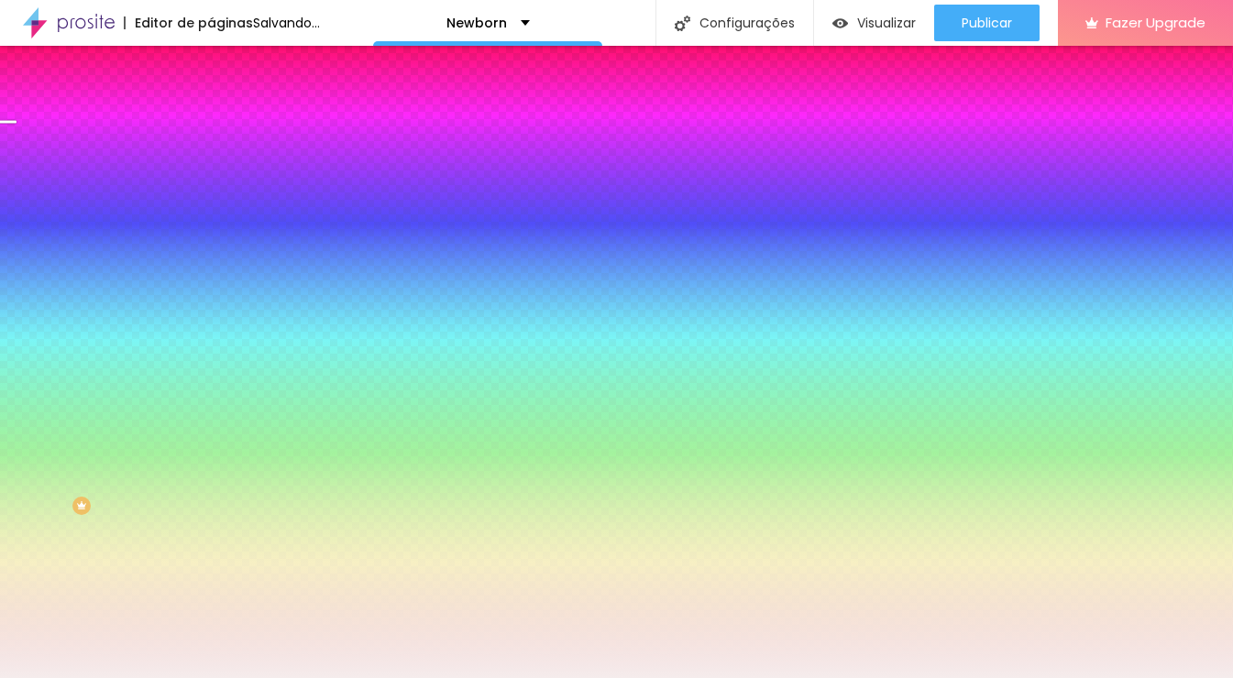
click at [211, 191] on span "Nenhum" at bounding box center [235, 183] width 48 height 16
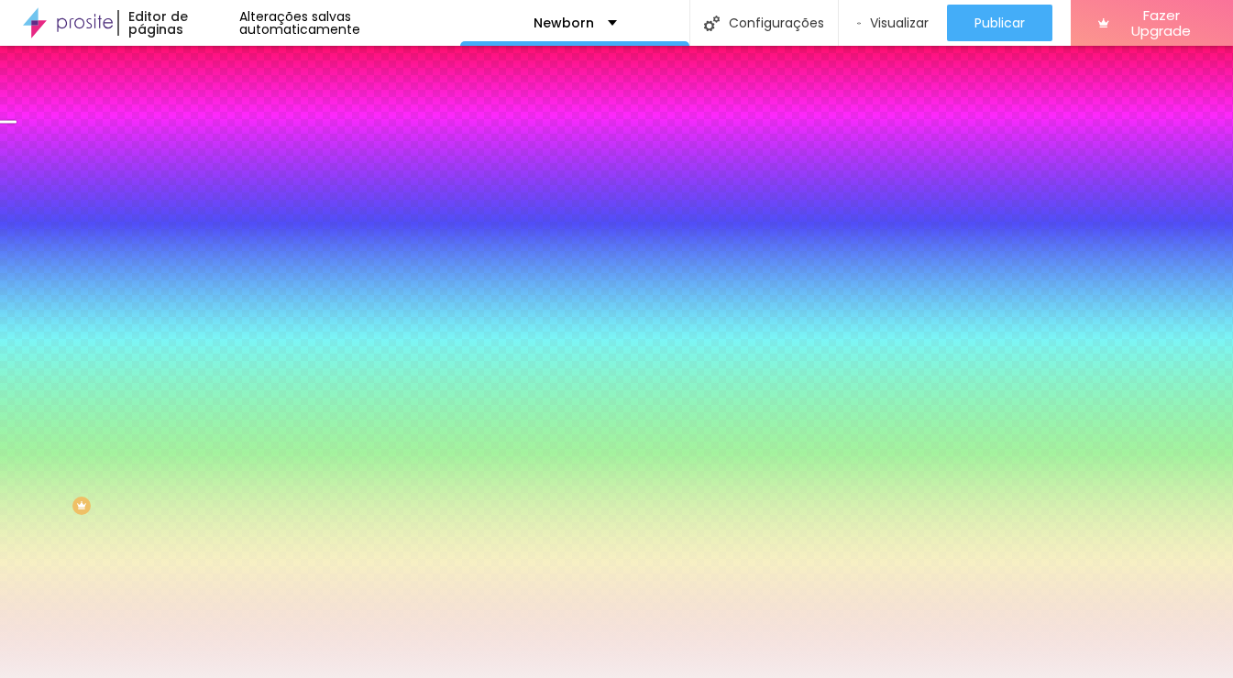
click at [211, 219] on span "Parallax" at bounding box center [233, 212] width 45 height 16
click at [211, 202] on span "Nenhum" at bounding box center [235, 194] width 48 height 16
click at [211, 219] on span "Parallax" at bounding box center [233, 212] width 45 height 16
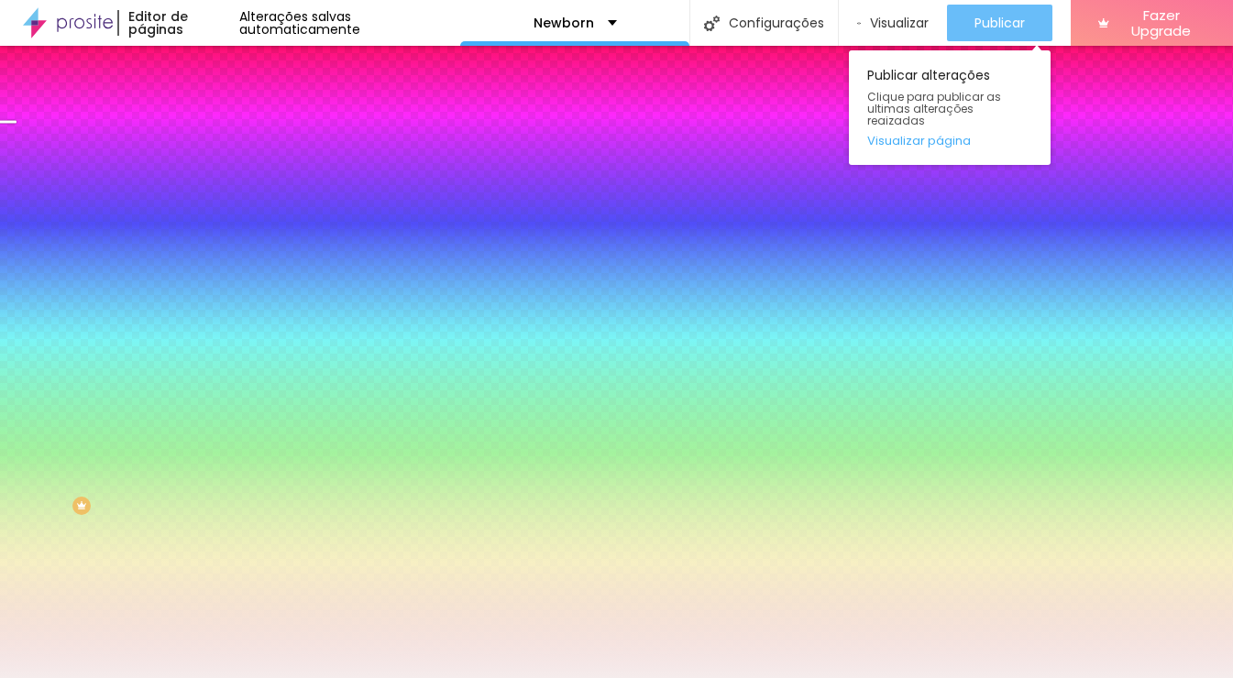
click at [1016, 30] on span "Publicar" at bounding box center [1000, 23] width 50 height 15
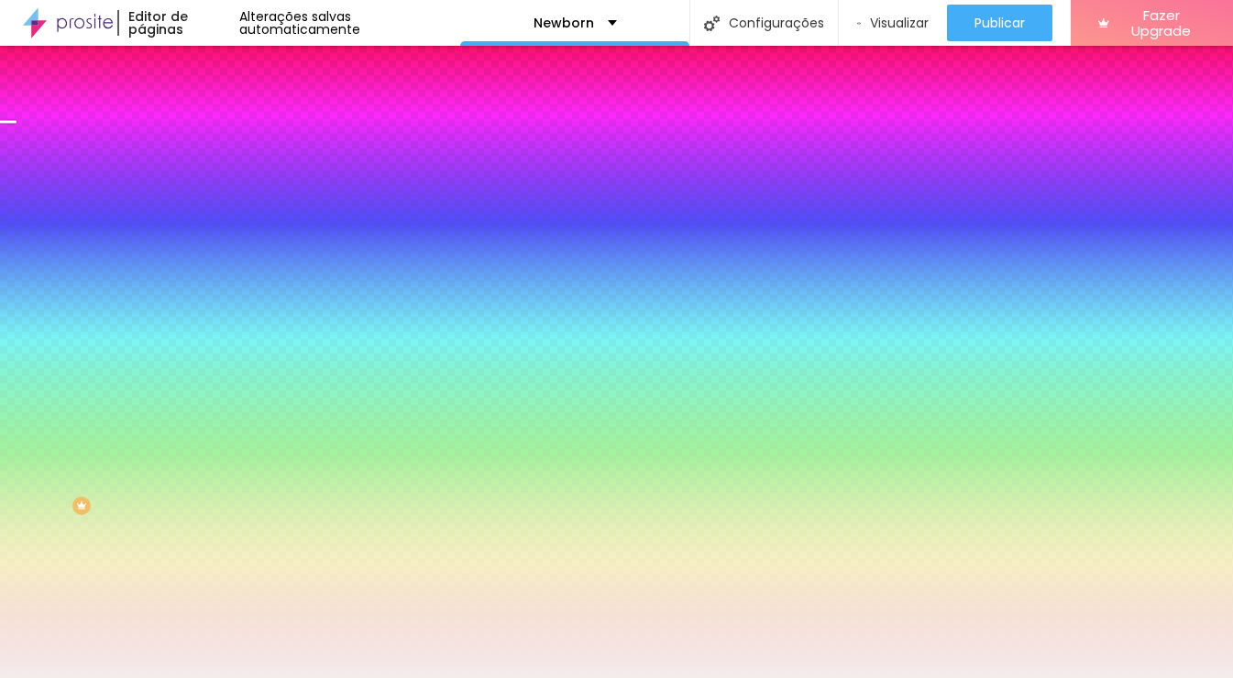
click at [227, 129] on span "Avançado" at bounding box center [257, 137] width 61 height 16
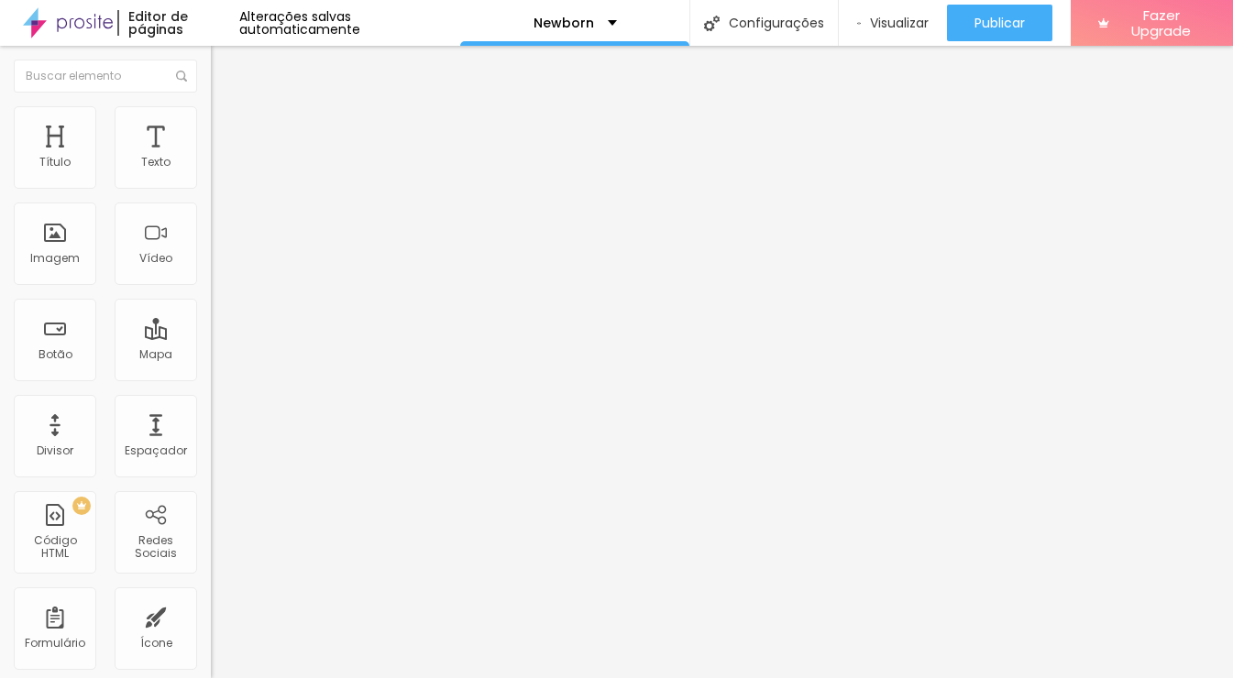
drag, startPoint x: 77, startPoint y: 215, endPoint x: 61, endPoint y: 207, distance: 17.2
click at [211, 615] on input "range" at bounding box center [270, 622] width 118 height 15
